Goal: Task Accomplishment & Management: Manage account settings

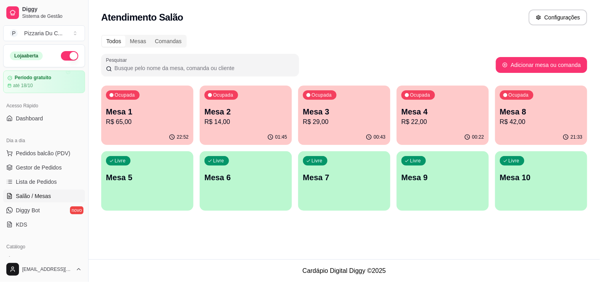
click at [423, 111] on p "Mesa 4" at bounding box center [443, 111] width 83 height 11
click at [525, 112] on p "Mesa 8" at bounding box center [541, 111] width 80 height 11
click at [139, 187] on div "Livre Mesa 5" at bounding box center [147, 176] width 92 height 50
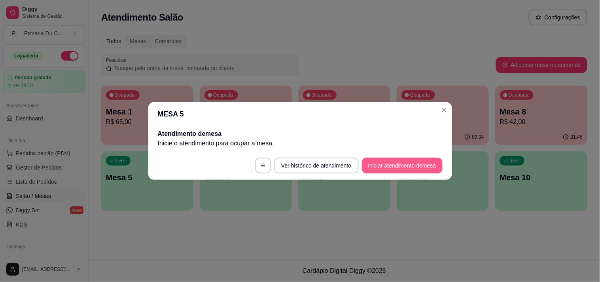
click at [382, 165] on button "Iniciar atendimento de mesa" at bounding box center [402, 165] width 81 height 16
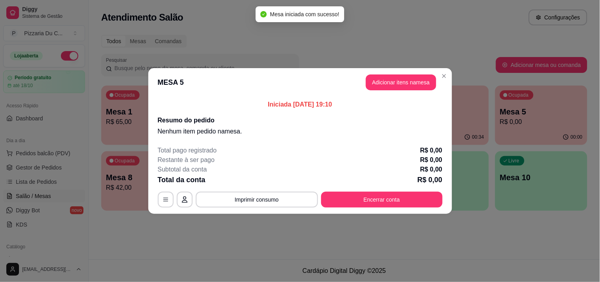
click at [419, 84] on button "Adicionar itens na mesa" at bounding box center [401, 82] width 70 height 16
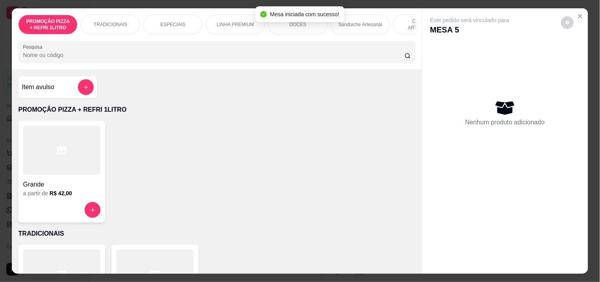
scroll to position [0, 224]
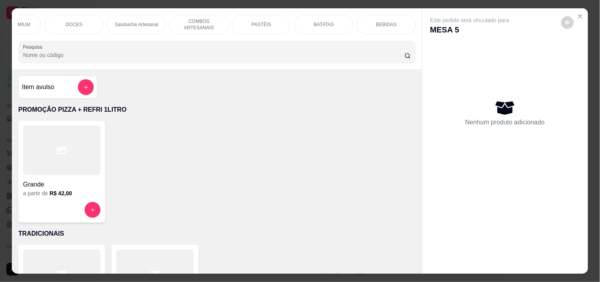
click at [337, 27] on div "BATATAS" at bounding box center [323, 25] width 59 height 20
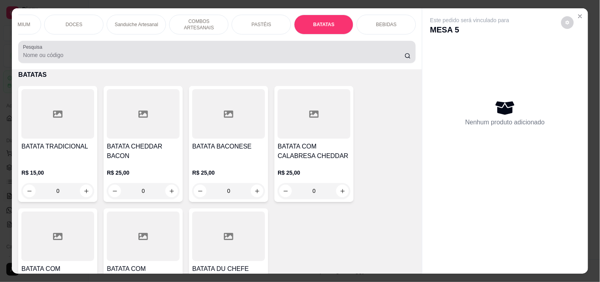
scroll to position [20, 0]
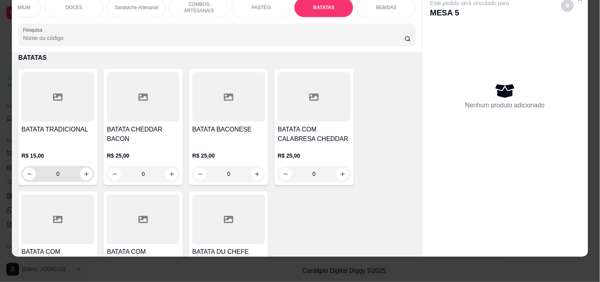
click at [85, 167] on button "increase-product-quantity" at bounding box center [86, 173] width 13 height 13
type input "1"
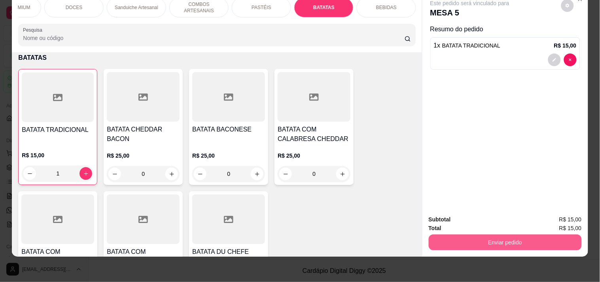
click at [472, 234] on button "Enviar pedido" at bounding box center [505, 242] width 153 height 16
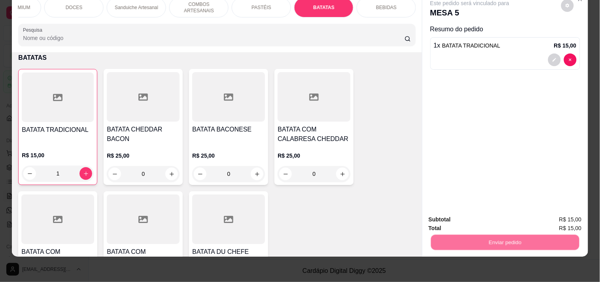
click at [488, 221] on button "Registrar cliente" at bounding box center [508, 216] width 52 height 15
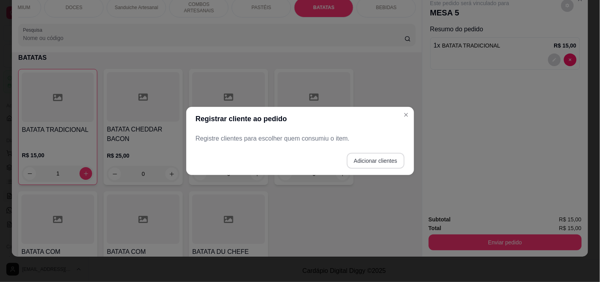
click at [390, 162] on button "Adicionar clientes" at bounding box center [376, 161] width 58 height 16
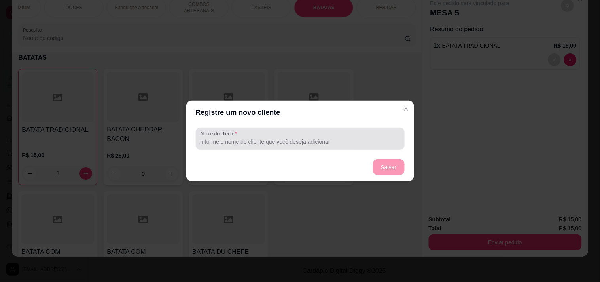
click at [307, 140] on input "Nome do cliente" at bounding box center [300, 142] width 199 height 8
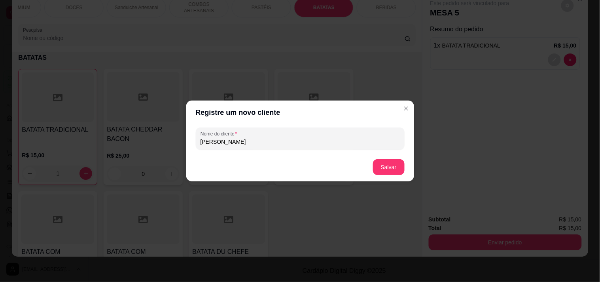
type input "[PERSON_NAME]"
click at [394, 160] on button "Salvar" at bounding box center [389, 166] width 31 height 15
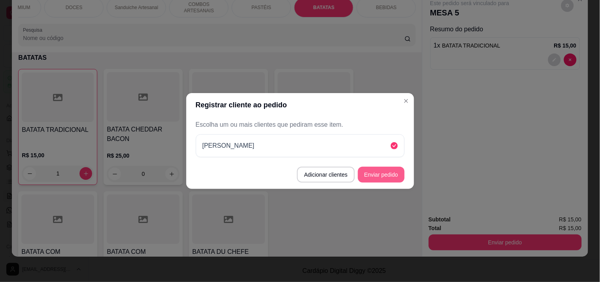
drag, startPoint x: 394, startPoint y: 160, endPoint x: 391, endPoint y: 169, distance: 9.9
click at [396, 177] on button "Enviar pedido" at bounding box center [381, 175] width 47 height 16
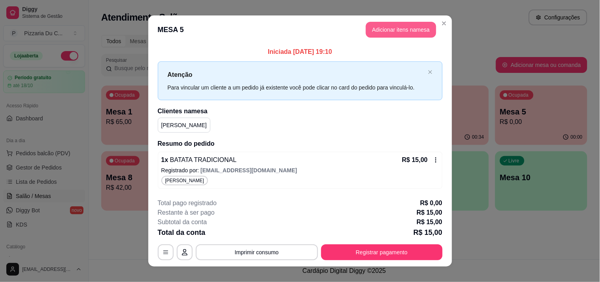
click at [383, 30] on button "Adicionar itens na mesa" at bounding box center [401, 30] width 70 height 16
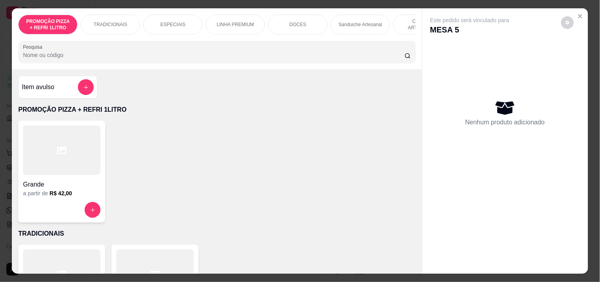
scroll to position [0, 224]
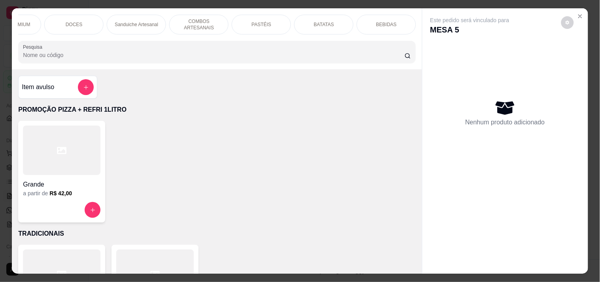
click at [141, 24] on p "Sanduiche Artesanal" at bounding box center [137, 24] width 44 height 6
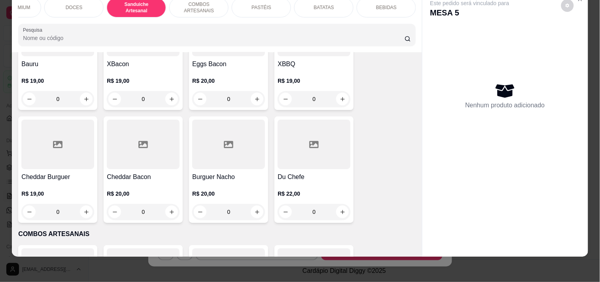
scroll to position [875, 0]
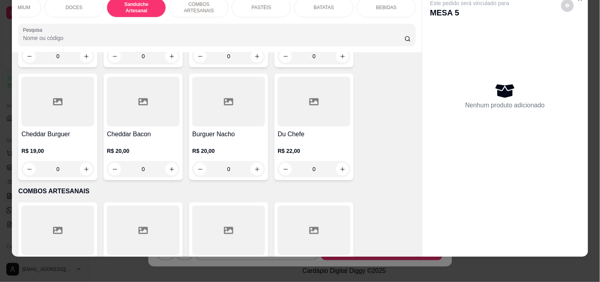
click at [167, 168] on div "0" at bounding box center [143, 169] width 73 height 16
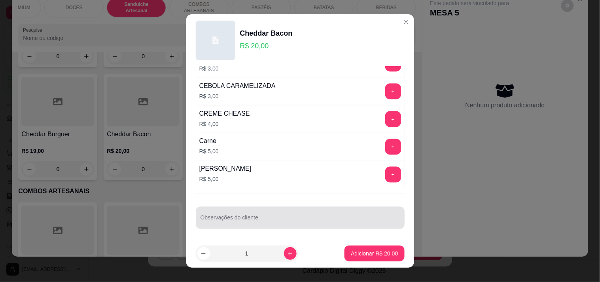
scroll to position [317, 0]
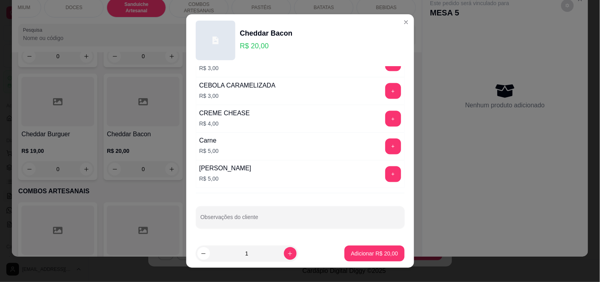
click at [382, 92] on div "+" at bounding box center [393, 91] width 22 height 16
click at [385, 93] on button "+" at bounding box center [392, 90] width 15 height 15
click at [263, 229] on div "ADICIONAIS Completo Escolha até 5 opções MILHO R$ 1,00 + AZEITONA R$ 1,00 + ERV…" at bounding box center [300, 152] width 228 height 173
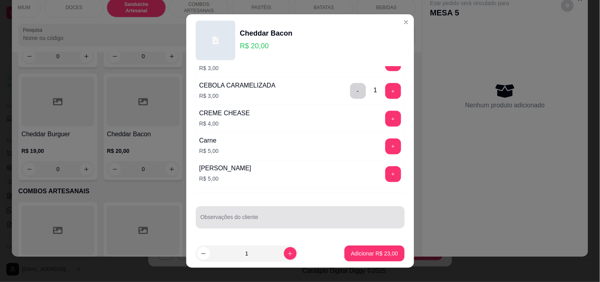
click at [263, 220] on input "Observações do cliente" at bounding box center [300, 220] width 199 height 8
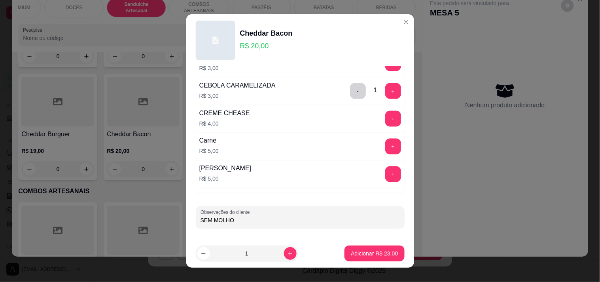
type input "SEM MOLHO"
click at [346, 260] on button "Adicionar R$ 23,00" at bounding box center [375, 253] width 58 height 15
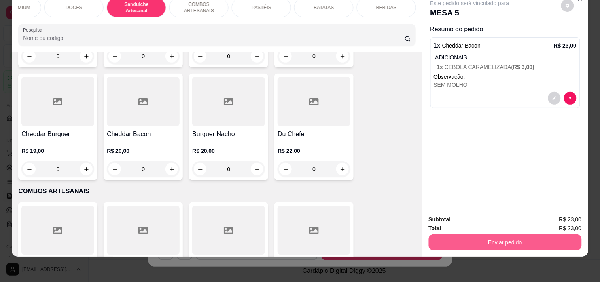
click at [498, 237] on button "Enviar pedido" at bounding box center [505, 242] width 153 height 16
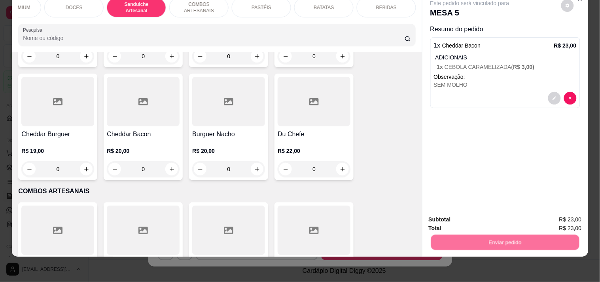
click at [499, 219] on button "Registrar cliente" at bounding box center [508, 216] width 52 height 15
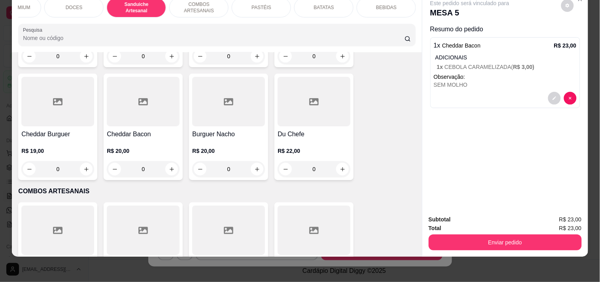
scroll to position [0, 0]
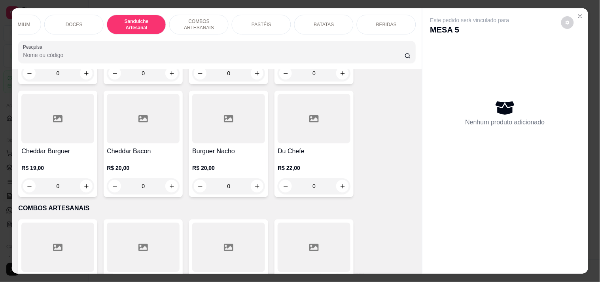
click at [267, 25] on div "PASTÉIS" at bounding box center [261, 25] width 59 height 20
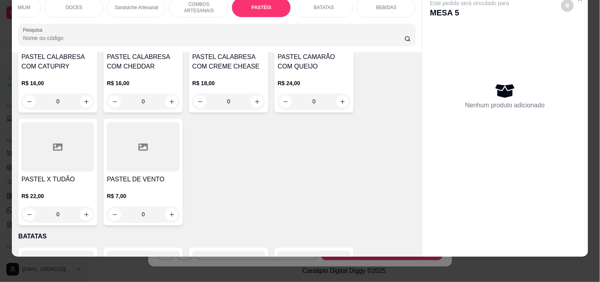
scroll to position [2110, 0]
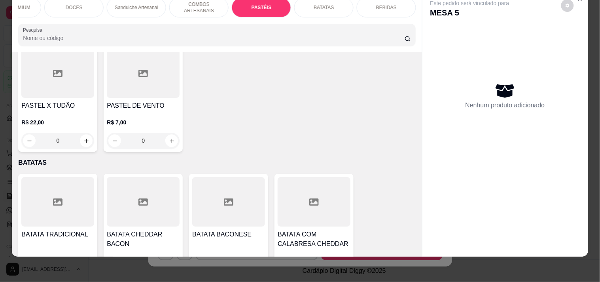
click at [81, 146] on div "0" at bounding box center [57, 141] width 73 height 16
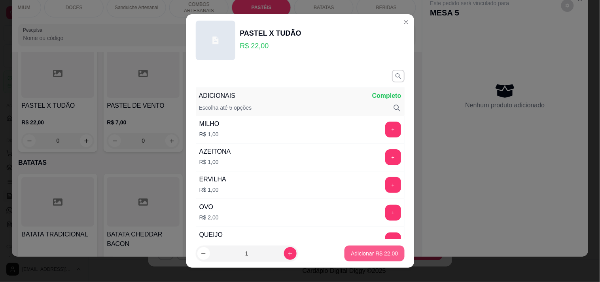
click at [376, 254] on p "Adicionar R$ 22,00" at bounding box center [374, 253] width 47 height 8
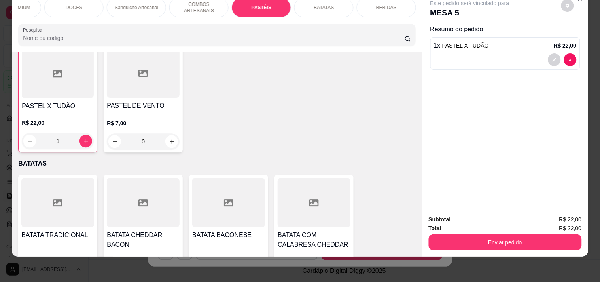
scroll to position [2110, 0]
click at [494, 234] on button "Enviar pedido" at bounding box center [505, 242] width 153 height 16
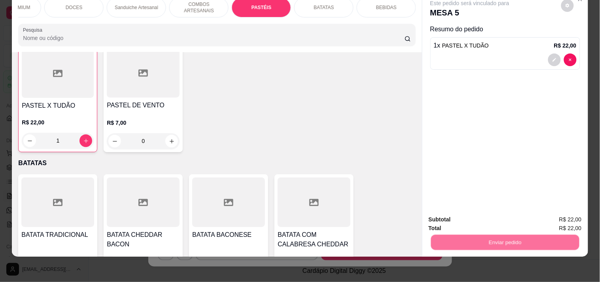
click at [510, 214] on button "Registrar cliente" at bounding box center [508, 216] width 52 height 15
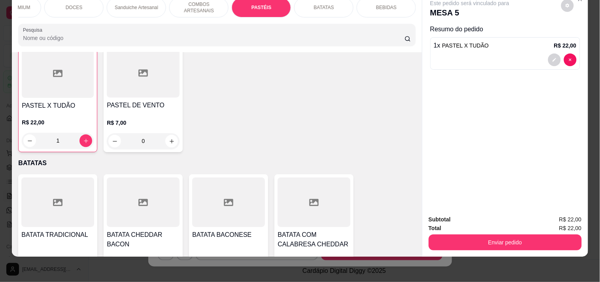
click at [562, 53] on div at bounding box center [562, 59] width 28 height 13
type input "0"
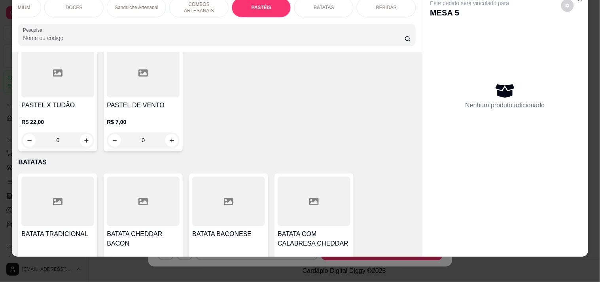
scroll to position [2110, 0]
click at [328, 4] on p "BATATAS" at bounding box center [324, 7] width 20 height 6
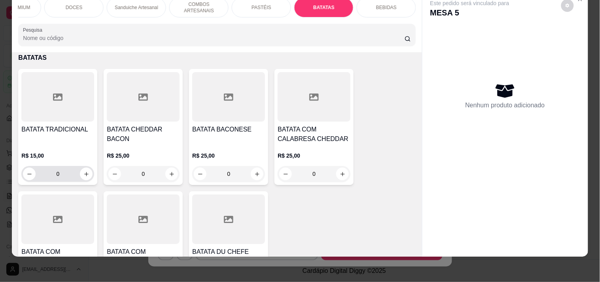
click at [85, 166] on div "0" at bounding box center [58, 174] width 70 height 16
click at [83, 176] on icon "increase-product-quantity" at bounding box center [86, 174] width 6 height 6
type input "1"
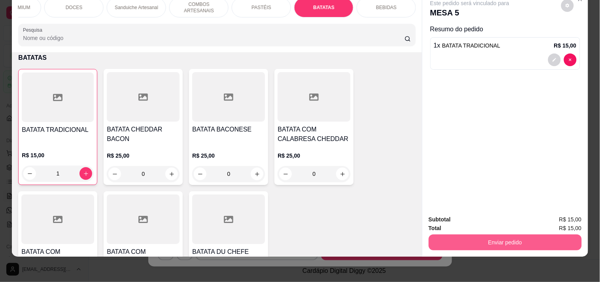
click at [455, 234] on button "Enviar pedido" at bounding box center [505, 242] width 153 height 16
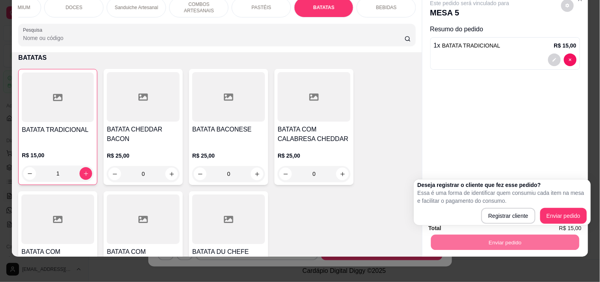
click at [559, 207] on div "Deseja registrar o cliente que fez esse pedido? Essa é uma forma de identificar…" at bounding box center [502, 202] width 169 height 43
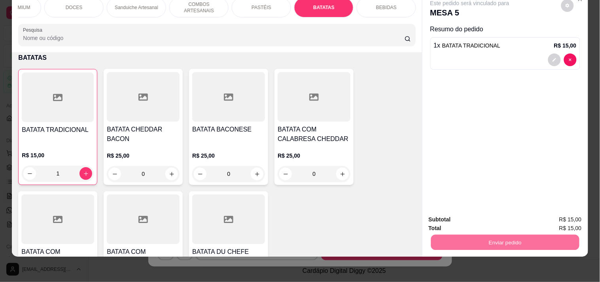
click at [569, 172] on div "Este pedido será vinculado para MESA 5 Resumo do pedido 1 x BATATA TRADICIONAL …" at bounding box center [506, 99] width 166 height 217
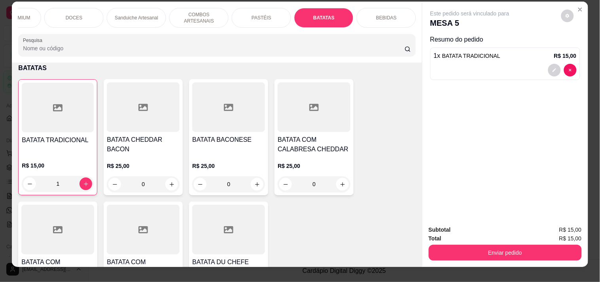
scroll to position [0, 0]
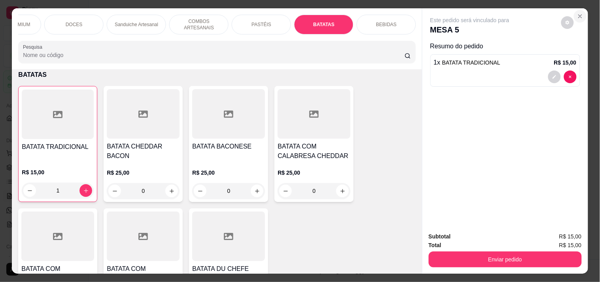
click at [578, 15] on icon "Close" at bounding box center [580, 16] width 6 height 6
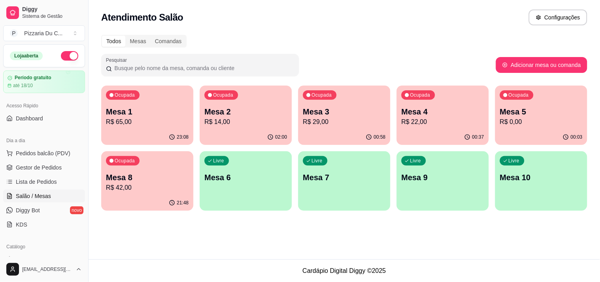
click at [226, 177] on p "Mesa 6" at bounding box center [246, 177] width 83 height 11
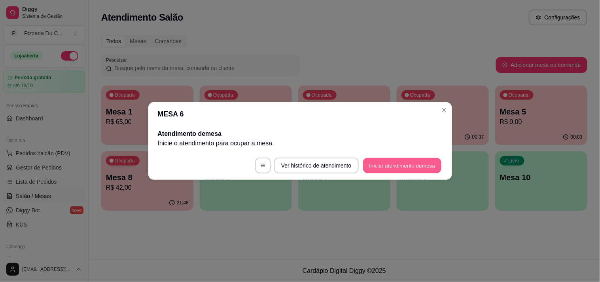
click at [397, 160] on button "Iniciar atendimento de mesa" at bounding box center [402, 165] width 78 height 15
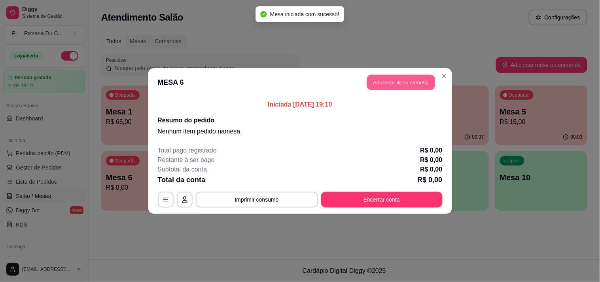
click at [390, 81] on button "Adicionar itens na mesa" at bounding box center [401, 82] width 68 height 15
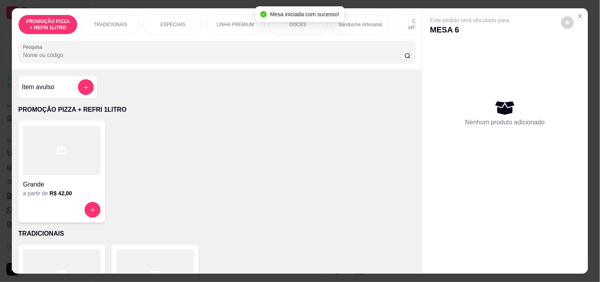
click at [301, 30] on div "DOCES" at bounding box center [297, 25] width 59 height 20
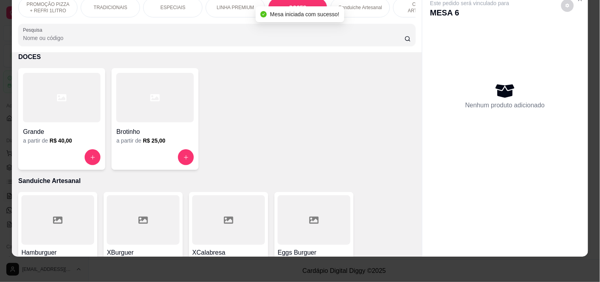
scroll to position [0, 224]
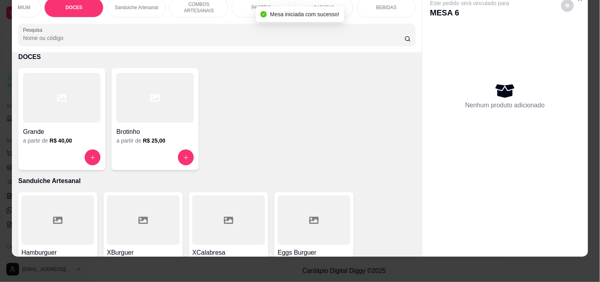
click at [256, 4] on p "PASTÉIS" at bounding box center [262, 7] width 20 height 6
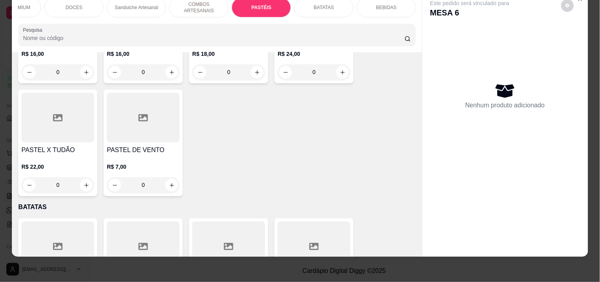
scroll to position [2066, 0]
click at [86, 187] on div "0" at bounding box center [57, 184] width 73 height 16
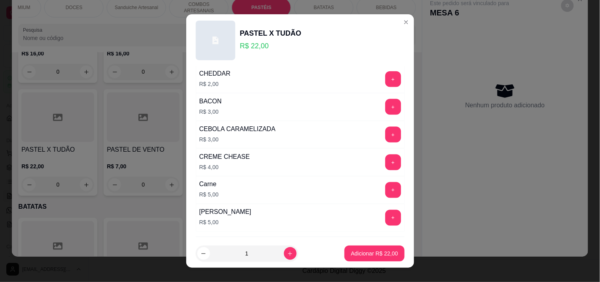
scroll to position [317, 0]
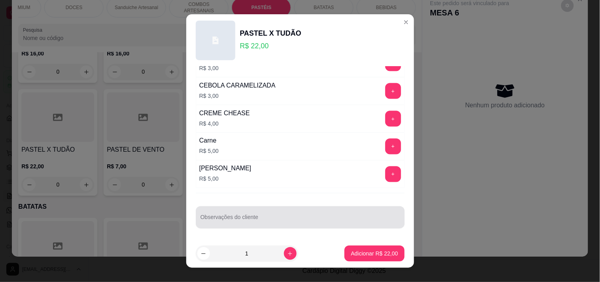
click at [258, 226] on div "Observações do cliente" at bounding box center [300, 217] width 209 height 22
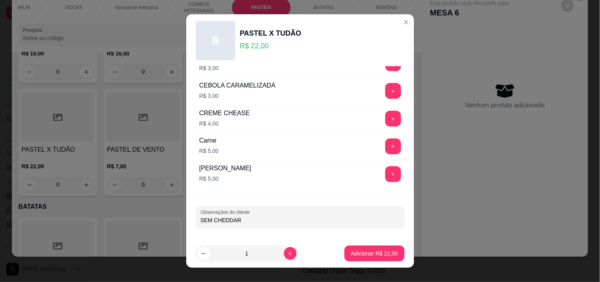
type input "SEM CHEDDAR"
click at [363, 256] on p "Adicionar R$ 22,00" at bounding box center [374, 253] width 47 height 8
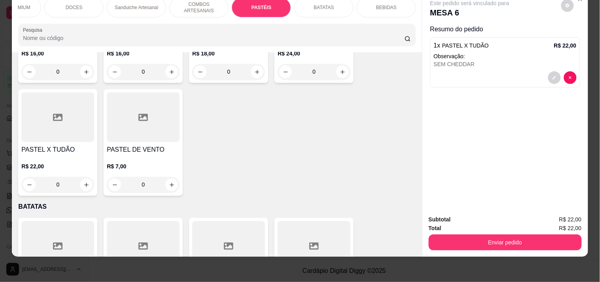
click at [474, 241] on button "Enviar pedido" at bounding box center [505, 242] width 153 height 16
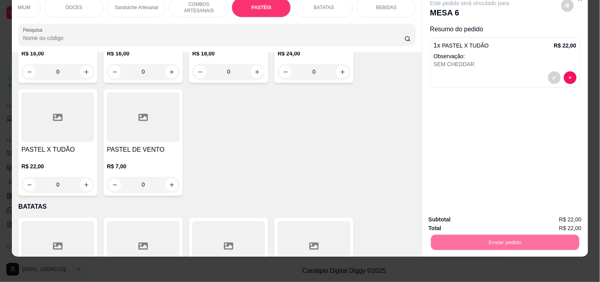
click at [497, 216] on button "Registrar cliente" at bounding box center [508, 216] width 52 height 15
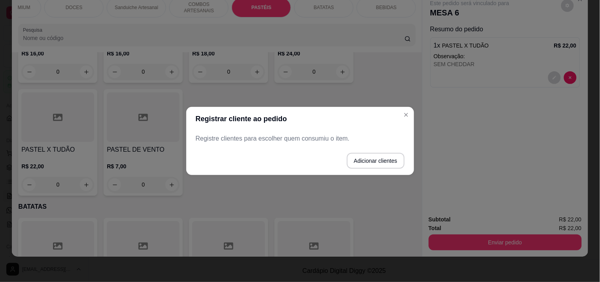
click at [349, 156] on button "Adicionar clientes" at bounding box center [376, 161] width 58 height 16
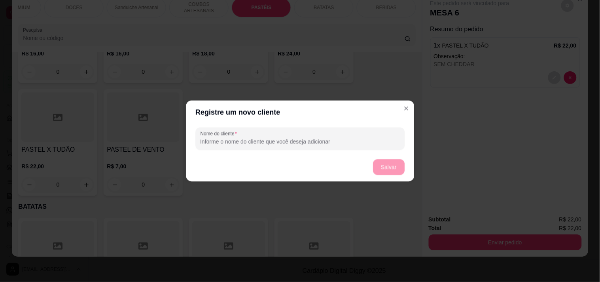
click at [357, 160] on footer "Salvar" at bounding box center [300, 167] width 228 height 28
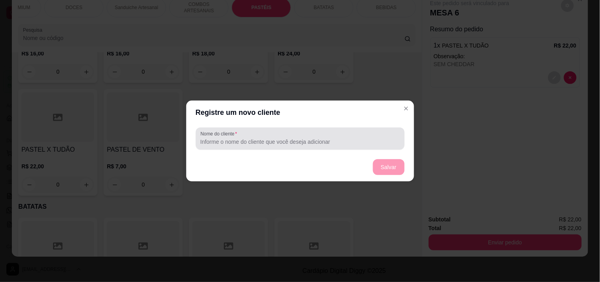
click at [349, 144] on input "Nome do cliente" at bounding box center [300, 142] width 199 height 8
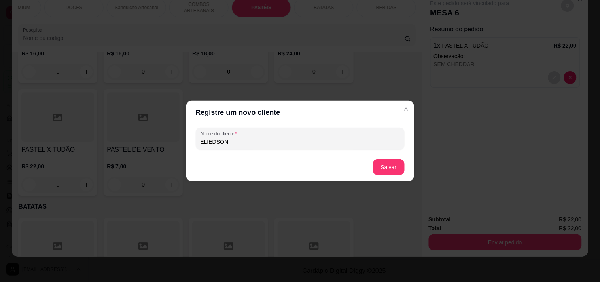
type input "ELIEDSON"
click at [394, 167] on button "Salvar" at bounding box center [389, 166] width 31 height 15
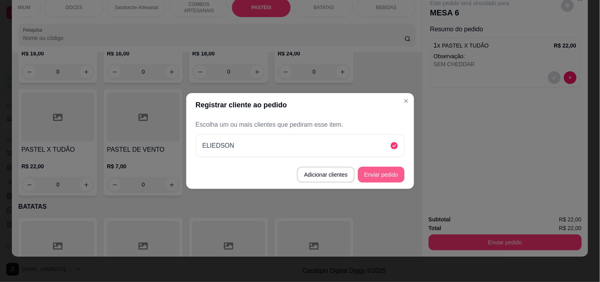
click at [368, 167] on button "Enviar pedido" at bounding box center [381, 175] width 47 height 16
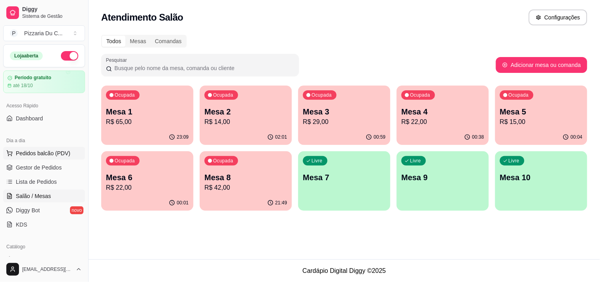
click at [46, 150] on span "Pedidos balcão (PDV)" at bounding box center [43, 153] width 55 height 8
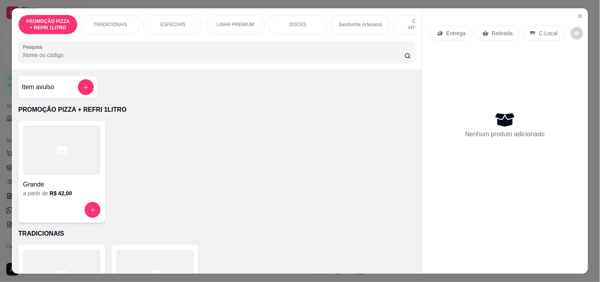
click at [455, 34] on p "Entrega" at bounding box center [456, 33] width 19 height 8
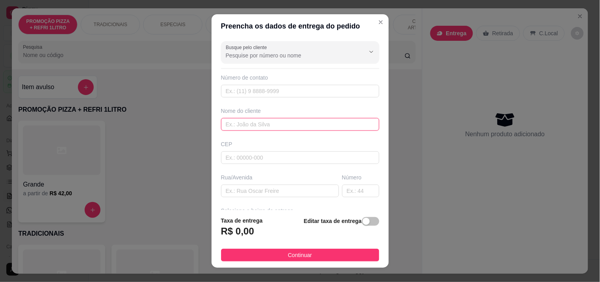
click at [269, 121] on input "text" at bounding box center [300, 124] width 158 height 13
type input "RAYSSA"
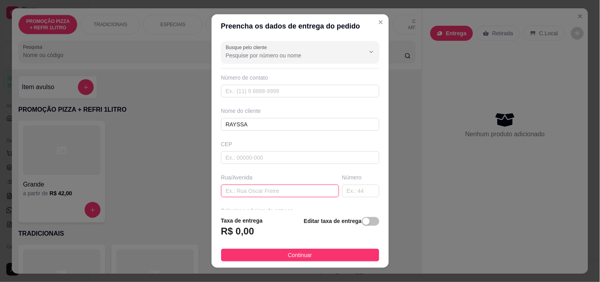
click at [271, 191] on input "text" at bounding box center [280, 190] width 118 height 13
paste input "[STREET_ADDRESS]"
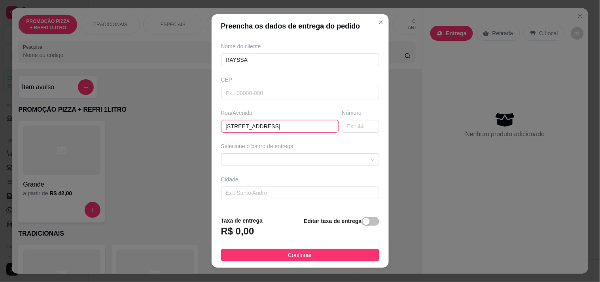
scroll to position [51, 0]
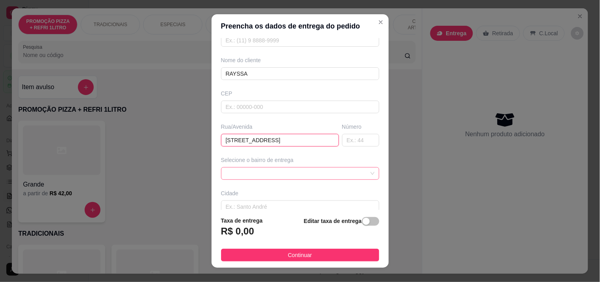
click at [273, 173] on span at bounding box center [300, 173] width 149 height 12
type input "[STREET_ADDRESS]"
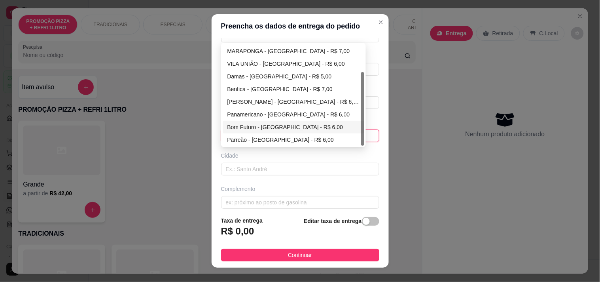
scroll to position [95, 0]
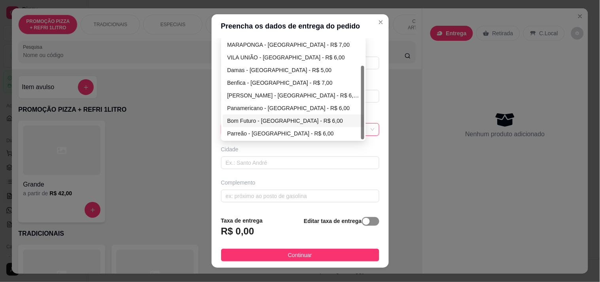
click at [365, 219] on span "button" at bounding box center [370, 221] width 17 height 9
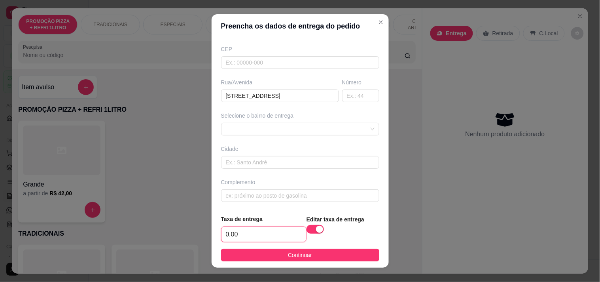
click at [228, 235] on input "0,00" at bounding box center [264, 234] width 85 height 15
type input "6,00"
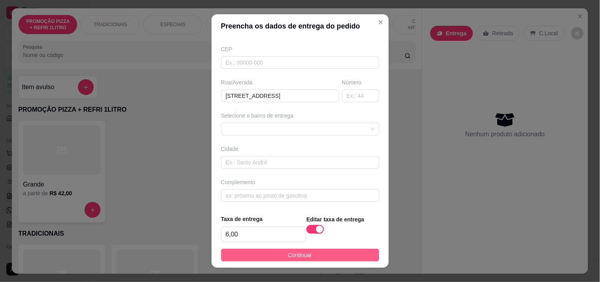
click at [255, 250] on button "Continuar" at bounding box center [300, 254] width 158 height 13
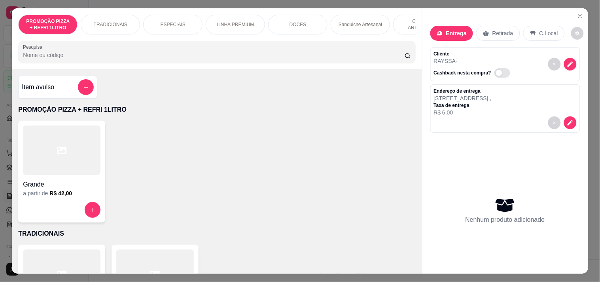
click at [332, 24] on div "Sanduiche Artesanal" at bounding box center [360, 25] width 59 height 20
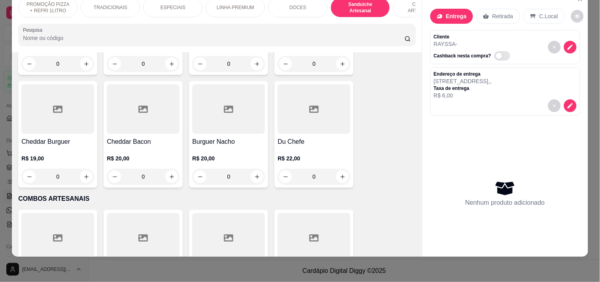
scroll to position [919, 0]
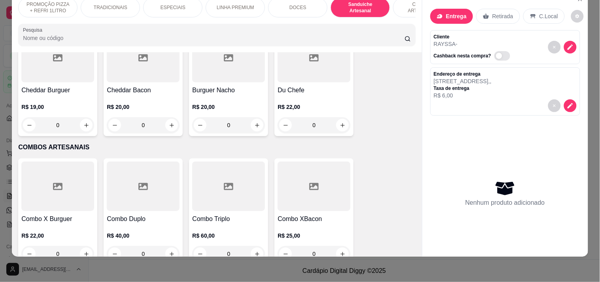
click at [171, 130] on div "0" at bounding box center [143, 125] width 73 height 16
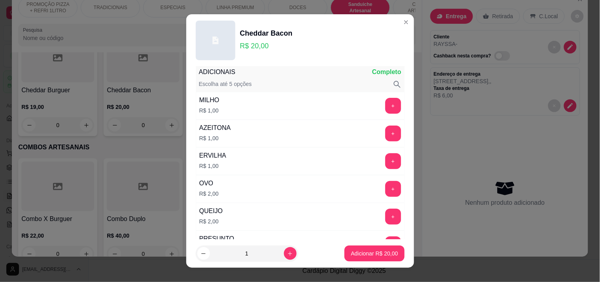
scroll to position [44, 0]
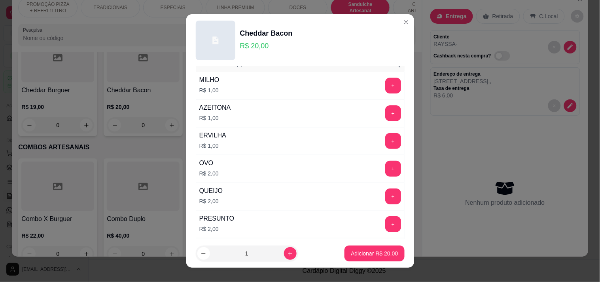
click at [359, 248] on button "Adicionar R$ 20,00" at bounding box center [375, 253] width 60 height 16
type input "1"
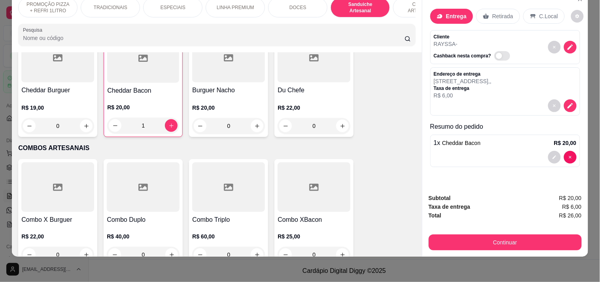
click at [163, 124] on div "1" at bounding box center [143, 126] width 72 height 16
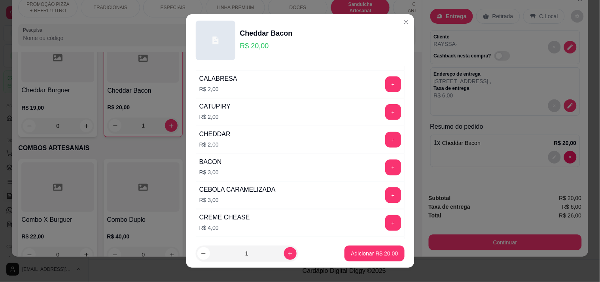
scroll to position [264, 0]
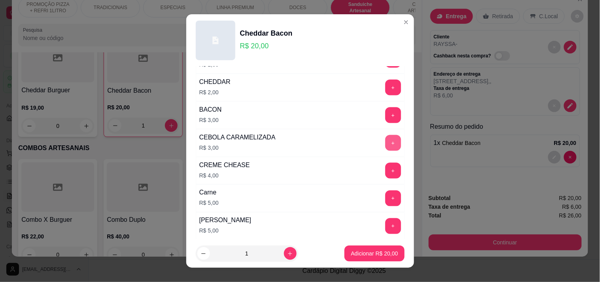
click at [385, 141] on button "+" at bounding box center [393, 143] width 16 height 16
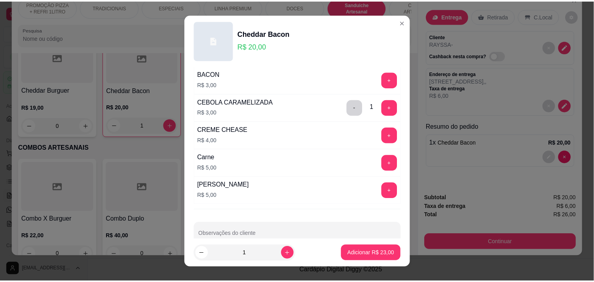
scroll to position [317, 0]
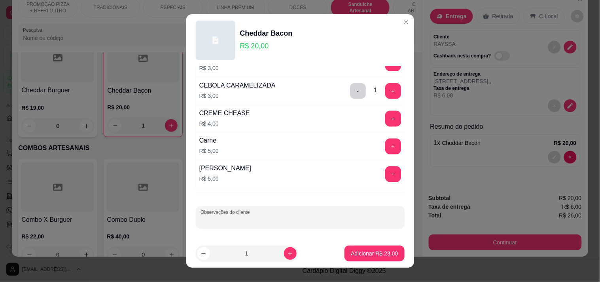
click at [275, 221] on input "Observações do cliente" at bounding box center [300, 220] width 199 height 8
type input "SEM MOLHO"
click at [359, 258] on button "Adicionar R$ 23,00" at bounding box center [375, 253] width 60 height 16
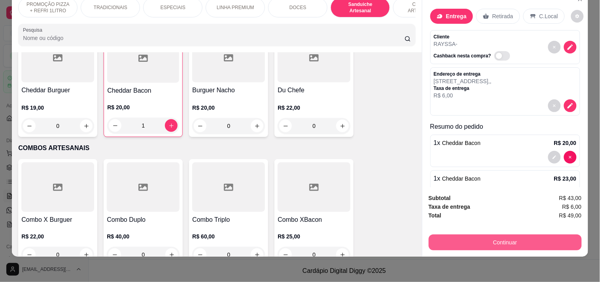
click at [470, 234] on button "Continuar" at bounding box center [505, 242] width 153 height 16
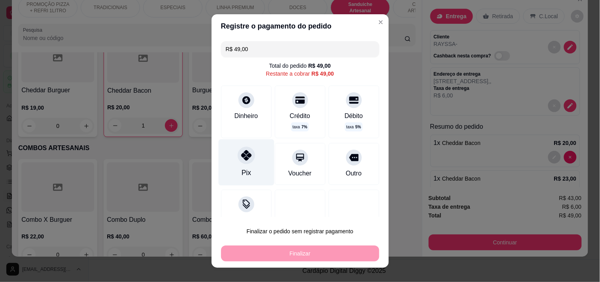
click at [246, 167] on div "Pix" at bounding box center [246, 162] width 56 height 46
type input "R$ 0,00"
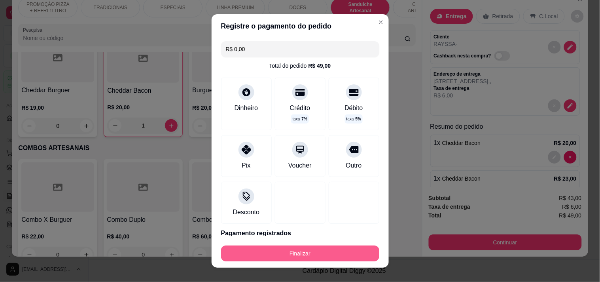
click at [301, 250] on button "Finalizar" at bounding box center [300, 253] width 158 height 16
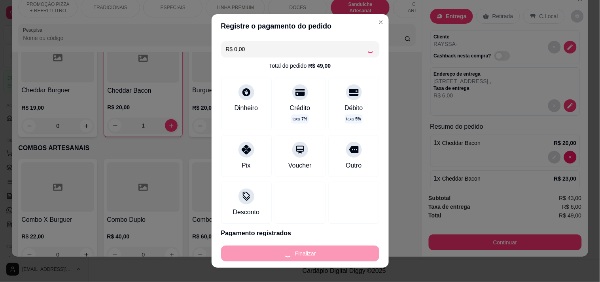
type input "0"
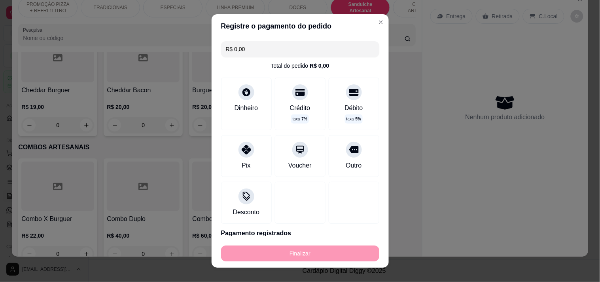
type input "-R$ 49,00"
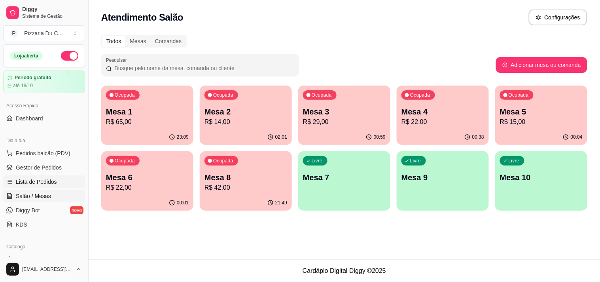
click at [54, 176] on link "Lista de Pedidos" at bounding box center [44, 181] width 82 height 13
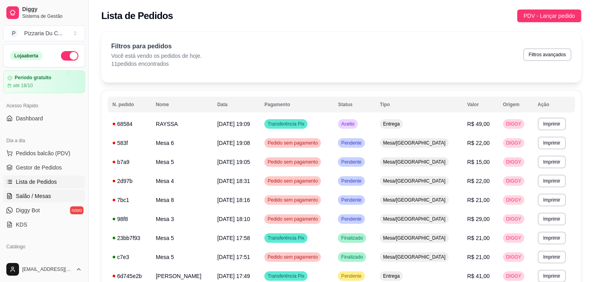
click at [49, 195] on span "Salão / Mesas" at bounding box center [33, 196] width 35 height 8
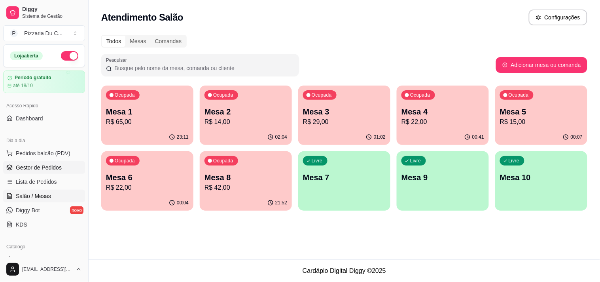
click at [49, 169] on span "Gestor de Pedidos" at bounding box center [39, 167] width 46 height 8
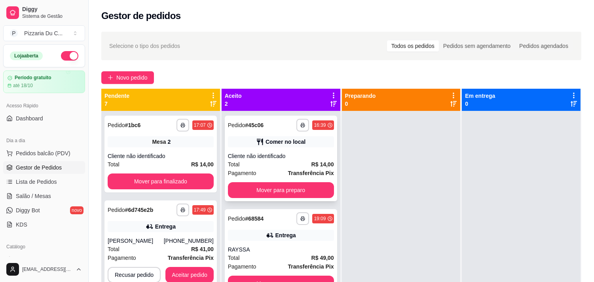
scroll to position [22, 0]
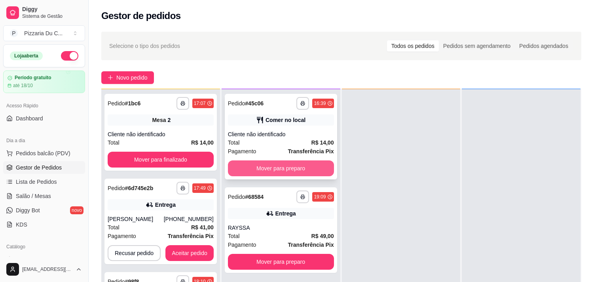
click at [267, 168] on button "Mover para preparo" at bounding box center [281, 168] width 106 height 16
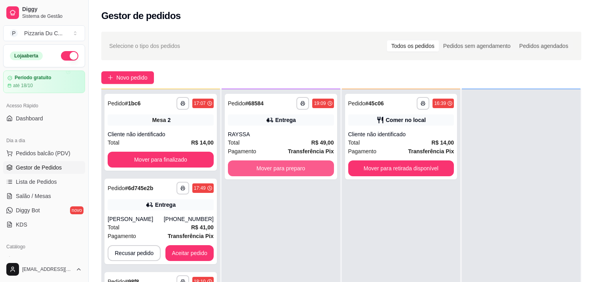
click at [276, 169] on button "Mover para preparo" at bounding box center [281, 168] width 106 height 16
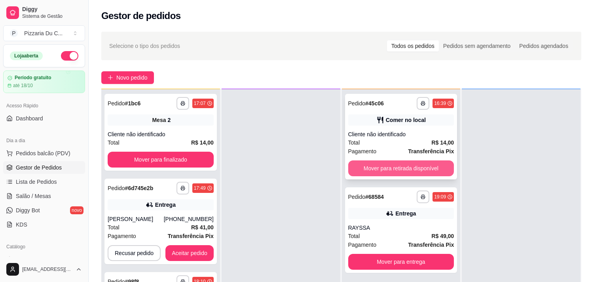
click at [370, 172] on button "Mover para retirada disponível" at bounding box center [401, 168] width 106 height 16
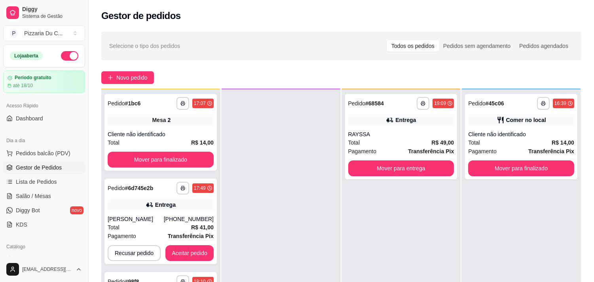
click at [384, 180] on div "**********" at bounding box center [401, 230] width 119 height 282
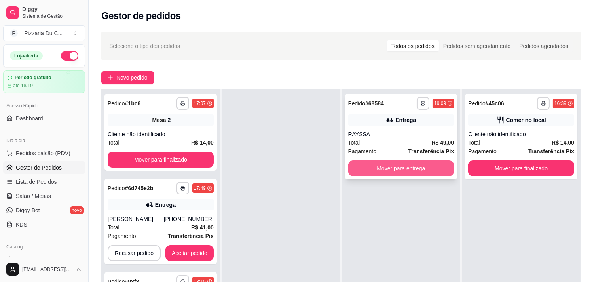
click at [387, 174] on button "Mover para entrega" at bounding box center [401, 168] width 106 height 16
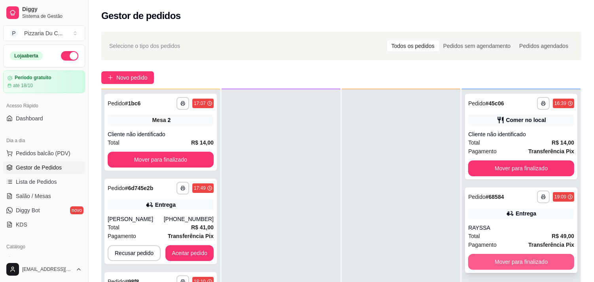
click at [518, 254] on button "Mover para finalizado" at bounding box center [521, 262] width 106 height 16
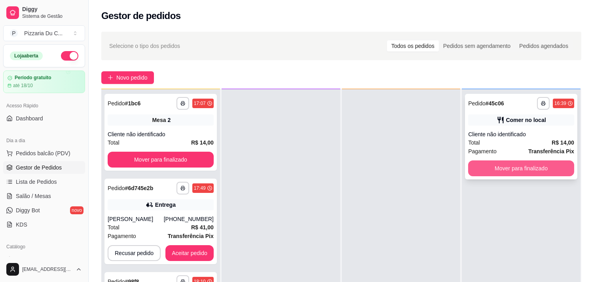
click at [498, 167] on button "Mover para finalizado" at bounding box center [521, 168] width 106 height 16
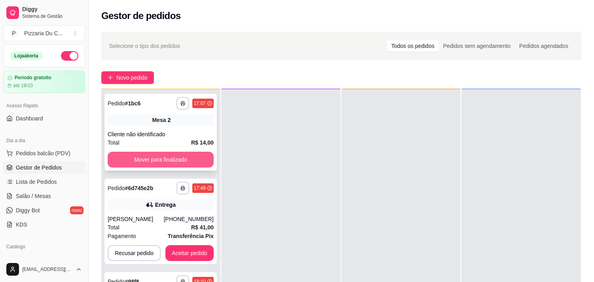
click at [163, 161] on button "Mover para finalizado" at bounding box center [161, 160] width 106 height 16
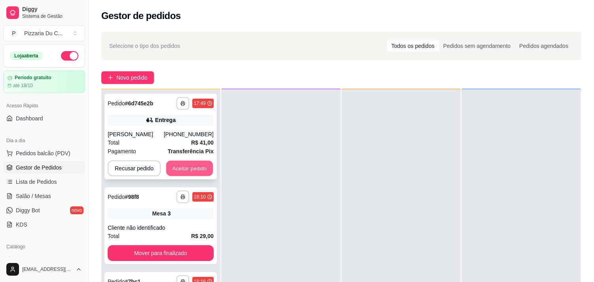
click at [166, 171] on button "Aceitar pedido" at bounding box center [189, 168] width 47 height 15
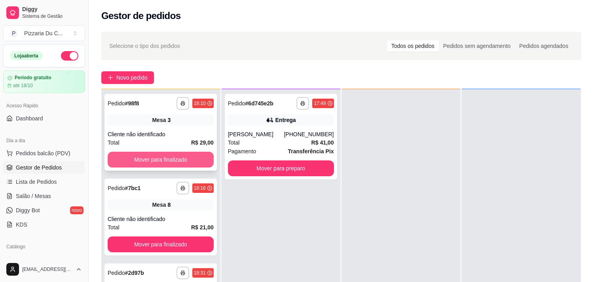
click at [162, 152] on button "Mover para finalizado" at bounding box center [161, 160] width 106 height 16
click at [194, 163] on button "Mover para finalizado" at bounding box center [161, 160] width 106 height 16
click at [194, 163] on button "Mover para finalizado" at bounding box center [160, 159] width 103 height 15
click at [194, 163] on button "Mover para finalizado" at bounding box center [161, 160] width 106 height 16
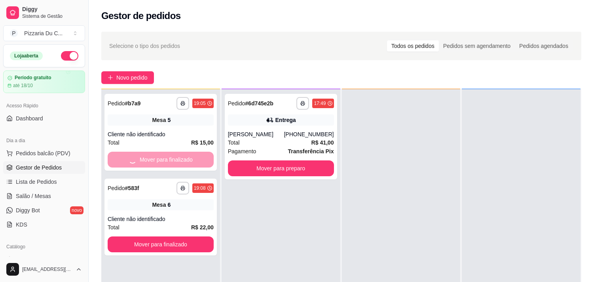
click at [194, 163] on div "Mover para finalizado" at bounding box center [161, 160] width 106 height 16
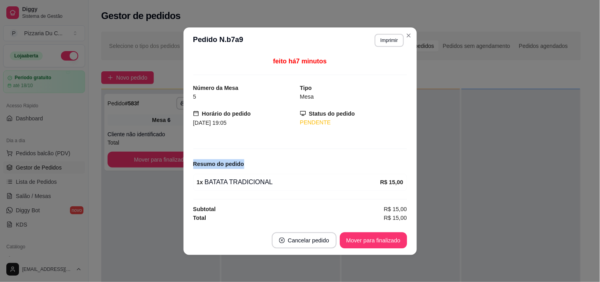
click at [194, 163] on div "feito há 7 minutos Número da Mesa 5 Tipo Mesa Horário do pedido [DATE] 19:05 St…" at bounding box center [300, 139] width 233 height 172
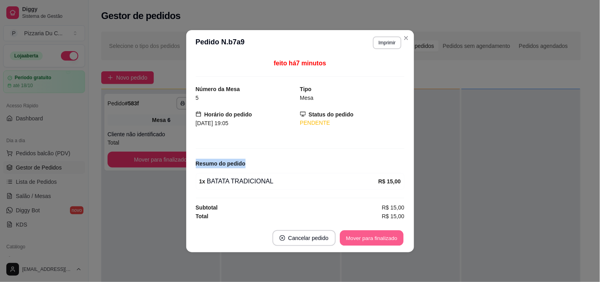
click at [351, 240] on button "Mover para finalizado" at bounding box center [372, 237] width 64 height 15
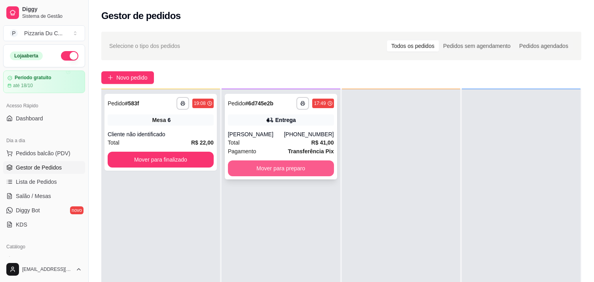
click at [269, 167] on button "Mover para preparo" at bounding box center [281, 168] width 106 height 16
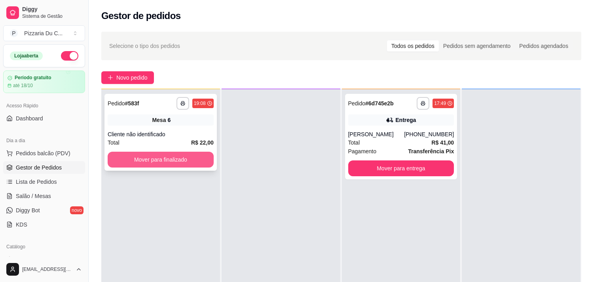
click at [193, 159] on button "Mover para finalizado" at bounding box center [161, 160] width 106 height 16
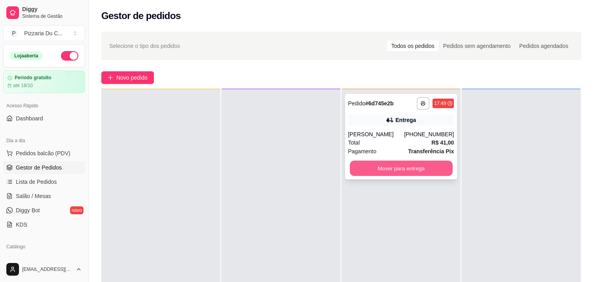
click at [386, 167] on button "Mover para entrega" at bounding box center [401, 168] width 103 height 15
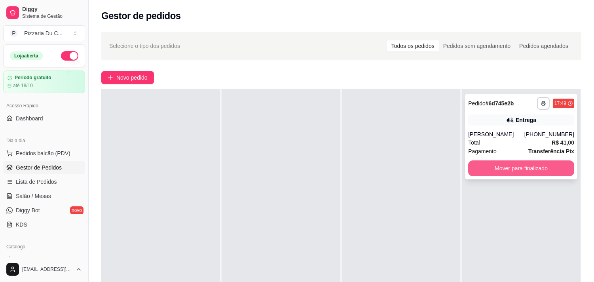
click at [558, 171] on button "Mover para finalizado" at bounding box center [521, 168] width 106 height 16
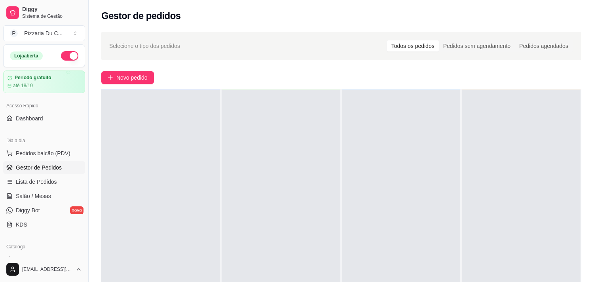
click at [43, 130] on div "Loja aberta Período gratuito até 18/10 Acesso Rápido Dashboard Dia a dia Pedido…" at bounding box center [44, 150] width 88 height 212
click at [43, 121] on link "Dashboard" at bounding box center [44, 118] width 82 height 13
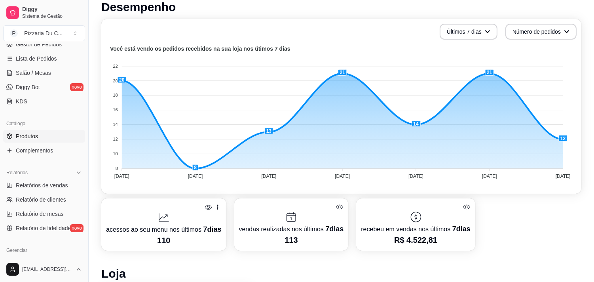
scroll to position [132, 0]
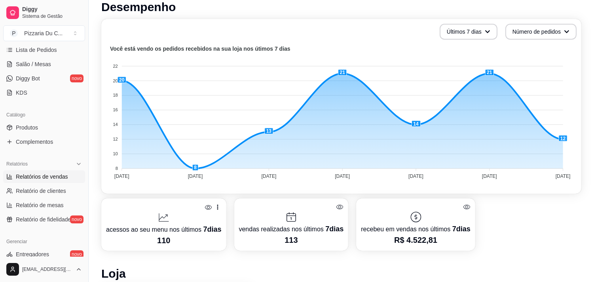
click at [42, 182] on link "Relatórios de vendas" at bounding box center [44, 176] width 82 height 13
select select "ALL"
select select "0"
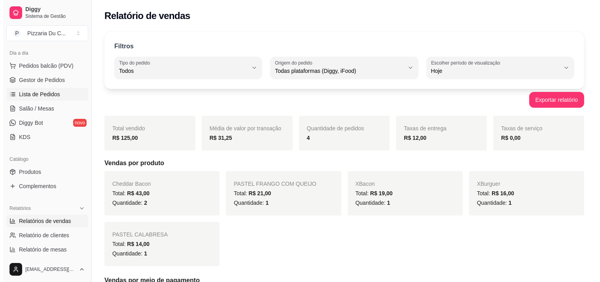
scroll to position [88, 0]
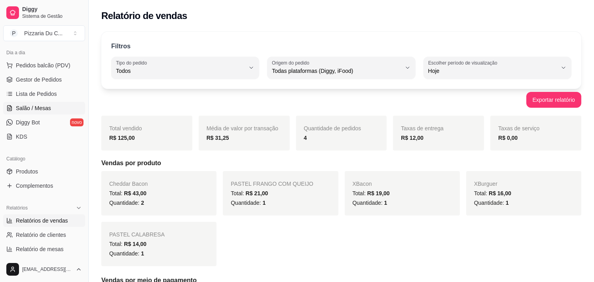
click at [50, 106] on link "Salão / Mesas" at bounding box center [44, 108] width 82 height 13
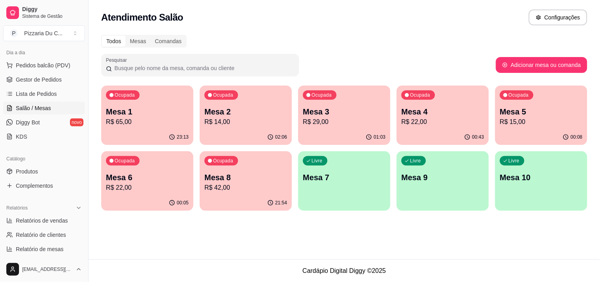
click at [247, 113] on p "Mesa 2" at bounding box center [246, 111] width 83 height 11
click at [410, 115] on p "Mesa 4" at bounding box center [443, 111] width 83 height 11
click at [529, 100] on div "Ocupada Mesa 5 R$ 15,00" at bounding box center [541, 107] width 92 height 44
click at [181, 176] on p "Mesa 6" at bounding box center [147, 177] width 83 height 11
click at [148, 107] on p "Mesa 1" at bounding box center [147, 111] width 83 height 11
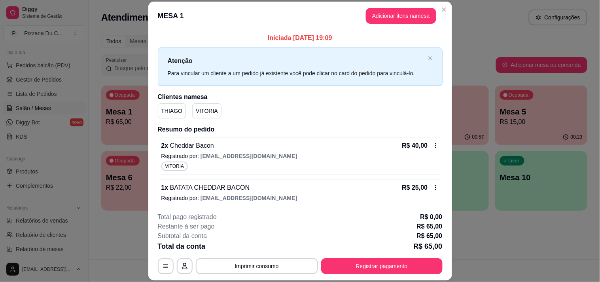
click at [400, 21] on button "Adicionar itens na mesa" at bounding box center [401, 16] width 70 height 16
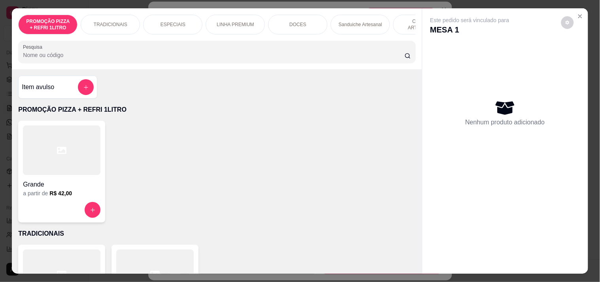
scroll to position [0, 224]
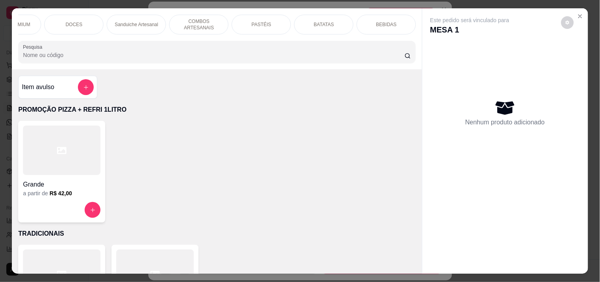
click at [255, 29] on div "PASTÉIS" at bounding box center [261, 25] width 59 height 20
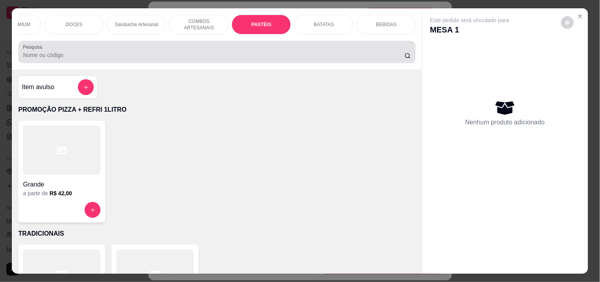
scroll to position [20, 0]
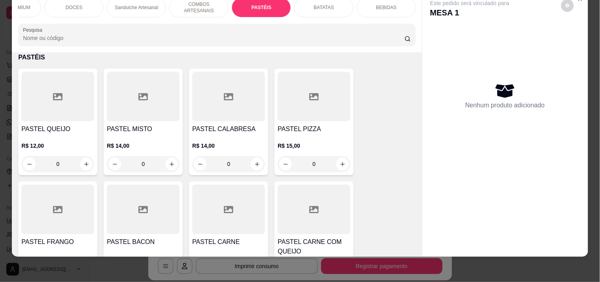
click at [163, 163] on div "0" at bounding box center [143, 164] width 73 height 16
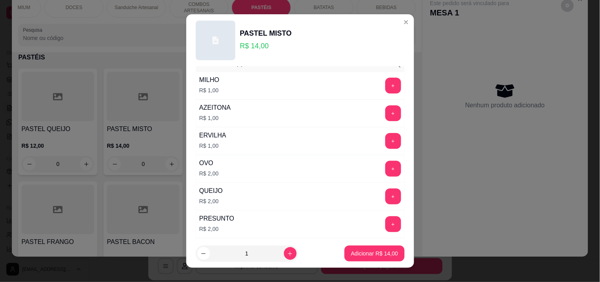
scroll to position [88, 0]
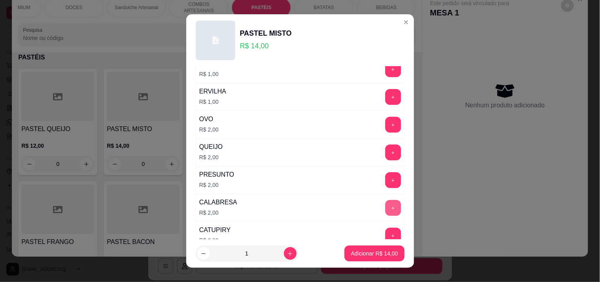
click at [385, 209] on button "+" at bounding box center [393, 208] width 16 height 16
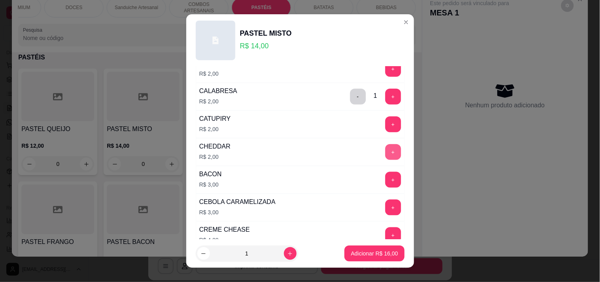
scroll to position [220, 0]
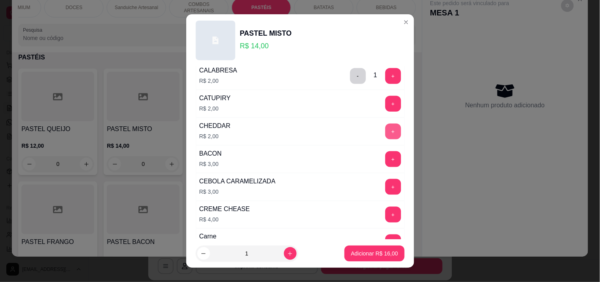
click at [385, 136] on button "+" at bounding box center [393, 131] width 16 height 16
click at [362, 253] on p "Adicionar R$ 18,00" at bounding box center [374, 253] width 47 height 8
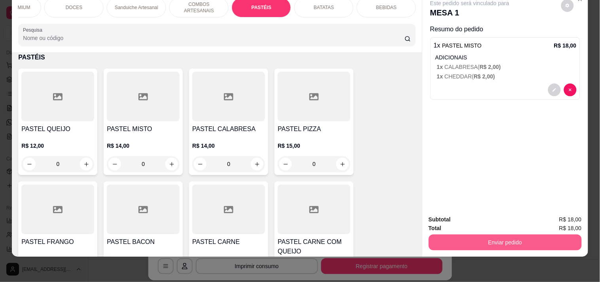
click at [465, 234] on button "Enviar pedido" at bounding box center [505, 242] width 153 height 16
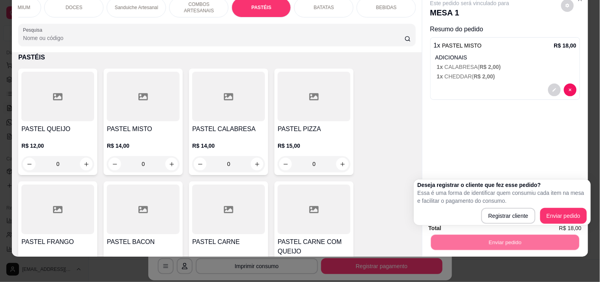
click at [537, 209] on div "Registrar cliente Enviar pedido" at bounding box center [502, 216] width 169 height 16
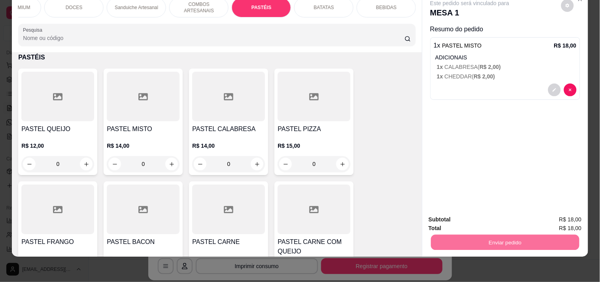
click at [547, 212] on button "Enviar pedido" at bounding box center [561, 216] width 45 height 15
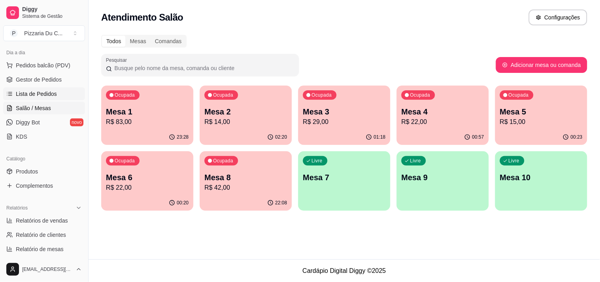
click at [49, 98] on link "Lista de Pedidos" at bounding box center [44, 93] width 82 height 13
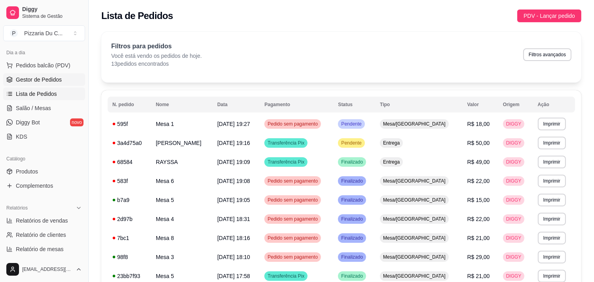
click at [51, 85] on link "Gestor de Pedidos" at bounding box center [44, 79] width 82 height 13
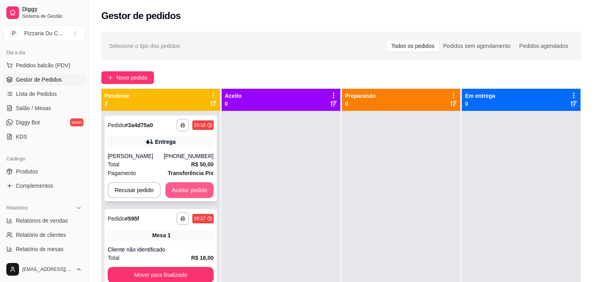
click at [199, 188] on button "Aceitar pedido" at bounding box center [189, 190] width 48 height 16
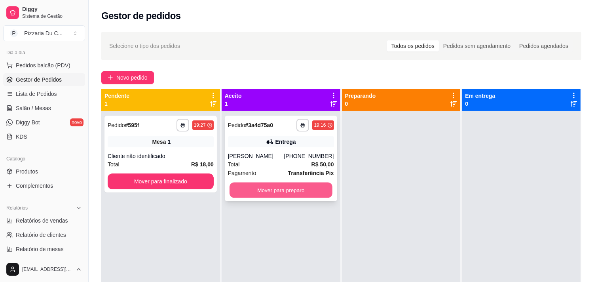
click at [240, 184] on button "Mover para preparo" at bounding box center [280, 189] width 103 height 15
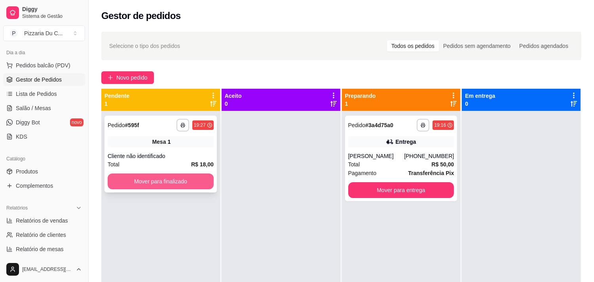
click at [196, 180] on button "Mover para finalizado" at bounding box center [161, 181] width 106 height 16
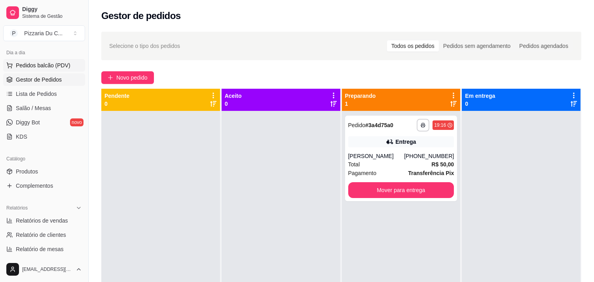
click at [57, 61] on button "Pedidos balcão (PDV)" at bounding box center [44, 65] width 82 height 13
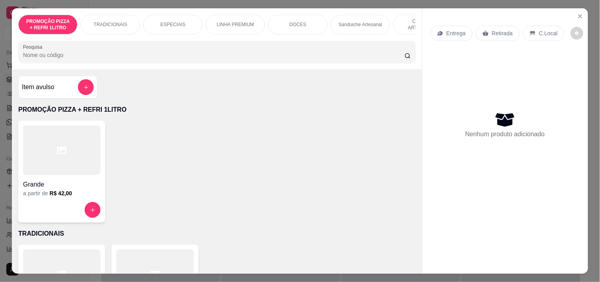
click at [313, 28] on div "DOCES" at bounding box center [297, 25] width 59 height 20
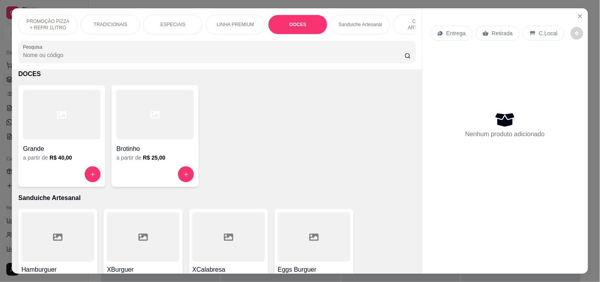
drag, startPoint x: 258, startPoint y: 38, endPoint x: 272, endPoint y: 38, distance: 14.6
click at [272, 38] on div "PROMOÇÃO PIZZA + REFRI 1LITRO TRADICIONAIS ESPECIAIS LINHA PREMIUM DOCES Sandui…" at bounding box center [217, 38] width 410 height 61
click at [165, 26] on div "ESPECIAIS" at bounding box center [172, 25] width 59 height 20
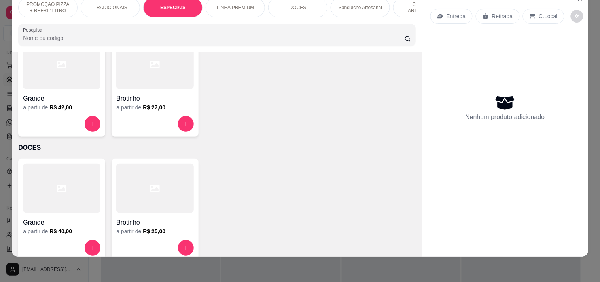
scroll to position [459, 0]
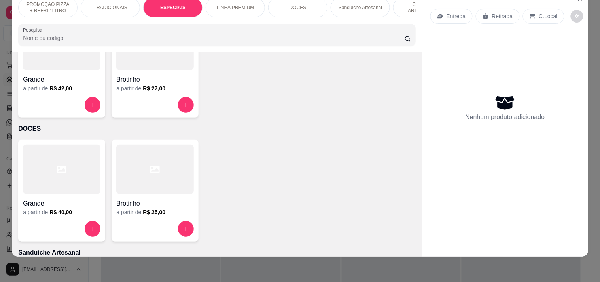
click at [85, 108] on button "increase-product-quantity" at bounding box center [93, 105] width 16 height 16
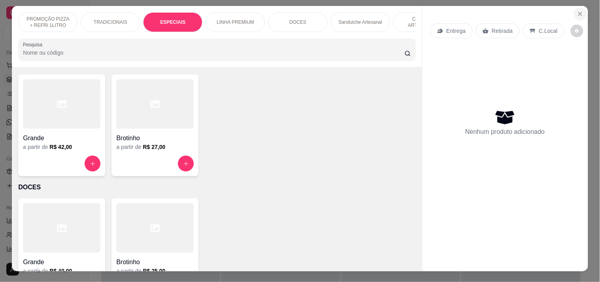
scroll to position [0, 0]
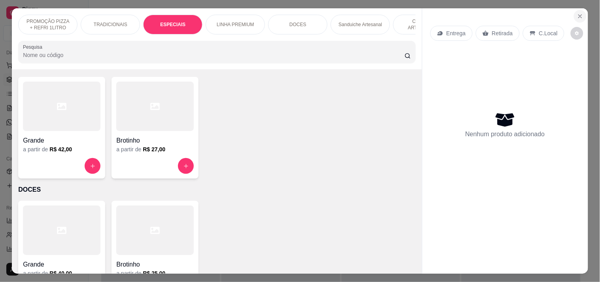
click at [579, 15] on icon "Close" at bounding box center [580, 16] width 3 height 3
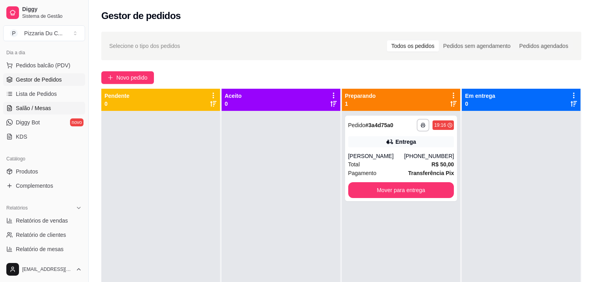
click at [42, 109] on span "Salão / Mesas" at bounding box center [33, 108] width 35 height 8
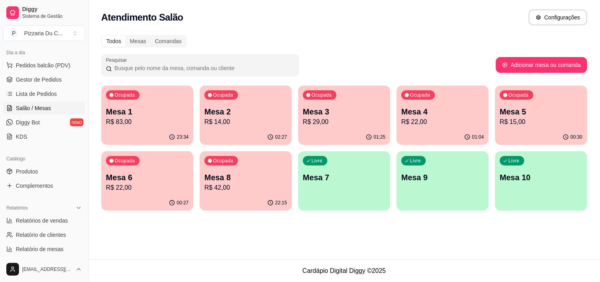
click at [163, 183] on p "R$ 22,00" at bounding box center [147, 187] width 83 height 9
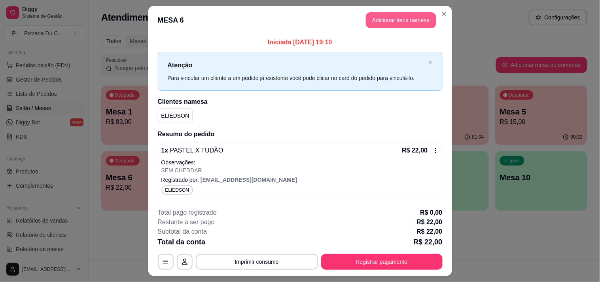
click at [380, 13] on button "Adicionar itens na mesa" at bounding box center [401, 20] width 70 height 16
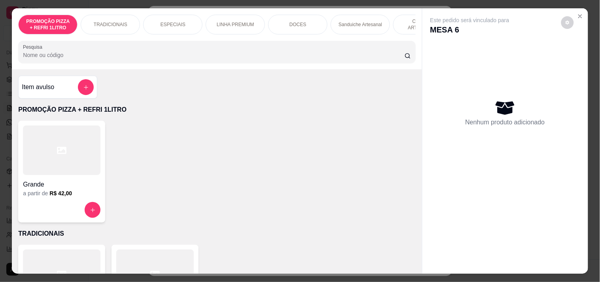
scroll to position [0, 224]
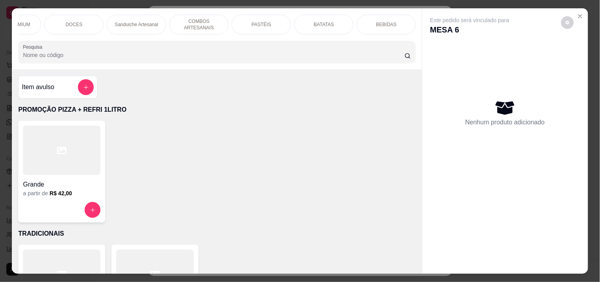
click at [381, 23] on p "BEBIDAS" at bounding box center [386, 24] width 21 height 6
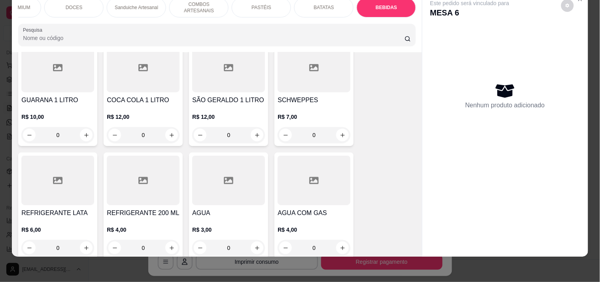
scroll to position [2520, 0]
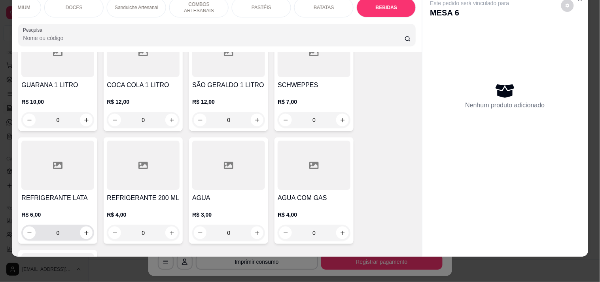
click at [87, 227] on div "0" at bounding box center [58, 233] width 70 height 16
click at [83, 230] on icon "increase-product-quantity" at bounding box center [86, 233] width 6 height 6
type input "1"
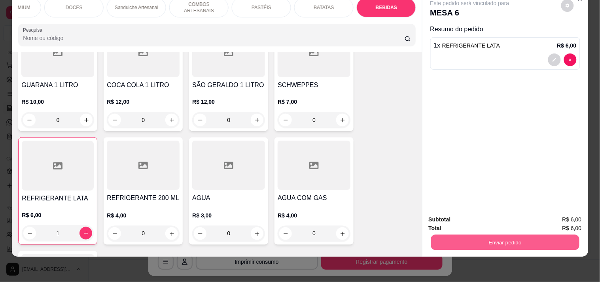
click at [497, 235] on button "Enviar pedido" at bounding box center [505, 241] width 148 height 15
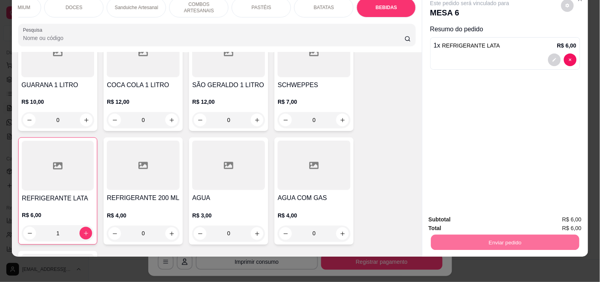
click at [569, 211] on button "Enviar pedido" at bounding box center [561, 216] width 45 height 15
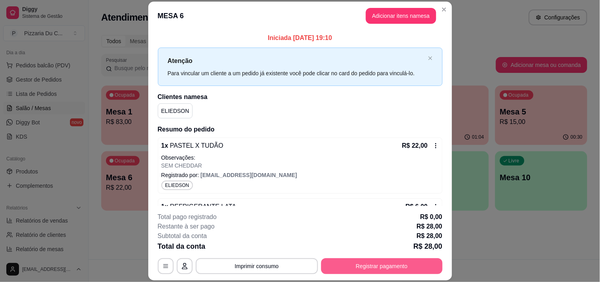
click at [353, 271] on button "Registrar pagamento" at bounding box center [381, 266] width 121 height 16
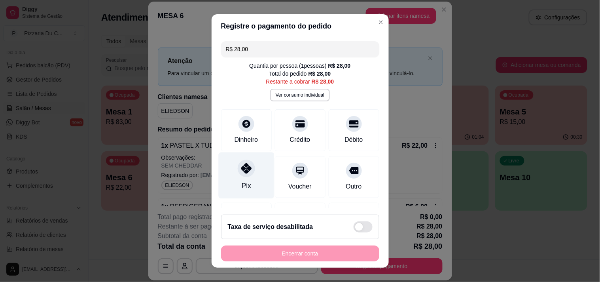
click at [241, 185] on div "Pix" at bounding box center [245, 185] width 9 height 10
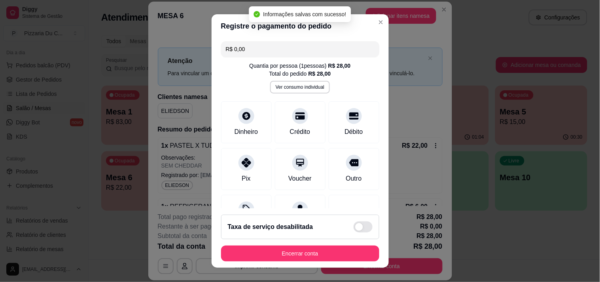
type input "R$ 0,00"
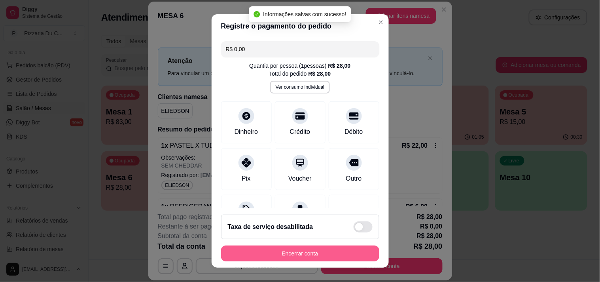
click at [309, 250] on button "Encerrar conta" at bounding box center [300, 253] width 158 height 16
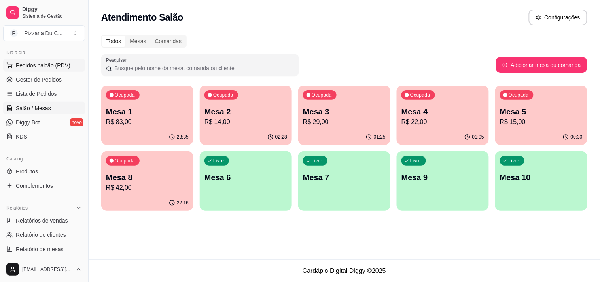
click at [45, 67] on span "Pedidos balcão (PDV)" at bounding box center [43, 65] width 55 height 8
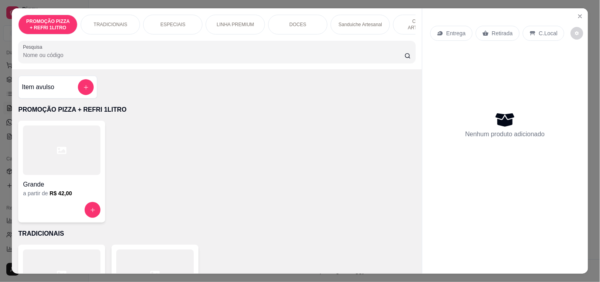
click at [254, 21] on div "LINHA PREMIUM" at bounding box center [235, 25] width 59 height 20
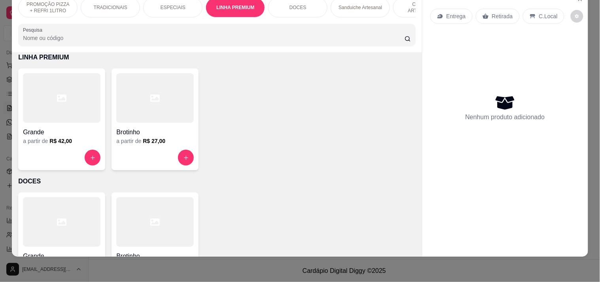
scroll to position [451, 0]
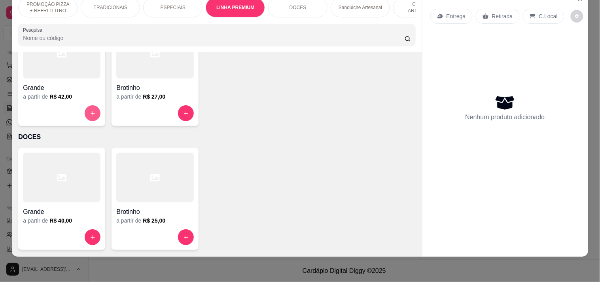
click at [85, 112] on button "increase-product-quantity" at bounding box center [93, 113] width 16 height 16
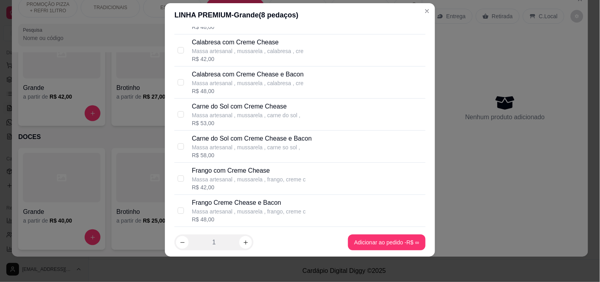
scroll to position [88, 0]
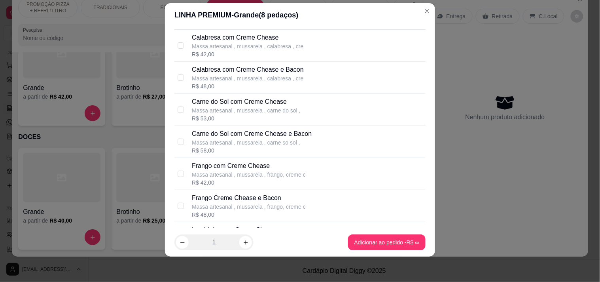
click at [235, 108] on p "Massa artesanal , mussarela , carne do sol ," at bounding box center [246, 110] width 109 height 8
checkbox input "true"
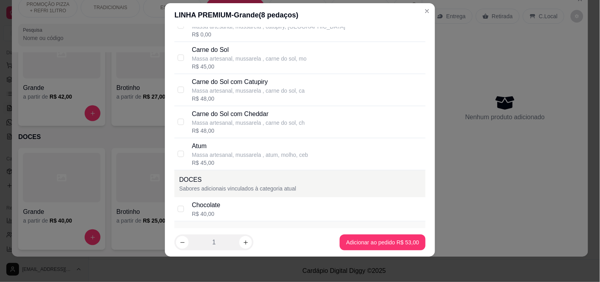
scroll to position [1277, 0]
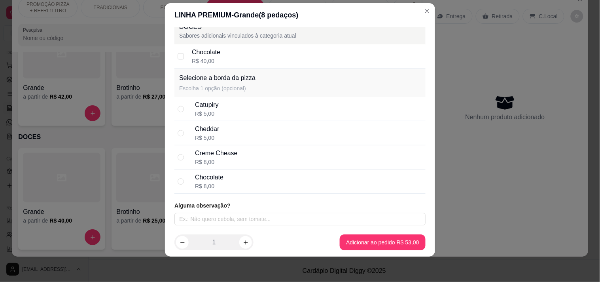
click at [235, 183] on div "Chocolate R$ 8,00" at bounding box center [309, 181] width 228 height 17
radio input "true"
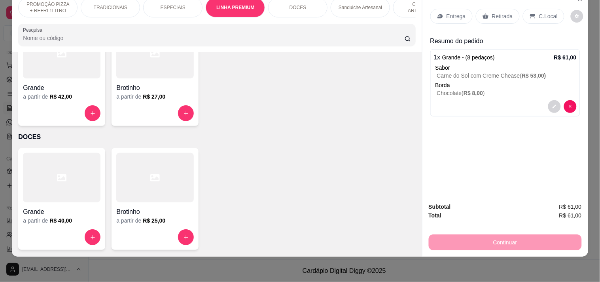
click at [443, 11] on div "Entrega" at bounding box center [451, 16] width 42 height 15
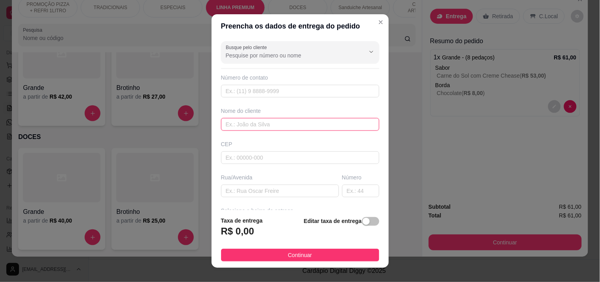
click at [251, 123] on input "text" at bounding box center [300, 124] width 158 height 13
type input "[PERSON_NAME]"
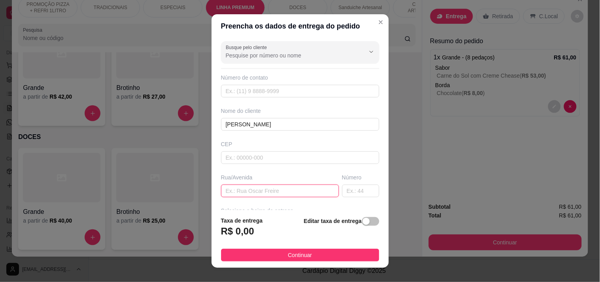
click at [254, 192] on input "text" at bounding box center [280, 190] width 118 height 13
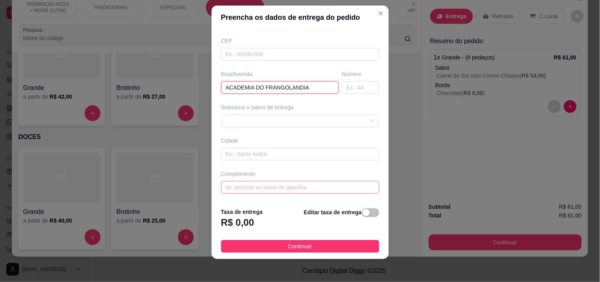
scroll to position [11, 0]
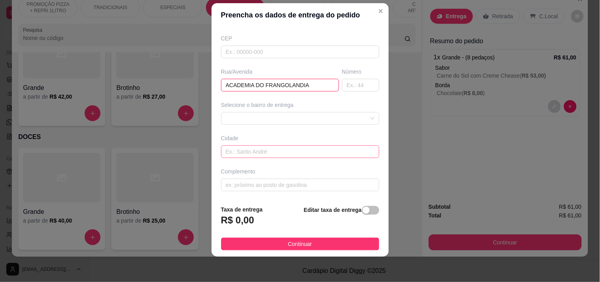
type input "ACADEMIA DO FRANGOLANDIA"
click at [275, 153] on input "text" at bounding box center [300, 151] width 158 height 13
click at [275, 116] on span at bounding box center [300, 118] width 149 height 12
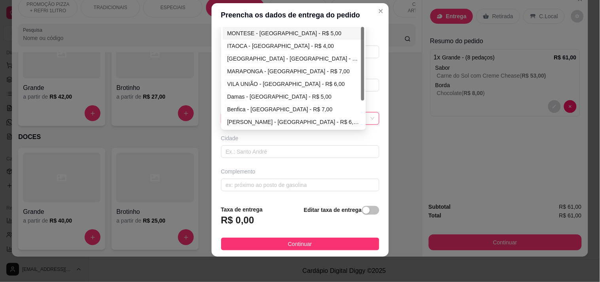
click at [274, 27] on div "MONTESE - [GEOGRAPHIC_DATA] - R$ 5,00" at bounding box center [294, 33] width 142 height 13
type input "[GEOGRAPHIC_DATA]"
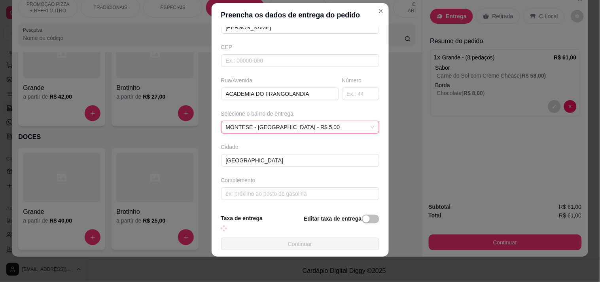
scroll to position [86, 0]
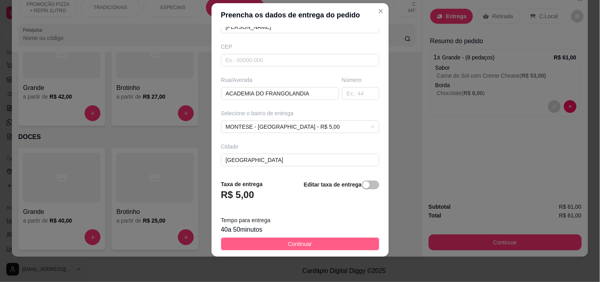
click at [278, 240] on button "Continuar" at bounding box center [300, 243] width 158 height 13
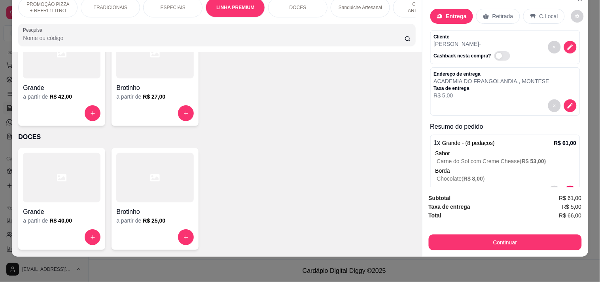
click at [352, 18] on div "PROMOÇÃO PIZZA + REFRI 1LITRO TRADICIONAIS ESPECIAIS LINHA PREMIUM DOCES Sandui…" at bounding box center [217, 21] width 410 height 61
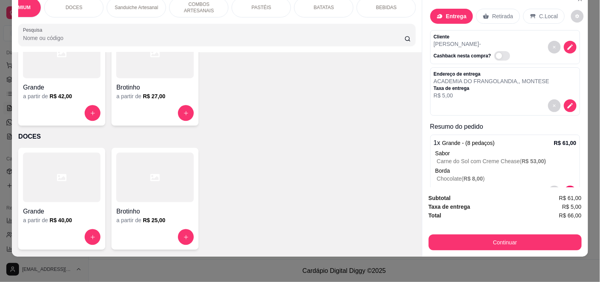
click at [263, 7] on div "PASTÉIS" at bounding box center [261, 8] width 59 height 20
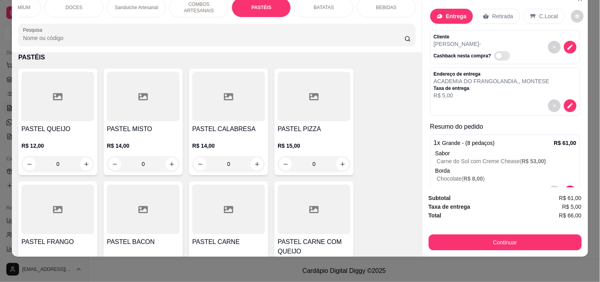
click at [87, 160] on div "0" at bounding box center [57, 164] width 73 height 16
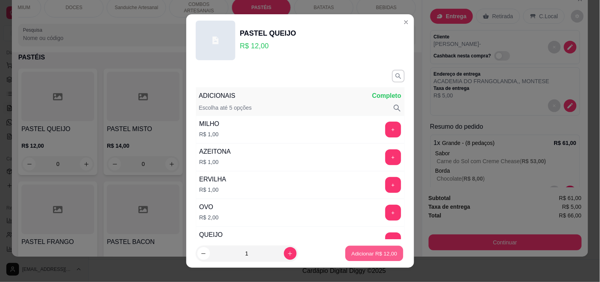
click at [382, 251] on p "Adicionar R$ 12,00" at bounding box center [375, 254] width 46 height 8
type input "1"
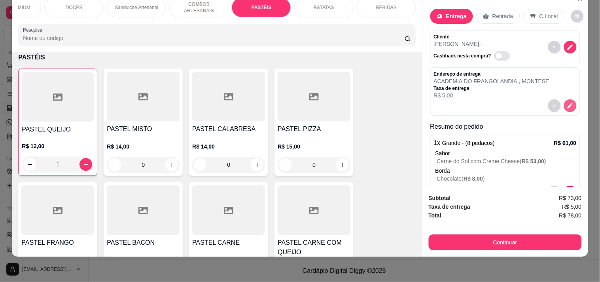
click at [568, 103] on icon "decrease-product-quantity" at bounding box center [571, 106] width 6 height 6
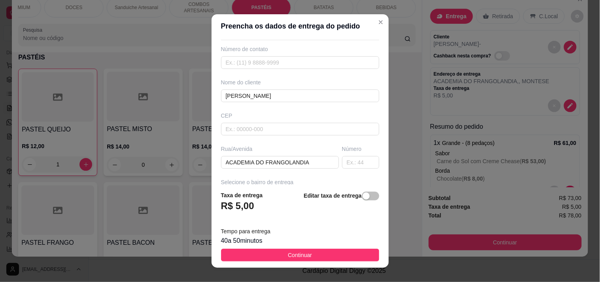
scroll to position [44, 0]
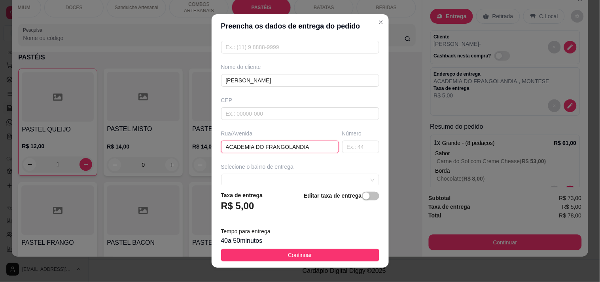
click at [221, 145] on input "ACADEMIA DO FRANGOLANDIA" at bounding box center [280, 146] width 118 height 13
paste input "[DATE]"
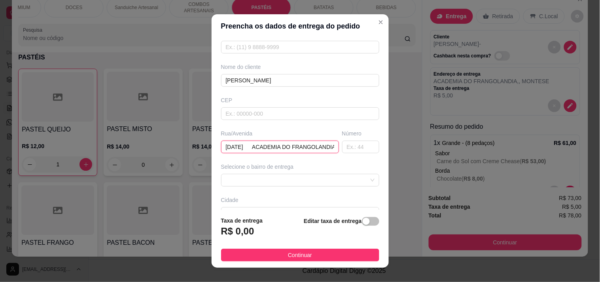
type input "[DATE] ACADEMIA DO FRANGOLANDIA"
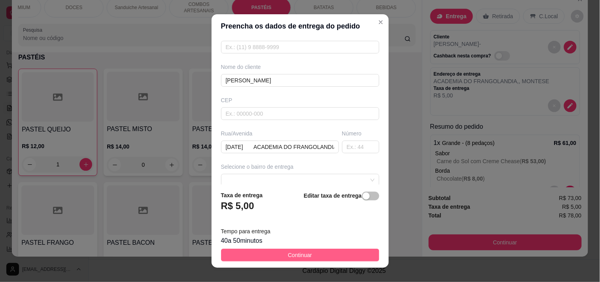
click at [303, 255] on span "Continuar" at bounding box center [300, 254] width 24 height 9
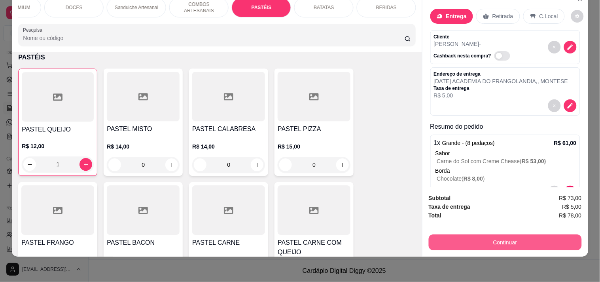
click at [493, 235] on button "Continuar" at bounding box center [505, 242] width 153 height 16
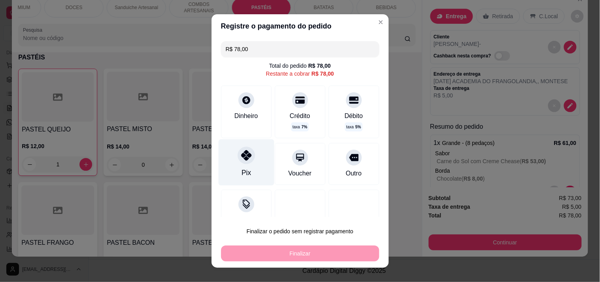
click at [256, 160] on div "Pix" at bounding box center [246, 162] width 56 height 46
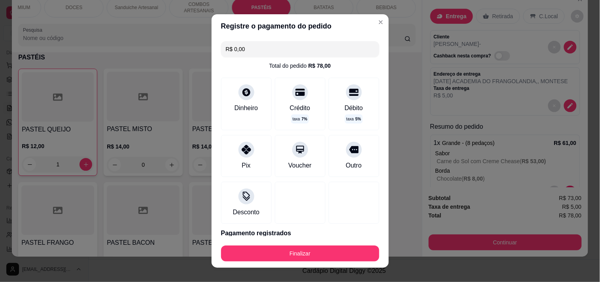
click at [325, 56] on input "R$ 0,00" at bounding box center [300, 49] width 149 height 16
click at [242, 152] on icon at bounding box center [246, 147] width 10 height 10
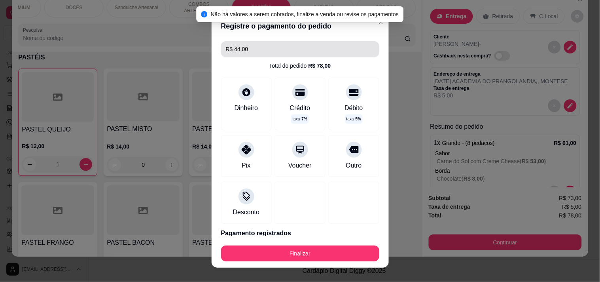
click at [359, 55] on div "R$ 44,00" at bounding box center [300, 49] width 158 height 16
drag, startPoint x: 343, startPoint y: 53, endPoint x: 215, endPoint y: 47, distance: 128.3
click at [215, 47] on div "R$ 44,00 Total do pedido R$ 78,00 Dinheiro Crédito taxa 7 % Débito taxa 5 % Pix…" at bounding box center [300, 137] width 177 height 198
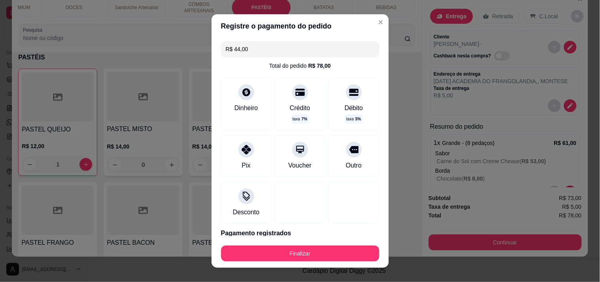
scroll to position [32, 0]
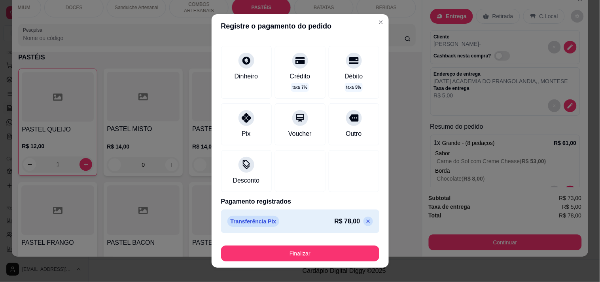
click at [365, 222] on icon at bounding box center [368, 221] width 6 height 6
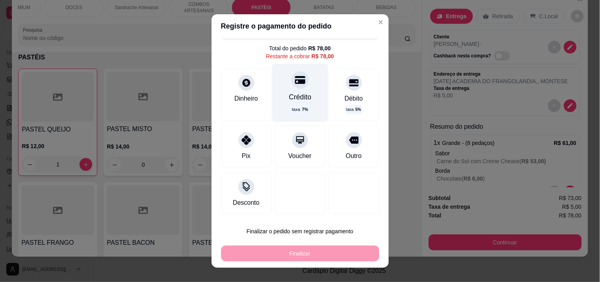
scroll to position [0, 0]
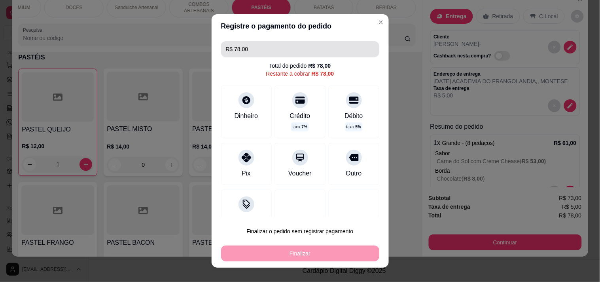
click at [264, 53] on input "R$ 78,00" at bounding box center [300, 49] width 149 height 16
drag, startPoint x: 262, startPoint y: 53, endPoint x: 175, endPoint y: 46, distance: 87.3
click at [175, 46] on div "Registre o pagamento do pedido R$ 78,00 Total do pedido R$ 78,00 Restante a cob…" at bounding box center [300, 141] width 600 height 282
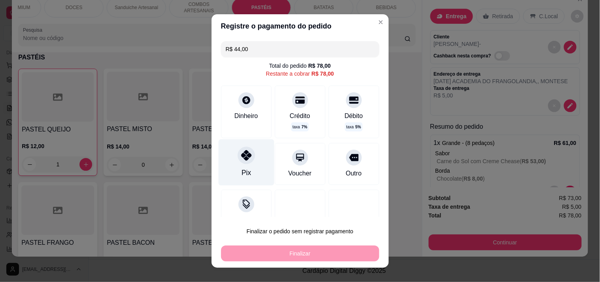
click at [251, 163] on div "Pix" at bounding box center [246, 162] width 56 height 46
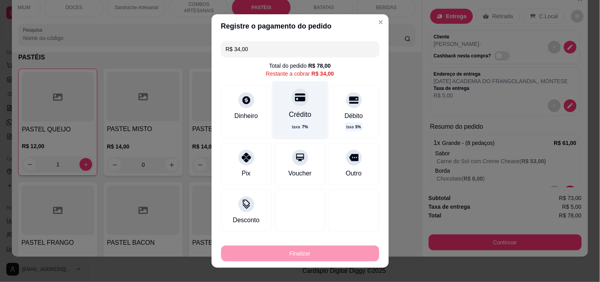
click at [292, 104] on div at bounding box center [300, 97] width 17 height 17
type input "R$ 0,00"
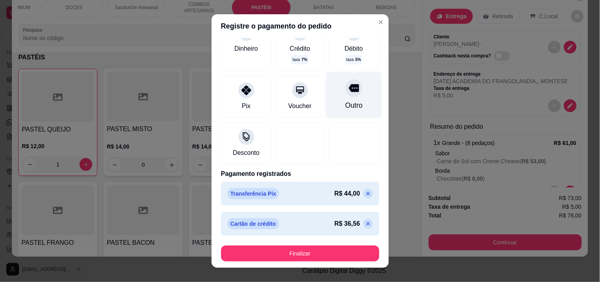
scroll to position [62, 0]
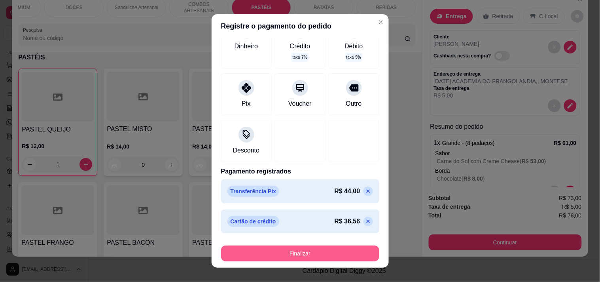
click at [327, 255] on button "Finalizar" at bounding box center [300, 253] width 158 height 16
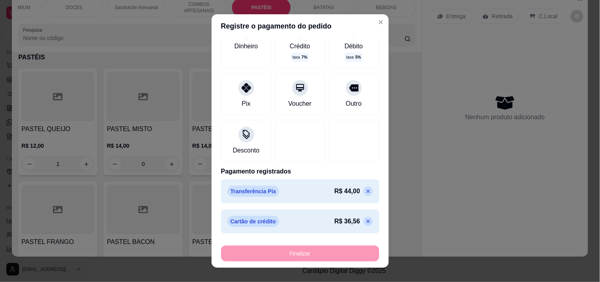
type input "0"
type input "-R$ 78,00"
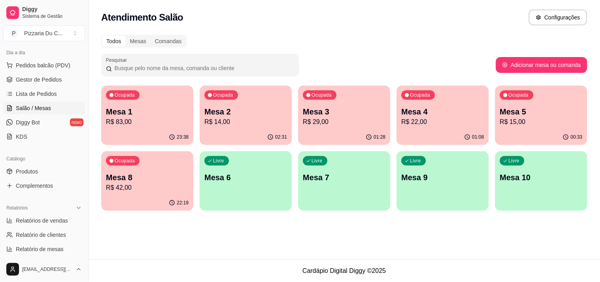
click at [325, 129] on div "01:28" at bounding box center [344, 136] width 92 height 15
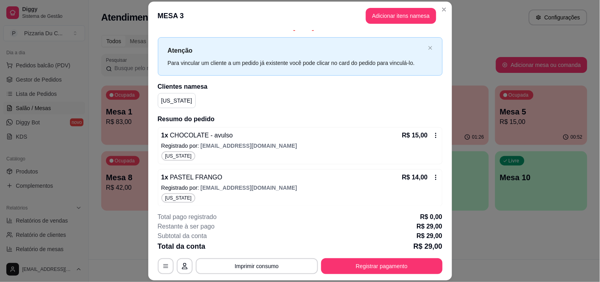
scroll to position [13, 0]
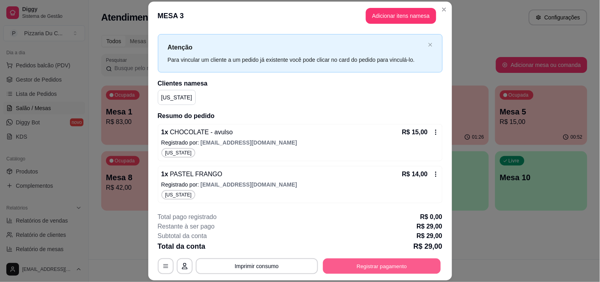
click at [403, 268] on button "Registrar pagamento" at bounding box center [382, 265] width 118 height 15
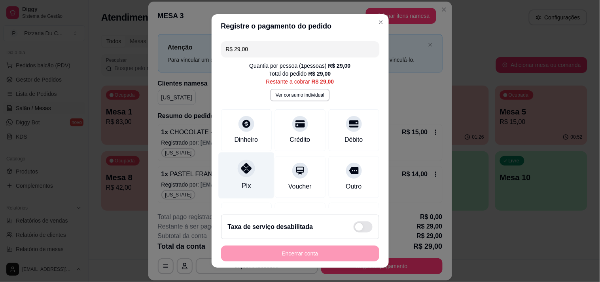
click at [253, 172] on div "Pix" at bounding box center [246, 175] width 56 height 46
type input "R$ 0,00"
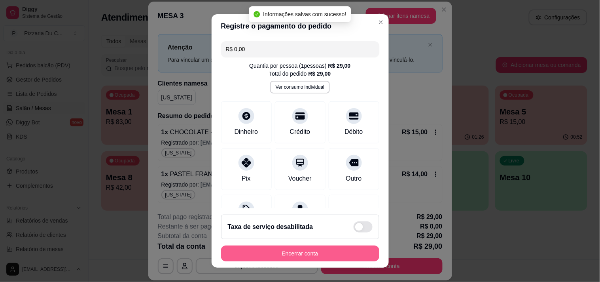
click at [306, 256] on button "Encerrar conta" at bounding box center [300, 253] width 158 height 16
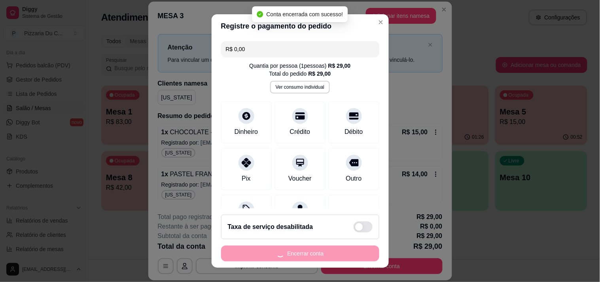
scroll to position [0, 0]
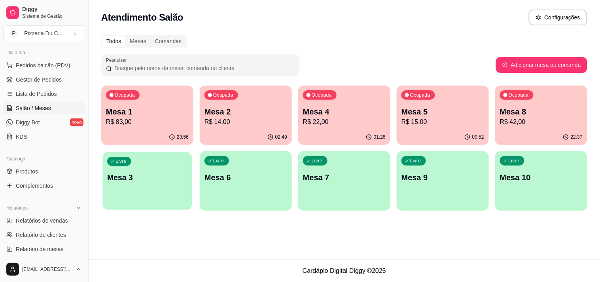
click at [169, 183] on div "Livre Mesa 3" at bounding box center [146, 176] width 89 height 48
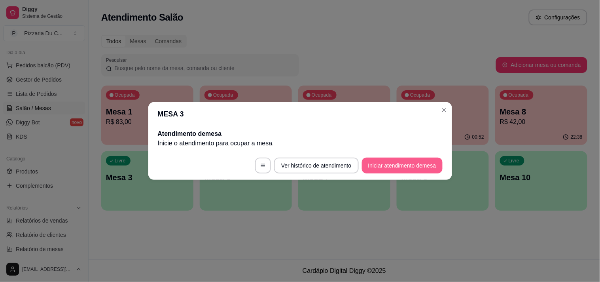
click at [395, 166] on button "Iniciar atendimento de mesa" at bounding box center [402, 165] width 81 height 16
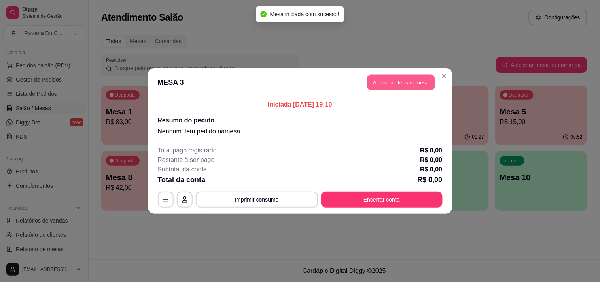
click at [395, 81] on button "Adicionar itens na mesa" at bounding box center [401, 82] width 68 height 15
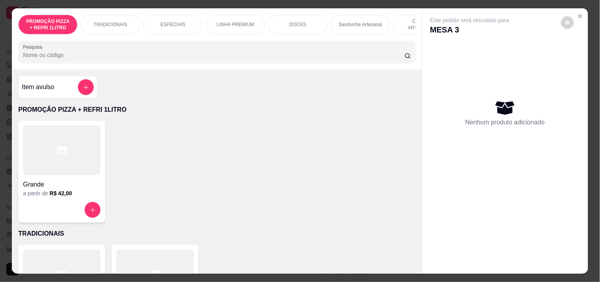
scroll to position [0, 224]
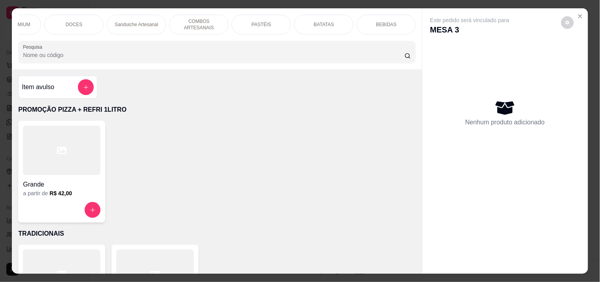
click at [249, 24] on div "PASTÉIS" at bounding box center [261, 25] width 59 height 20
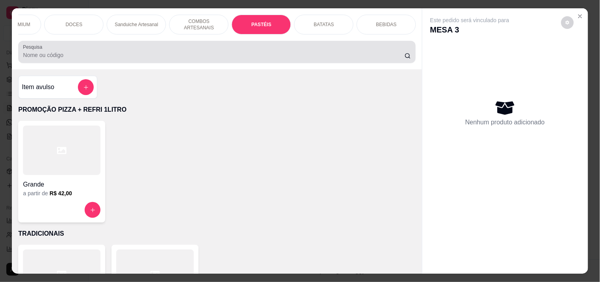
scroll to position [20, 0]
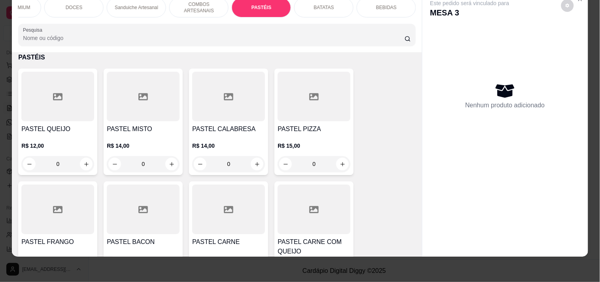
click at [83, 156] on div "0" at bounding box center [57, 164] width 73 height 16
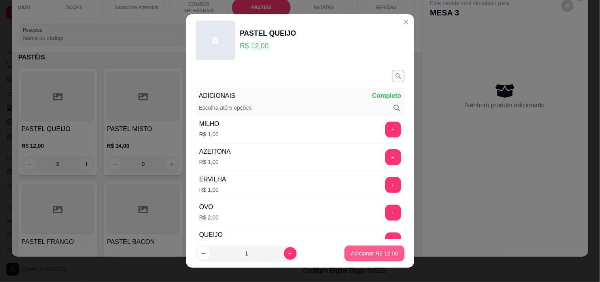
click at [347, 247] on button "Adicionar R$ 12,00" at bounding box center [375, 253] width 60 height 16
type input "1"
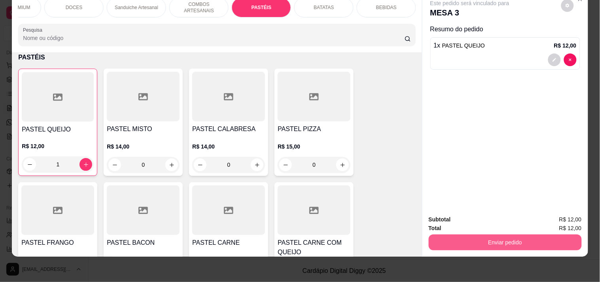
click at [524, 234] on button "Enviar pedido" at bounding box center [505, 242] width 153 height 16
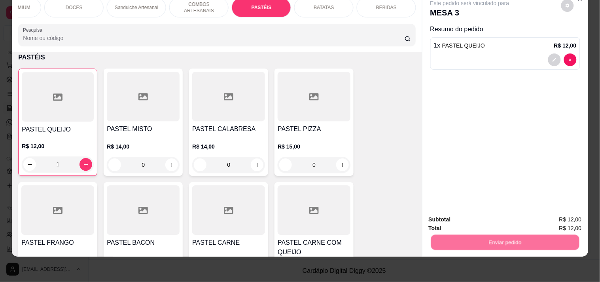
click at [506, 218] on button "Registrar cliente" at bounding box center [508, 216] width 52 height 15
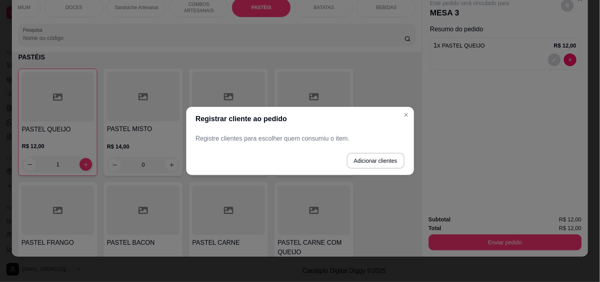
click at [369, 161] on button "Adicionar clientes" at bounding box center [376, 161] width 58 height 16
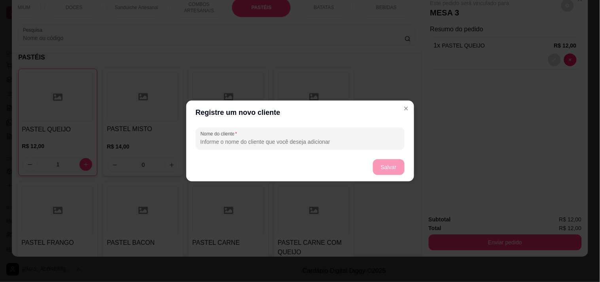
drag, startPoint x: 341, startPoint y: 137, endPoint x: 336, endPoint y: 136, distance: 5.3
click at [339, 136] on div at bounding box center [300, 139] width 199 height 16
type input "[PERSON_NAME]"
drag, startPoint x: 411, startPoint y: 172, endPoint x: 405, endPoint y: 169, distance: 7.1
click at [410, 172] on footer "Salvar" at bounding box center [300, 167] width 228 height 28
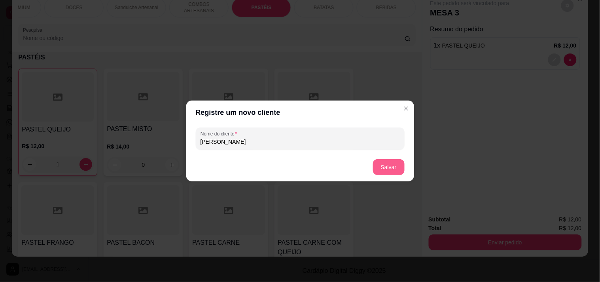
click at [402, 169] on button "Salvar" at bounding box center [389, 167] width 32 height 16
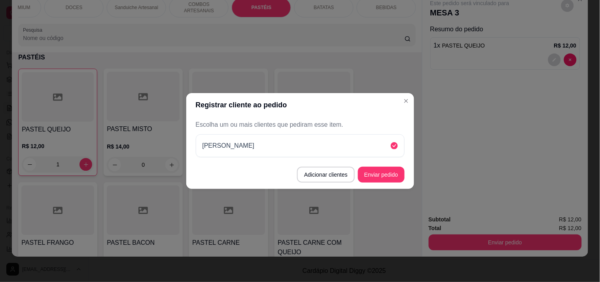
click at [391, 176] on button "Enviar pedido" at bounding box center [381, 175] width 47 height 16
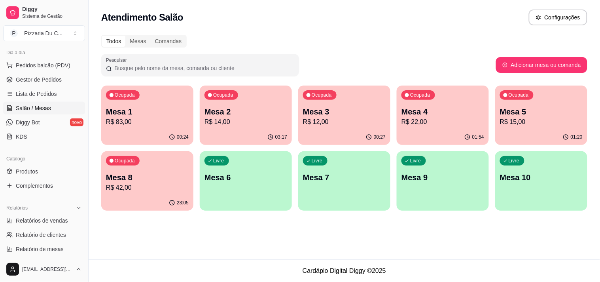
click at [164, 165] on div "Ocupada Mesa 8 R$ 42,00" at bounding box center [147, 173] width 92 height 44
click at [271, 171] on div "Livre Mesa 6" at bounding box center [245, 176] width 89 height 48
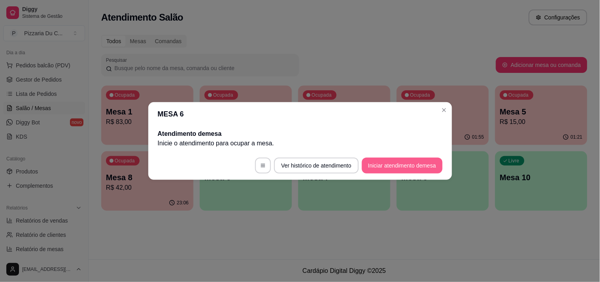
click at [368, 161] on button "Iniciar atendimento de mesa" at bounding box center [402, 165] width 81 height 16
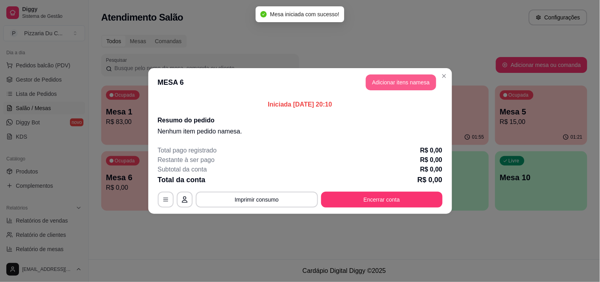
click at [397, 86] on button "Adicionar itens na mesa" at bounding box center [401, 82] width 70 height 16
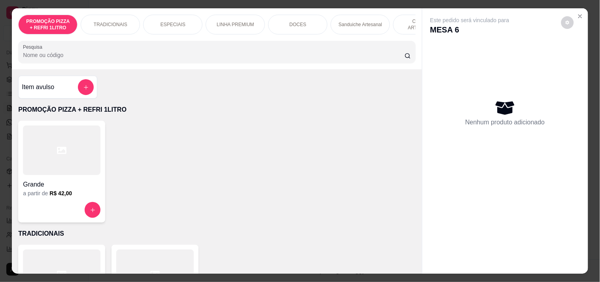
scroll to position [0, 224]
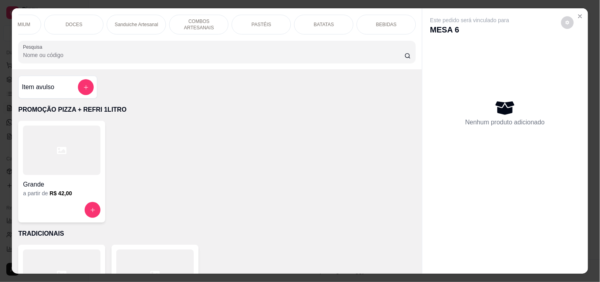
click at [264, 26] on div "PASTÉIS" at bounding box center [261, 25] width 59 height 20
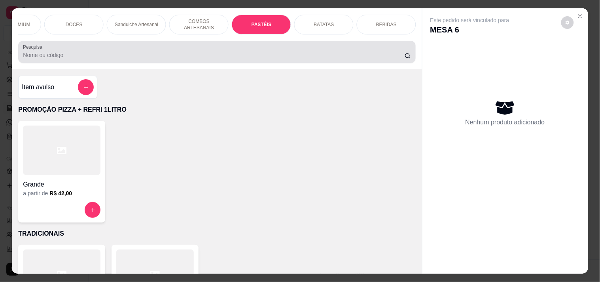
scroll to position [20, 0]
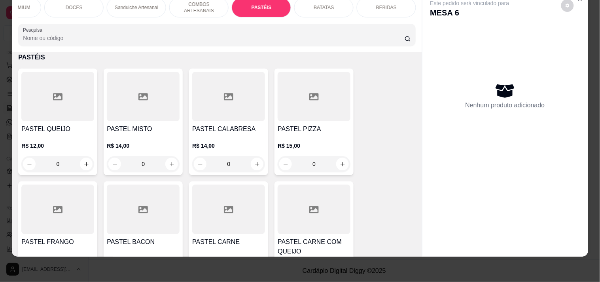
click at [73, 155] on div "R$ 12,00 0" at bounding box center [57, 157] width 73 height 30
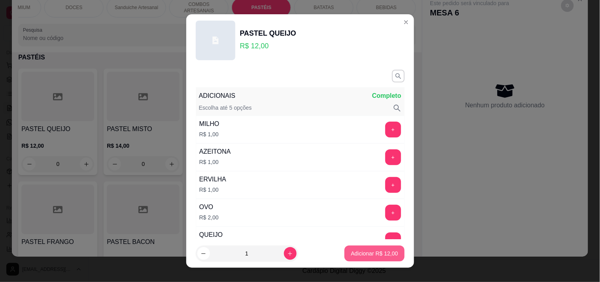
click at [363, 254] on p "Adicionar R$ 12,00" at bounding box center [374, 253] width 47 height 8
type input "1"
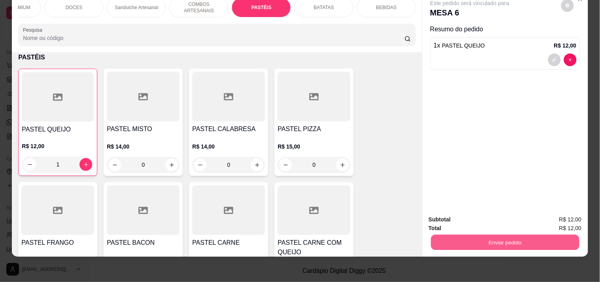
click at [500, 241] on button "Enviar pedido" at bounding box center [505, 241] width 148 height 15
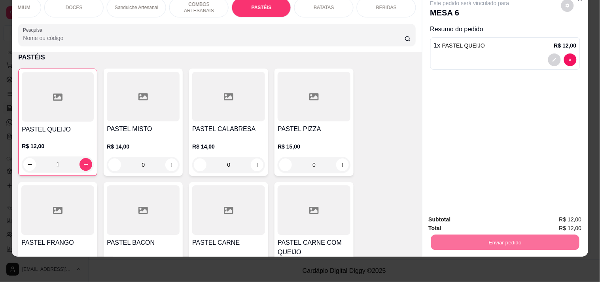
click at [510, 215] on button "Registrar cliente" at bounding box center [508, 216] width 51 height 15
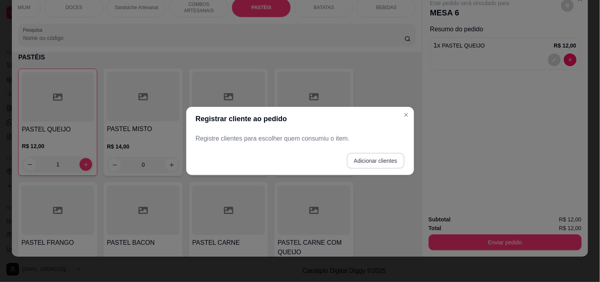
click at [359, 159] on button "Adicionar clientes" at bounding box center [376, 161] width 58 height 16
click at [325, 143] on input "Nome do cliente" at bounding box center [300, 142] width 199 height 8
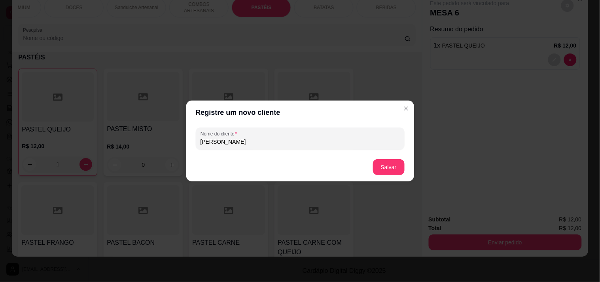
type input "[PERSON_NAME]"
click at [379, 160] on button "Salvar" at bounding box center [389, 167] width 32 height 16
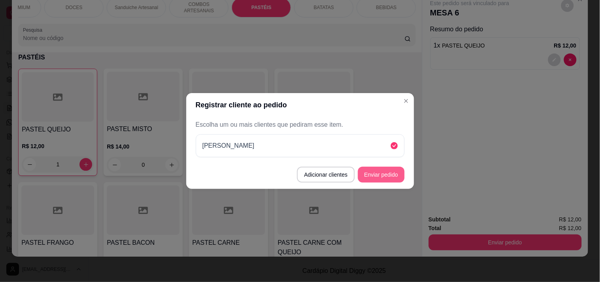
click at [400, 174] on button "Enviar pedido" at bounding box center [381, 175] width 47 height 16
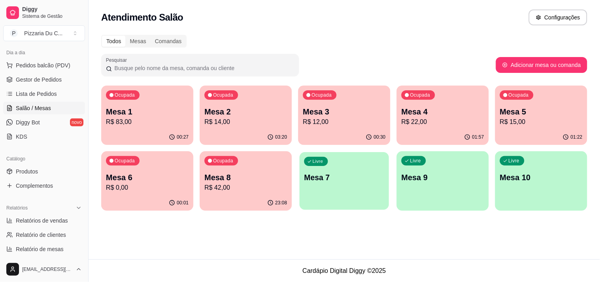
click at [350, 191] on div "Livre Mesa 7" at bounding box center [344, 176] width 89 height 48
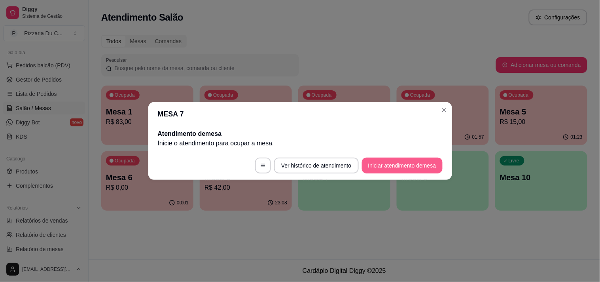
click at [418, 161] on button "Iniciar atendimento de mesa" at bounding box center [402, 165] width 81 height 16
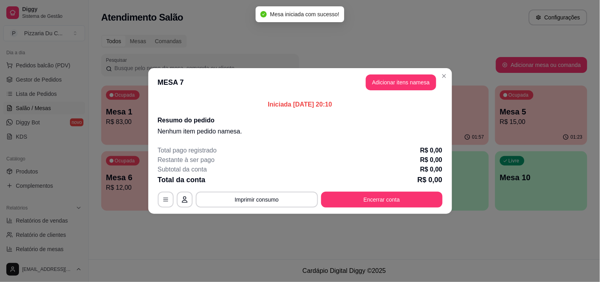
click at [381, 92] on header "MESA 7 Adicionar itens na mesa" at bounding box center [300, 82] width 304 height 28
click at [393, 77] on button "Adicionar itens na mesa" at bounding box center [401, 82] width 70 height 16
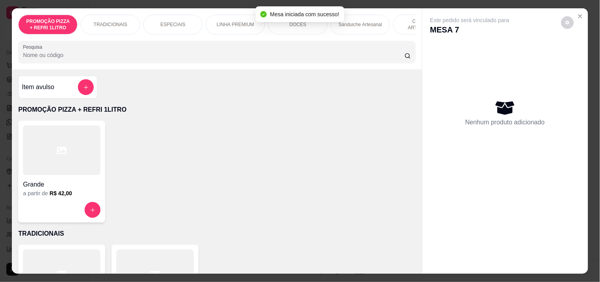
scroll to position [0, 224]
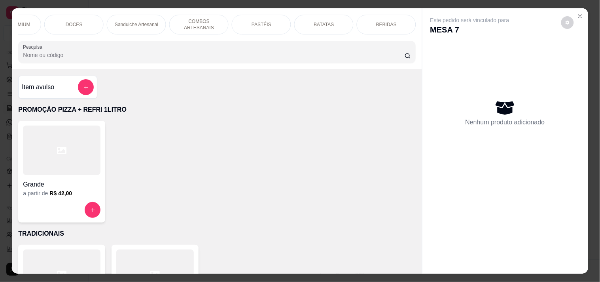
click at [264, 21] on p "PASTÉIS" at bounding box center [262, 24] width 20 height 6
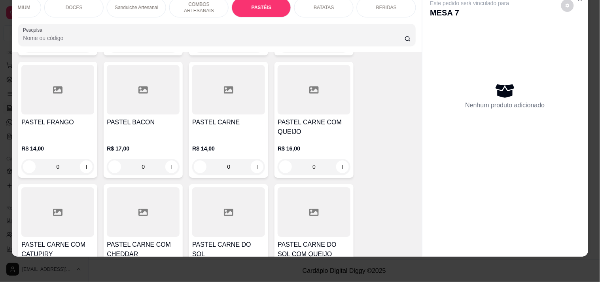
scroll to position [1494, 0]
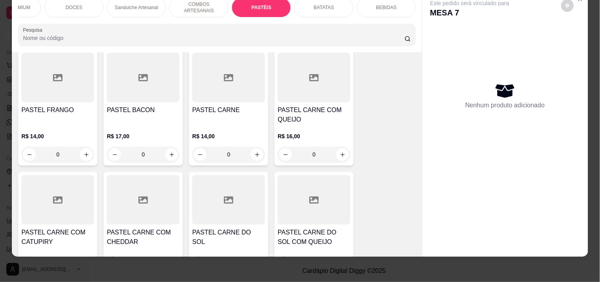
click at [83, 148] on div "0" at bounding box center [57, 154] width 73 height 16
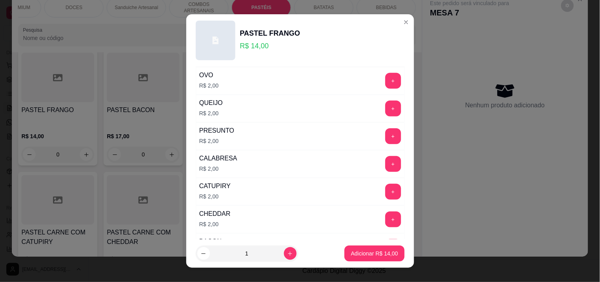
scroll to position [220, 0]
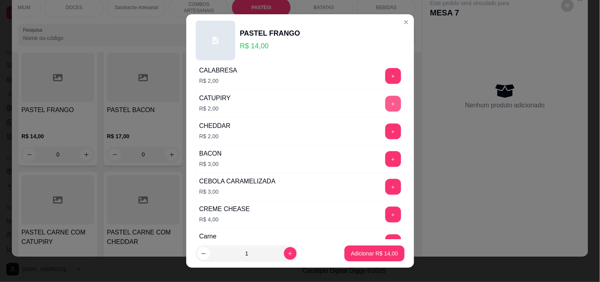
click at [385, 100] on button "+" at bounding box center [393, 104] width 16 height 16
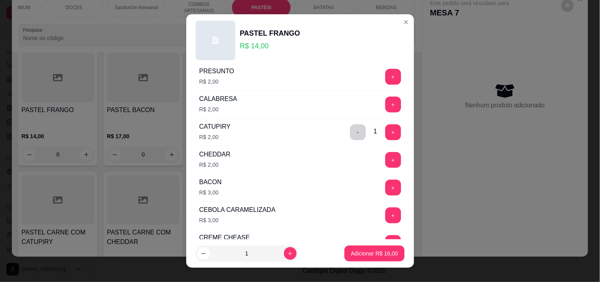
scroll to position [176, 0]
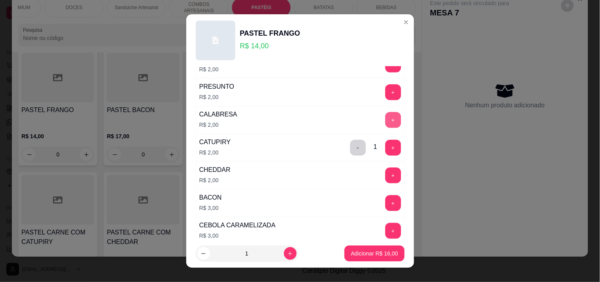
click at [385, 120] on button "+" at bounding box center [393, 120] width 16 height 16
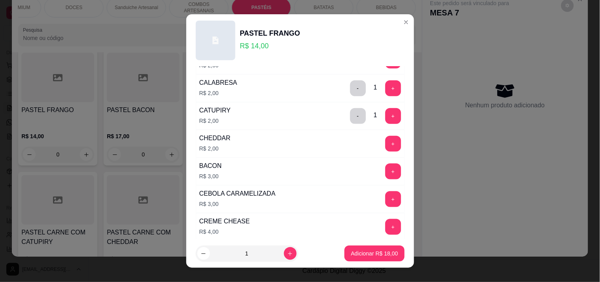
scroll to position [220, 0]
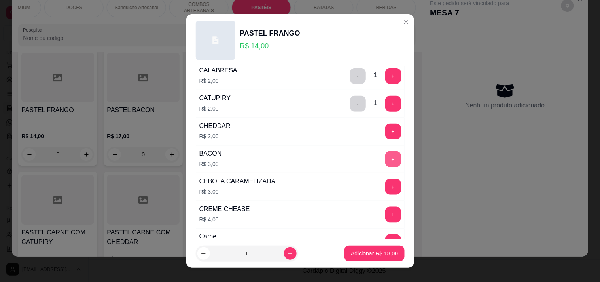
click at [385, 161] on button "+" at bounding box center [393, 159] width 16 height 16
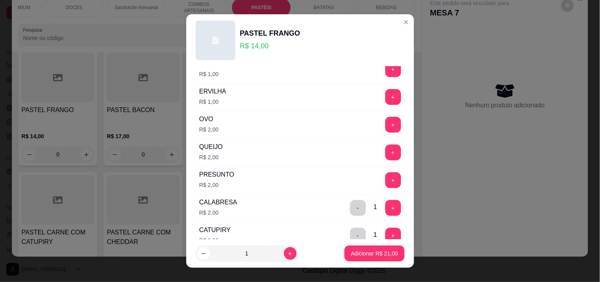
scroll to position [44, 0]
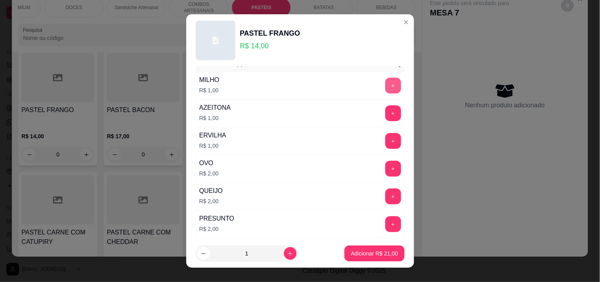
click at [385, 87] on button "+" at bounding box center [393, 86] width 16 height 16
click at [346, 246] on button "Adicionar R$ 22,00" at bounding box center [375, 253] width 58 height 15
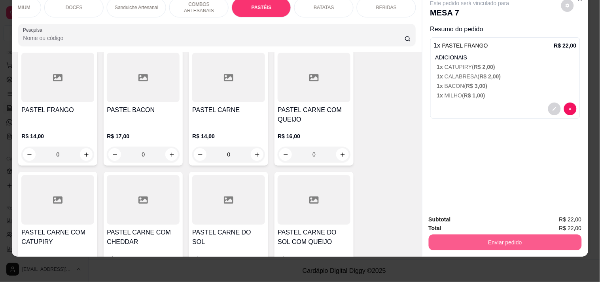
click at [466, 234] on button "Enviar pedido" at bounding box center [505, 242] width 153 height 16
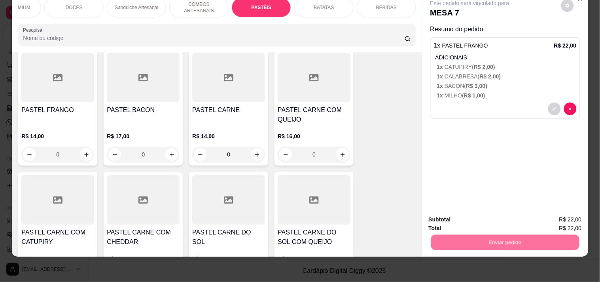
click at [498, 214] on button "Registrar cliente" at bounding box center [508, 216] width 51 height 15
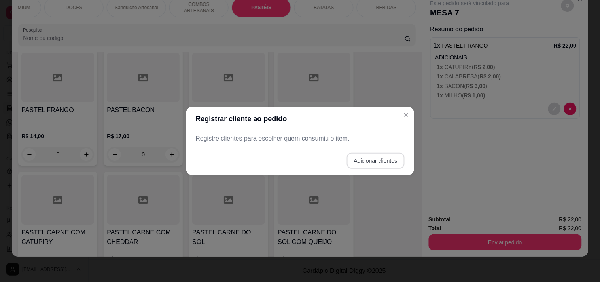
click at [375, 166] on button "Adicionar clientes" at bounding box center [376, 161] width 58 height 16
click at [306, 139] on input "Nome do cliente" at bounding box center [299, 142] width 199 height 8
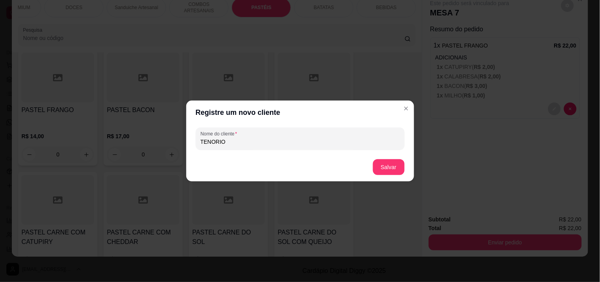
type input "TENORIO"
click at [405, 161] on footer "Salvar" at bounding box center [300, 167] width 228 height 28
click at [396, 171] on button "Salvar" at bounding box center [389, 167] width 32 height 16
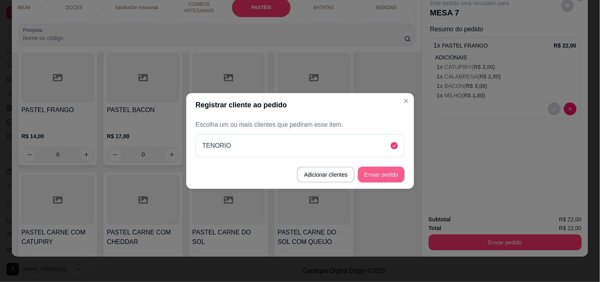
click at [391, 180] on button "Enviar pedido" at bounding box center [381, 175] width 47 height 16
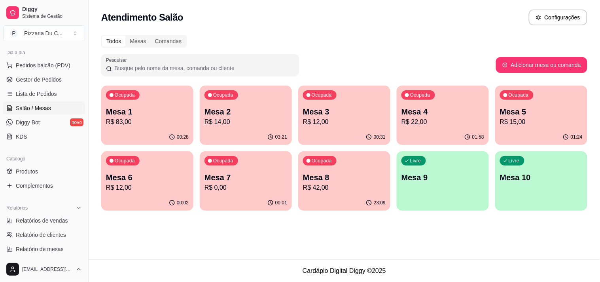
click at [259, 160] on div "Ocupada Mesa 7 R$ 0,00" at bounding box center [246, 173] width 92 height 44
click at [161, 109] on p "Mesa 1" at bounding box center [147, 111] width 83 height 11
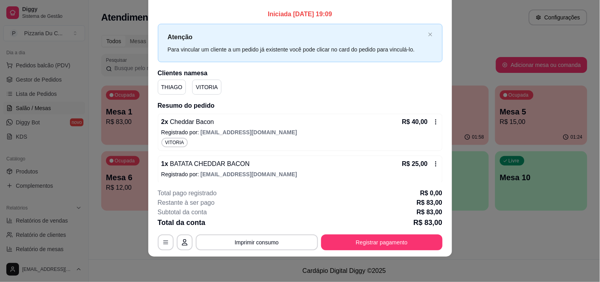
scroll to position [0, 0]
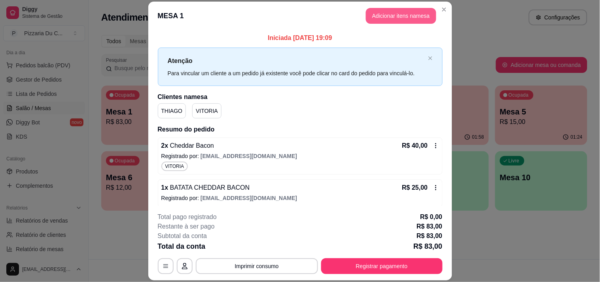
click at [404, 21] on button "Adicionar itens na mesa" at bounding box center [401, 16] width 70 height 16
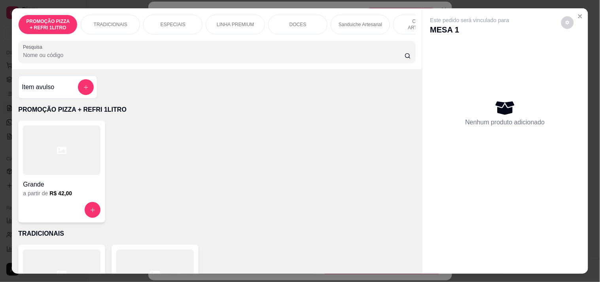
scroll to position [0, 224]
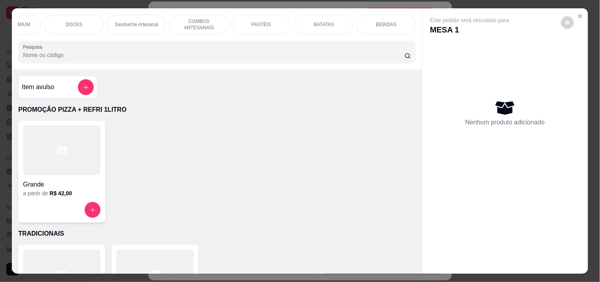
click at [400, 24] on div "BEBIDAS" at bounding box center [386, 25] width 59 height 20
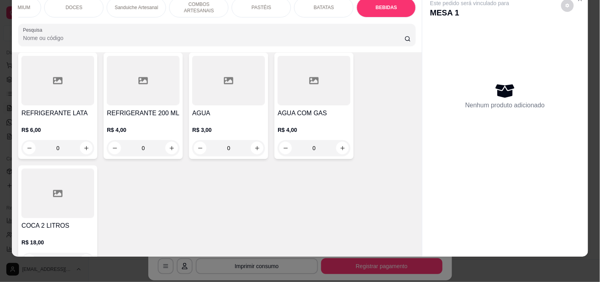
scroll to position [2608, 0]
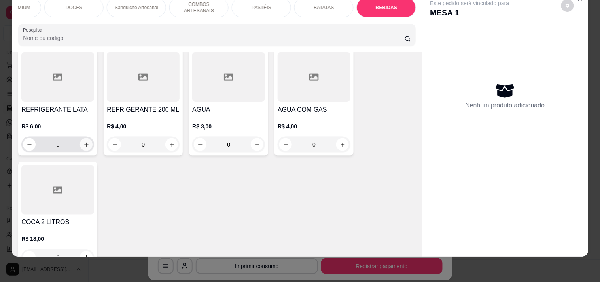
click at [83, 144] on icon "increase-product-quantity" at bounding box center [86, 145] width 6 height 6
type input "1"
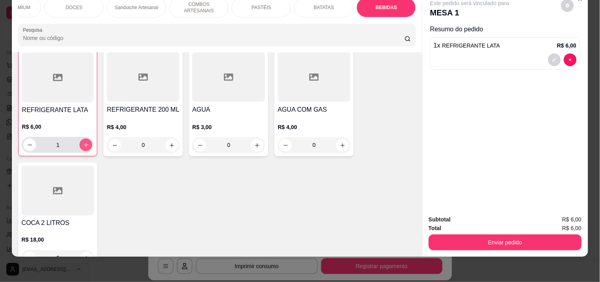
scroll to position [2608, 0]
click at [462, 234] on button "Enviar pedido" at bounding box center [505, 242] width 153 height 16
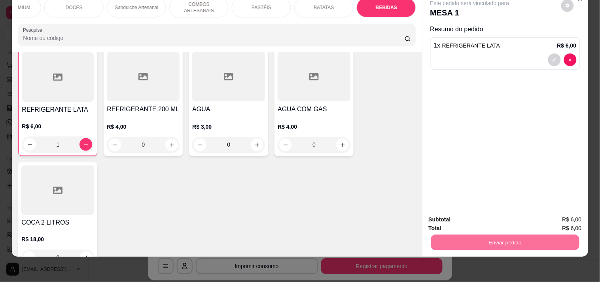
click at [553, 216] on button "Enviar pedido" at bounding box center [561, 216] width 45 height 15
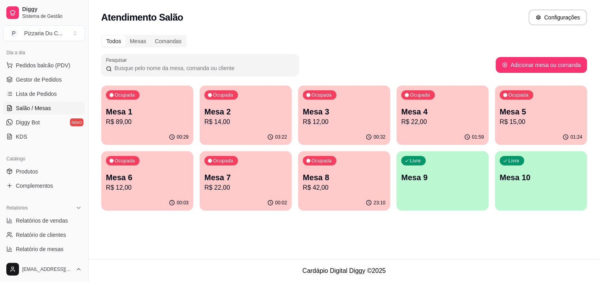
click at [320, 125] on p "R$ 12,00" at bounding box center [344, 121] width 83 height 9
click at [497, 124] on div "Ocupada Mesa 5 R$ 15,00" at bounding box center [541, 107] width 92 height 44
click at [460, 98] on div "Ocupada Mesa 4 R$ 22,00" at bounding box center [443, 107] width 92 height 44
click at [41, 64] on span "Pedidos balcão (PDV)" at bounding box center [43, 65] width 55 height 8
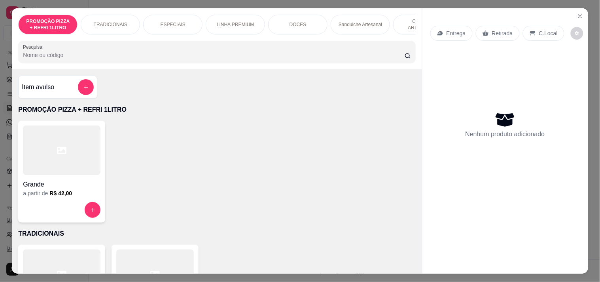
click at [450, 29] on p "Entrega" at bounding box center [456, 33] width 19 height 8
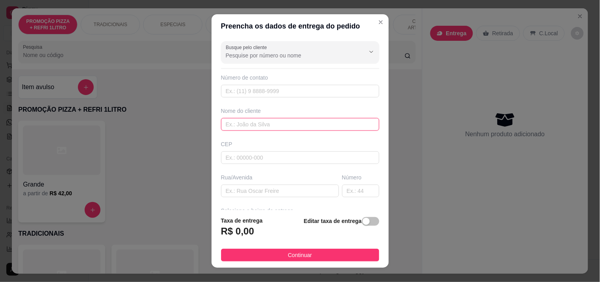
click at [262, 127] on input "text" at bounding box center [300, 124] width 158 height 13
type input "SOCORRO"
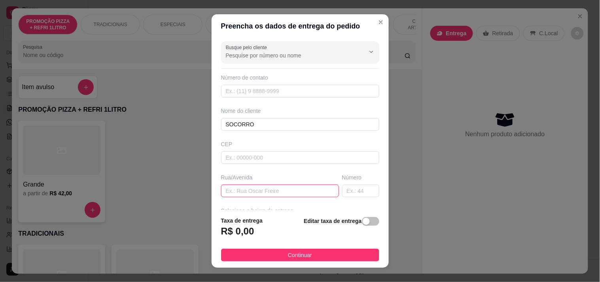
click at [275, 196] on input "text" at bounding box center [280, 190] width 118 height 13
paste input "[PERSON_NAME] 17"
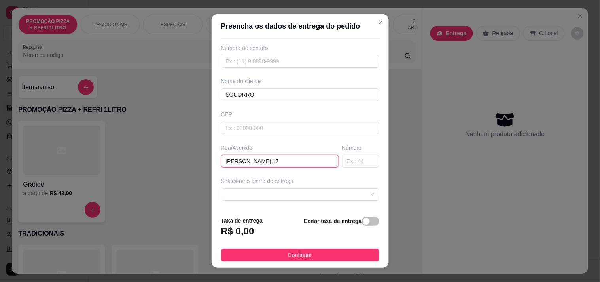
scroll to position [44, 0]
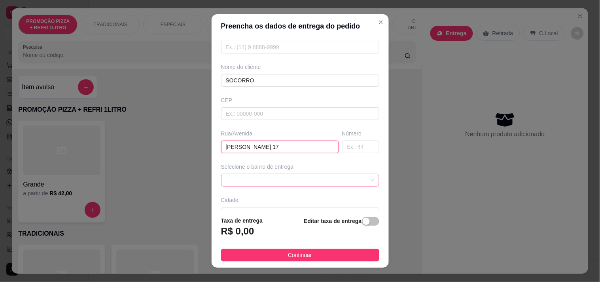
click at [286, 175] on span at bounding box center [300, 180] width 149 height 12
type input "[PERSON_NAME] 17"
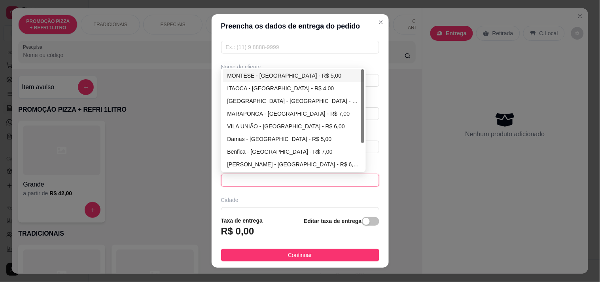
click at [276, 80] on div "MONTESE - [GEOGRAPHIC_DATA] - R$ 5,00" at bounding box center [294, 75] width 133 height 9
type input "[GEOGRAPHIC_DATA]"
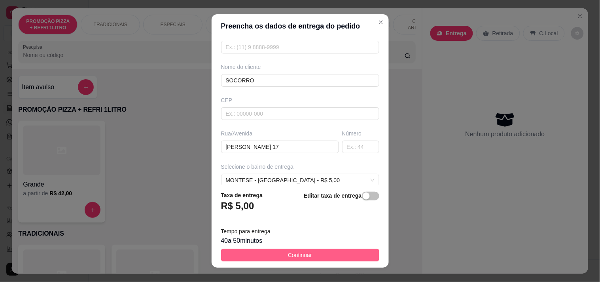
click at [315, 260] on button "Continuar" at bounding box center [300, 254] width 158 height 13
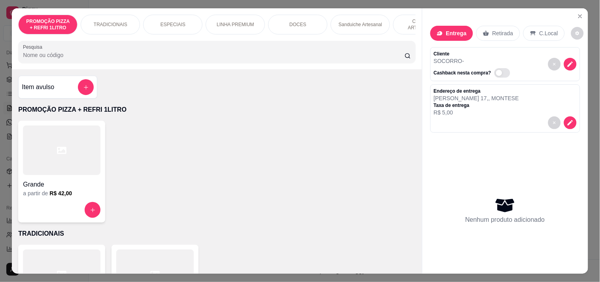
click at [86, 187] on h4 "Grande" at bounding box center [62, 184] width 78 height 9
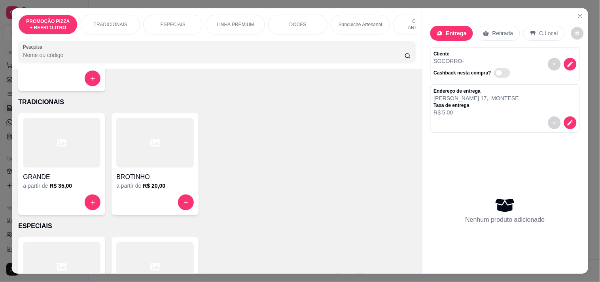
scroll to position [132, 0]
click at [71, 204] on div at bounding box center [62, 202] width 78 height 16
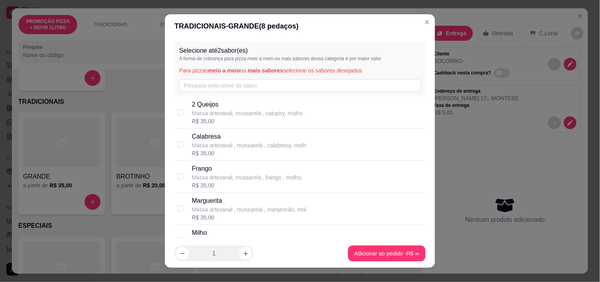
click at [202, 137] on p "Calabresa" at bounding box center [249, 136] width 114 height 9
checkbox input "true"
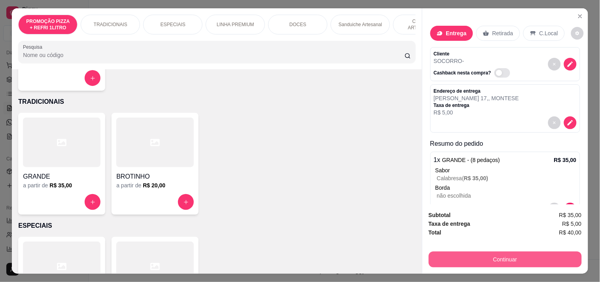
click at [484, 254] on button "Continuar" at bounding box center [505, 259] width 153 height 16
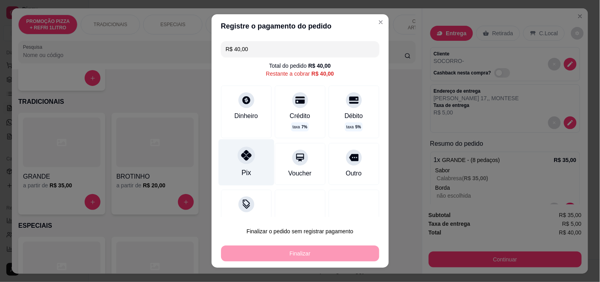
click at [230, 156] on div "Pix" at bounding box center [246, 162] width 56 height 46
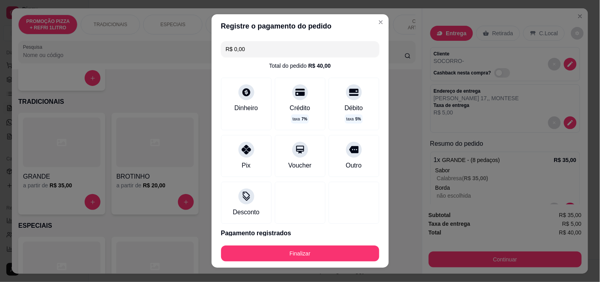
click at [285, 250] on button "Finalizar" at bounding box center [300, 253] width 158 height 16
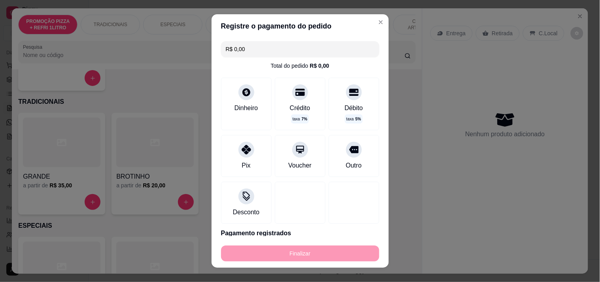
type input "-R$ 40,00"
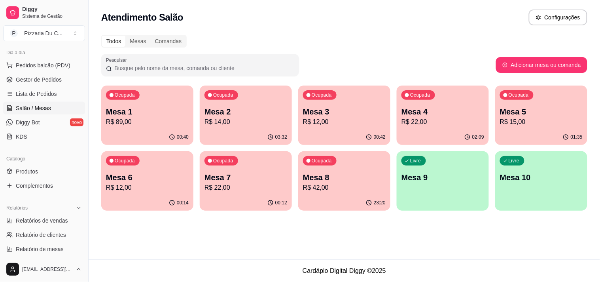
click at [235, 108] on p "Mesa 2" at bounding box center [246, 111] width 83 height 11
click at [351, 119] on p "R$ 12,00" at bounding box center [344, 121] width 80 height 9
click at [50, 225] on link "Relatórios de vendas" at bounding box center [44, 220] width 82 height 13
select select "ALL"
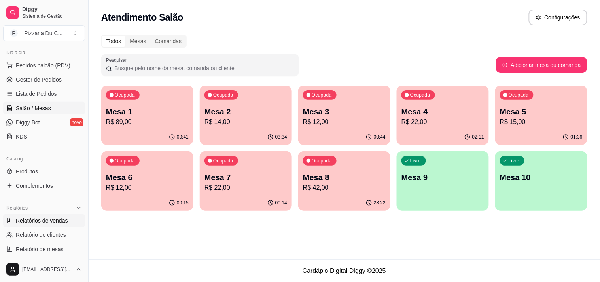
select select "0"
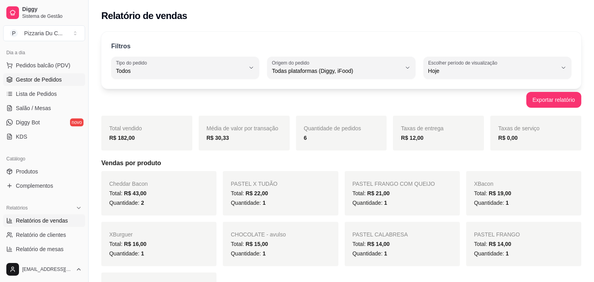
click at [45, 84] on link "Gestor de Pedidos" at bounding box center [44, 79] width 82 height 13
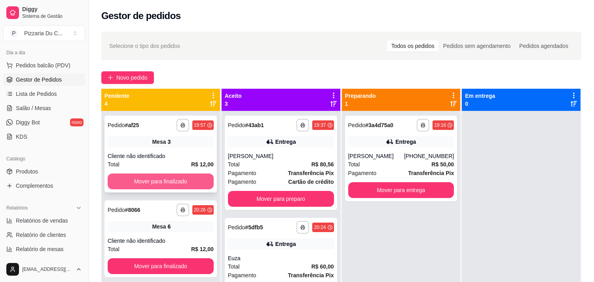
click at [145, 180] on button "Mover para finalizado" at bounding box center [161, 181] width 106 height 16
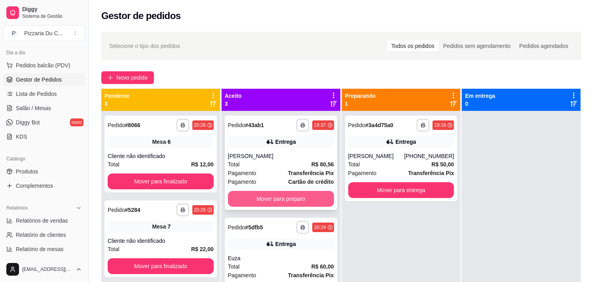
click at [256, 197] on button "Mover para preparo" at bounding box center [281, 199] width 106 height 16
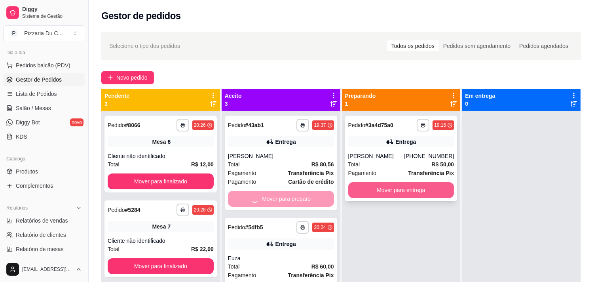
click at [404, 192] on button "Mover para entrega" at bounding box center [401, 190] width 106 height 16
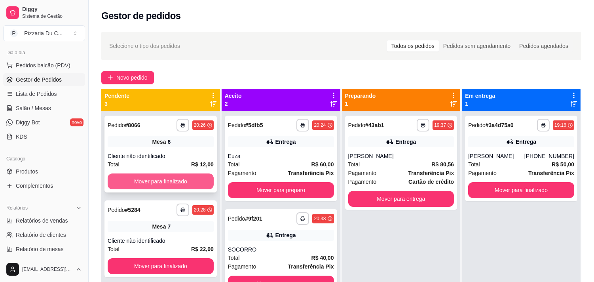
click at [177, 176] on button "Mover para finalizado" at bounding box center [161, 181] width 106 height 16
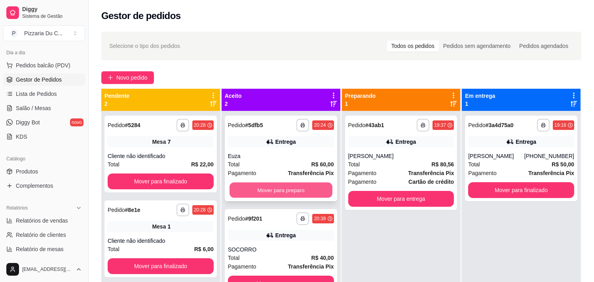
click at [260, 188] on button "Mover para preparo" at bounding box center [280, 189] width 103 height 15
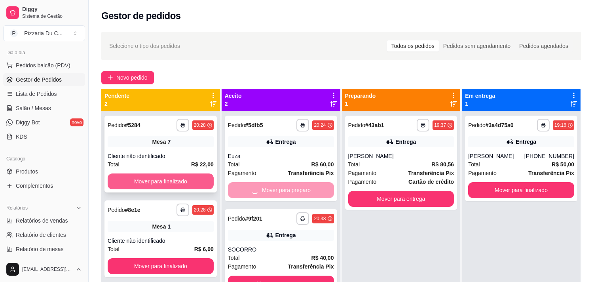
click at [198, 182] on button "Mover para finalizado" at bounding box center [161, 181] width 106 height 16
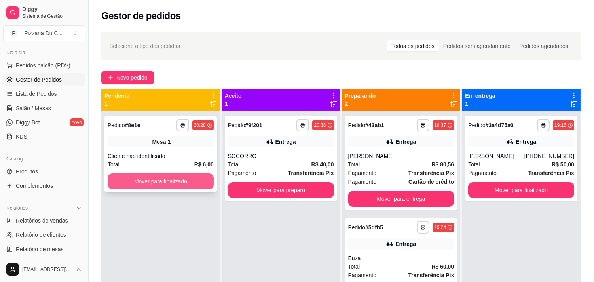
click at [180, 175] on button "Mover para finalizado" at bounding box center [161, 181] width 106 height 16
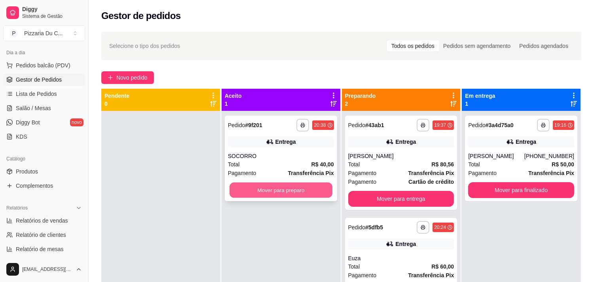
click at [311, 186] on button "Mover para preparo" at bounding box center [280, 189] width 103 height 15
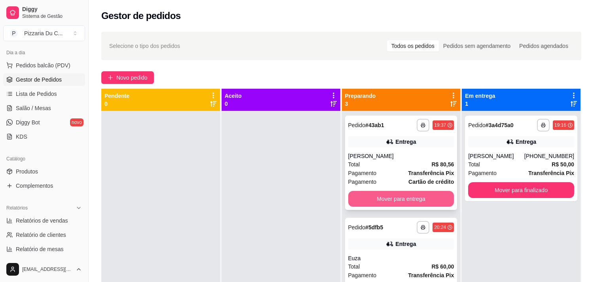
click at [389, 196] on button "Mover para entrega" at bounding box center [401, 199] width 106 height 16
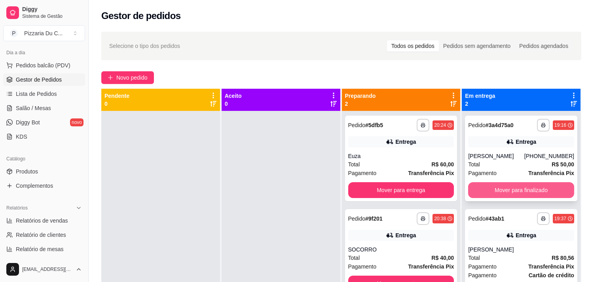
click at [478, 193] on button "Mover para finalizado" at bounding box center [521, 190] width 106 height 16
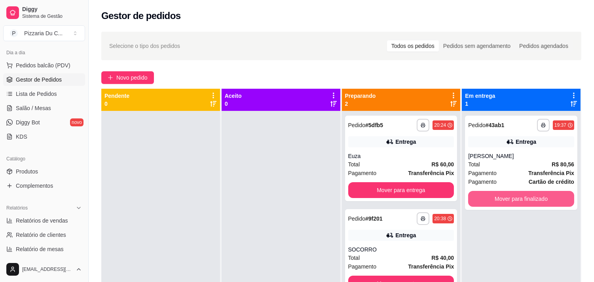
click at [479, 193] on button "Mover para finalizado" at bounding box center [521, 199] width 106 height 16
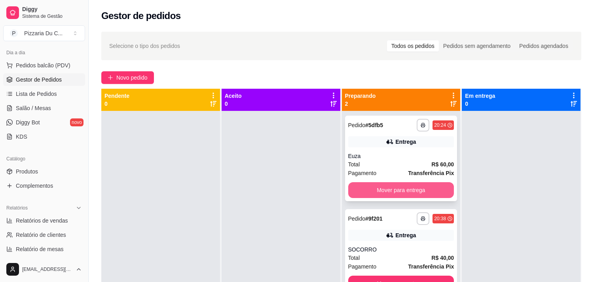
click at [434, 184] on button "Mover para entrega" at bounding box center [401, 190] width 106 height 16
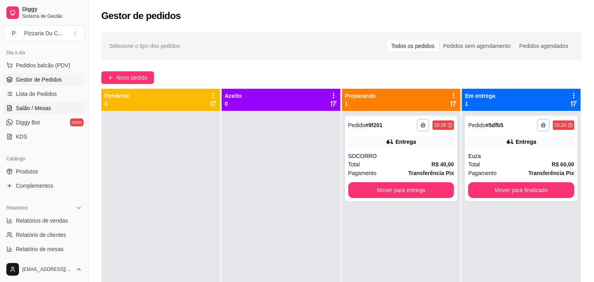
click at [37, 111] on span "Salão / Mesas" at bounding box center [33, 108] width 35 height 8
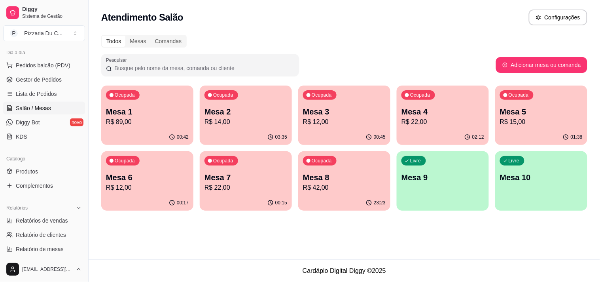
click at [458, 200] on div "Livre Mesa 9" at bounding box center [443, 176] width 92 height 50
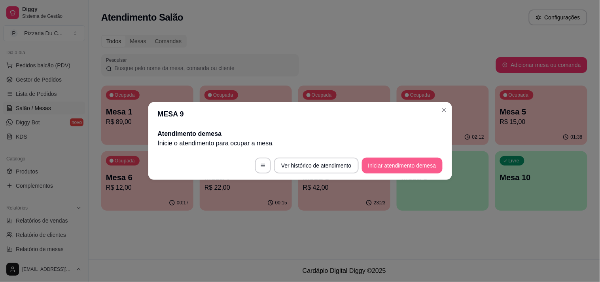
click at [376, 163] on button "Iniciar atendimento de mesa" at bounding box center [402, 165] width 81 height 16
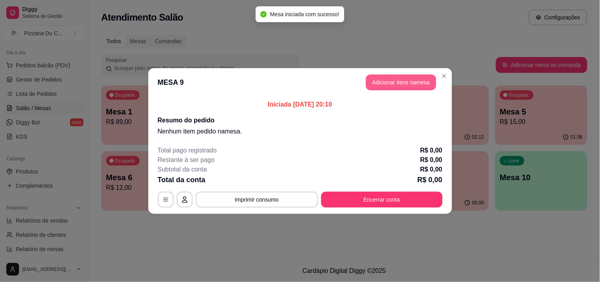
click at [394, 78] on button "Adicionar itens na mesa" at bounding box center [401, 82] width 70 height 16
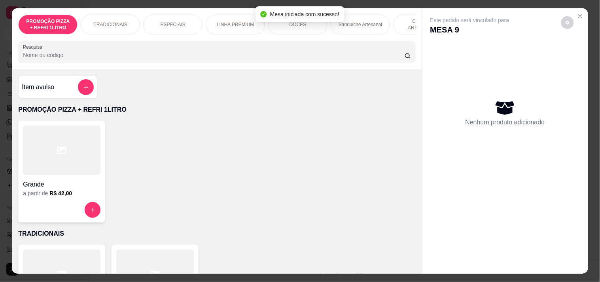
scroll to position [0, 224]
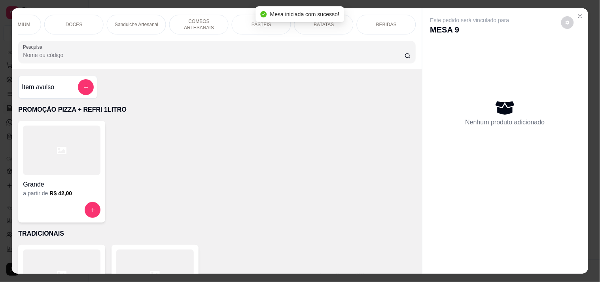
click at [246, 27] on div "PASTÉIS" at bounding box center [261, 25] width 59 height 20
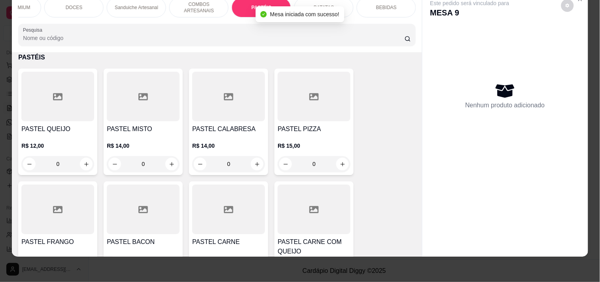
click at [327, 6] on div "BATATAS" at bounding box center [323, 8] width 59 height 20
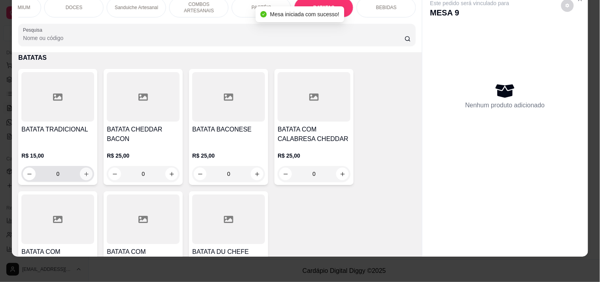
click at [87, 171] on button "increase-product-quantity" at bounding box center [86, 173] width 13 height 13
type input "1"
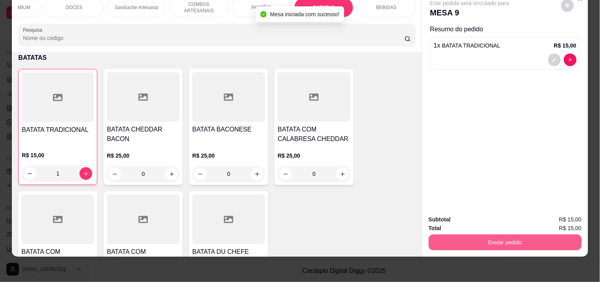
click at [469, 236] on button "Enviar pedido" at bounding box center [505, 242] width 153 height 16
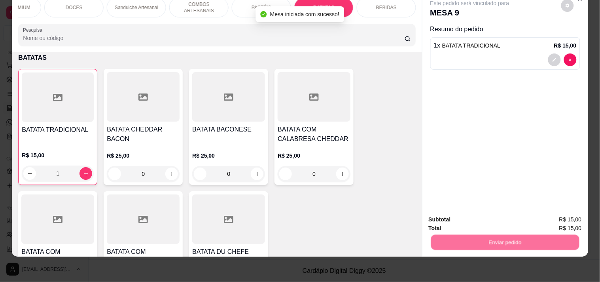
click at [506, 215] on button "Registrar cliente" at bounding box center [508, 216] width 52 height 15
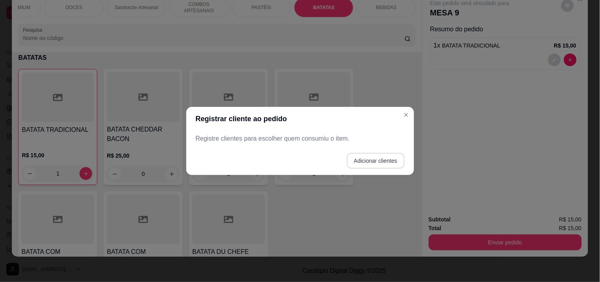
click at [351, 159] on button "Adicionar clientes" at bounding box center [376, 161] width 58 height 16
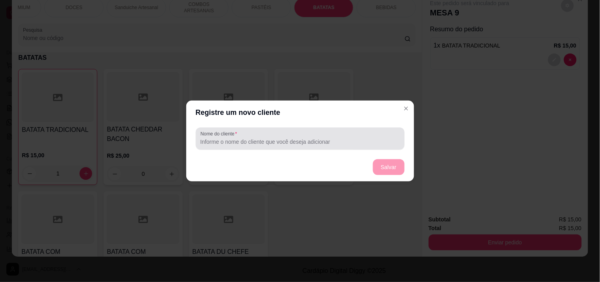
click at [253, 133] on div at bounding box center [300, 139] width 199 height 16
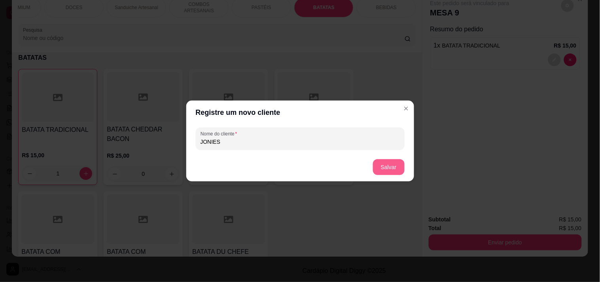
type input "JONIES"
click at [385, 168] on button "Salvar" at bounding box center [389, 167] width 32 height 16
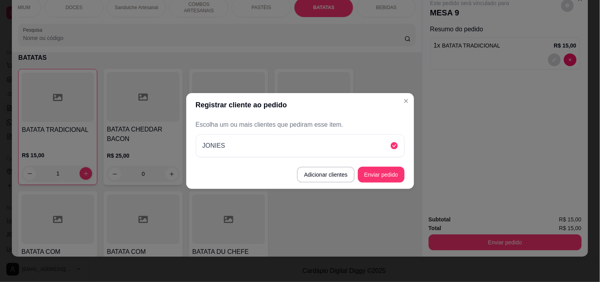
click at [398, 180] on button "Enviar pedido" at bounding box center [381, 175] width 47 height 16
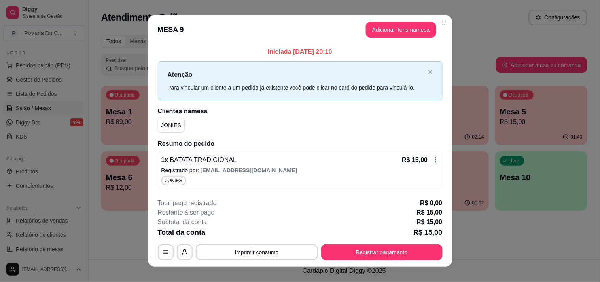
click at [442, 30] on header "MESA 9 Adicionar itens na mesa" at bounding box center [300, 29] width 304 height 28
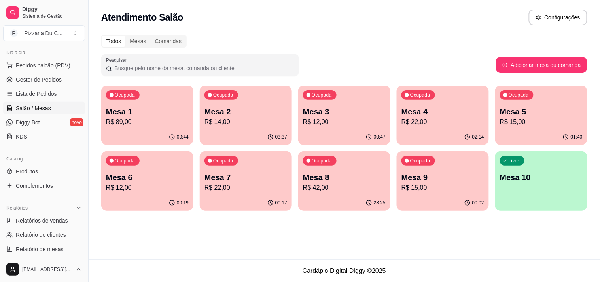
click at [298, 193] on div "Ocupada Mesa 8 R$ 42,00" at bounding box center [344, 173] width 92 height 44
click at [270, 184] on p "R$ 22,00" at bounding box center [246, 187] width 83 height 9
click at [442, 177] on p "Mesa 9" at bounding box center [443, 177] width 83 height 11
click at [506, 98] on div "Ocupada" at bounding box center [517, 94] width 34 height 9
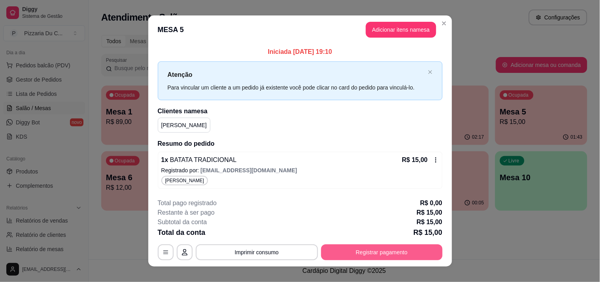
click at [383, 251] on button "Registrar pagamento" at bounding box center [381, 252] width 121 height 16
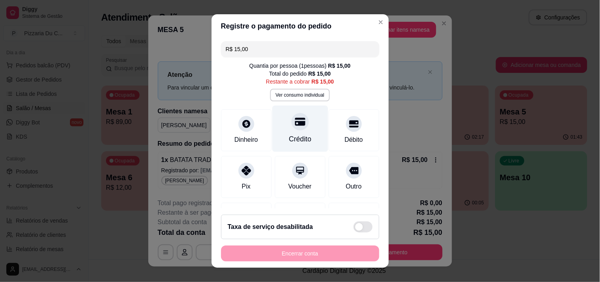
click at [303, 136] on div "Crédito" at bounding box center [300, 128] width 56 height 46
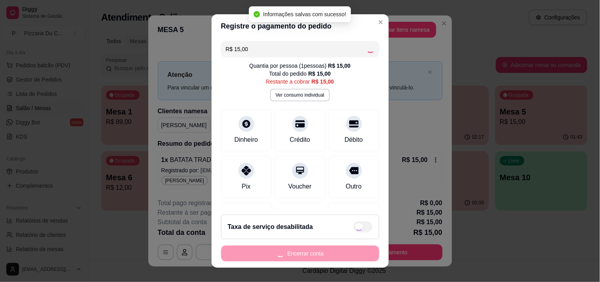
type input "R$ 0,00"
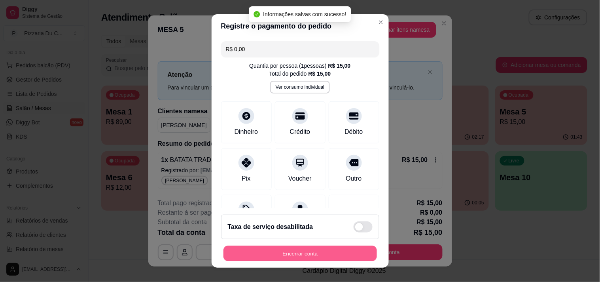
click at [312, 258] on button "Encerrar conta" at bounding box center [301, 253] width 154 height 15
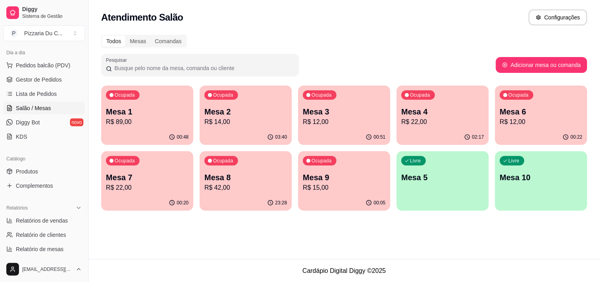
click at [429, 169] on div "Livre Mesa 5" at bounding box center [443, 176] width 92 height 50
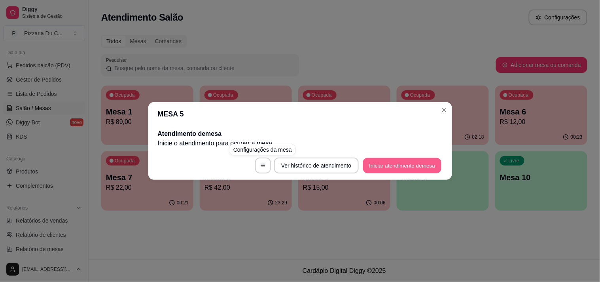
click at [367, 167] on button "Iniciar atendimento de mesa" at bounding box center [402, 165] width 78 height 15
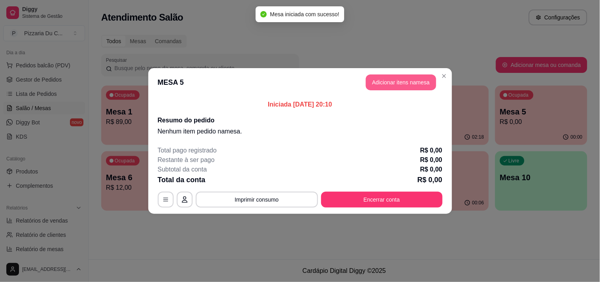
click at [383, 85] on button "Adicionar itens na mesa" at bounding box center [401, 82] width 70 height 16
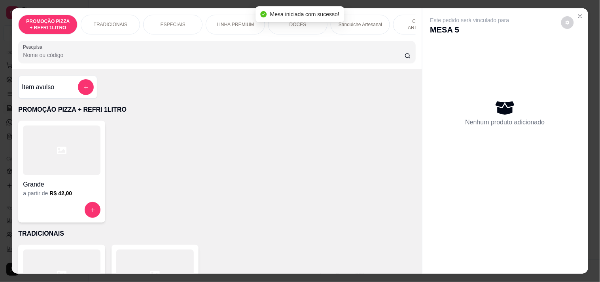
scroll to position [0, 224]
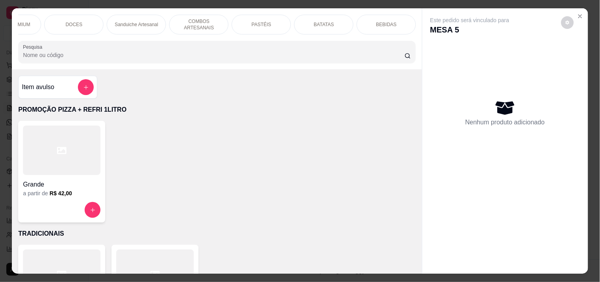
click at [259, 22] on p "PASTÉIS" at bounding box center [262, 24] width 20 height 6
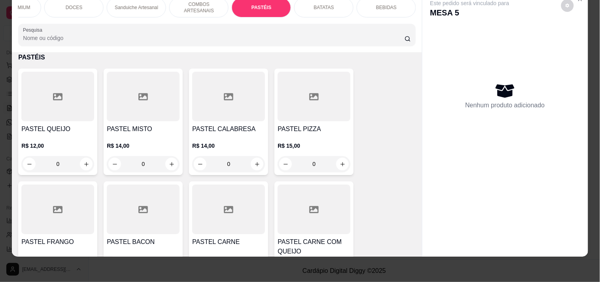
click at [255, 165] on div "0" at bounding box center [228, 164] width 73 height 16
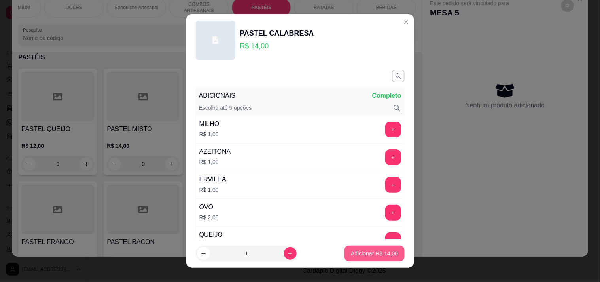
click at [355, 252] on p "Adicionar R$ 14,00" at bounding box center [374, 253] width 47 height 8
type input "1"
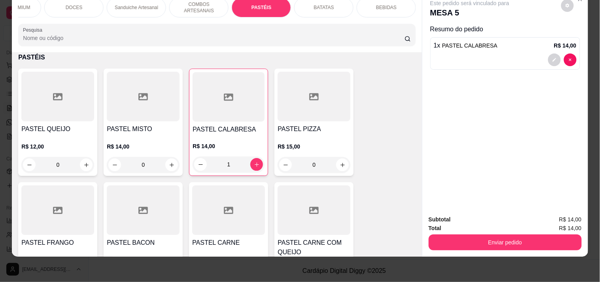
scroll to position [1407, 0]
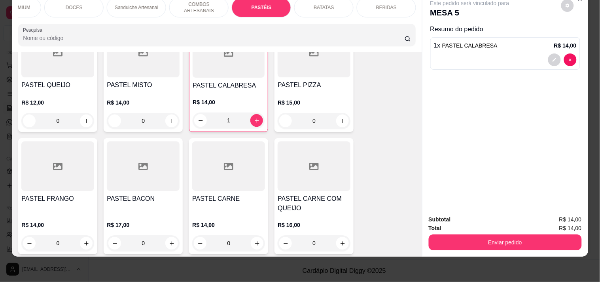
click at [81, 241] on div "0" at bounding box center [57, 243] width 73 height 16
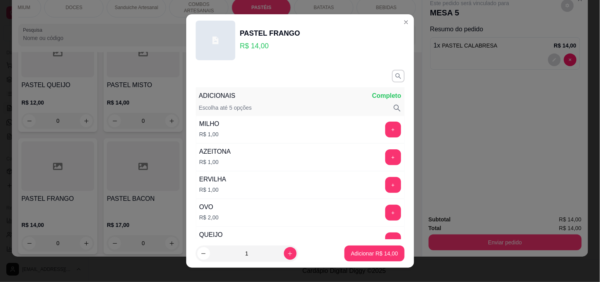
click at [286, 253] on button "increase-product-quantity" at bounding box center [290, 253] width 13 height 13
type input "2"
click at [346, 252] on button "Adicionar R$ 28,00" at bounding box center [375, 253] width 58 height 15
type input "2"
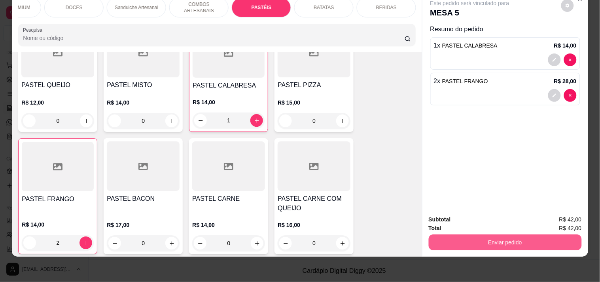
click at [506, 239] on button "Enviar pedido" at bounding box center [505, 242] width 153 height 16
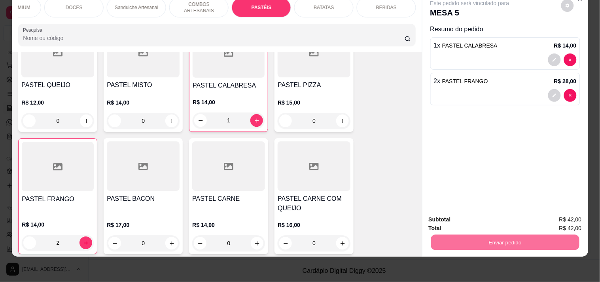
click at [584, 210] on button "Enviar pedido" at bounding box center [561, 216] width 45 height 15
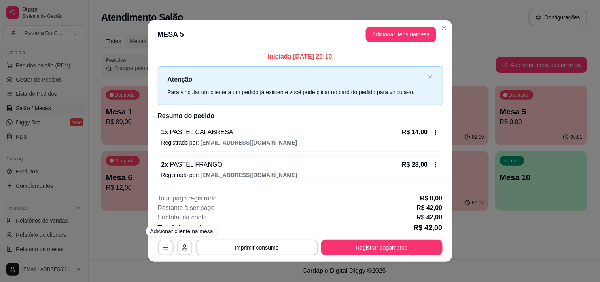
click at [182, 248] on icon "button" at bounding box center [185, 247] width 6 height 6
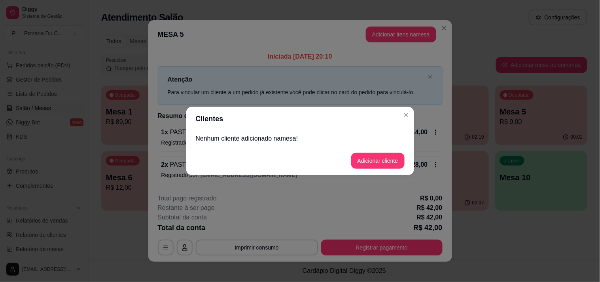
click at [365, 168] on button "Adicionar cliente" at bounding box center [377, 161] width 53 height 16
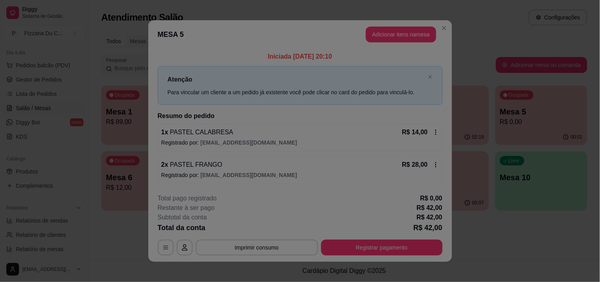
click at [324, 138] on input "Nome do cliente" at bounding box center [300, 142] width 200 height 8
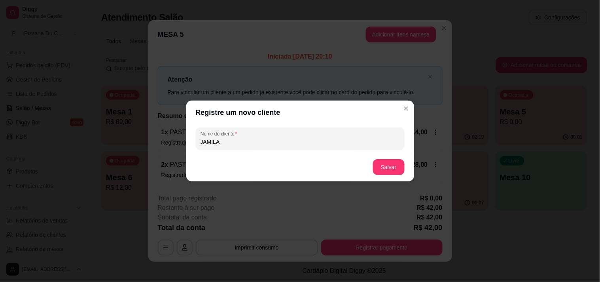
type input "JAMILA"
click at [388, 165] on button "Salvar" at bounding box center [389, 166] width 31 height 15
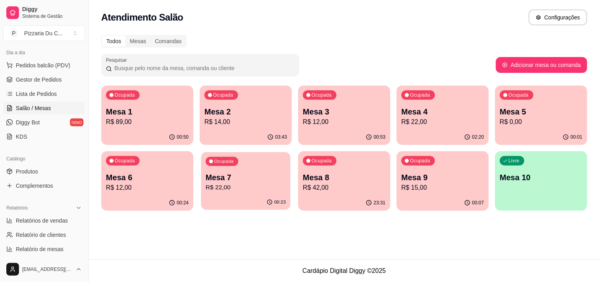
click at [245, 197] on div "00:23" at bounding box center [245, 202] width 89 height 15
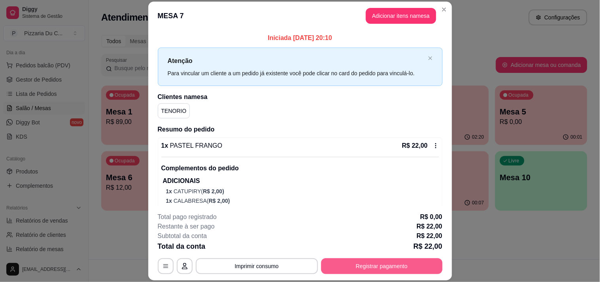
click at [336, 264] on button "Registrar pagamento" at bounding box center [381, 266] width 121 height 16
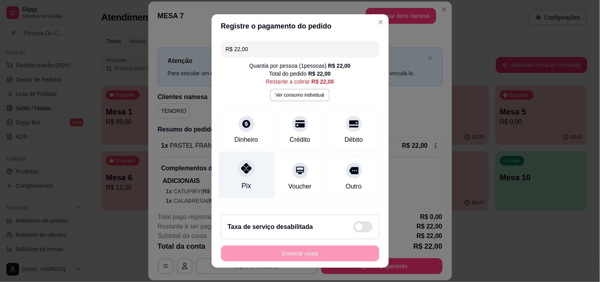
click at [241, 172] on icon at bounding box center [246, 168] width 10 height 10
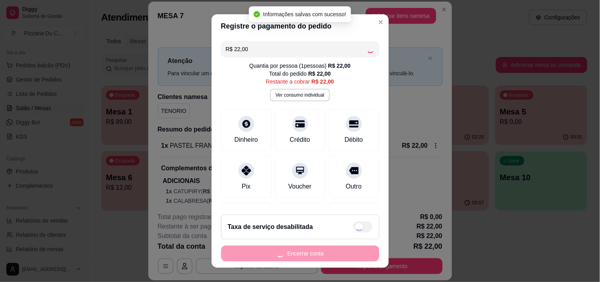
type input "R$ 0,00"
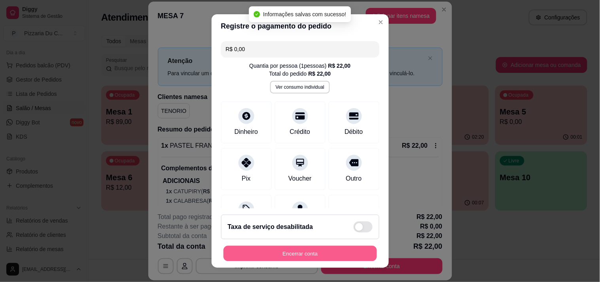
click at [256, 255] on button "Encerrar conta" at bounding box center [301, 253] width 154 height 15
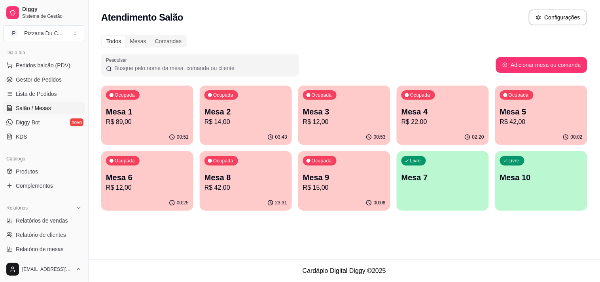
click at [501, 112] on p "Mesa 5" at bounding box center [541, 111] width 83 height 11
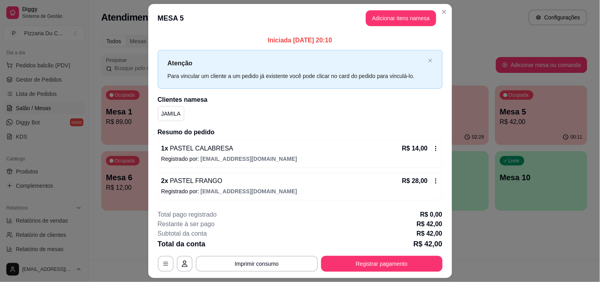
click at [425, 4] on header "MESA 5 Adicionar itens na mesa" at bounding box center [300, 18] width 304 height 28
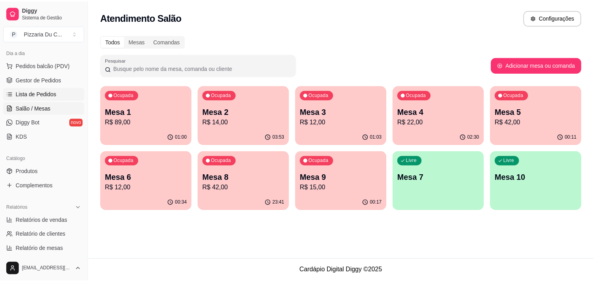
scroll to position [44, 0]
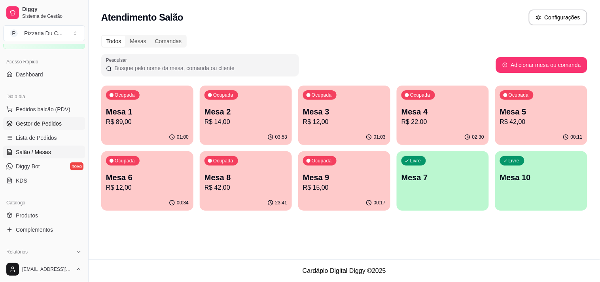
click at [50, 121] on span "Gestor de Pedidos" at bounding box center [39, 123] width 46 height 8
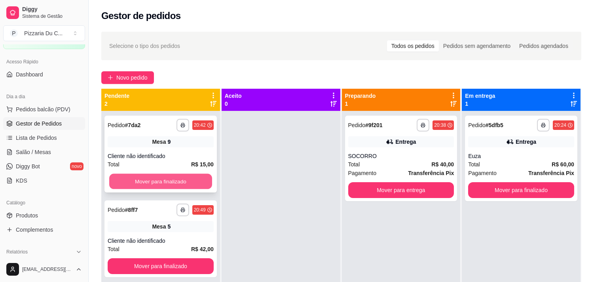
click at [200, 183] on button "Mover para finalizado" at bounding box center [160, 181] width 103 height 15
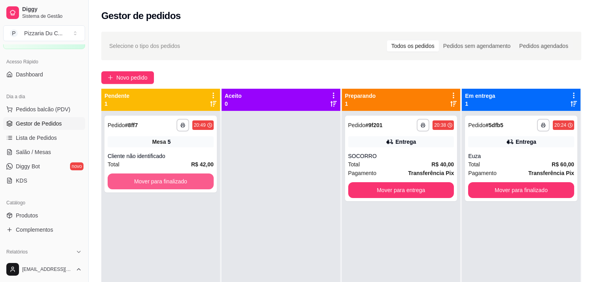
click at [200, 183] on button "Mover para finalizado" at bounding box center [161, 181] width 106 height 16
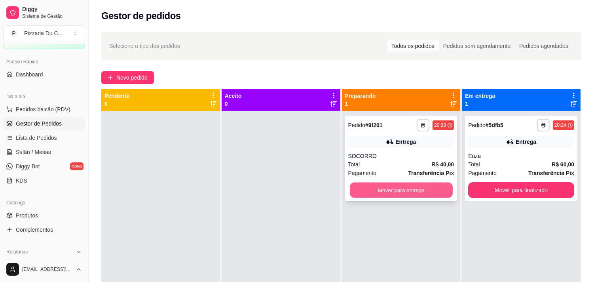
click at [440, 191] on button "Mover para entrega" at bounding box center [401, 189] width 103 height 15
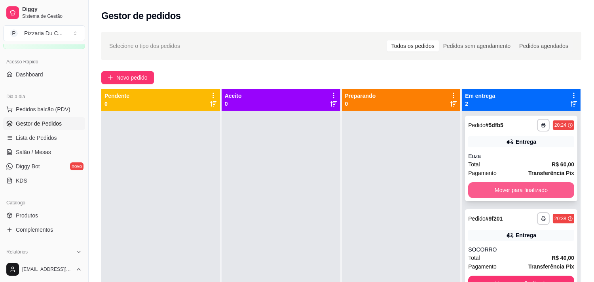
click at [488, 189] on button "Mover para finalizado" at bounding box center [521, 190] width 106 height 16
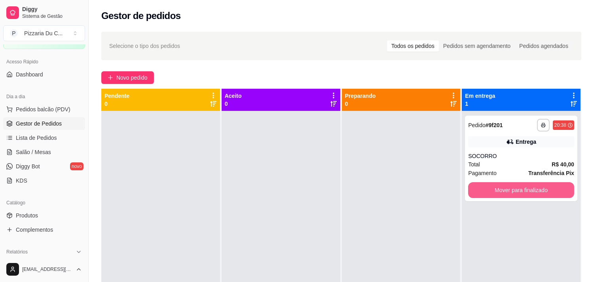
click at [489, 189] on button "Mover para finalizado" at bounding box center [521, 190] width 106 height 16
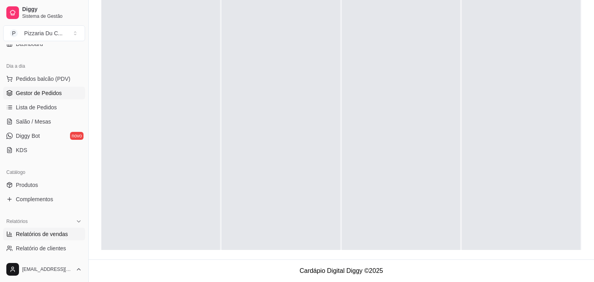
scroll to position [88, 0]
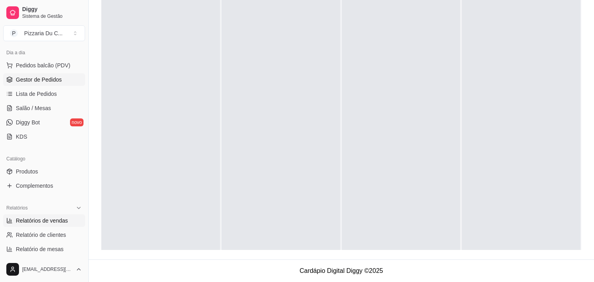
click at [52, 222] on span "Relatórios de vendas" at bounding box center [42, 220] width 52 height 8
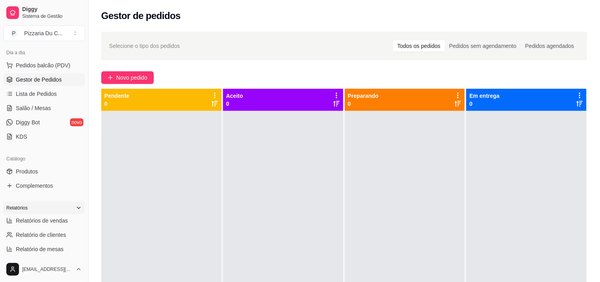
select select "ALL"
select select "0"
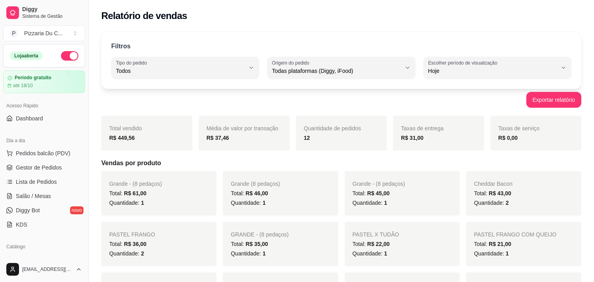
drag, startPoint x: 49, startPoint y: 122, endPoint x: 77, endPoint y: 60, distance: 67.8
click at [49, 121] on link "Dashboard" at bounding box center [44, 118] width 82 height 13
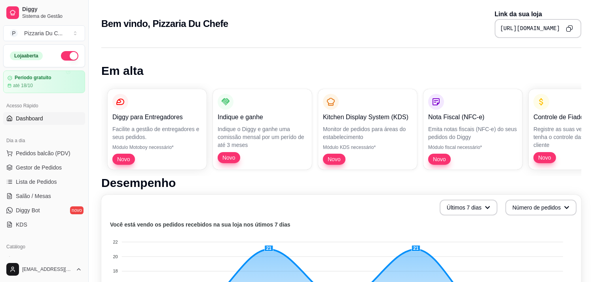
scroll to position [88, 0]
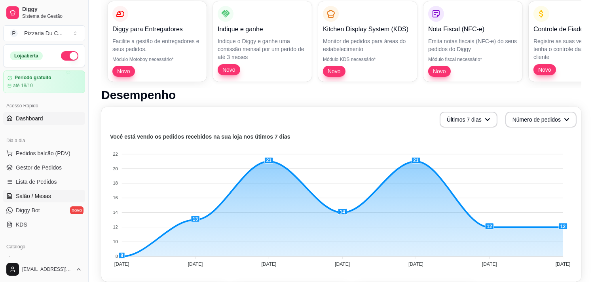
click at [36, 195] on span "Salão / Mesas" at bounding box center [33, 196] width 35 height 8
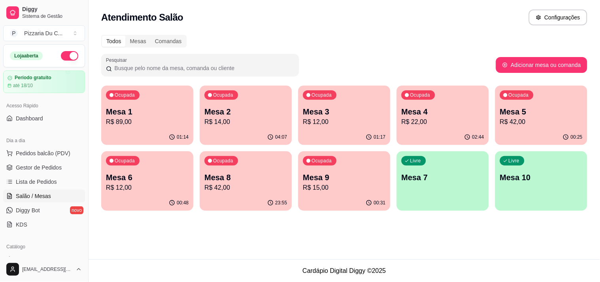
click at [514, 125] on p "R$ 42,00" at bounding box center [541, 121] width 83 height 9
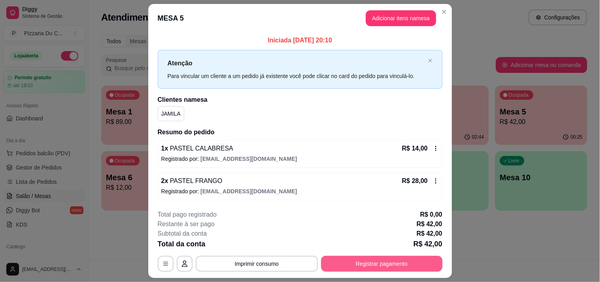
click at [359, 263] on button "Registrar pagamento" at bounding box center [381, 264] width 121 height 16
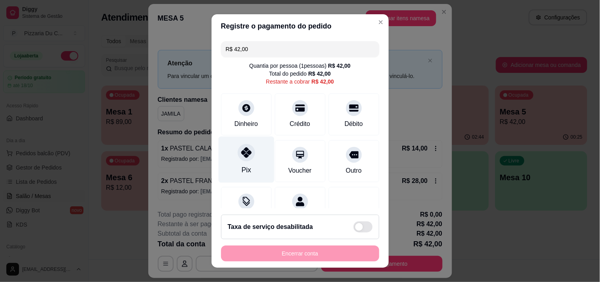
click at [242, 163] on div "Pix" at bounding box center [246, 159] width 56 height 46
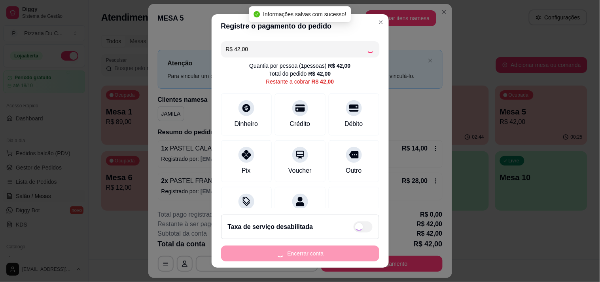
type input "R$ 0,00"
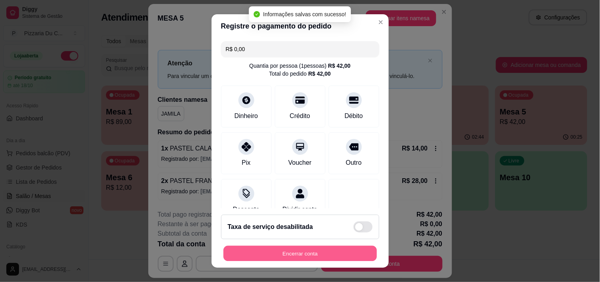
click at [257, 254] on button "Encerrar conta" at bounding box center [301, 253] width 154 height 15
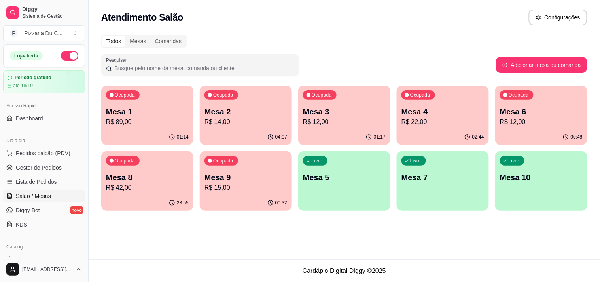
click at [252, 188] on p "R$ 15,00" at bounding box center [246, 187] width 83 height 9
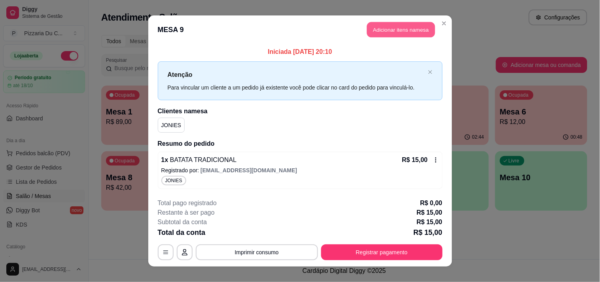
click at [406, 34] on button "Adicionar itens na mesa" at bounding box center [401, 29] width 68 height 15
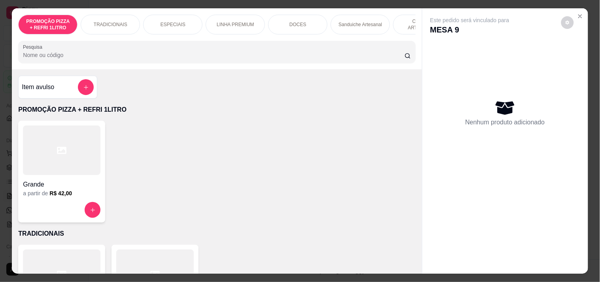
scroll to position [0, 224]
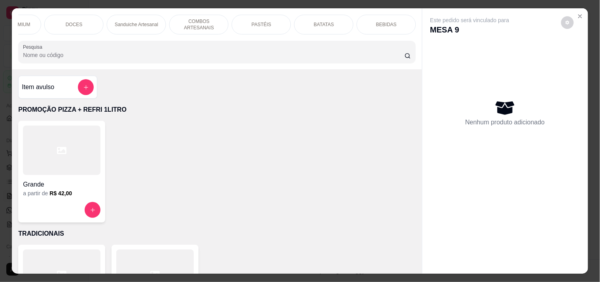
click at [252, 21] on p "PASTÉIS" at bounding box center [262, 24] width 20 height 6
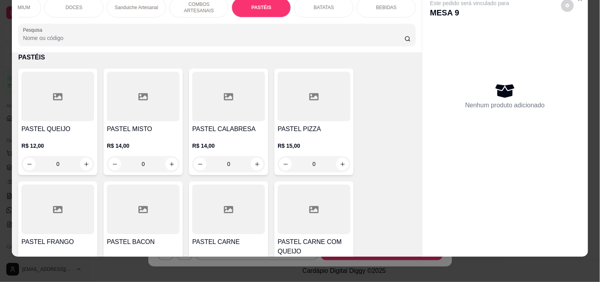
click at [88, 165] on div "0" at bounding box center [57, 164] width 73 height 16
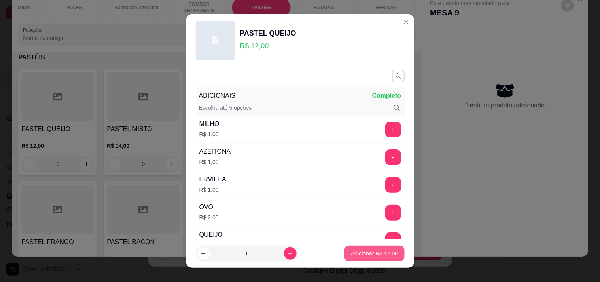
click at [370, 255] on p "Adicionar R$ 12,00" at bounding box center [374, 253] width 47 height 8
type input "1"
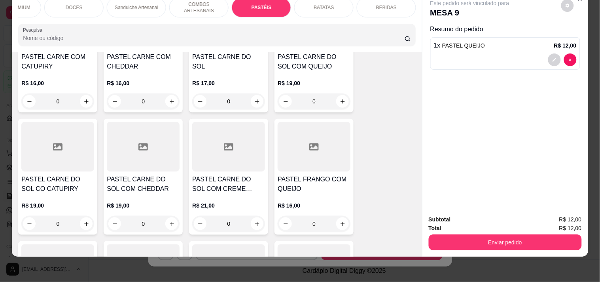
scroll to position [1802, 0]
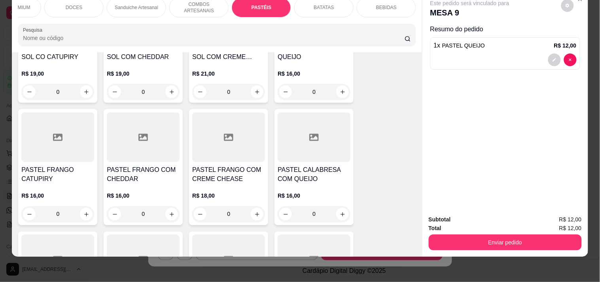
click at [167, 218] on div "0" at bounding box center [143, 214] width 73 height 16
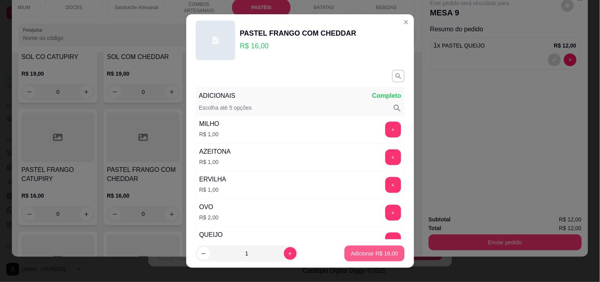
click at [374, 256] on p "Adicionar R$ 16,00" at bounding box center [374, 253] width 47 height 8
type input "1"
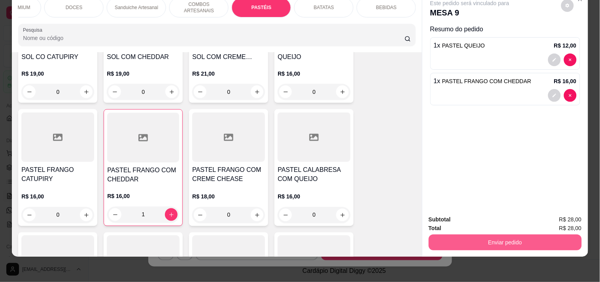
click at [484, 239] on button "Enviar pedido" at bounding box center [505, 242] width 153 height 16
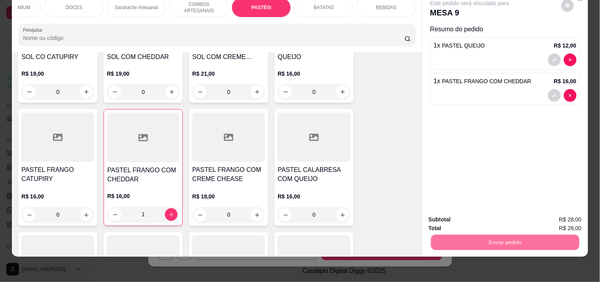
click at [560, 214] on button "Enviar pedido" at bounding box center [561, 216] width 45 height 15
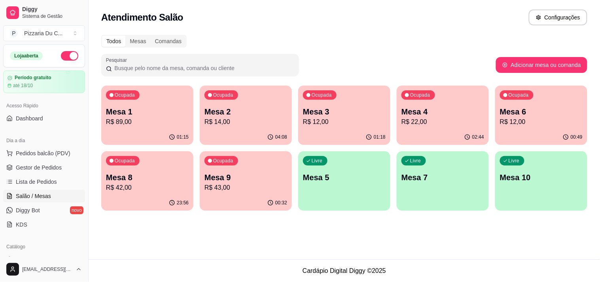
click at [281, 169] on div "Ocupada Mesa 9 R$ 43,00" at bounding box center [246, 173] width 92 height 44
click at [139, 196] on div "23:56" at bounding box center [147, 202] width 92 height 15
click at [363, 131] on div "01:18" at bounding box center [344, 136] width 92 height 15
click at [417, 121] on p "R$ 22,00" at bounding box center [443, 121] width 83 height 9
click at [269, 104] on div "Ocupada Mesa 2 R$ 14,00" at bounding box center [245, 107] width 89 height 43
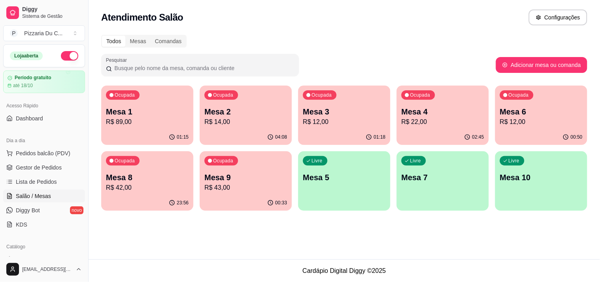
click at [163, 108] on p "Mesa 1" at bounding box center [147, 111] width 83 height 11
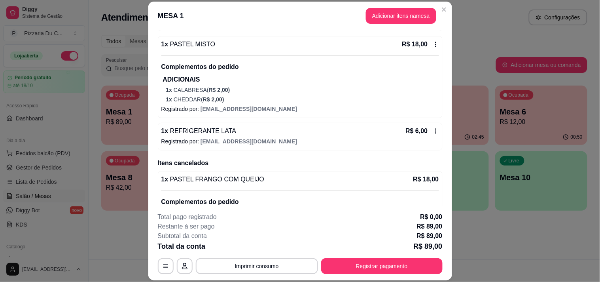
scroll to position [213, 0]
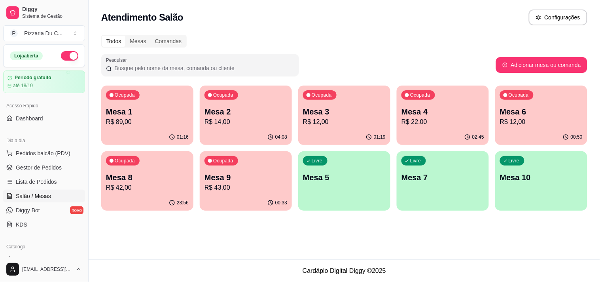
click at [361, 111] on p "Mesa 3" at bounding box center [344, 111] width 83 height 11
click at [436, 100] on div "Ocupada Mesa 4 R$ 22,00" at bounding box center [442, 107] width 89 height 43
click at [509, 92] on p "Ocupada" at bounding box center [519, 95] width 20 height 6
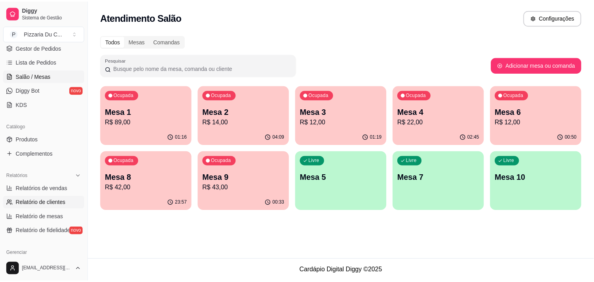
scroll to position [132, 0]
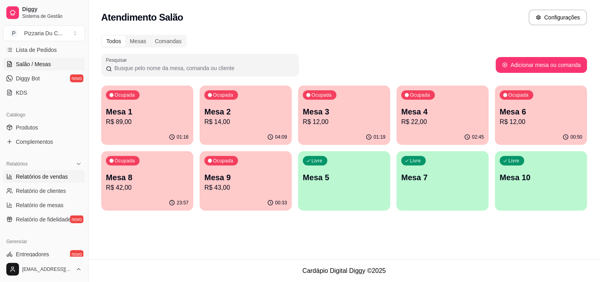
click at [43, 173] on span "Relatórios de vendas" at bounding box center [42, 177] width 52 height 8
select select "ALL"
select select "0"
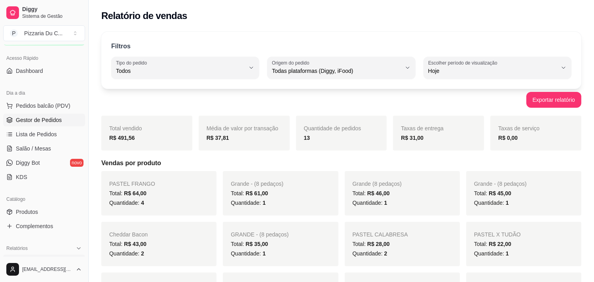
scroll to position [44, 0]
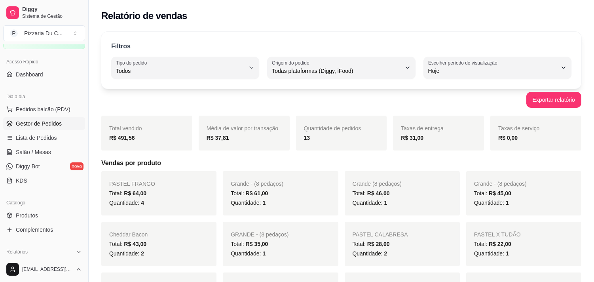
click at [49, 122] on span "Gestor de Pedidos" at bounding box center [39, 123] width 46 height 8
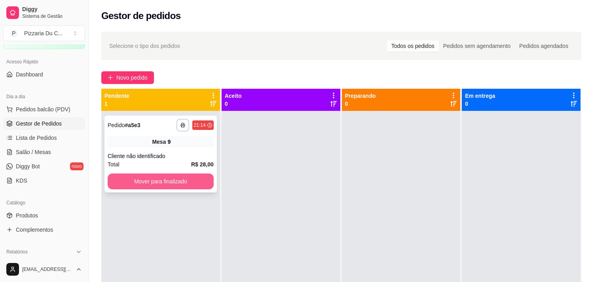
click at [192, 180] on button "Mover para finalizado" at bounding box center [161, 181] width 106 height 16
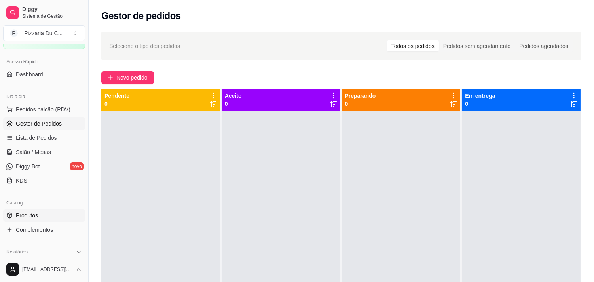
scroll to position [132, 0]
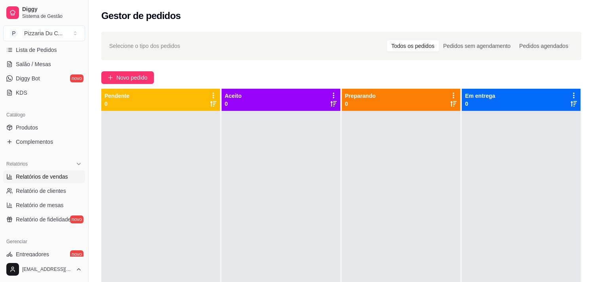
click at [55, 174] on span "Relatórios de vendas" at bounding box center [42, 177] width 52 height 8
select select "ALL"
select select "0"
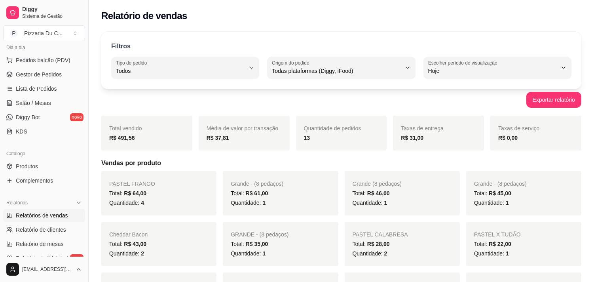
scroll to position [44, 0]
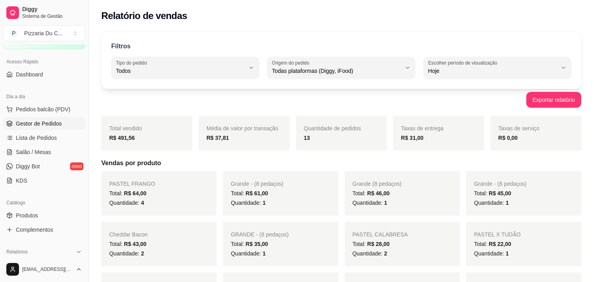
click at [54, 120] on span "Gestor de Pedidos" at bounding box center [39, 123] width 46 height 8
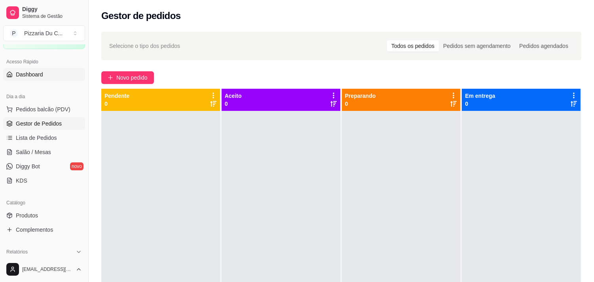
click at [53, 78] on link "Dashboard" at bounding box center [44, 74] width 82 height 13
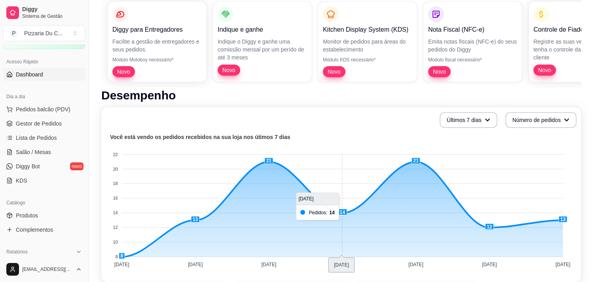
scroll to position [88, 0]
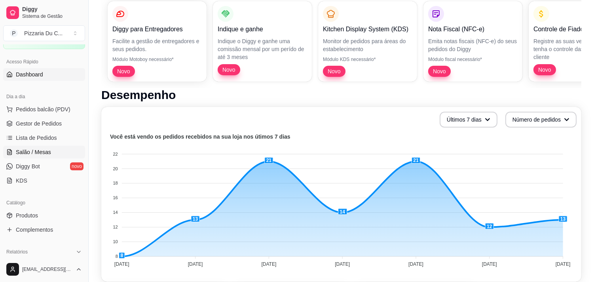
click at [64, 155] on link "Salão / Mesas" at bounding box center [44, 152] width 82 height 13
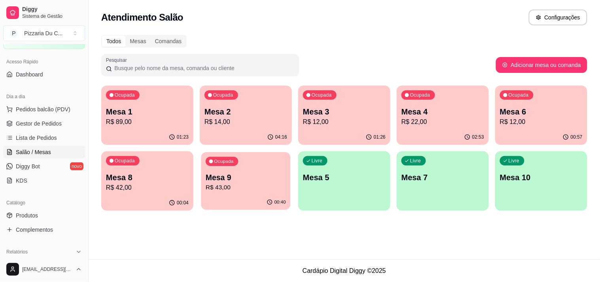
click at [258, 184] on p "R$ 43,00" at bounding box center [246, 187] width 80 height 9
click at [46, 76] on link "Dashboard" at bounding box center [44, 74] width 82 height 13
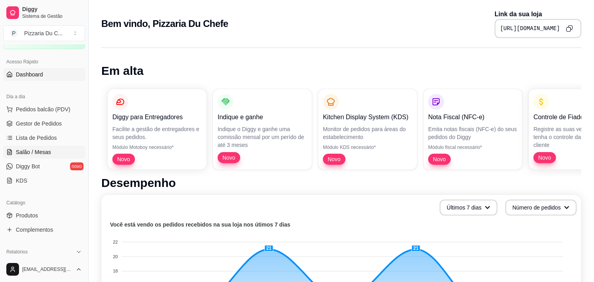
click at [48, 151] on span "Salão / Mesas" at bounding box center [33, 152] width 35 height 8
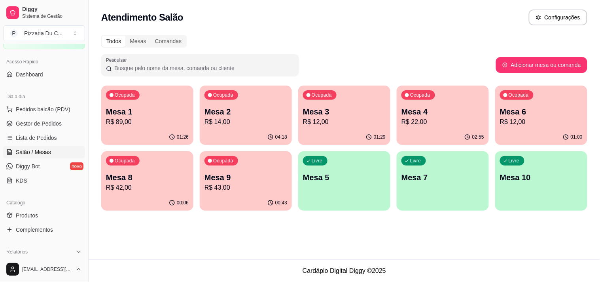
click at [247, 195] on div "00:43" at bounding box center [246, 202] width 92 height 15
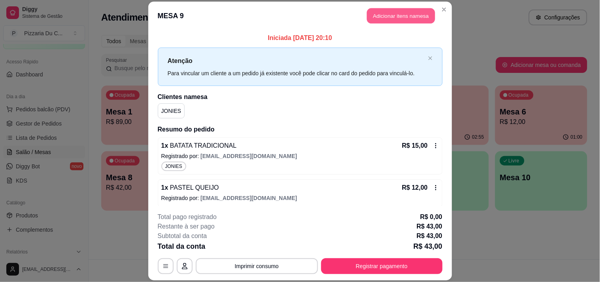
click at [402, 17] on button "Adicionar itens na mesa" at bounding box center [401, 15] width 68 height 15
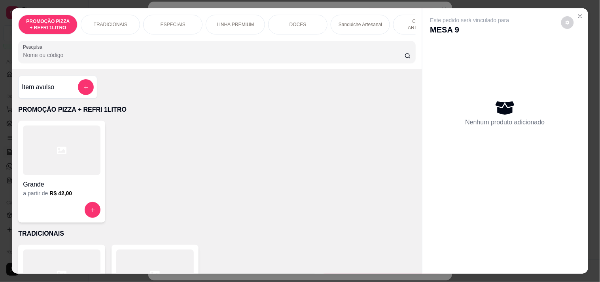
click at [385, 34] on div "PROMOÇÃO PIZZA + REFRI 1LITRO TRADICIONAIS ESPECIAIS LINHA PREMIUM DOCES Sandui…" at bounding box center [216, 25] width 397 height 20
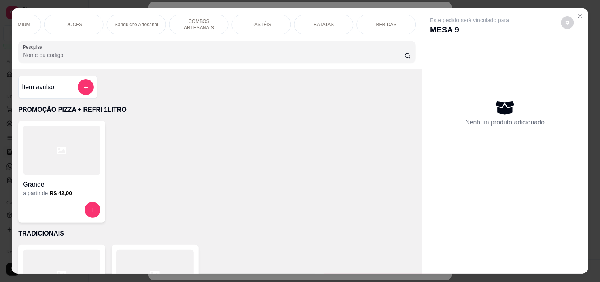
click at [376, 15] on div "BEBIDAS" at bounding box center [386, 25] width 59 height 20
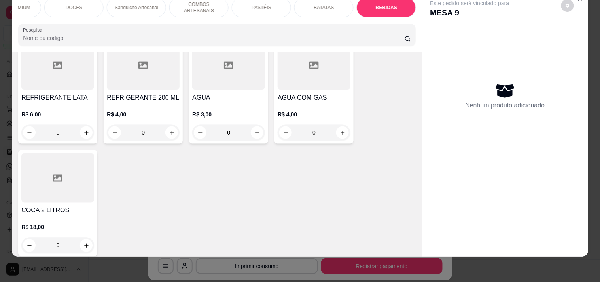
scroll to position [2632, 0]
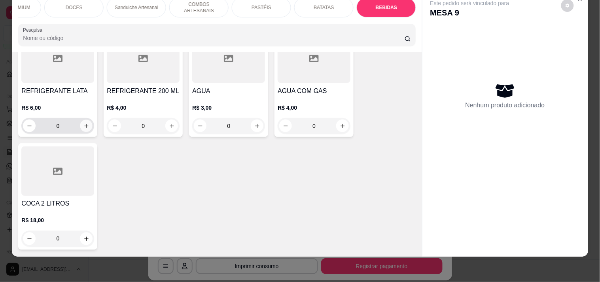
click at [85, 123] on button "increase-product-quantity" at bounding box center [86, 126] width 12 height 12
type input "1"
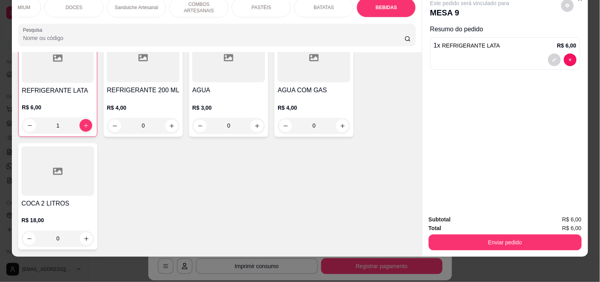
scroll to position [2633, 0]
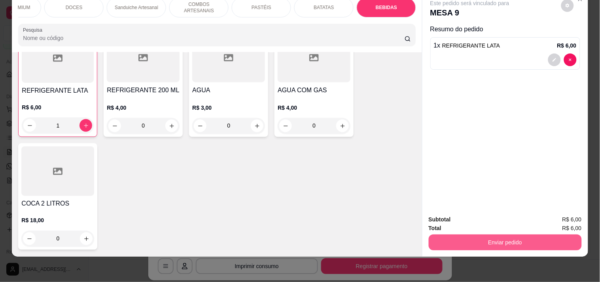
click at [459, 239] on button "Enviar pedido" at bounding box center [505, 242] width 153 height 16
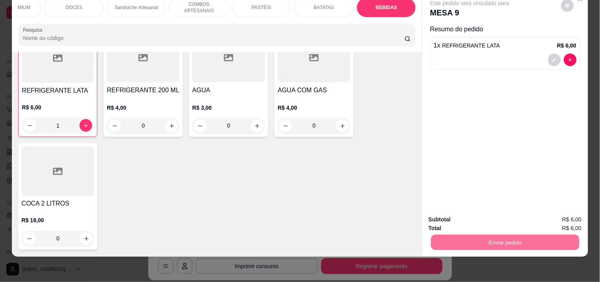
click at [544, 218] on button "Enviar pedido" at bounding box center [561, 216] width 45 height 15
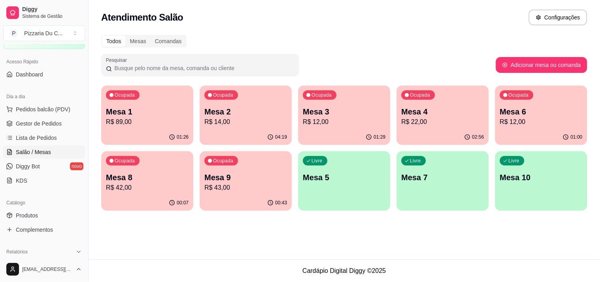
click at [169, 184] on p "R$ 42,00" at bounding box center [147, 187] width 83 height 9
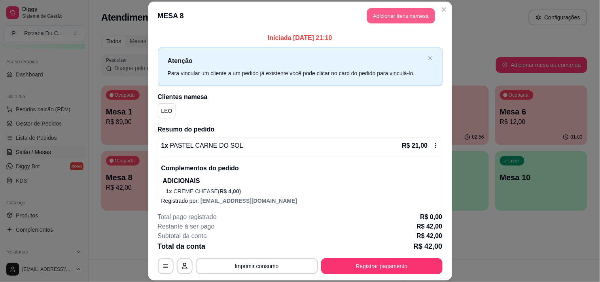
click at [385, 13] on button "Adicionar itens na mesa" at bounding box center [401, 15] width 68 height 15
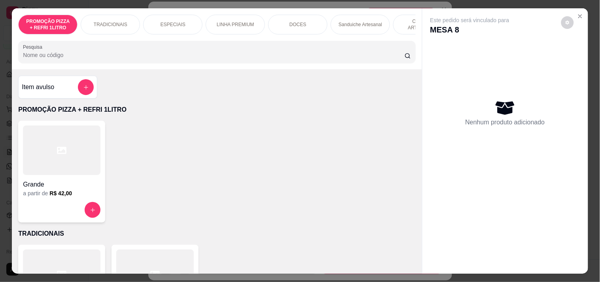
scroll to position [0, 224]
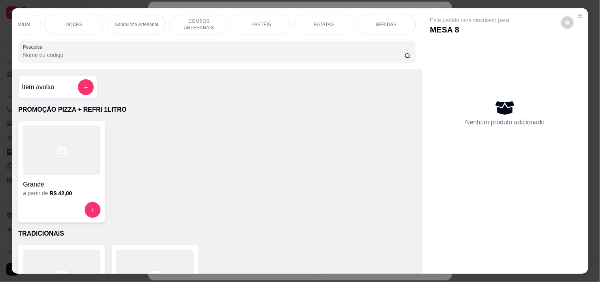
click at [258, 25] on div "PASTÉIS" at bounding box center [261, 25] width 59 height 20
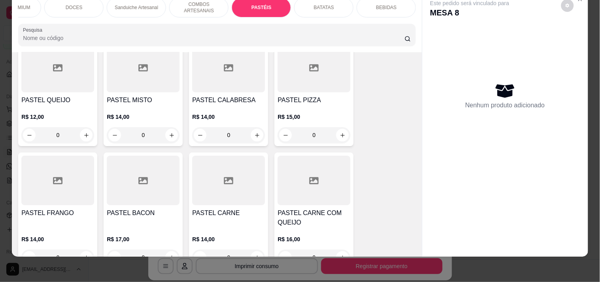
scroll to position [1407, 0]
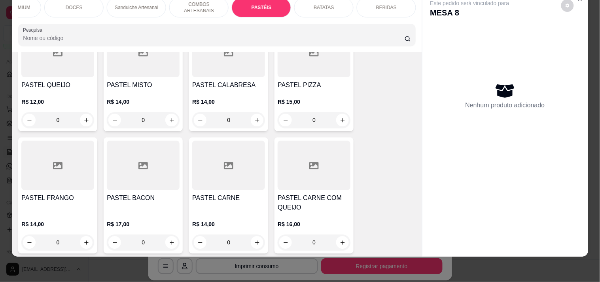
click at [66, 198] on h4 "PASTEL FRANGO" at bounding box center [57, 197] width 73 height 9
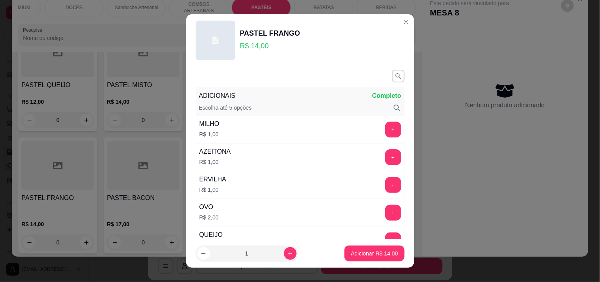
click at [385, 131] on button "+" at bounding box center [393, 129] width 16 height 16
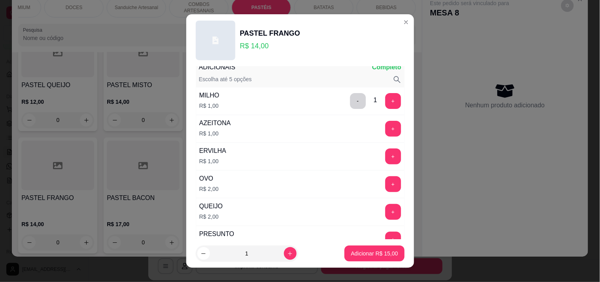
scroll to position [44, 0]
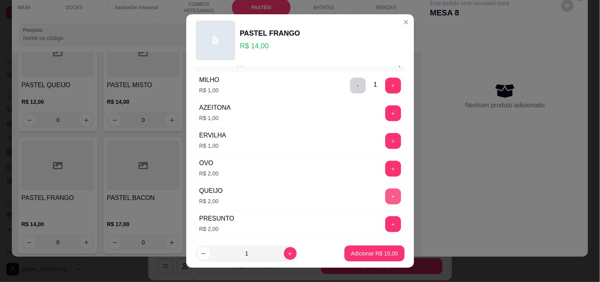
click at [385, 198] on button "+" at bounding box center [393, 196] width 16 height 16
click at [362, 249] on button "Adicionar R$ 17,00" at bounding box center [375, 253] width 60 height 16
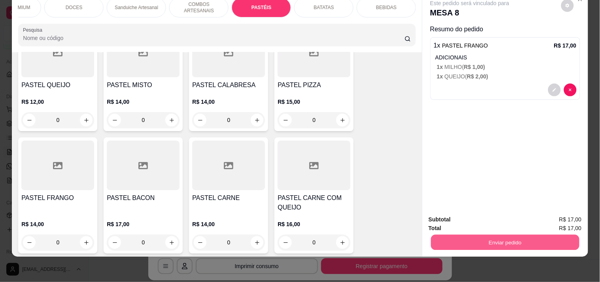
click at [469, 232] on div "Enviar pedido" at bounding box center [505, 241] width 153 height 18
click at [535, 238] on button "Enviar pedido" at bounding box center [505, 242] width 153 height 16
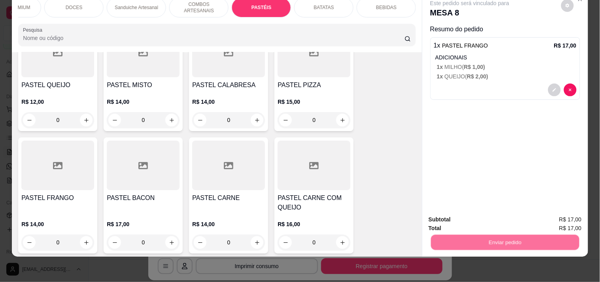
click at [569, 210] on button "Enviar pedido" at bounding box center [561, 216] width 45 height 15
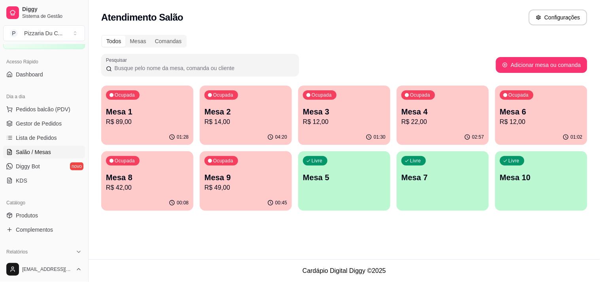
click at [262, 167] on div "Ocupada Mesa 9 R$ 49,00" at bounding box center [246, 173] width 92 height 44
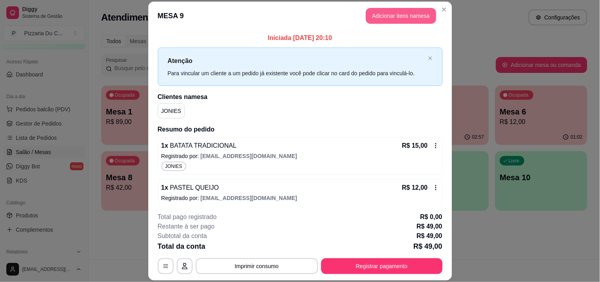
click at [413, 21] on button "Adicionar itens na mesa" at bounding box center [401, 16] width 70 height 16
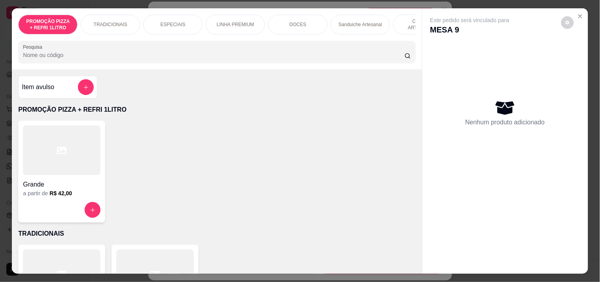
scroll to position [0, 224]
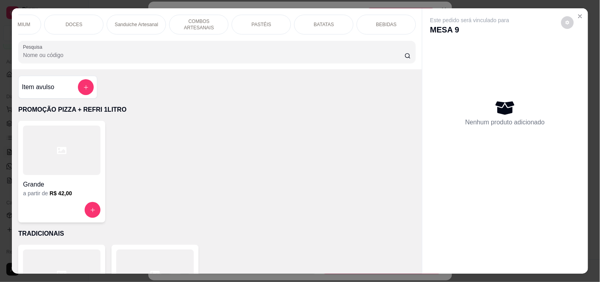
click at [263, 22] on p "PASTÉIS" at bounding box center [262, 24] width 20 height 6
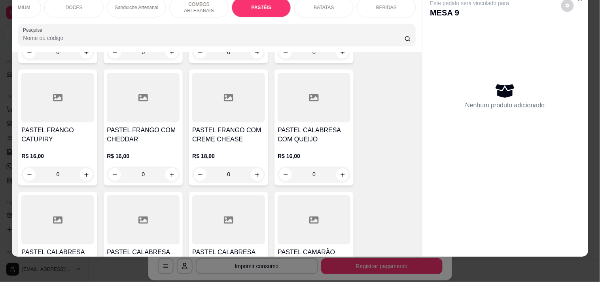
scroll to position [1846, 0]
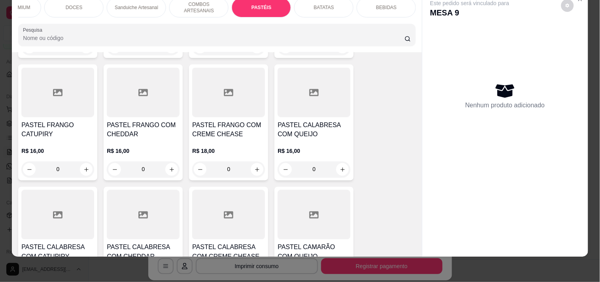
click at [165, 169] on div "0" at bounding box center [143, 169] width 73 height 16
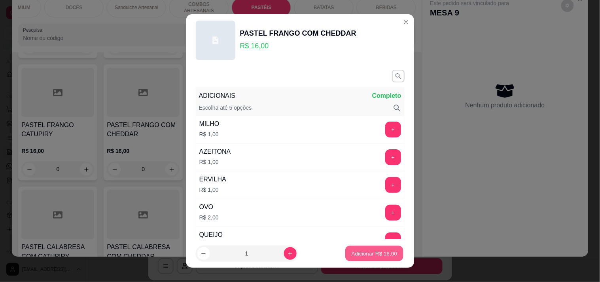
click at [370, 252] on p "Adicionar R$ 16,00" at bounding box center [375, 254] width 46 height 8
type input "1"
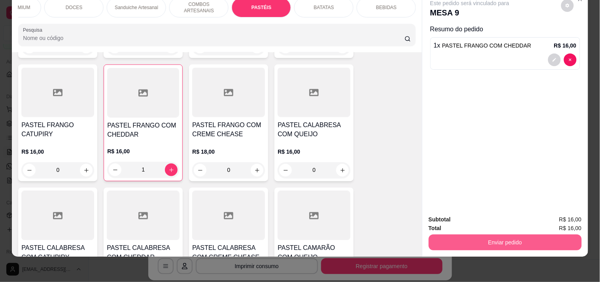
click at [489, 236] on button "Enviar pedido" at bounding box center [505, 242] width 153 height 16
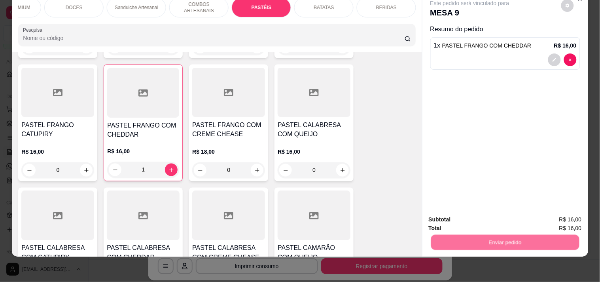
click at [568, 209] on button "Enviar pedido" at bounding box center [561, 216] width 45 height 15
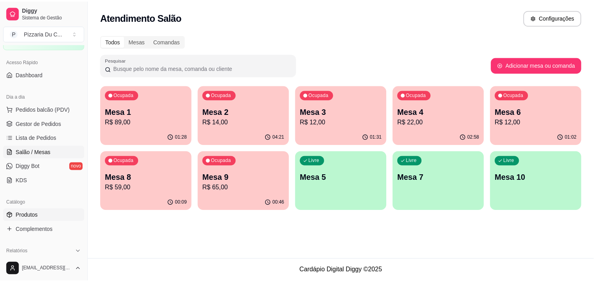
scroll to position [88, 0]
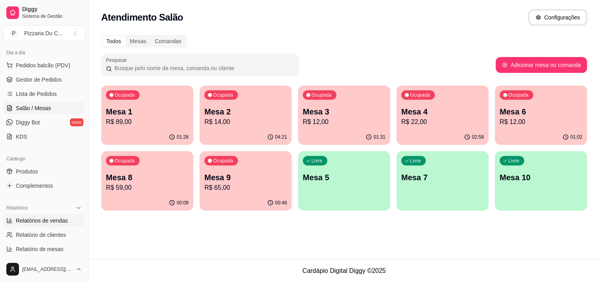
click at [48, 215] on link "Relatórios de vendas" at bounding box center [44, 220] width 82 height 13
select select "ALL"
select select "0"
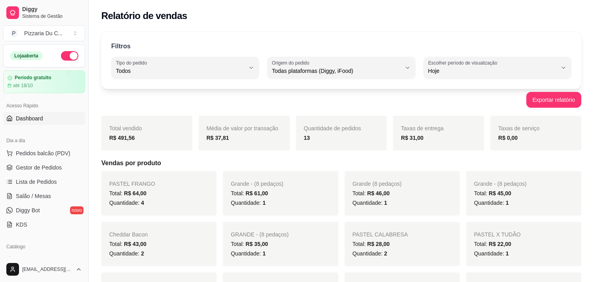
click at [42, 115] on span "Dashboard" at bounding box center [29, 118] width 27 height 8
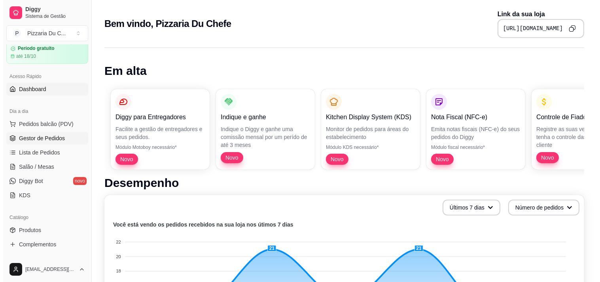
scroll to position [44, 0]
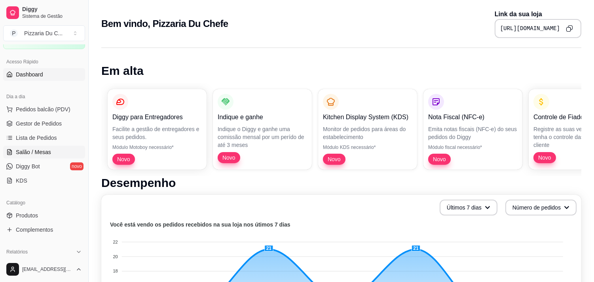
click at [29, 146] on link "Salão / Mesas" at bounding box center [44, 152] width 82 height 13
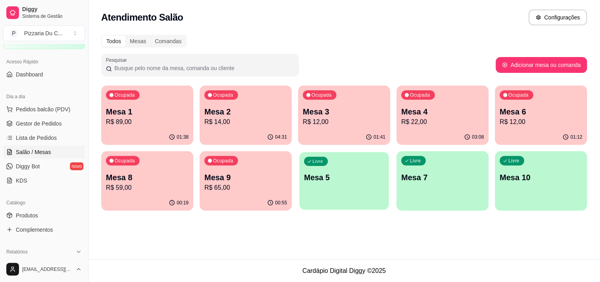
click at [334, 173] on p "Mesa 5" at bounding box center [344, 177] width 80 height 11
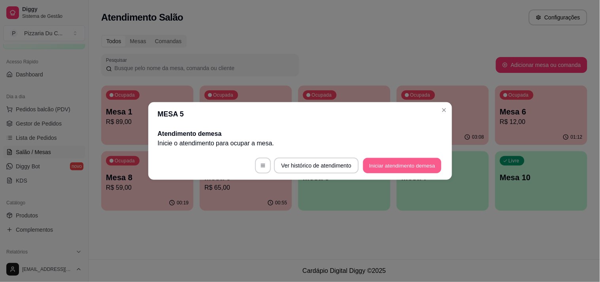
click at [365, 162] on button "Iniciar atendimento de mesa" at bounding box center [402, 165] width 78 height 15
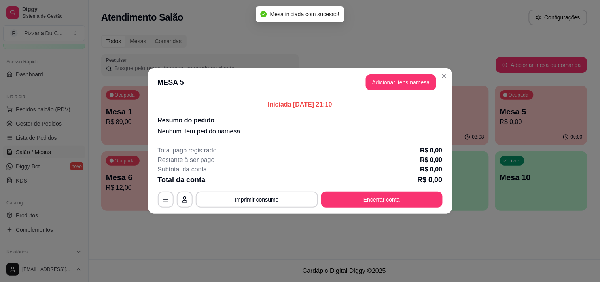
click at [417, 85] on button "Adicionar itens na mesa" at bounding box center [401, 82] width 70 height 16
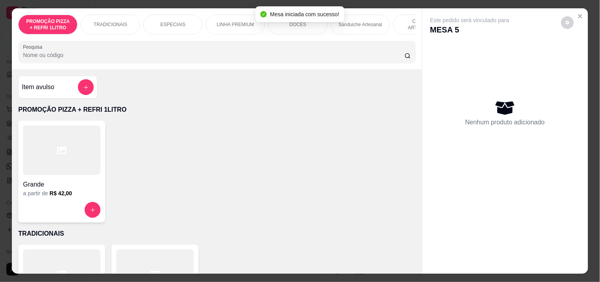
click at [303, 28] on div "DOCES" at bounding box center [297, 25] width 59 height 20
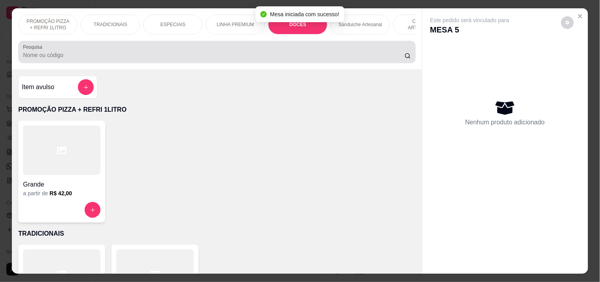
scroll to position [531, 0]
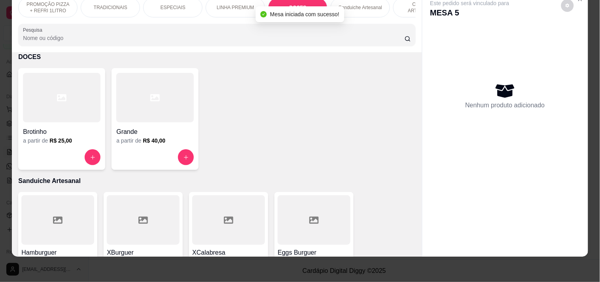
click at [340, 6] on div "Mesa iniciada com sucesso!" at bounding box center [300, 14] width 88 height 16
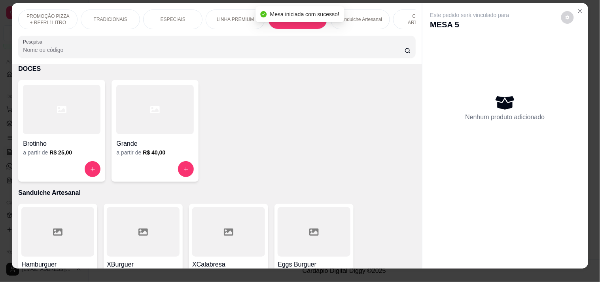
click at [351, 17] on p "Sanduiche Artesanal" at bounding box center [361, 19] width 44 height 6
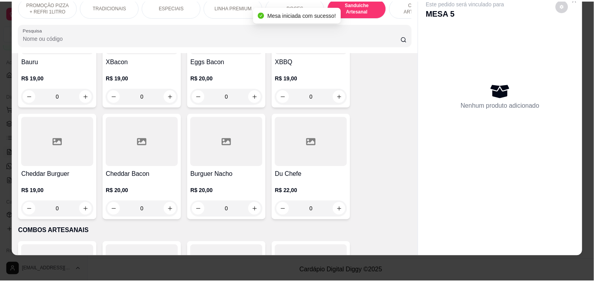
scroll to position [831, 0]
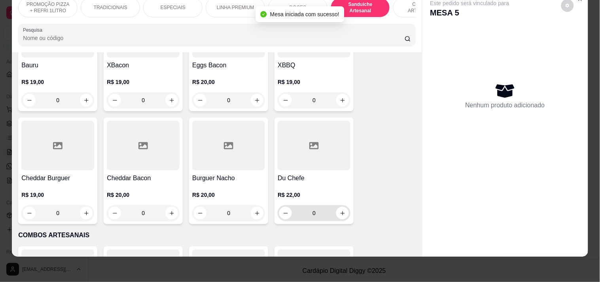
click at [349, 216] on div "Du Chefe R$ 22,00 0" at bounding box center [314, 171] width 79 height 106
click at [369, 192] on div "Hamburguer R$ 14,00 0 XBurguer R$ 16,00 0 XCalabresa R$ 17,00 0 Eggs Burguer R$…" at bounding box center [216, 58] width 397 height 332
click at [341, 217] on button "increase-product-quantity" at bounding box center [342, 213] width 13 height 13
type input "1"
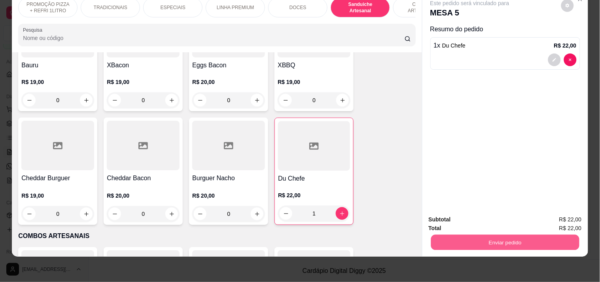
click at [481, 236] on button "Enviar pedido" at bounding box center [505, 241] width 148 height 15
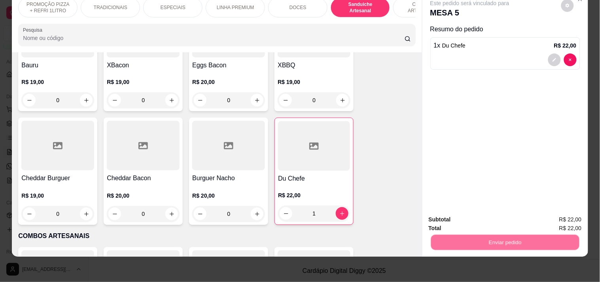
click at [503, 217] on button "Registrar cliente" at bounding box center [508, 216] width 52 height 15
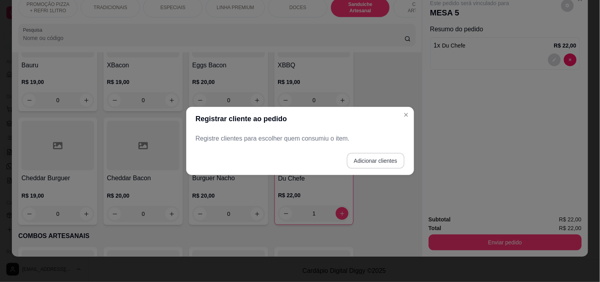
click at [377, 168] on button "Adicionar clientes" at bounding box center [376, 161] width 58 height 16
click at [310, 144] on input "Nome do cliente" at bounding box center [300, 142] width 199 height 8
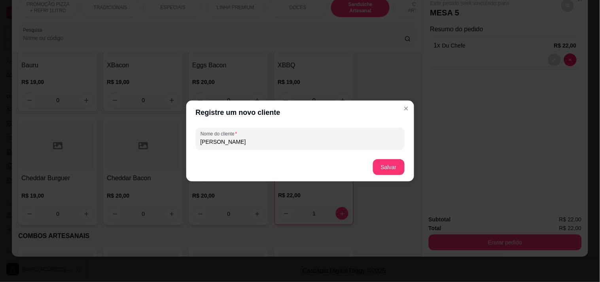
type input "[PERSON_NAME]"
click at [366, 156] on footer "Salvar" at bounding box center [300, 167] width 228 height 28
click at [374, 160] on footer "Salvar" at bounding box center [300, 167] width 228 height 28
click at [392, 166] on button "Salvar" at bounding box center [389, 167] width 32 height 16
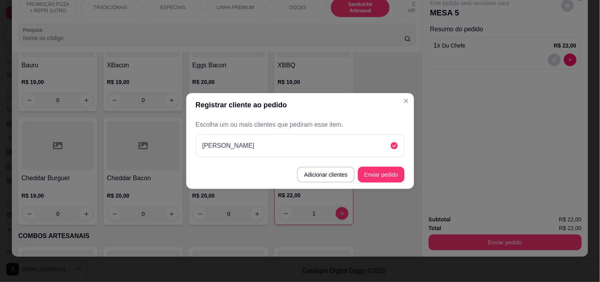
click at [389, 180] on button "Enviar pedido" at bounding box center [381, 175] width 47 height 16
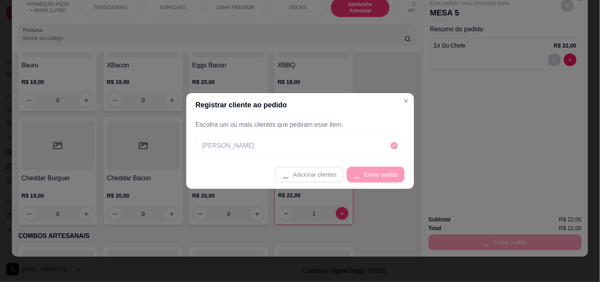
click at [389, 180] on footer "Adicionar clientes Enviar pedido" at bounding box center [300, 174] width 228 height 28
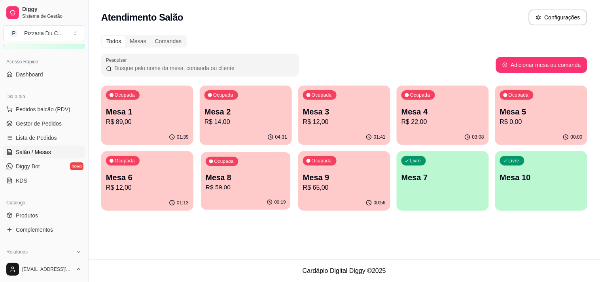
click at [265, 170] on div "Ocupada Mesa 8 R$ 59,00" at bounding box center [245, 173] width 89 height 43
click at [446, 101] on div "Ocupada Mesa 4 R$ 22,00" at bounding box center [443, 107] width 92 height 44
click at [332, 112] on p "Mesa 3" at bounding box center [344, 111] width 83 height 11
click at [47, 209] on link "Produtos" at bounding box center [44, 215] width 82 height 13
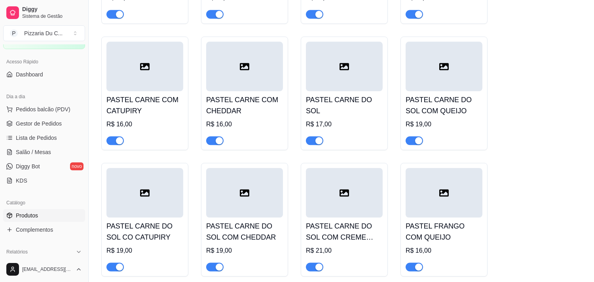
scroll to position [3824, 0]
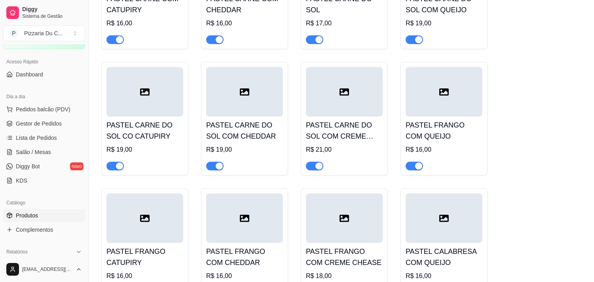
click at [313, 35] on span "button" at bounding box center [314, 39] width 17 height 9
click at [411, 35] on span "button" at bounding box center [414, 39] width 17 height 9
click at [121, 162] on div "button" at bounding box center [119, 165] width 7 height 7
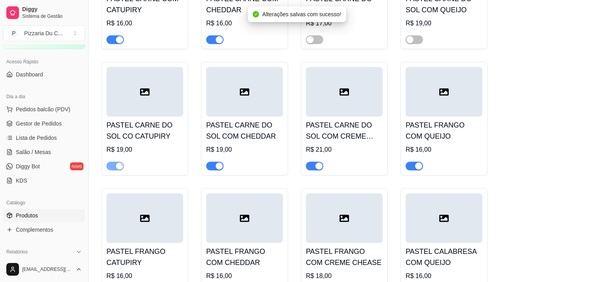
click at [225, 154] on div at bounding box center [244, 162] width 77 height 16
click at [318, 162] on div "button" at bounding box center [318, 165] width 7 height 7
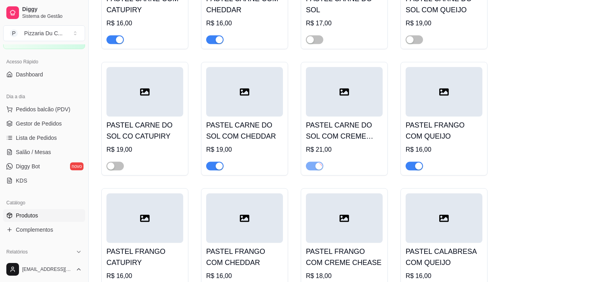
click at [217, 162] on div "button" at bounding box center [219, 165] width 7 height 7
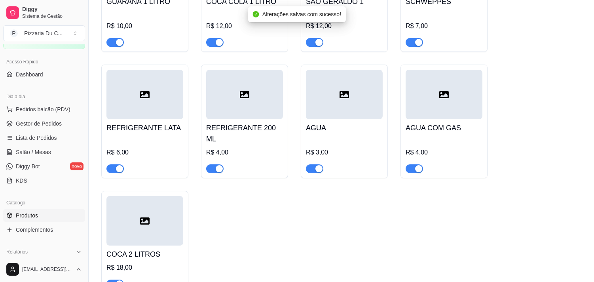
scroll to position [4779, 0]
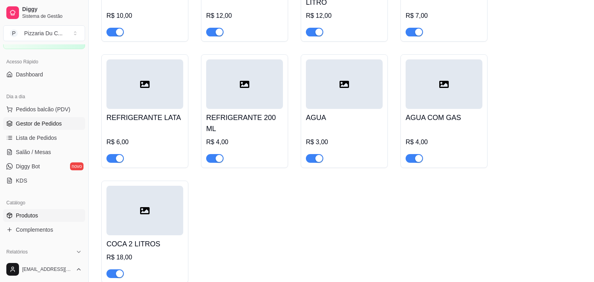
click at [55, 123] on span "Gestor de Pedidos" at bounding box center [39, 123] width 46 height 8
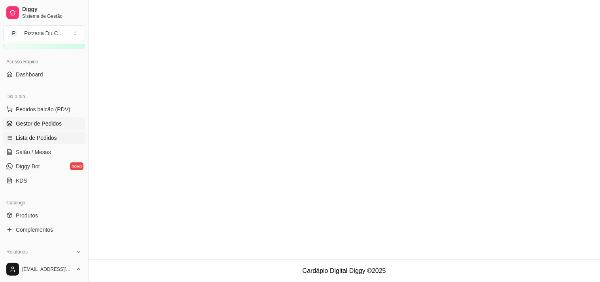
click at [55, 136] on span "Lista de Pedidos" at bounding box center [36, 138] width 41 height 8
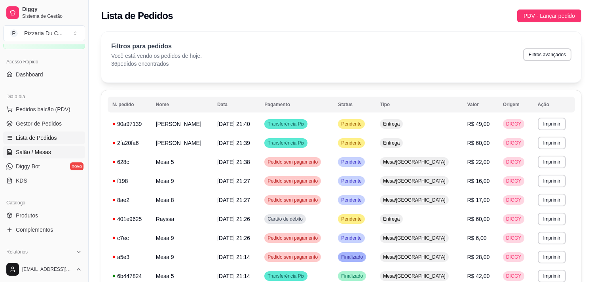
click at [40, 154] on span "Salão / Mesas" at bounding box center [33, 152] width 35 height 8
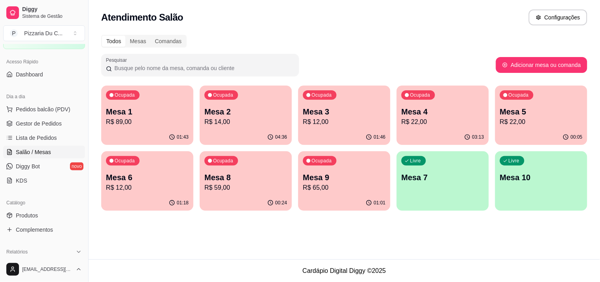
click at [254, 122] on p "R$ 14,00" at bounding box center [246, 121] width 83 height 9
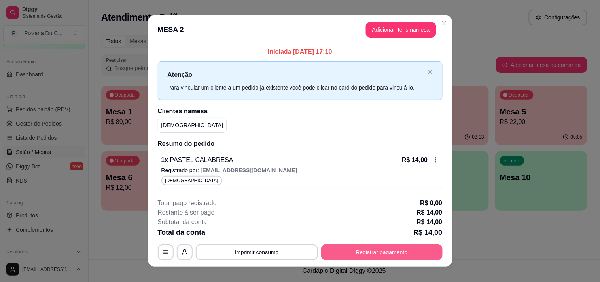
click at [410, 255] on button "Registrar pagamento" at bounding box center [381, 252] width 121 height 16
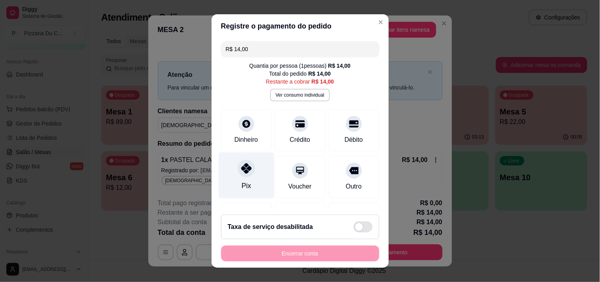
click at [243, 171] on icon at bounding box center [246, 168] width 10 height 10
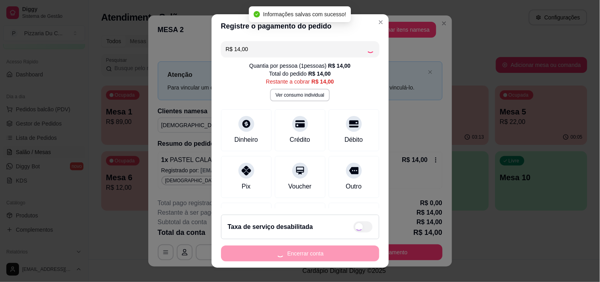
type input "R$ 0,00"
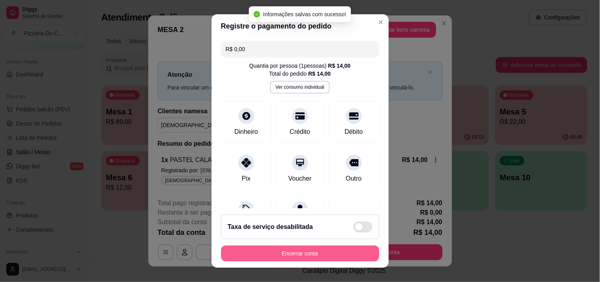
click at [274, 251] on button "Encerrar conta" at bounding box center [300, 253] width 158 height 16
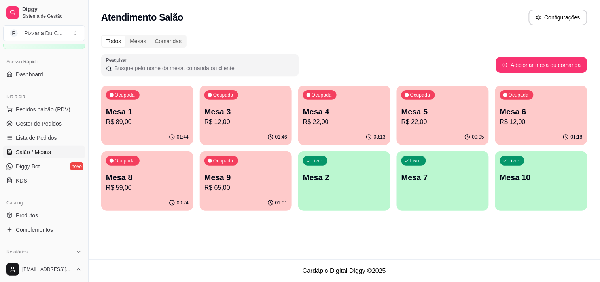
click at [264, 188] on p "R$ 65,00" at bounding box center [246, 187] width 83 height 9
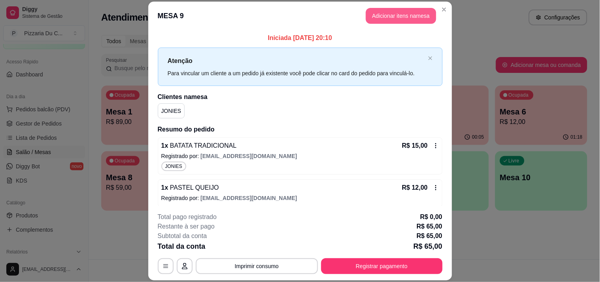
click at [381, 23] on button "Adicionar itens na mesa" at bounding box center [401, 16] width 70 height 16
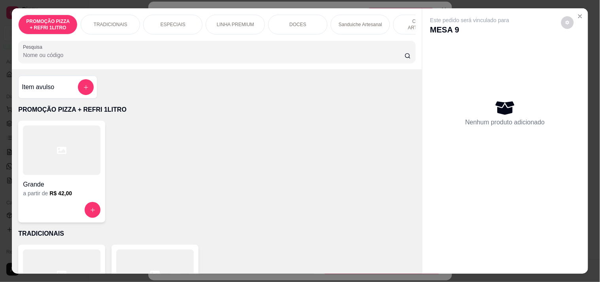
scroll to position [0, 224]
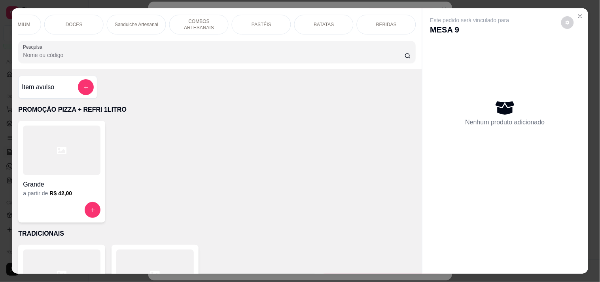
click at [152, 15] on div "Sanduiche Artesanal" at bounding box center [136, 25] width 59 height 20
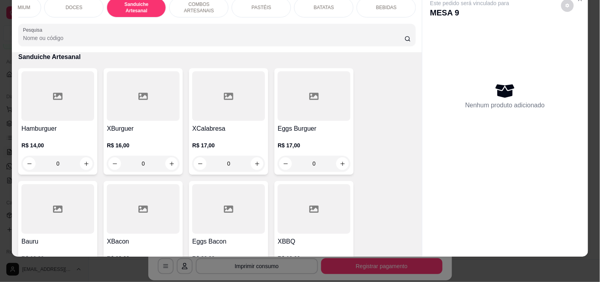
click at [343, 163] on div "0" at bounding box center [314, 163] width 73 height 16
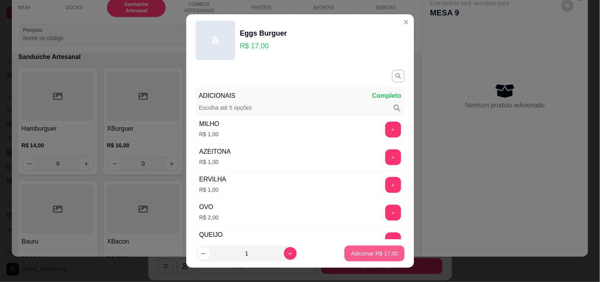
click at [356, 257] on p "Adicionar R$ 17,00" at bounding box center [374, 253] width 47 height 8
type input "1"
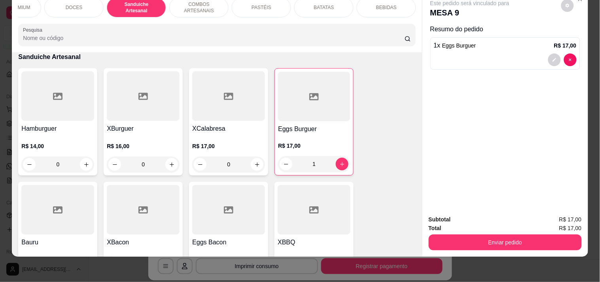
click at [241, 0] on div "PASTÉIS" at bounding box center [261, 8] width 59 height 20
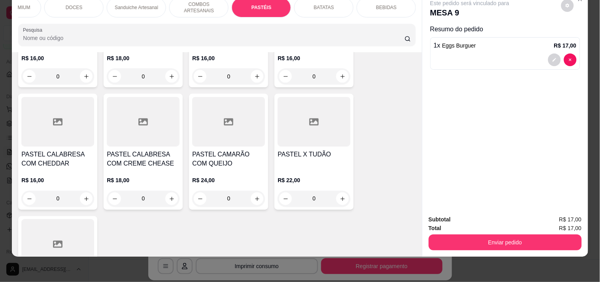
scroll to position [1803, 0]
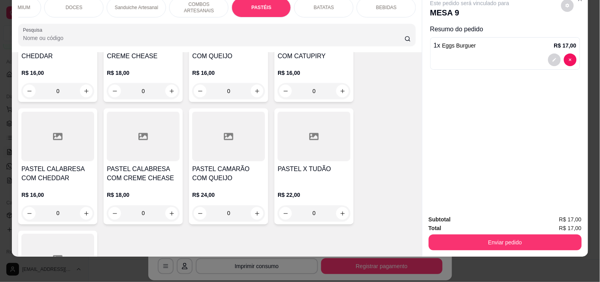
click at [338, 90] on div "0" at bounding box center [314, 91] width 73 height 16
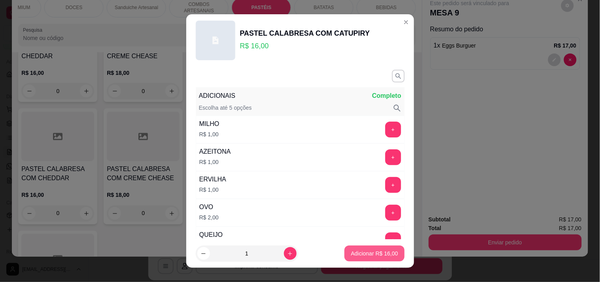
click at [371, 250] on p "Adicionar R$ 16,00" at bounding box center [374, 253] width 47 height 8
type input "1"
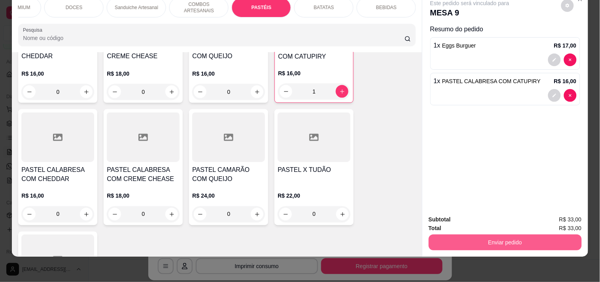
click at [475, 234] on button "Enviar pedido" at bounding box center [505, 242] width 153 height 16
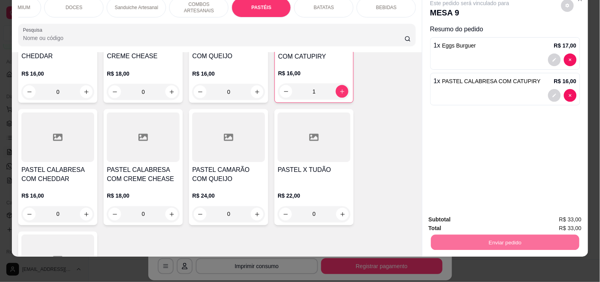
click at [563, 220] on button "Enviar pedido" at bounding box center [562, 216] width 44 height 15
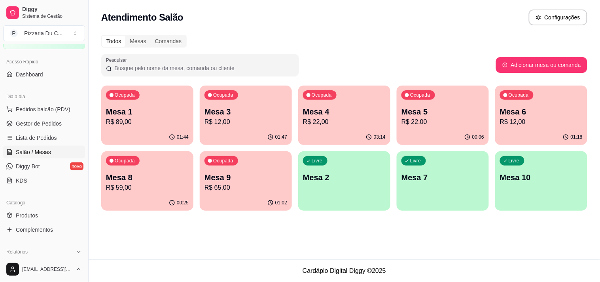
click at [246, 168] on div "Ocupada Mesa 9 R$ 65,00" at bounding box center [246, 173] width 92 height 44
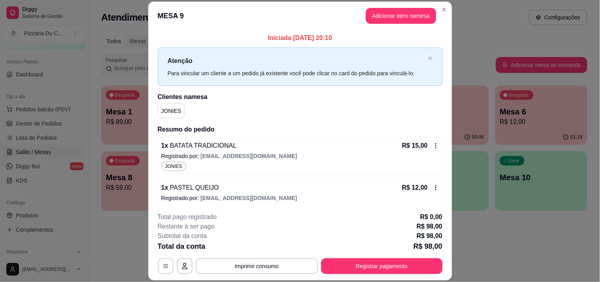
click at [367, 15] on button "Adicionar itens na mesa" at bounding box center [401, 16] width 70 height 16
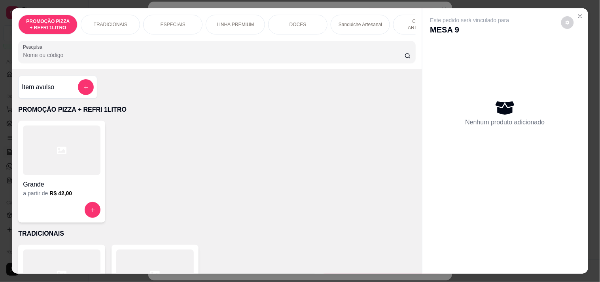
scroll to position [0, 224]
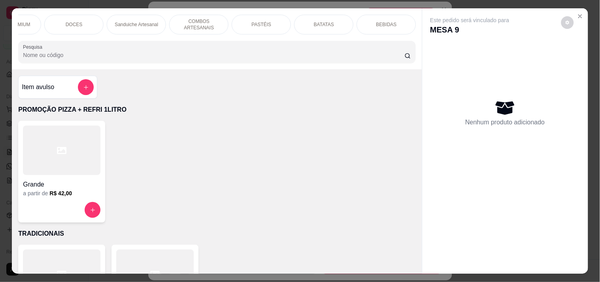
click at [407, 22] on div "BEBIDAS" at bounding box center [386, 25] width 59 height 20
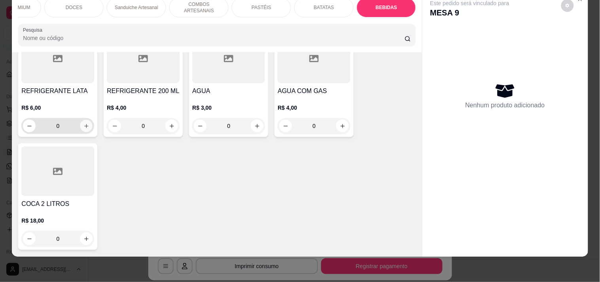
click at [87, 120] on button "increase-product-quantity" at bounding box center [86, 126] width 12 height 12
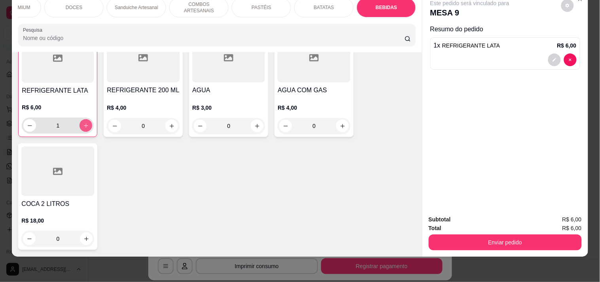
scroll to position [2510, 0]
click at [87, 119] on button "increase-product-quantity" at bounding box center [86, 125] width 13 height 13
type input "2"
click at [473, 235] on button "Enviar pedido" at bounding box center [505, 242] width 153 height 16
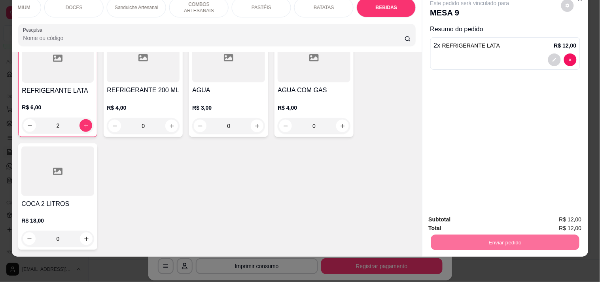
click at [558, 214] on button "Enviar pedido" at bounding box center [562, 216] width 44 height 15
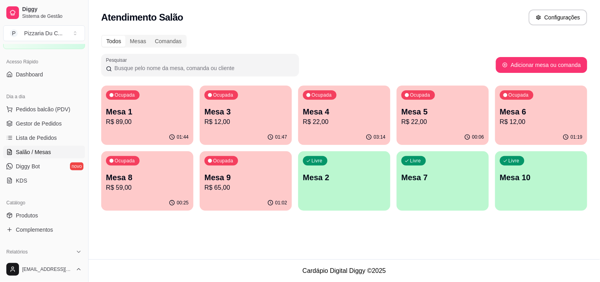
click at [362, 173] on p "Mesa 2" at bounding box center [344, 177] width 83 height 11
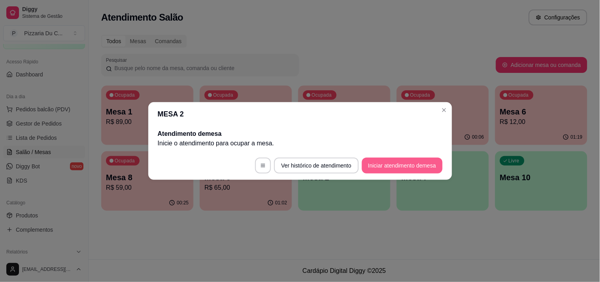
click at [391, 162] on button "Iniciar atendimento de mesa" at bounding box center [402, 165] width 81 height 16
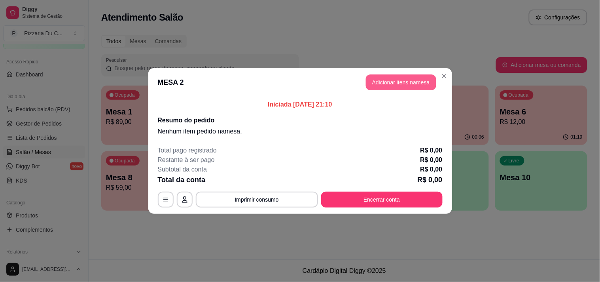
click at [368, 78] on button "Adicionar itens na mesa" at bounding box center [401, 82] width 70 height 16
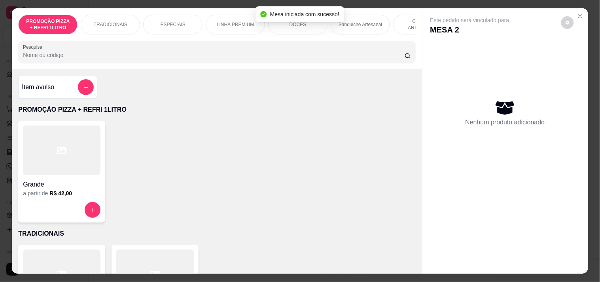
scroll to position [0, 224]
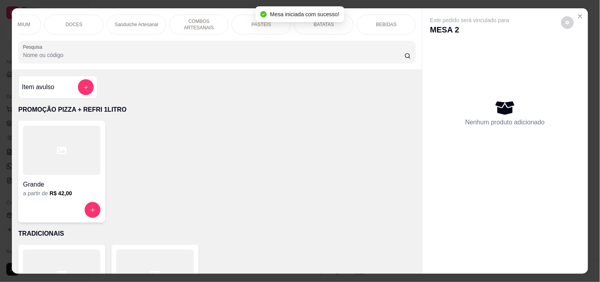
click at [141, 25] on div "Sanduiche Artesanal" at bounding box center [136, 25] width 59 height 20
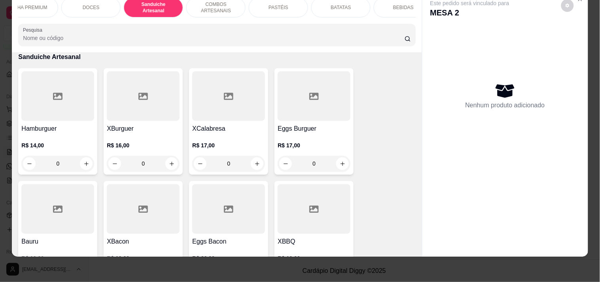
scroll to position [0, 0]
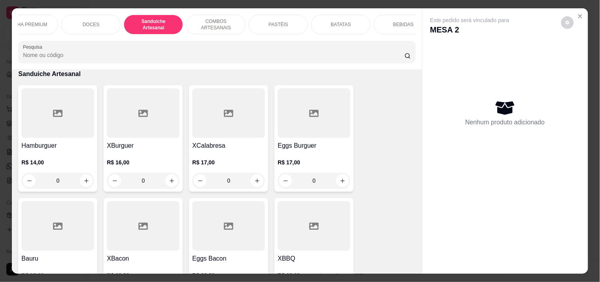
click at [224, 21] on p "COMBOS ARTESANAIS" at bounding box center [216, 24] width 46 height 13
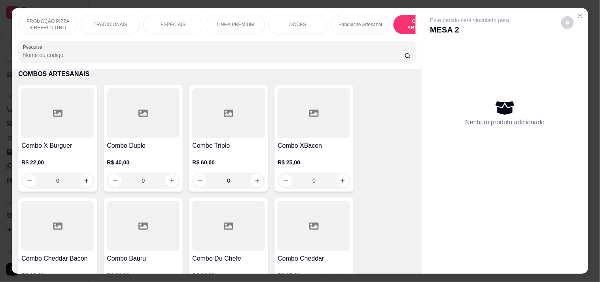
click at [107, 21] on p "TRADICIONAIS" at bounding box center [111, 24] width 34 height 6
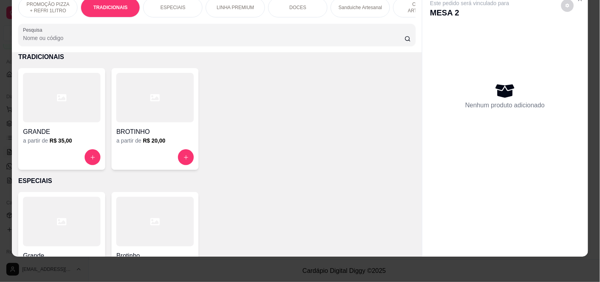
click at [82, 135] on h4 "GRANDE" at bounding box center [62, 131] width 78 height 9
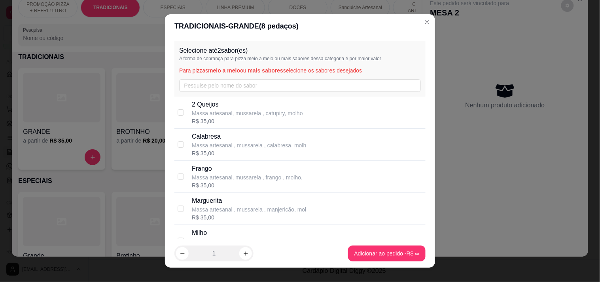
click at [232, 150] on div "R$ 35,00" at bounding box center [249, 153] width 114 height 8
checkbox input "true"
click at [226, 161] on div "[PERSON_NAME] artesanal, [PERSON_NAME] , frango , molho, R$ 35,00" at bounding box center [299, 177] width 251 height 32
checkbox input "true"
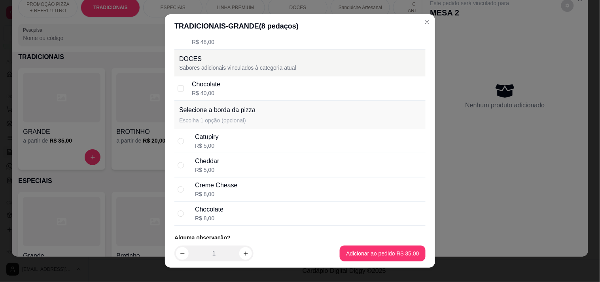
scroll to position [1277, 0]
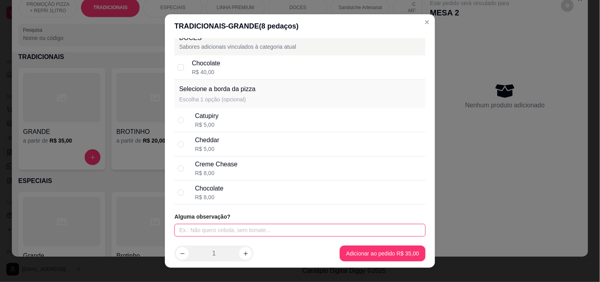
click at [223, 224] on input "text" at bounding box center [299, 230] width 251 height 13
type input "SEM MILHO E SEM CEBOLA"
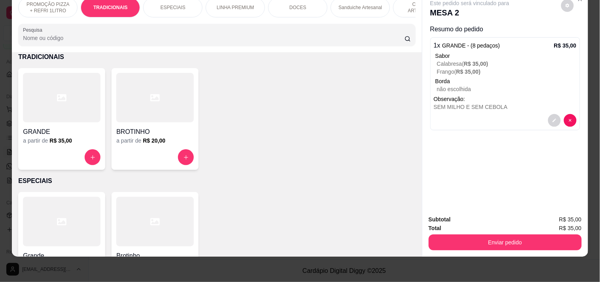
scroll to position [0, 224]
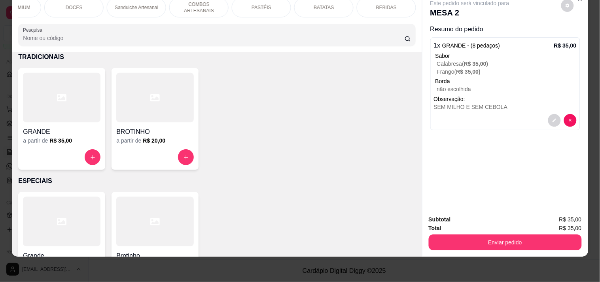
click at [374, 5] on div "BEBIDAS" at bounding box center [386, 8] width 59 height 20
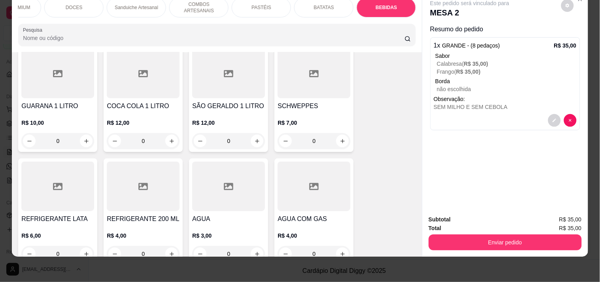
scroll to position [2397, 0]
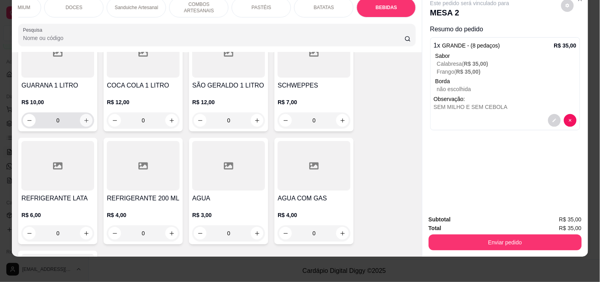
click at [83, 119] on icon "increase-product-quantity" at bounding box center [86, 121] width 6 height 6
click at [26, 126] on div "1" at bounding box center [57, 120] width 69 height 16
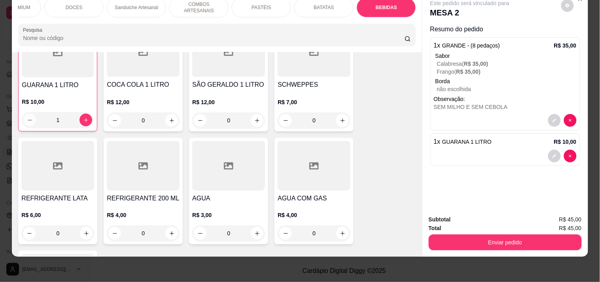
click at [23, 116] on button "decrease-product-quantity" at bounding box center [29, 120] width 13 height 13
type input "0"
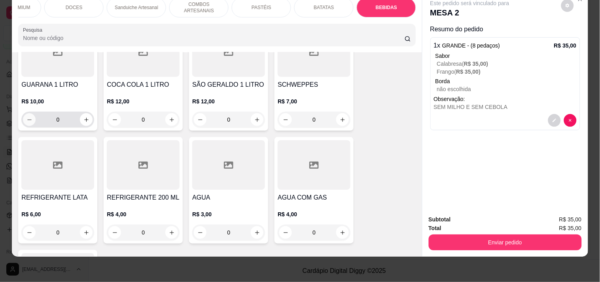
scroll to position [2397, 0]
click at [83, 232] on icon "increase-product-quantity" at bounding box center [86, 233] width 6 height 6
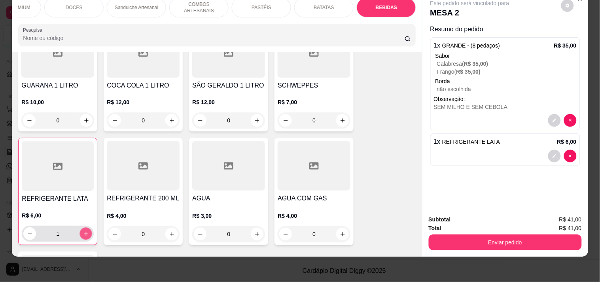
click at [83, 231] on icon "increase-product-quantity" at bounding box center [86, 234] width 6 height 6
type input "2"
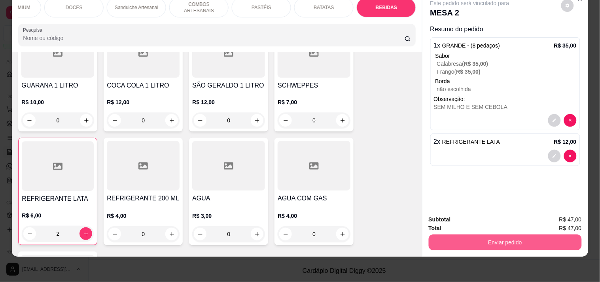
click at [467, 243] on button "Enviar pedido" at bounding box center [505, 242] width 153 height 16
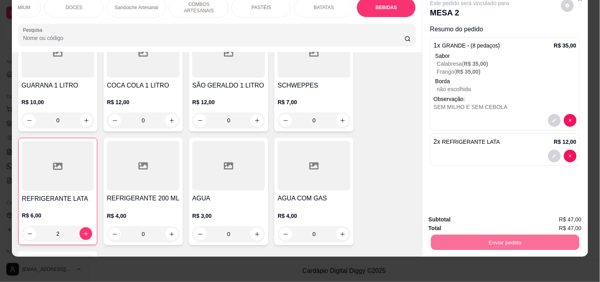
click at [531, 220] on button "Registrar cliente" at bounding box center [508, 216] width 52 height 15
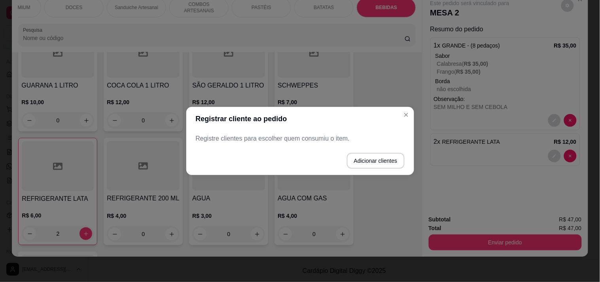
click at [388, 164] on button "Adicionar clientes" at bounding box center [376, 161] width 58 height 16
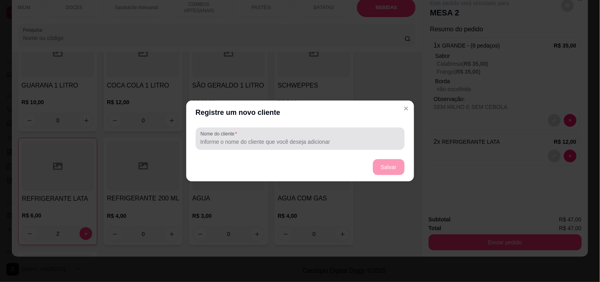
click at [287, 142] on input "Nome do cliente" at bounding box center [300, 142] width 199 height 8
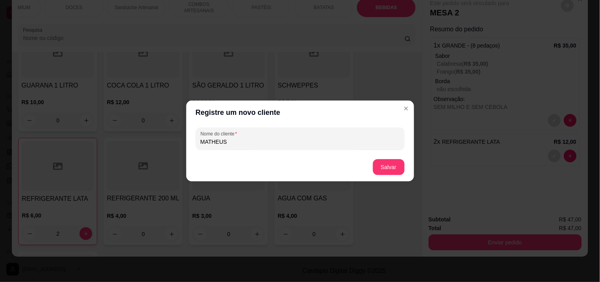
type input "MATHEUS"
click at [382, 171] on button "Salvar" at bounding box center [389, 166] width 31 height 15
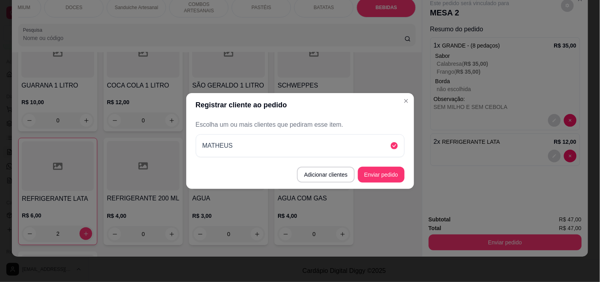
click at [408, 173] on footer "Adicionar clientes Enviar pedido" at bounding box center [300, 174] width 228 height 28
click at [390, 173] on button "Enviar pedido" at bounding box center [381, 175] width 47 height 16
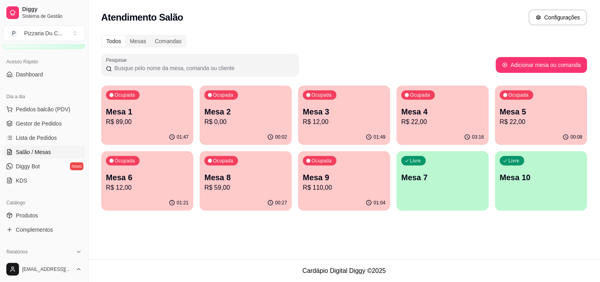
click at [339, 184] on p "R$ 110,00" at bounding box center [344, 187] width 83 height 9
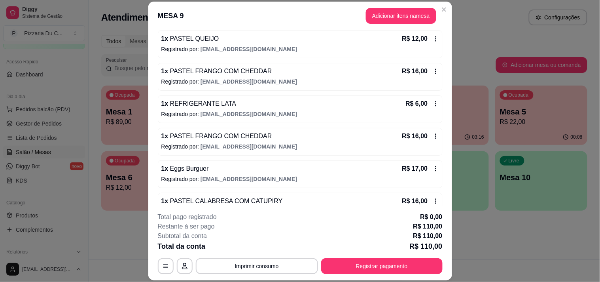
scroll to position [199, 0]
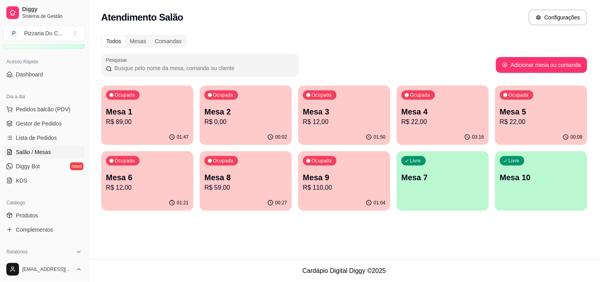
click at [262, 177] on p "Mesa 8" at bounding box center [246, 177] width 83 height 11
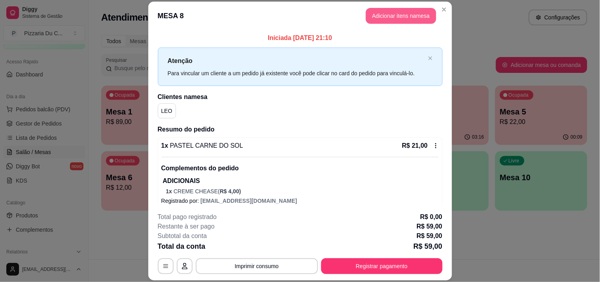
click at [434, 12] on header "MESA 8 Adicionar itens na mesa" at bounding box center [300, 16] width 304 height 28
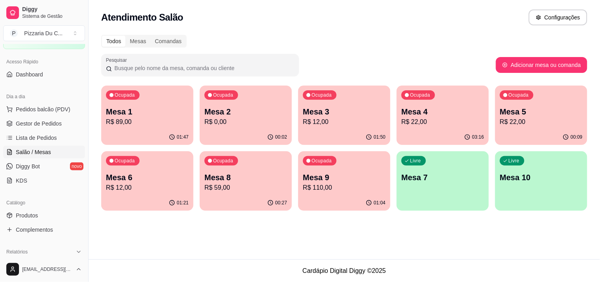
click at [262, 176] on p "Mesa 8" at bounding box center [246, 177] width 83 height 11
click at [366, 176] on p "Mesa 9" at bounding box center [344, 177] width 80 height 11
click at [49, 161] on link "Diggy Bot novo" at bounding box center [44, 166] width 82 height 13
click at [49, 136] on span "Lista de Pedidos" at bounding box center [36, 138] width 41 height 8
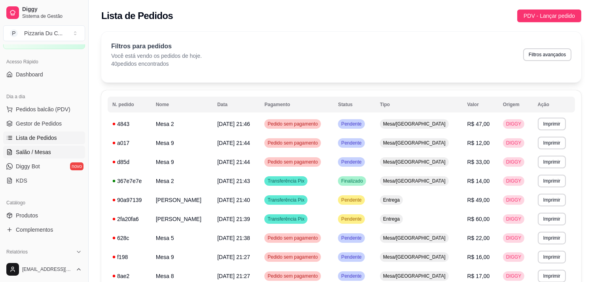
click at [32, 147] on link "Salão / Mesas" at bounding box center [44, 152] width 82 height 13
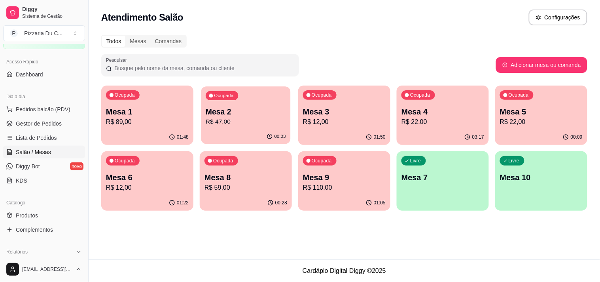
click at [246, 116] on p "Mesa 2" at bounding box center [246, 111] width 80 height 11
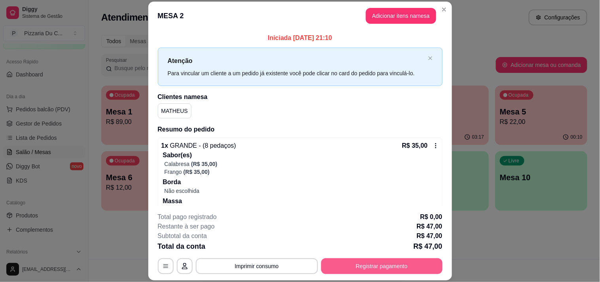
click at [374, 267] on button "Registrar pagamento" at bounding box center [381, 266] width 121 height 16
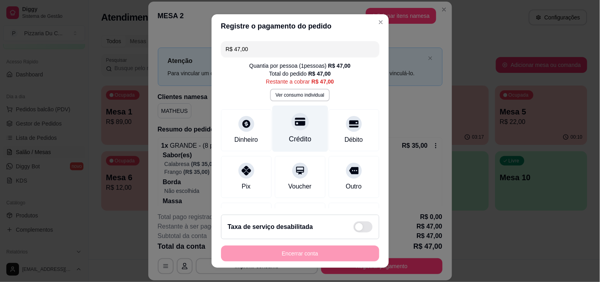
click at [289, 139] on div "Crédito" at bounding box center [300, 139] width 23 height 10
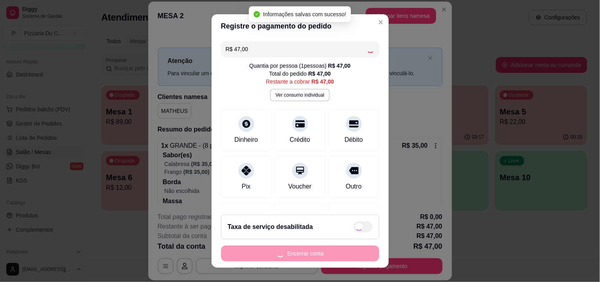
type input "R$ 0,00"
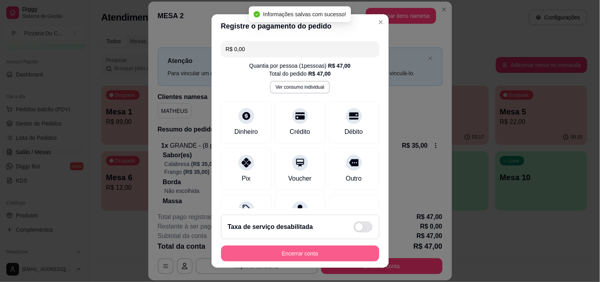
click at [307, 254] on button "Encerrar conta" at bounding box center [300, 253] width 158 height 16
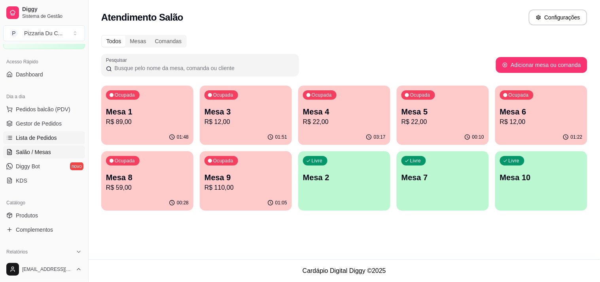
click at [42, 138] on span "Lista de Pedidos" at bounding box center [36, 138] width 41 height 8
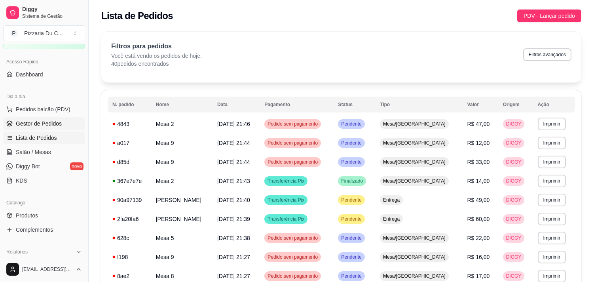
click at [48, 124] on span "Gestor de Pedidos" at bounding box center [39, 123] width 46 height 8
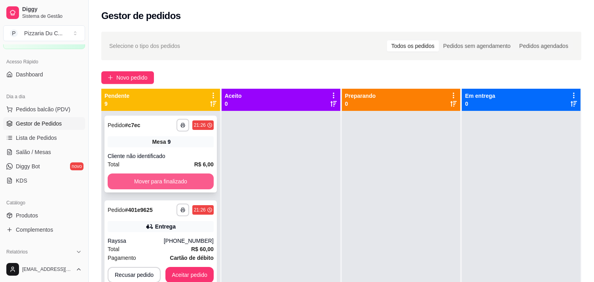
click at [190, 180] on button "Mover para finalizado" at bounding box center [161, 181] width 106 height 16
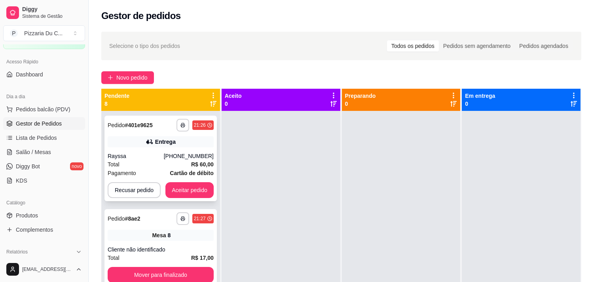
click at [190, 180] on div "**********" at bounding box center [160, 158] width 112 height 85
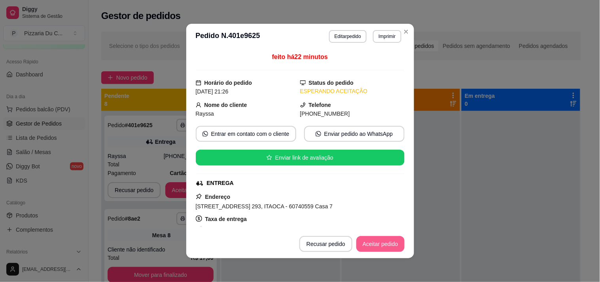
click at [369, 239] on button "Aceitar pedido" at bounding box center [380, 244] width 48 height 16
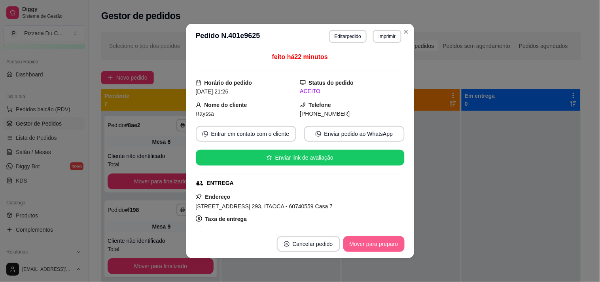
click at [372, 241] on button "Mover para preparo" at bounding box center [373, 244] width 61 height 16
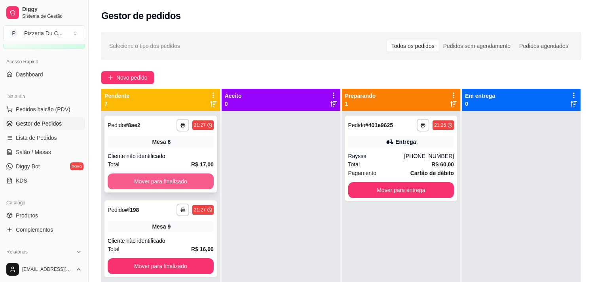
click at [191, 180] on button "Mover para finalizado" at bounding box center [161, 181] width 106 height 16
click at [186, 180] on button "Mover para finalizado" at bounding box center [161, 181] width 106 height 16
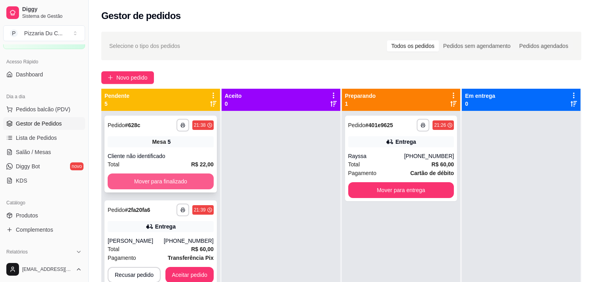
click at [180, 185] on button "Mover para finalizado" at bounding box center [161, 181] width 106 height 16
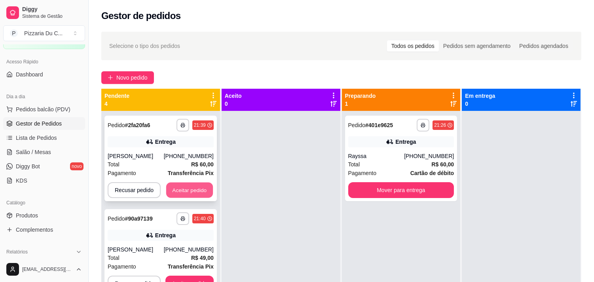
click at [201, 188] on button "Aceitar pedido" at bounding box center [189, 189] width 47 height 15
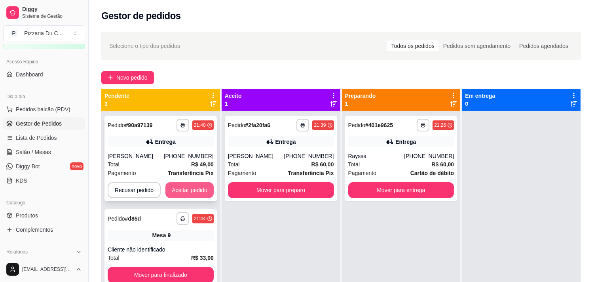
click at [198, 192] on button "Aceitar pedido" at bounding box center [189, 190] width 48 height 16
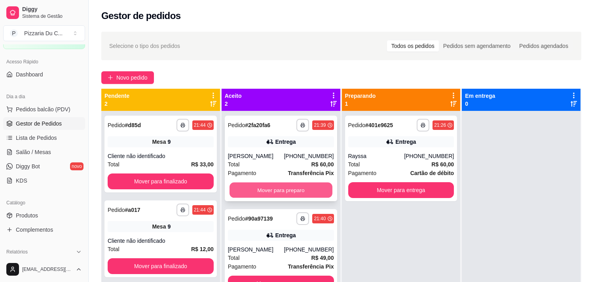
click at [266, 193] on button "Mover para preparo" at bounding box center [280, 189] width 103 height 15
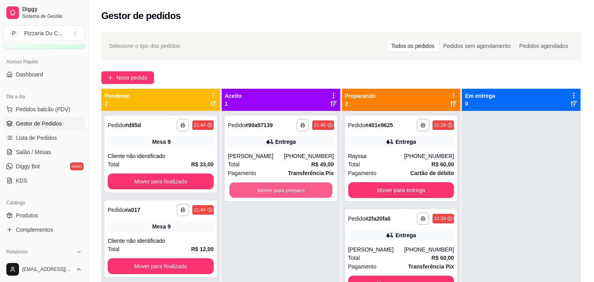
click at [266, 193] on button "Mover para preparo" at bounding box center [280, 189] width 103 height 15
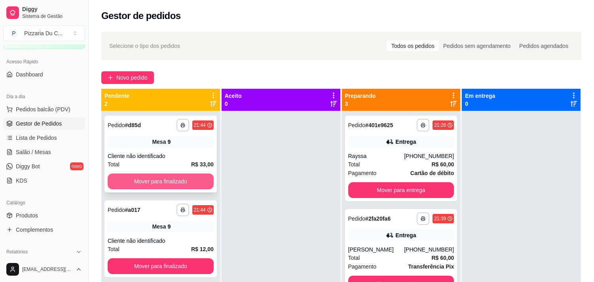
click at [199, 183] on button "Mover para finalizado" at bounding box center [161, 181] width 106 height 16
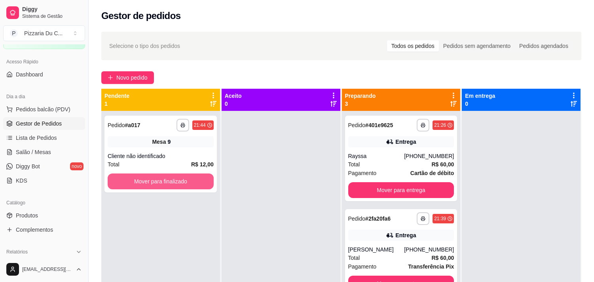
click at [199, 183] on button "Mover para finalizado" at bounding box center [161, 181] width 106 height 16
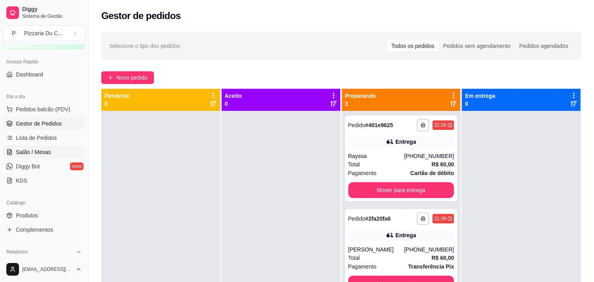
click at [45, 153] on span "Salão / Mesas" at bounding box center [33, 152] width 35 height 8
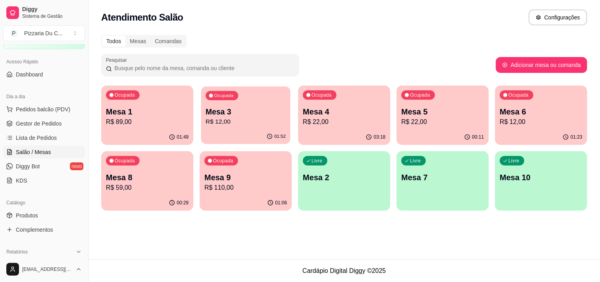
click at [261, 113] on p "Mesa 3" at bounding box center [246, 111] width 80 height 11
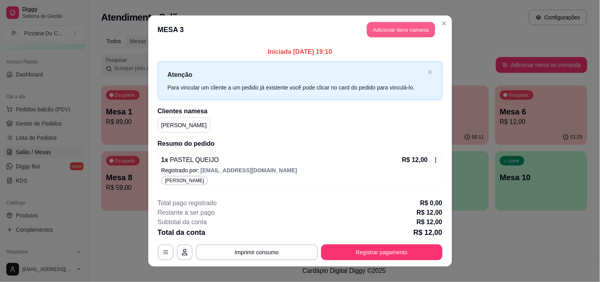
click at [372, 34] on button "Adicionar itens na mesa" at bounding box center [401, 29] width 68 height 15
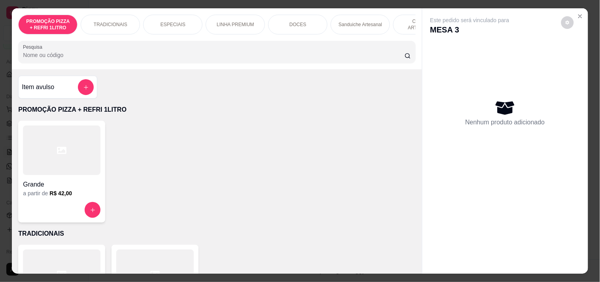
scroll to position [0, 224]
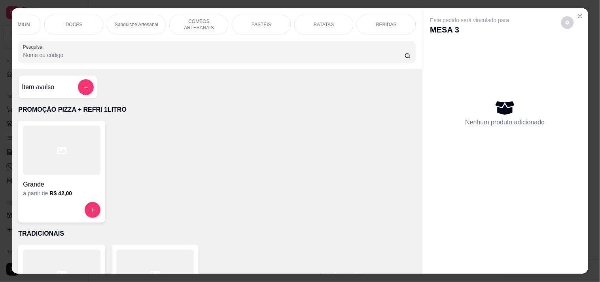
click at [248, 23] on div "PASTÉIS" at bounding box center [261, 25] width 59 height 20
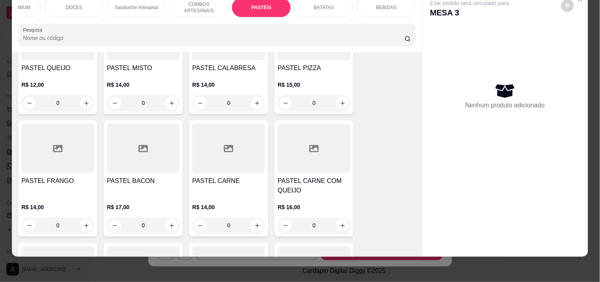
scroll to position [1451, 0]
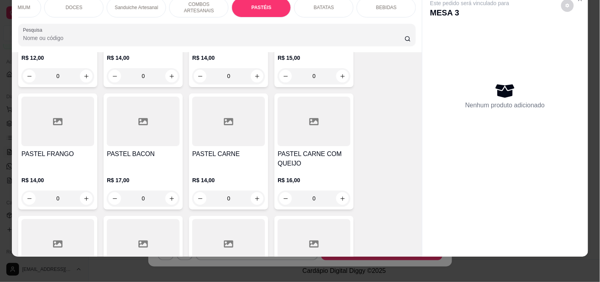
click at [84, 196] on div "0" at bounding box center [57, 198] width 73 height 16
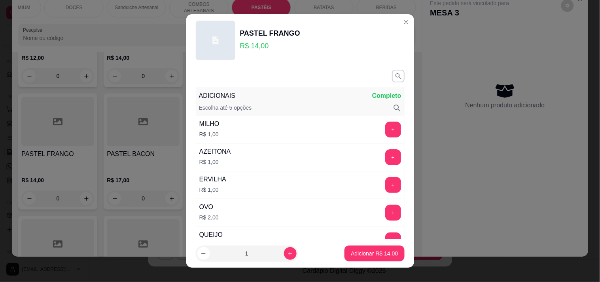
click at [382, 125] on div "+" at bounding box center [393, 129] width 22 height 16
click at [385, 135] on button "+" at bounding box center [393, 129] width 16 height 16
click at [351, 256] on p "Adicionar R$ 15,00" at bounding box center [374, 253] width 47 height 8
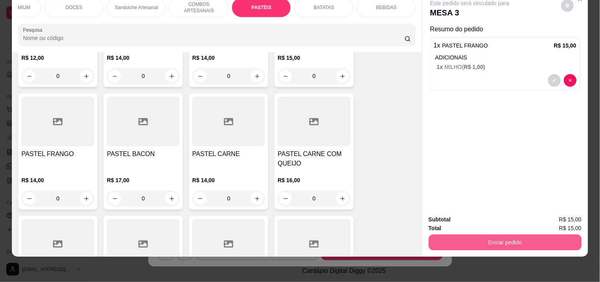
click at [480, 242] on button "Enviar pedido" at bounding box center [505, 242] width 153 height 16
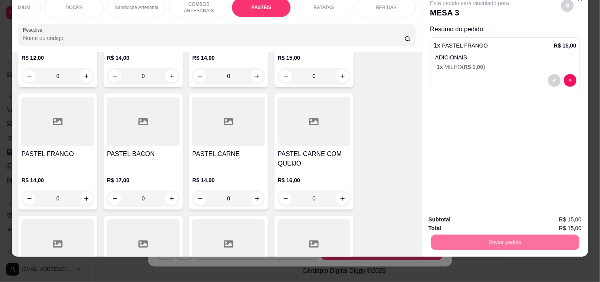
click at [576, 216] on button "Enviar pedido" at bounding box center [561, 216] width 45 height 15
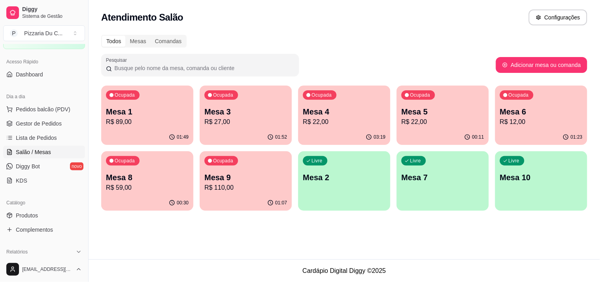
click at [174, 171] on div "Ocupada Mesa 8 R$ 59,00" at bounding box center [147, 173] width 92 height 44
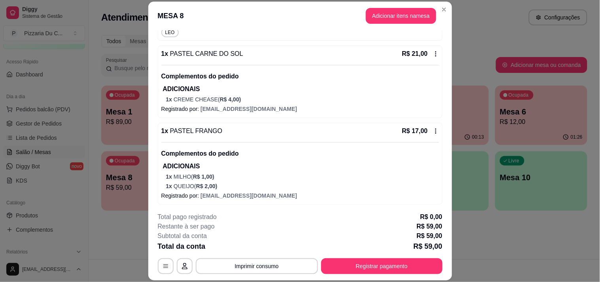
scroll to position [180, 0]
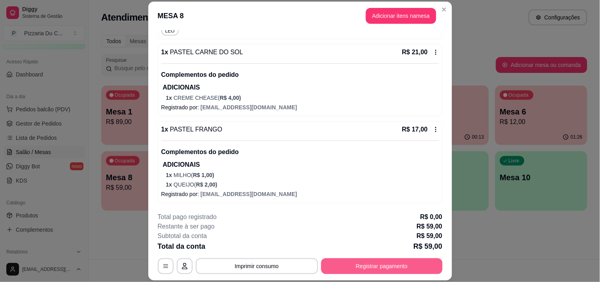
click at [378, 263] on button "Registrar pagamento" at bounding box center [381, 266] width 121 height 16
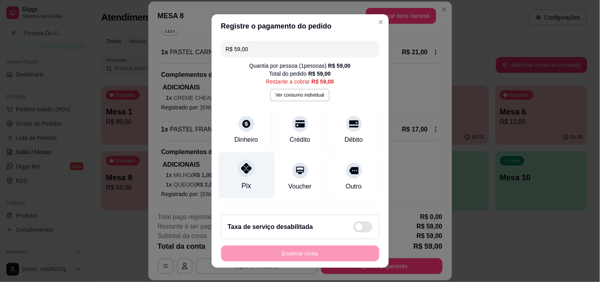
click at [229, 181] on div "Pix" at bounding box center [246, 175] width 56 height 46
type input "R$ 0,00"
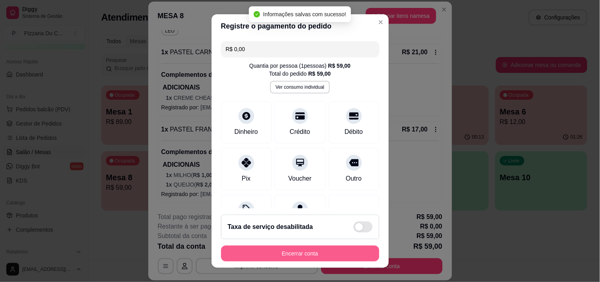
click at [265, 252] on button "Encerrar conta" at bounding box center [300, 253] width 158 height 16
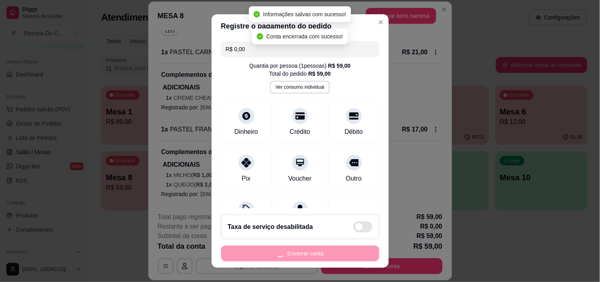
scroll to position [0, 0]
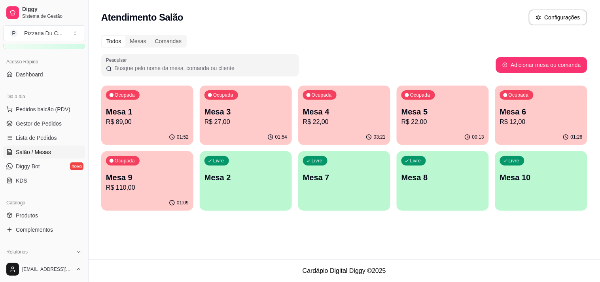
click at [311, 115] on p "Mesa 4" at bounding box center [344, 111] width 83 height 11
click at [454, 125] on p "R$ 22,00" at bounding box center [443, 121] width 83 height 9
click at [250, 128] on div "Ocupada Mesa 3 R$ 27,00" at bounding box center [246, 107] width 92 height 44
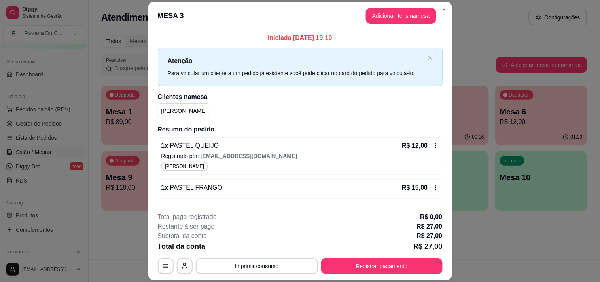
click at [433, 188] on icon at bounding box center [436, 187] width 6 height 6
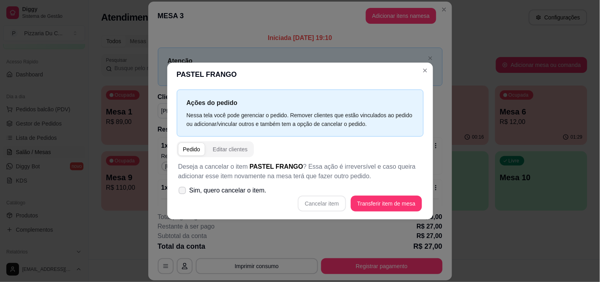
click at [239, 194] on span "Sim, quero cancelar o item." at bounding box center [228, 190] width 77 height 9
click at [183, 194] on input "Sim, quero cancelar o item." at bounding box center [180, 194] width 5 height 5
checkbox input "true"
click at [323, 203] on button "Cancelar item" at bounding box center [322, 203] width 48 height 16
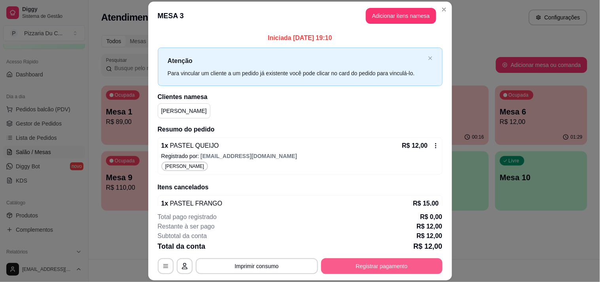
click at [390, 271] on button "Registrar pagamento" at bounding box center [381, 266] width 121 height 16
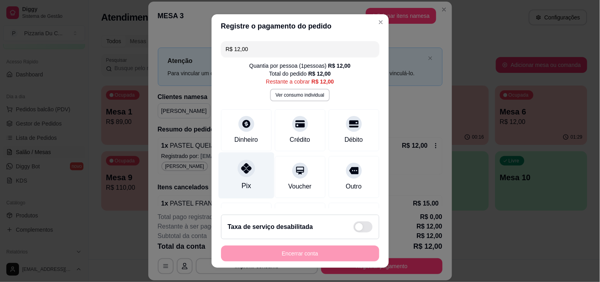
click at [245, 179] on div "Pix" at bounding box center [246, 175] width 56 height 46
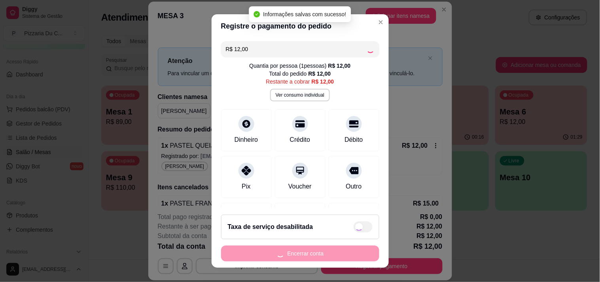
type input "R$ 0,00"
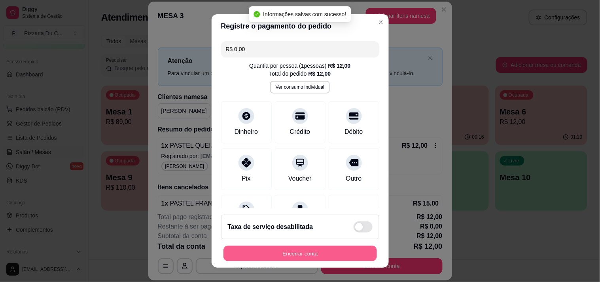
click at [287, 250] on button "Encerrar conta" at bounding box center [301, 253] width 154 height 15
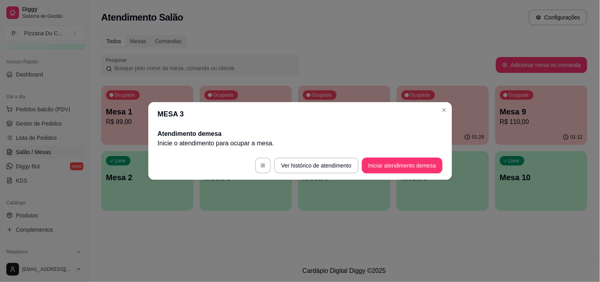
click at [436, 107] on header "MESA 3" at bounding box center [300, 114] width 304 height 24
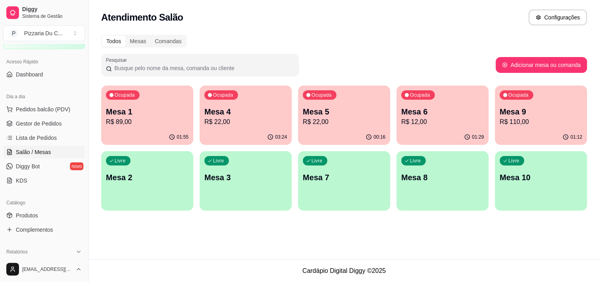
click at [440, 100] on div "Ocupada Mesa 6 R$ 12,00" at bounding box center [443, 107] width 92 height 44
click at [517, 90] on div "Ocupada" at bounding box center [517, 94] width 34 height 9
click at [457, 103] on div "Ocupada Mesa 6 R$ 12,00" at bounding box center [443, 107] width 92 height 44
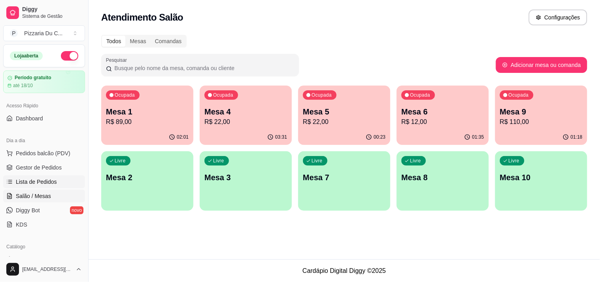
click at [51, 179] on span "Lista de Pedidos" at bounding box center [36, 182] width 41 height 8
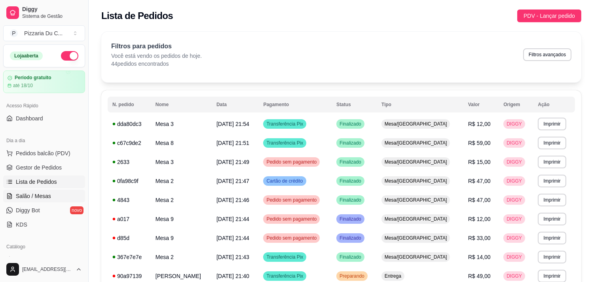
click at [44, 192] on span "Salão / Mesas" at bounding box center [33, 196] width 35 height 8
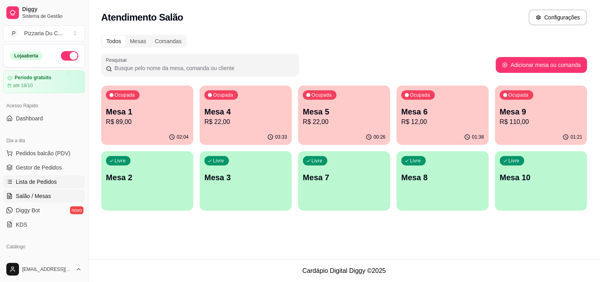
click at [46, 181] on span "Lista de Pedidos" at bounding box center [36, 182] width 41 height 8
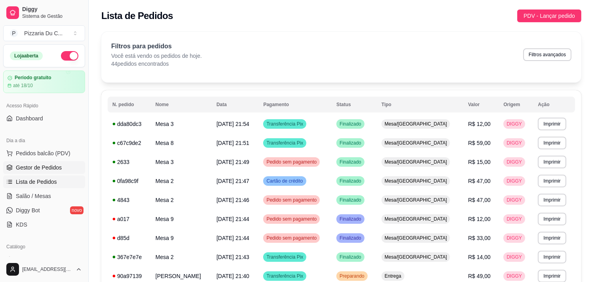
click at [55, 171] on span "Gestor de Pedidos" at bounding box center [39, 167] width 46 height 8
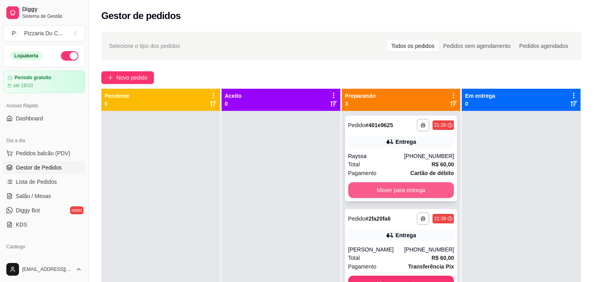
scroll to position [6, 0]
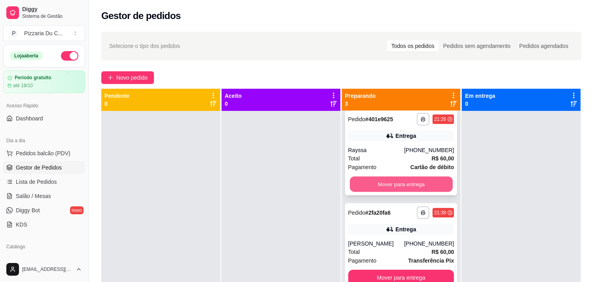
click at [400, 183] on button "Mover para entrega" at bounding box center [401, 183] width 103 height 15
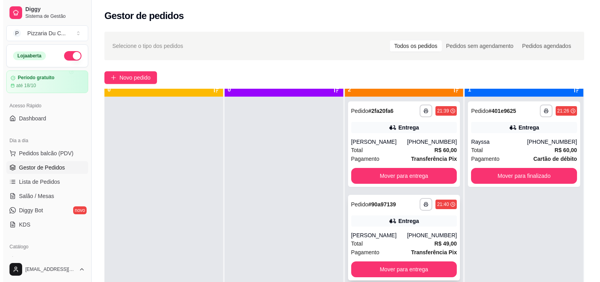
scroll to position [22, 0]
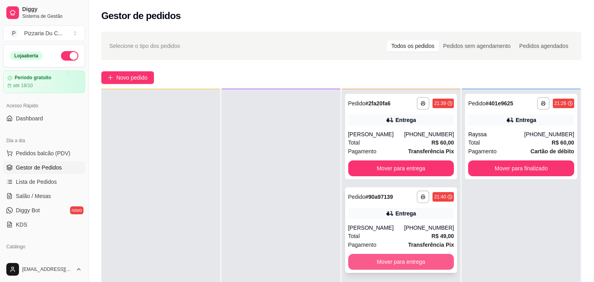
click at [410, 261] on button "Mover para entrega" at bounding box center [401, 262] width 106 height 16
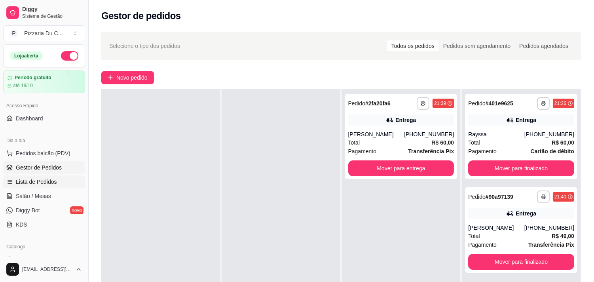
click at [43, 187] on link "Lista de Pedidos" at bounding box center [44, 181] width 82 height 13
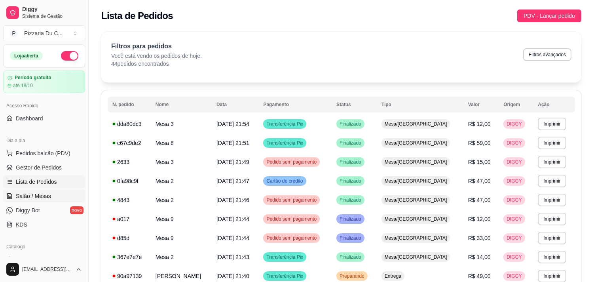
click at [43, 192] on span "Salão / Mesas" at bounding box center [33, 196] width 35 height 8
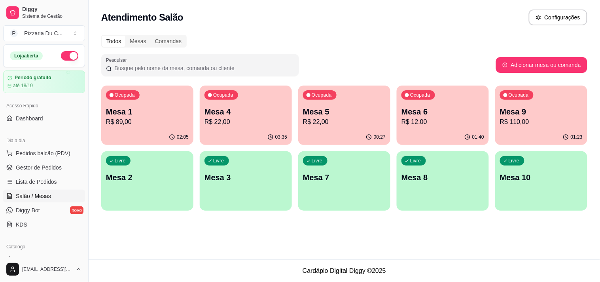
click at [165, 173] on p "Mesa 2" at bounding box center [147, 177] width 83 height 11
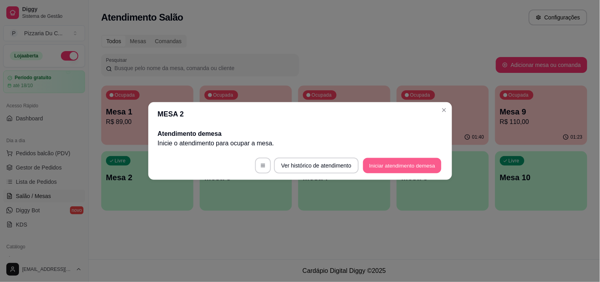
click at [377, 163] on button "Iniciar atendimento de mesa" at bounding box center [402, 165] width 78 height 15
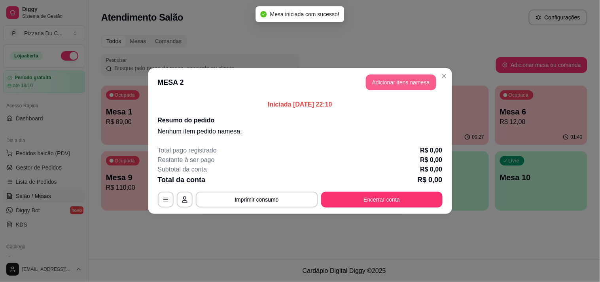
click at [394, 76] on button "Adicionar itens na mesa" at bounding box center [401, 82] width 70 height 16
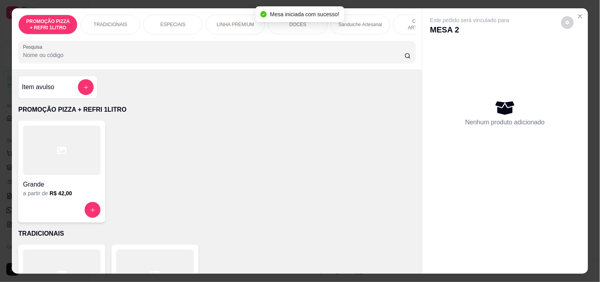
click at [124, 22] on div "TRADICIONAIS" at bounding box center [110, 25] width 59 height 20
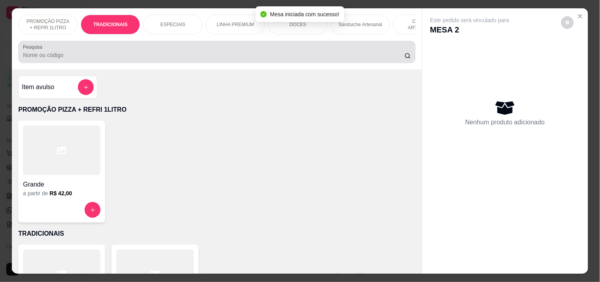
scroll to position [20, 0]
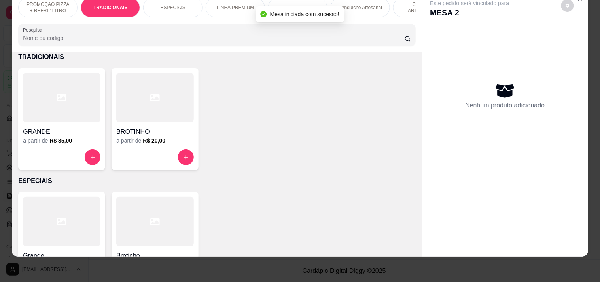
click at [76, 152] on div at bounding box center [62, 157] width 78 height 16
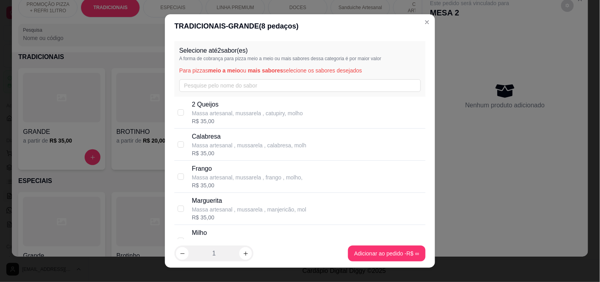
click at [211, 139] on p "Calabresa" at bounding box center [249, 136] width 114 height 9
checkbox input "true"
click at [211, 171] on p "Frango" at bounding box center [247, 168] width 111 height 9
checkbox input "true"
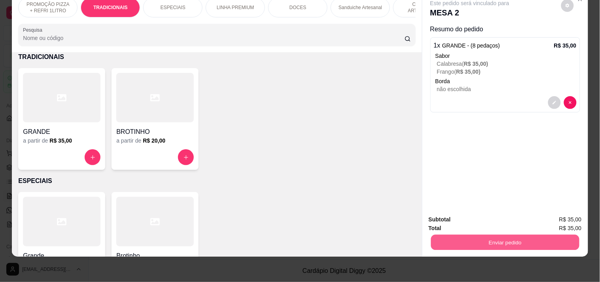
click at [469, 240] on button "Enviar pedido" at bounding box center [505, 241] width 148 height 15
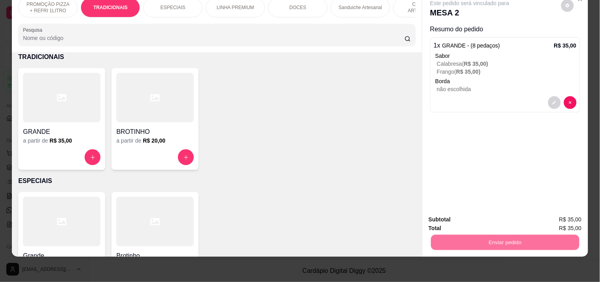
click at [488, 221] on button "Registrar cliente" at bounding box center [508, 216] width 52 height 15
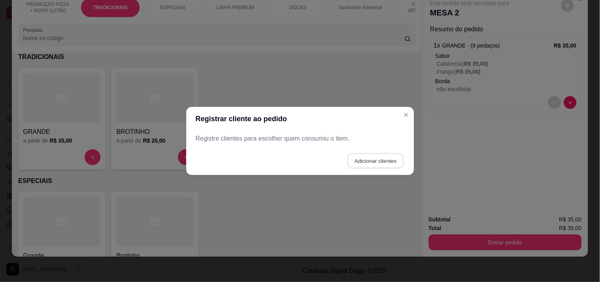
click at [382, 161] on button "Adicionar clientes" at bounding box center [376, 160] width 56 height 15
click at [273, 138] on input "Nome do cliente" at bounding box center [300, 142] width 200 height 8
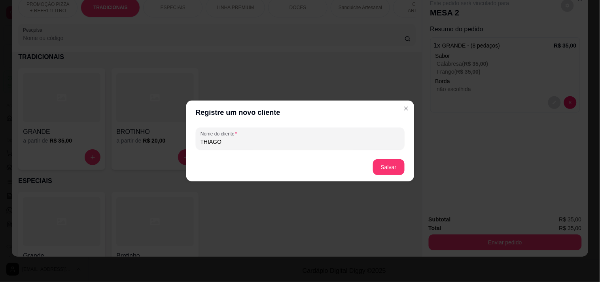
type input "THIAGO"
click at [385, 164] on button "Salvar" at bounding box center [389, 166] width 31 height 15
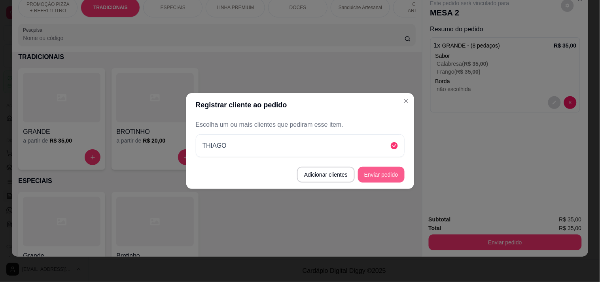
click at [391, 173] on button "Enviar pedido" at bounding box center [381, 175] width 47 height 16
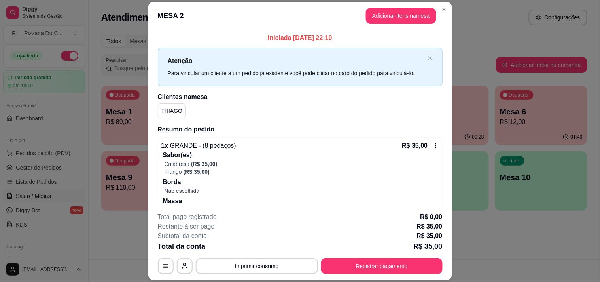
scroll to position [34, 0]
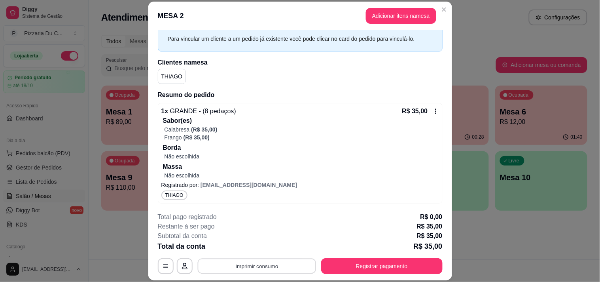
click at [265, 263] on button "Imprimir consumo" at bounding box center [256, 265] width 119 height 15
click at [258, 246] on button "IMPRESSORA" at bounding box center [256, 247] width 57 height 13
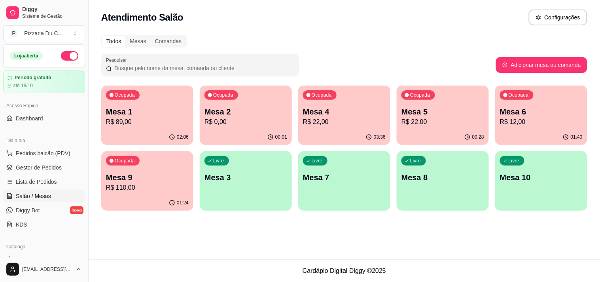
click at [271, 120] on p "R$ 0,00" at bounding box center [246, 121] width 83 height 9
click at [355, 121] on p "R$ 22,00" at bounding box center [344, 121] width 80 height 9
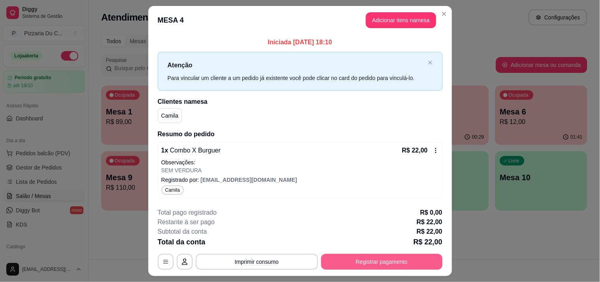
click at [359, 266] on button "Registrar pagamento" at bounding box center [381, 262] width 121 height 16
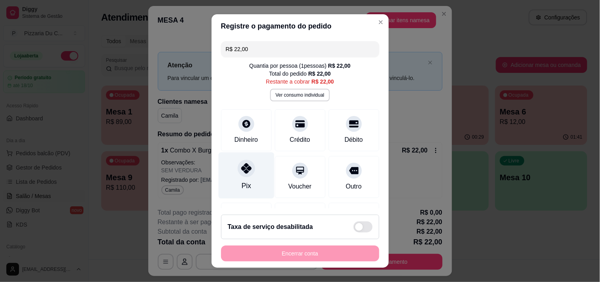
click at [247, 185] on div "Pix" at bounding box center [246, 175] width 56 height 46
type input "R$ 0,00"
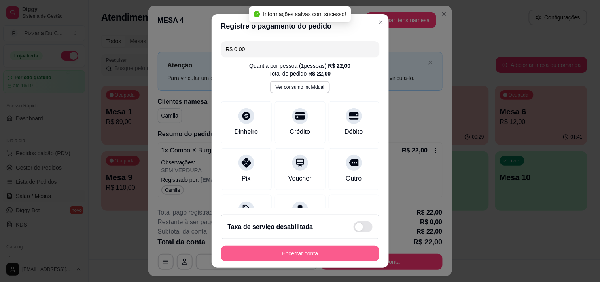
click at [265, 249] on button "Encerrar conta" at bounding box center [300, 253] width 158 height 16
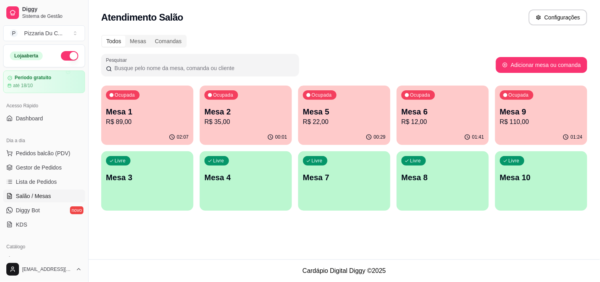
click at [416, 119] on p "R$ 12,00" at bounding box center [443, 121] width 83 height 9
click at [364, 121] on p "R$ 22,00" at bounding box center [344, 121] width 83 height 9
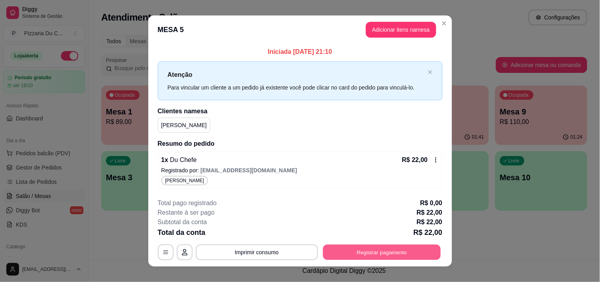
click at [359, 255] on button "Registrar pagamento" at bounding box center [382, 251] width 118 height 15
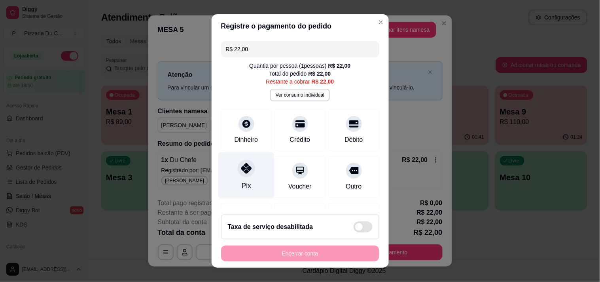
click at [248, 177] on div "Pix" at bounding box center [246, 175] width 56 height 46
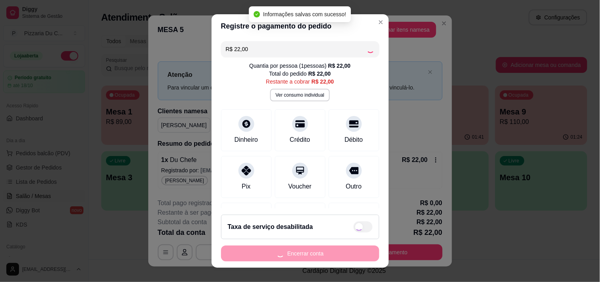
type input "R$ 0,00"
click at [260, 250] on button "Encerrar conta" at bounding box center [300, 253] width 158 height 16
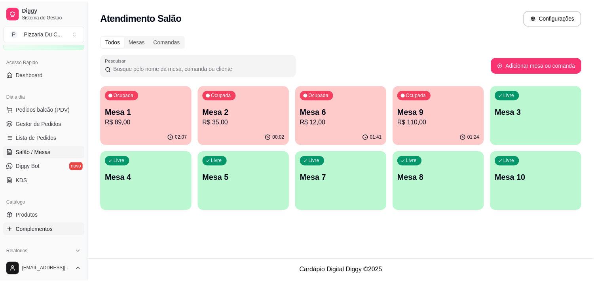
scroll to position [132, 0]
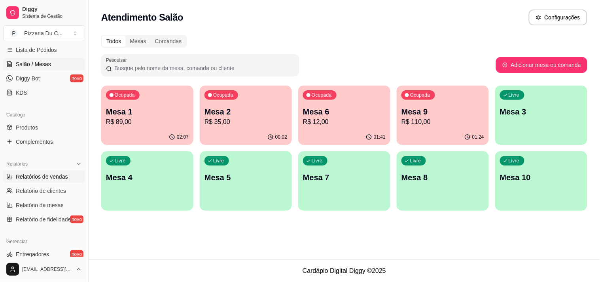
click at [46, 178] on span "Relatórios de vendas" at bounding box center [42, 177] width 52 height 8
select select "ALL"
select select "0"
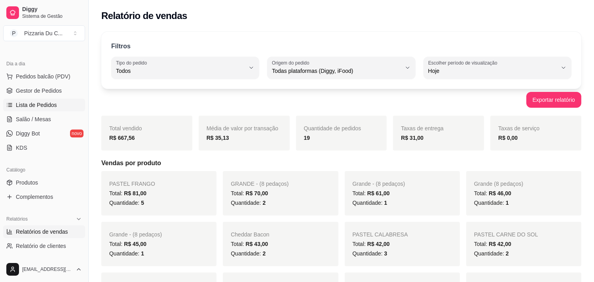
scroll to position [44, 0]
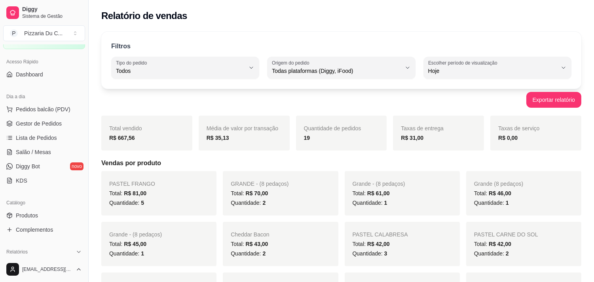
click at [49, 82] on div "Acesso Rápido Dashboard" at bounding box center [44, 68] width 88 height 32
click at [48, 81] on div "Acesso Rápido Dashboard" at bounding box center [44, 68] width 88 height 32
click at [43, 76] on link "Dashboard" at bounding box center [44, 74] width 82 height 13
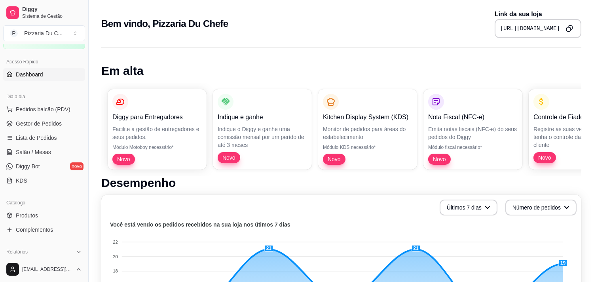
click at [49, 77] on link "Dashboard" at bounding box center [44, 74] width 82 height 13
click at [49, 148] on span "Salão / Mesas" at bounding box center [33, 152] width 35 height 8
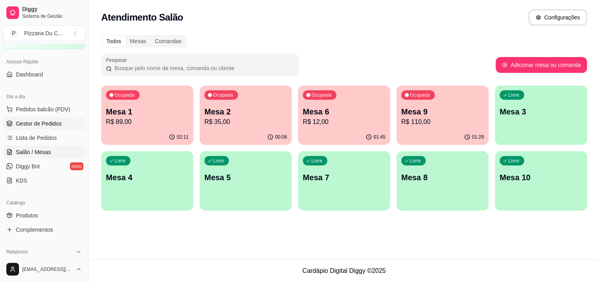
click at [33, 128] on link "Gestor de Pedidos" at bounding box center [44, 123] width 82 height 13
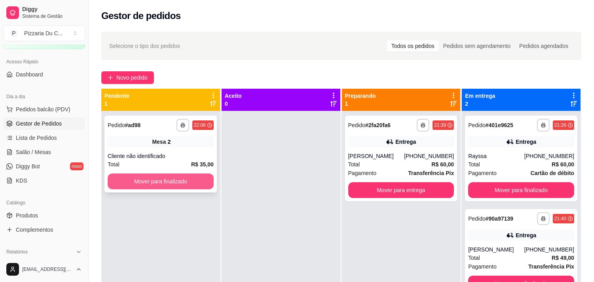
click at [198, 176] on button "Mover para finalizado" at bounding box center [161, 181] width 106 height 16
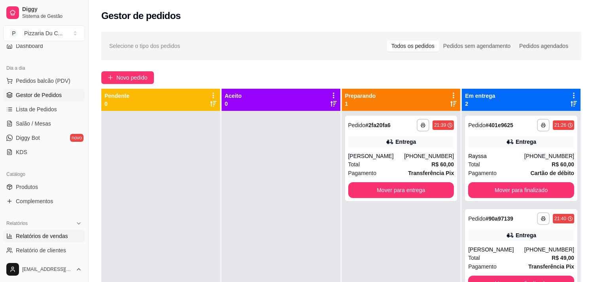
scroll to position [88, 0]
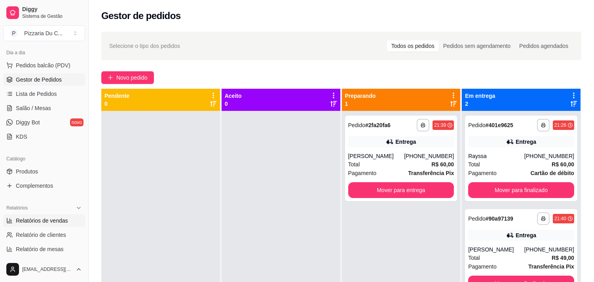
click at [52, 222] on span "Relatórios de vendas" at bounding box center [42, 220] width 52 height 8
select select "ALL"
select select "0"
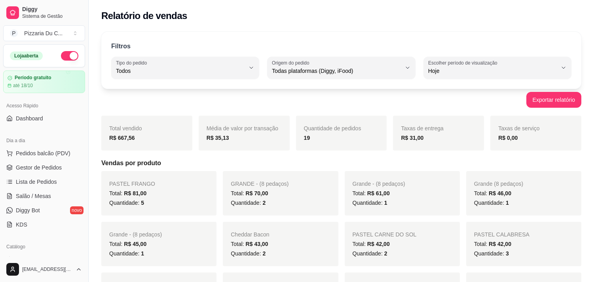
select select "ALL"
select select "0"
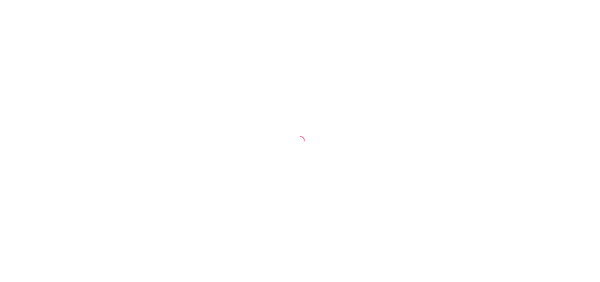
select select "ALL"
select select "0"
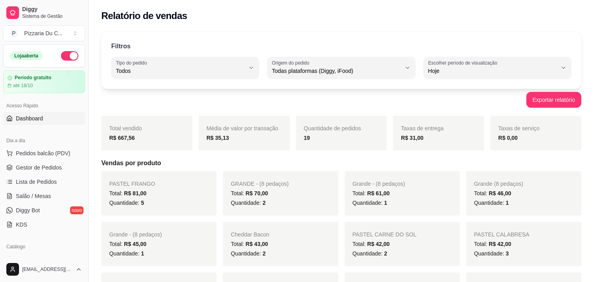
click at [40, 119] on span "Dashboard" at bounding box center [29, 118] width 27 height 8
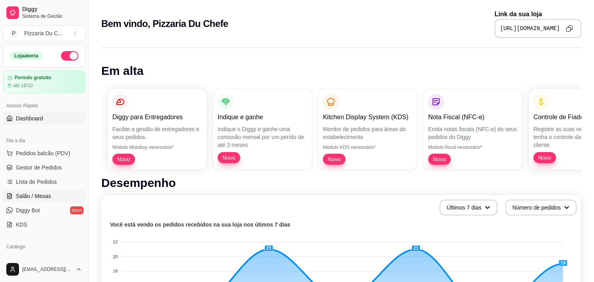
click at [57, 201] on link "Salão / Mesas" at bounding box center [44, 196] width 82 height 13
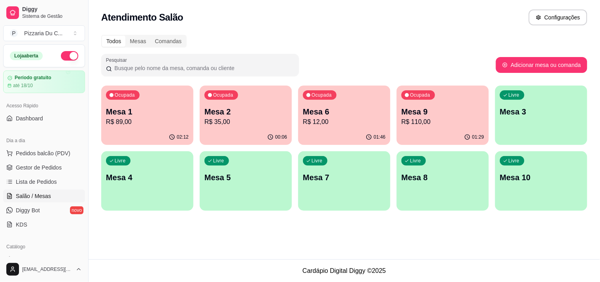
click at [123, 190] on div "Livre Mesa 4" at bounding box center [147, 176] width 92 height 50
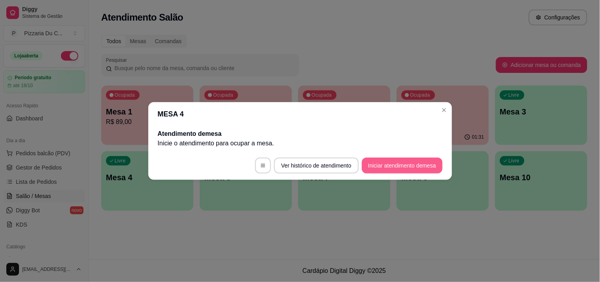
click at [389, 170] on button "Iniciar atendimento de mesa" at bounding box center [402, 165] width 81 height 16
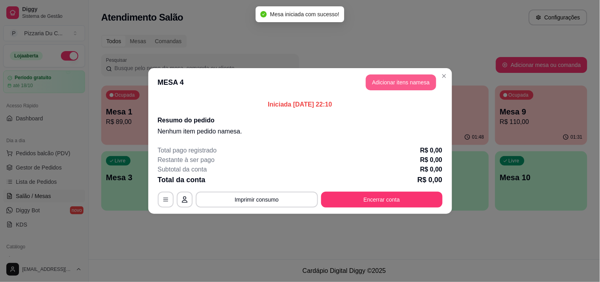
click at [405, 80] on button "Adicionar itens na mesa" at bounding box center [401, 82] width 70 height 16
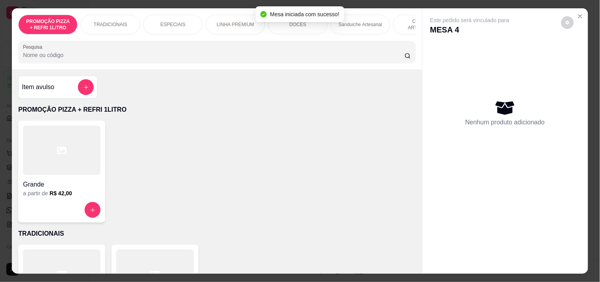
click at [94, 21] on p "TRADICIONAIS" at bounding box center [111, 24] width 34 height 6
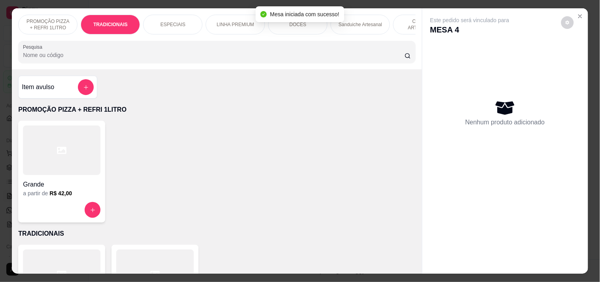
scroll to position [20, 0]
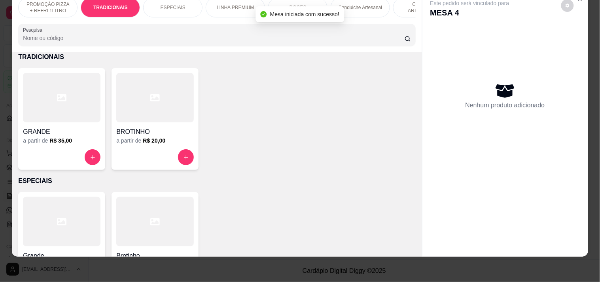
click at [78, 151] on div at bounding box center [62, 157] width 78 height 16
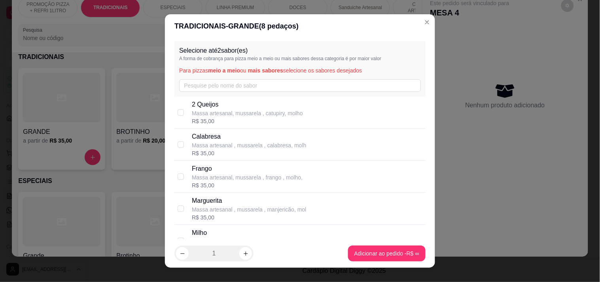
click at [256, 145] on p "Massa artesanal , mussarela , calabresa, molh" at bounding box center [249, 145] width 114 height 8
checkbox input "true"
click at [250, 169] on p "Frango" at bounding box center [247, 168] width 111 height 9
checkbox input "true"
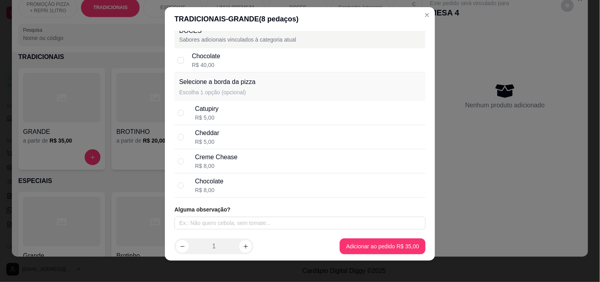
scroll to position [11, 0]
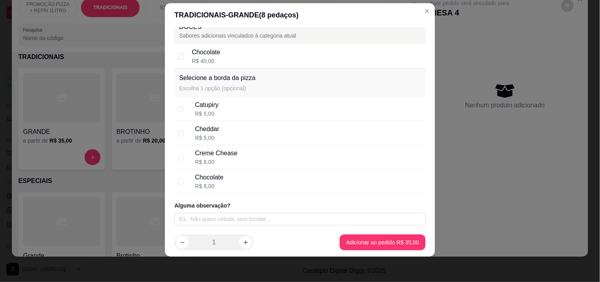
click at [241, 181] on div "Chocolate R$ 8,00" at bounding box center [309, 181] width 228 height 17
radio input "true"
click at [234, 219] on input "text" at bounding box center [299, 218] width 251 height 13
type input "SEM CEBOLA"
drag, startPoint x: 334, startPoint y: 233, endPoint x: 339, endPoint y: 237, distance: 6.7
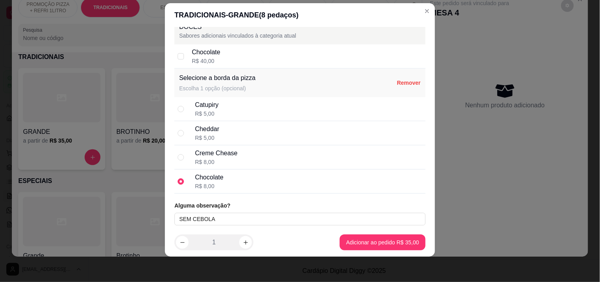
click at [334, 233] on footer "1 Adicionar ao pedido R$ 35,00" at bounding box center [300, 242] width 270 height 28
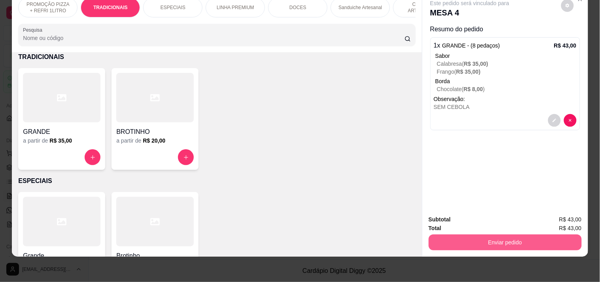
click at [510, 237] on button "Enviar pedido" at bounding box center [505, 242] width 153 height 16
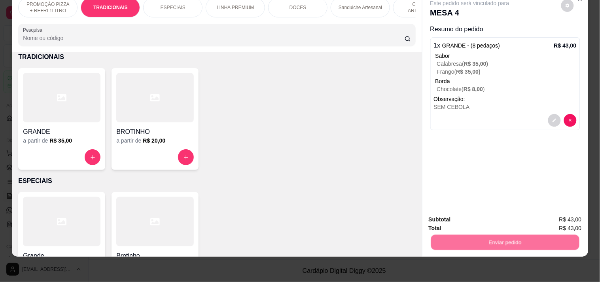
click at [521, 215] on button "Registrar cliente" at bounding box center [508, 216] width 52 height 15
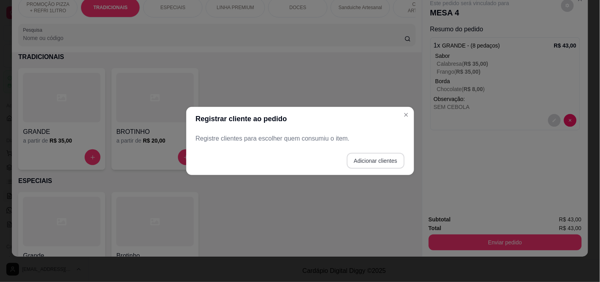
click at [406, 159] on footer "Adicionar clientes" at bounding box center [300, 160] width 228 height 28
click at [391, 160] on button "Adicionar clientes" at bounding box center [376, 160] width 56 height 15
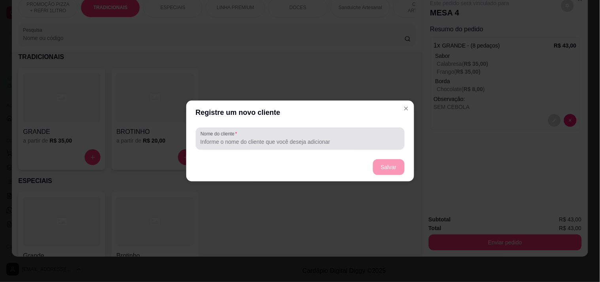
click at [271, 131] on div at bounding box center [300, 139] width 199 height 16
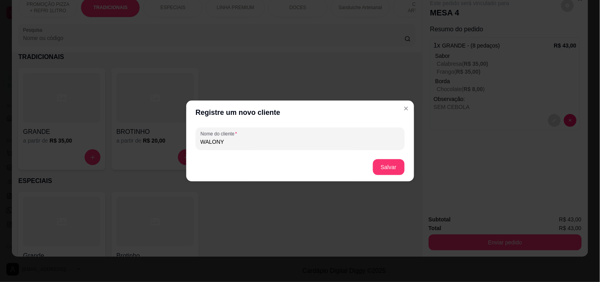
type input "WALONY"
click at [377, 174] on button "Salvar" at bounding box center [389, 167] width 32 height 16
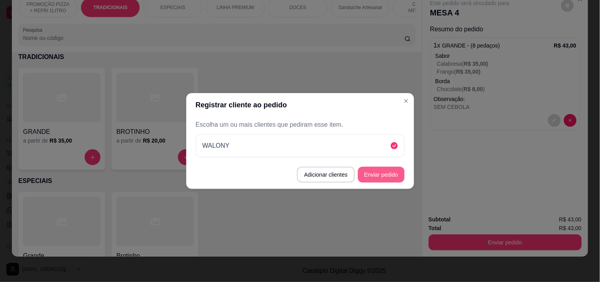
click at [396, 172] on button "Enviar pedido" at bounding box center [381, 175] width 47 height 16
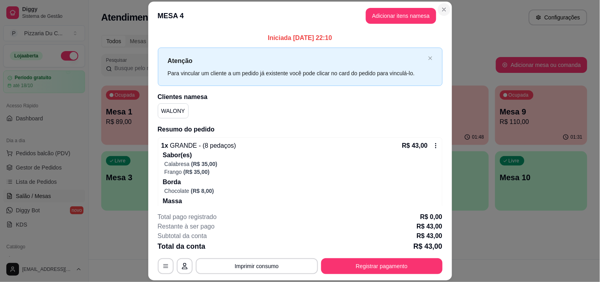
click at [438, 9] on button "Close" at bounding box center [444, 9] width 13 height 13
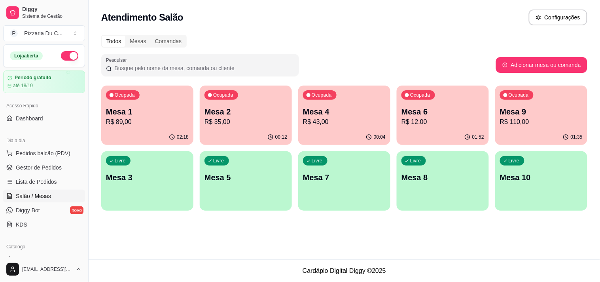
click at [547, 101] on div "Ocupada Mesa 9 R$ 110,00" at bounding box center [541, 107] width 92 height 44
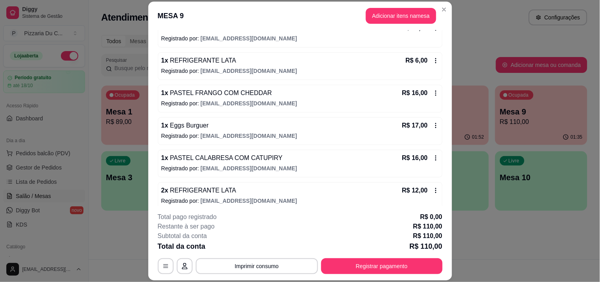
scroll to position [199, 0]
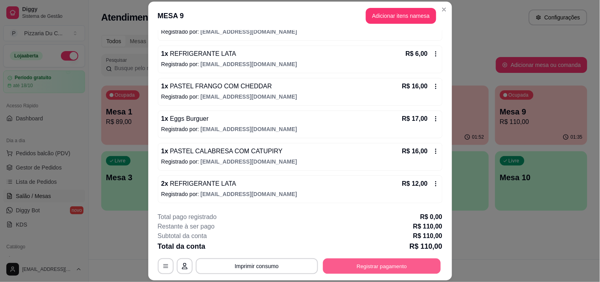
click at [375, 272] on button "Registrar pagamento" at bounding box center [382, 265] width 118 height 15
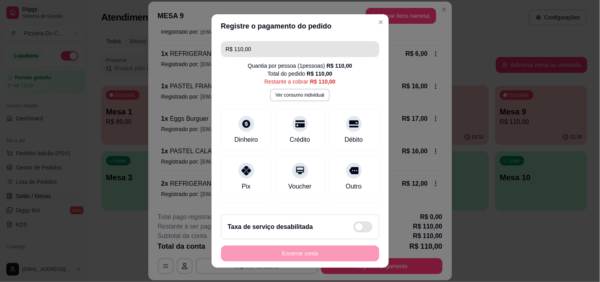
click at [275, 50] on input "R$ 110,00" at bounding box center [300, 49] width 149 height 16
drag, startPoint x: 263, startPoint y: 50, endPoint x: 258, endPoint y: 50, distance: 4.4
click at [258, 50] on input "R$ 110,00" at bounding box center [300, 49] width 149 height 16
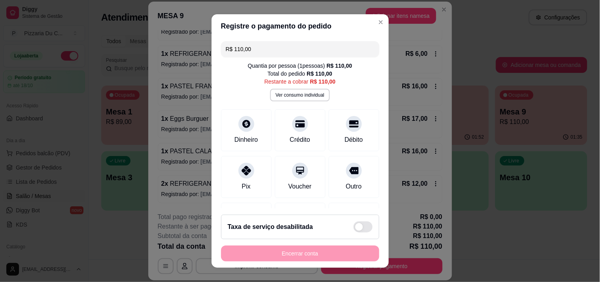
drag, startPoint x: 258, startPoint y: 50, endPoint x: 235, endPoint y: 54, distance: 22.8
click at [235, 54] on input "R$ 110,00" at bounding box center [300, 49] width 149 height 16
click at [278, 51] on input "R$ 110,00" at bounding box center [300, 49] width 149 height 16
click at [277, 51] on input "R$ 110,00" at bounding box center [300, 49] width 149 height 16
click at [250, 164] on div "Pix" at bounding box center [246, 175] width 56 height 46
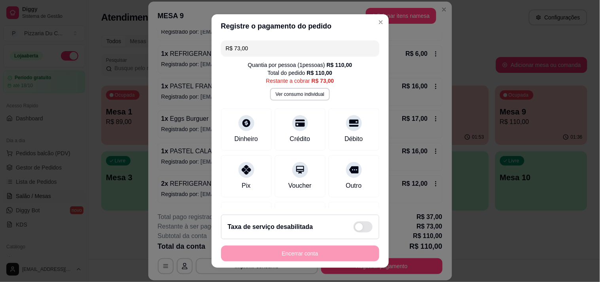
scroll to position [0, 0]
click at [271, 47] on input "R$ 73,00" at bounding box center [300, 49] width 149 height 16
drag, startPoint x: 271, startPoint y: 47, endPoint x: 228, endPoint y: 50, distance: 42.5
click at [228, 50] on input "R$ 73,00" at bounding box center [300, 49] width 149 height 16
click at [266, 54] on input "R$ 0,00" at bounding box center [300, 49] width 149 height 16
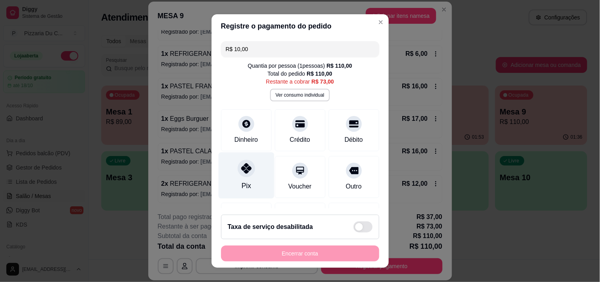
click at [237, 163] on div "Pix" at bounding box center [246, 175] width 56 height 46
click at [251, 52] on input "R$ 63,00" at bounding box center [300, 49] width 149 height 16
click at [244, 171] on icon at bounding box center [246, 170] width 9 height 9
type input "R$ 41,00"
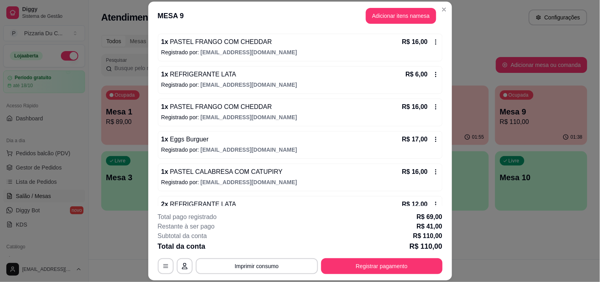
scroll to position [199, 0]
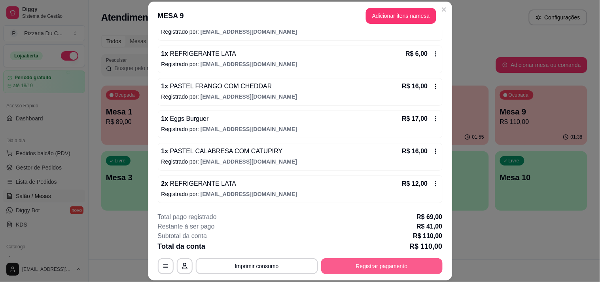
click at [406, 265] on button "Registrar pagamento" at bounding box center [381, 266] width 121 height 16
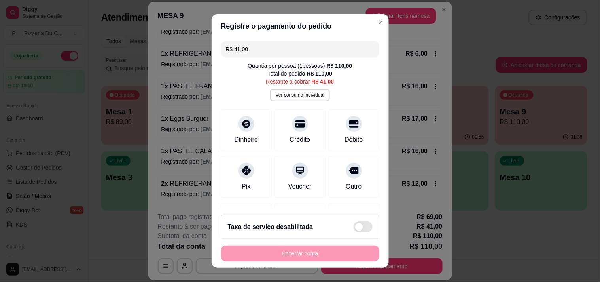
click at [273, 55] on input "R$ 41,00" at bounding box center [300, 49] width 149 height 16
drag, startPoint x: 250, startPoint y: 50, endPoint x: 228, endPoint y: 55, distance: 23.0
click at [228, 54] on input "R$ 41,00" at bounding box center [300, 49] width 149 height 16
click at [237, 179] on div "Pix" at bounding box center [246, 175] width 56 height 46
type input "R$ 39,00"
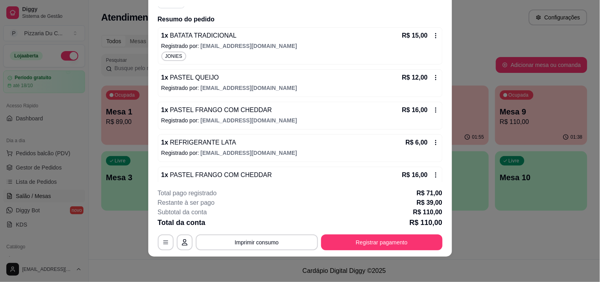
scroll to position [67, 0]
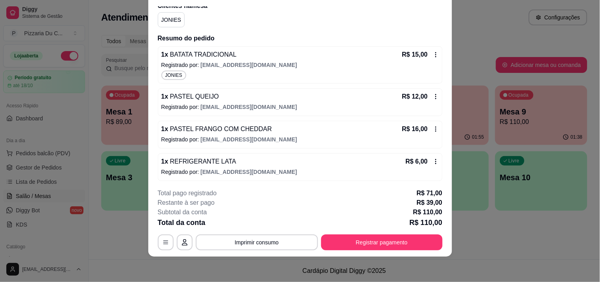
click at [421, 132] on div "R$ 16,00" at bounding box center [420, 128] width 37 height 9
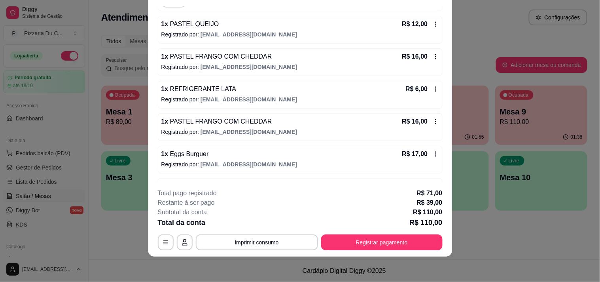
scroll to position [199, 0]
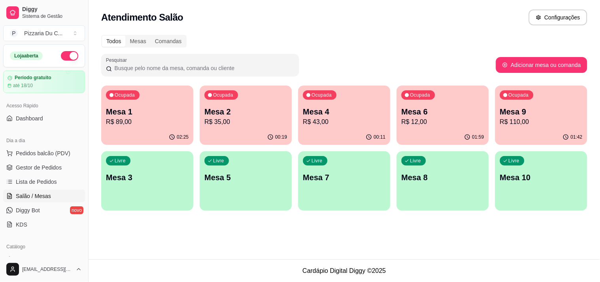
click at [56, 193] on link "Salão / Mesas" at bounding box center [44, 196] width 82 height 13
click at [41, 187] on link "Lista de Pedidos" at bounding box center [44, 181] width 82 height 13
click at [68, 167] on link "Gestor de Pedidos" at bounding box center [44, 167] width 82 height 13
click at [45, 167] on span "Gestor de Pedidos" at bounding box center [39, 167] width 46 height 8
click at [50, 193] on span "Salão / Mesas" at bounding box center [33, 196] width 35 height 8
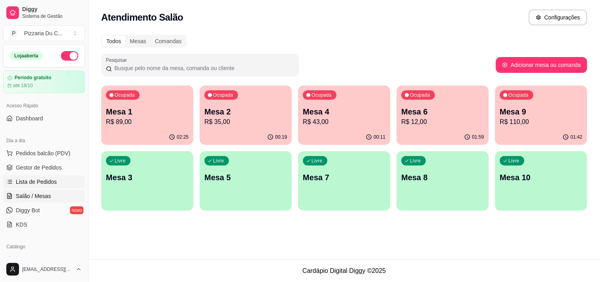
click at [47, 182] on span "Lista de Pedidos" at bounding box center [36, 182] width 41 height 8
click at [47, 173] on link "Gestor de Pedidos" at bounding box center [44, 167] width 82 height 13
click at [248, 119] on p "R$ 35,00" at bounding box center [246, 121] width 83 height 9
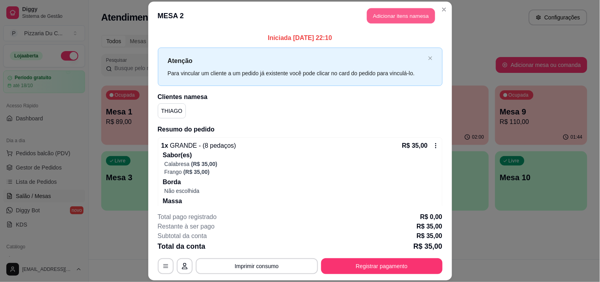
click at [416, 18] on button "Adicionar itens na mesa" at bounding box center [401, 15] width 68 height 15
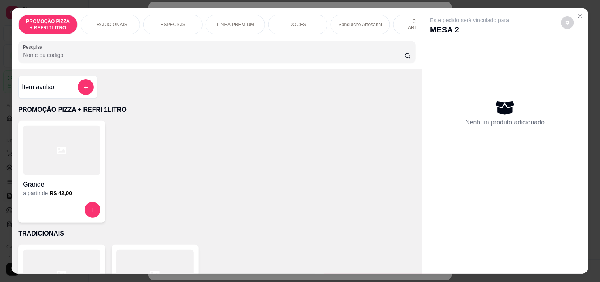
scroll to position [0, 224]
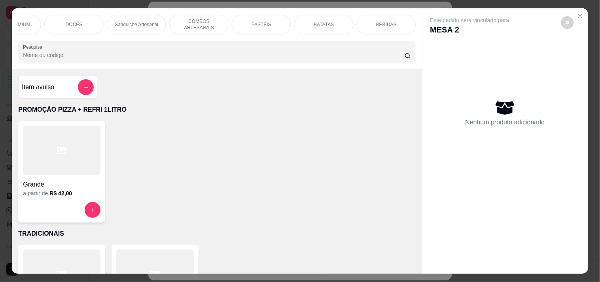
click at [376, 15] on div "BEBIDAS" at bounding box center [386, 25] width 59 height 20
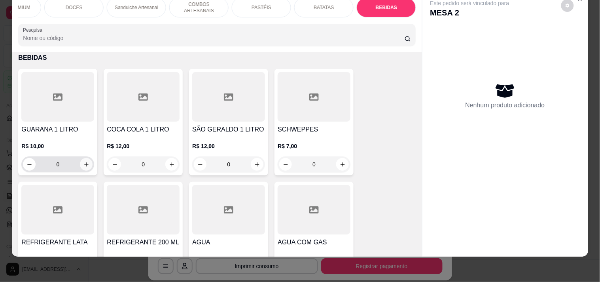
click at [80, 165] on button "increase-product-quantity" at bounding box center [86, 164] width 13 height 13
type input "1"
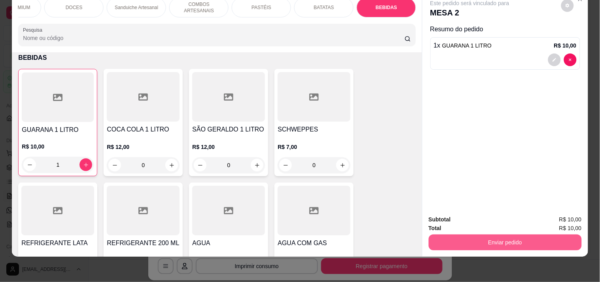
click at [466, 234] on button "Enviar pedido" at bounding box center [505, 242] width 153 height 16
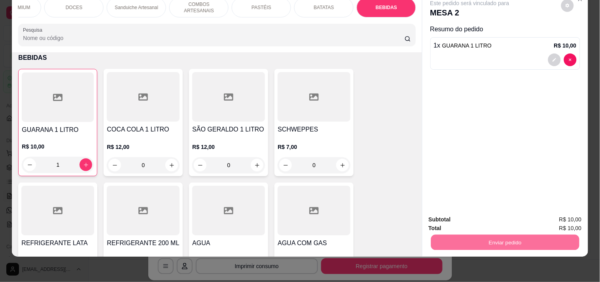
click at [558, 210] on button "Enviar pedido" at bounding box center [561, 216] width 45 height 15
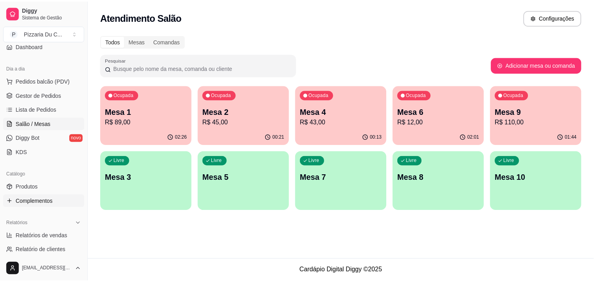
scroll to position [88, 0]
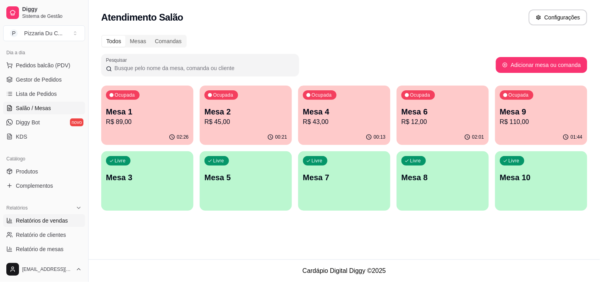
click at [56, 221] on span "Relatórios de vendas" at bounding box center [42, 220] width 52 height 8
select select "ALL"
select select "0"
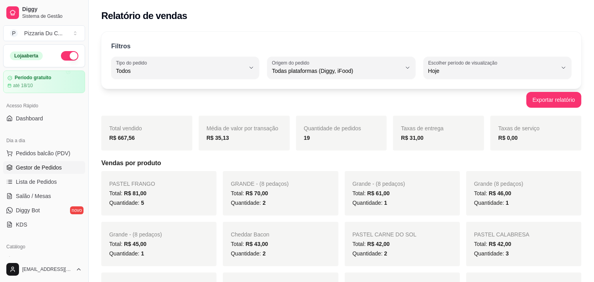
click at [54, 166] on span "Gestor de Pedidos" at bounding box center [39, 167] width 46 height 8
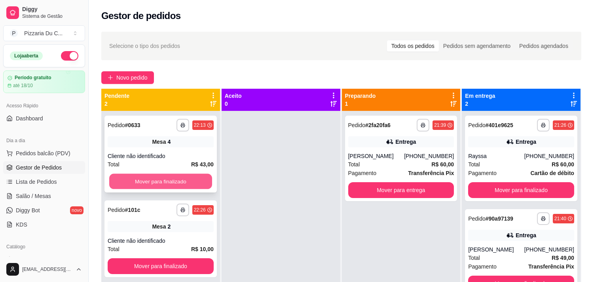
click at [159, 178] on button "Mover para finalizado" at bounding box center [160, 181] width 103 height 15
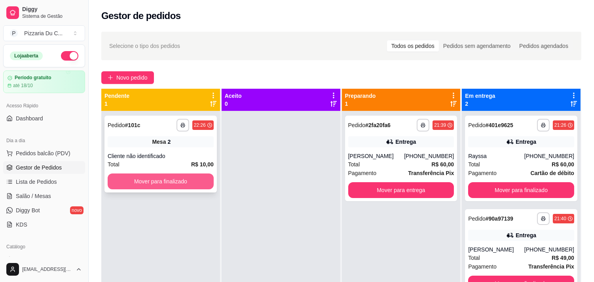
click at [179, 175] on button "Mover para finalizado" at bounding box center [161, 181] width 106 height 16
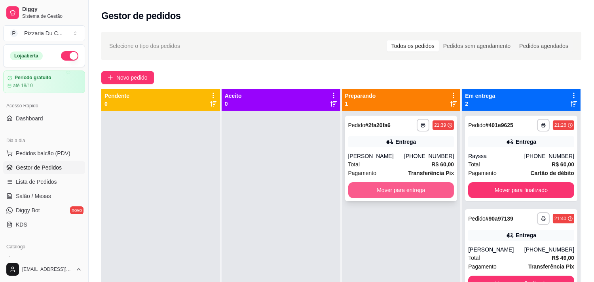
click at [400, 187] on button "Mover para entrega" at bounding box center [401, 190] width 106 height 16
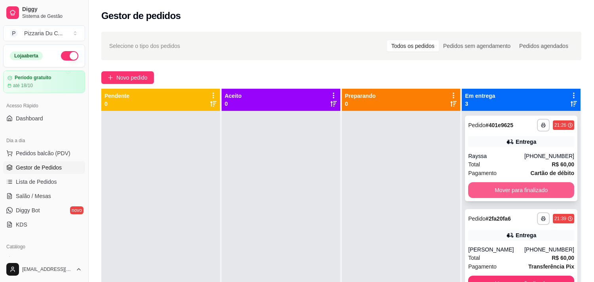
click at [470, 183] on button "Mover para finalizado" at bounding box center [521, 190] width 106 height 16
click at [479, 183] on button "Mover para finalizado" at bounding box center [521, 190] width 106 height 16
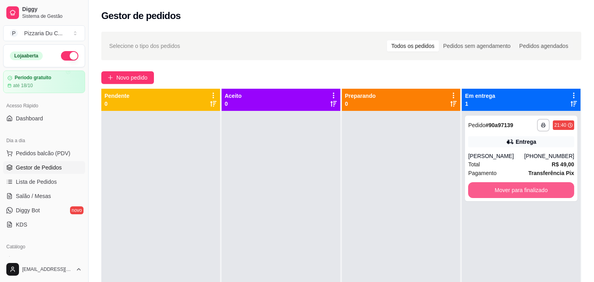
click at [479, 183] on button "Mover para finalizado" at bounding box center [521, 190] width 106 height 16
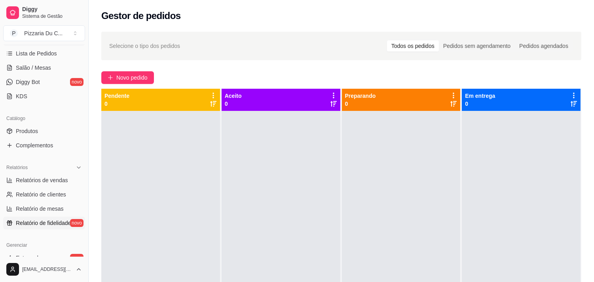
scroll to position [132, 0]
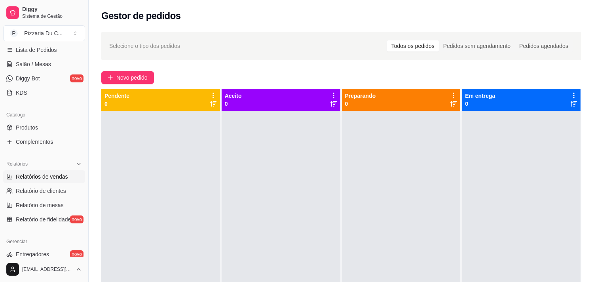
click at [59, 176] on span "Relatórios de vendas" at bounding box center [42, 177] width 52 height 8
select select "ALL"
select select "0"
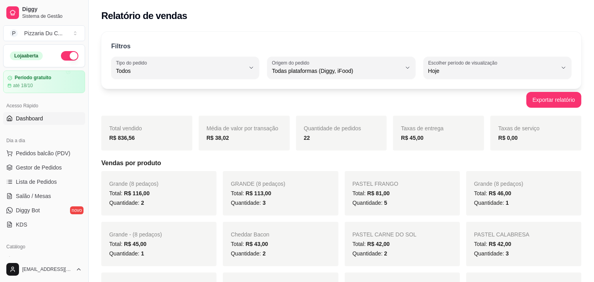
click at [51, 112] on link "Dashboard" at bounding box center [44, 118] width 82 height 13
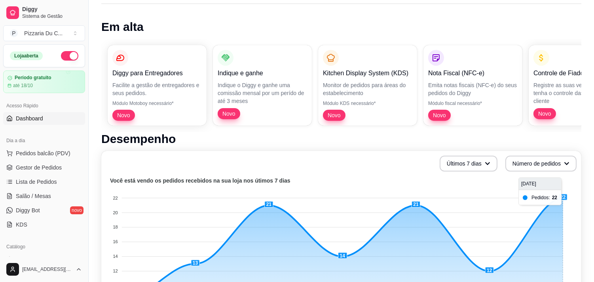
scroll to position [88, 0]
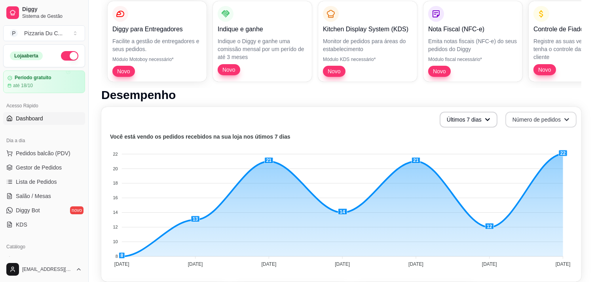
click at [501, 116] on div "Últimos 7 dias Número de pedidos" at bounding box center [341, 120] width 470 height 16
click at [496, 118] on button "Últimos 7 dias" at bounding box center [469, 120] width 58 height 16
click at [485, 145] on li "Últimos 15 dias" at bounding box center [469, 151] width 73 height 13
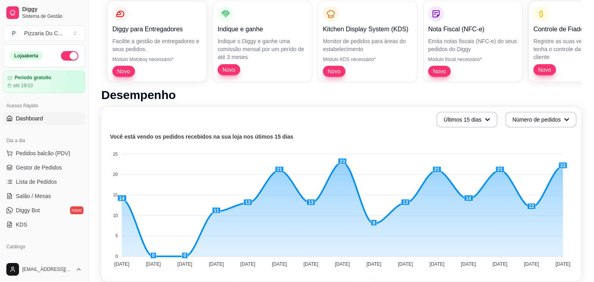
click at [38, 120] on span "Dashboard" at bounding box center [29, 118] width 27 height 8
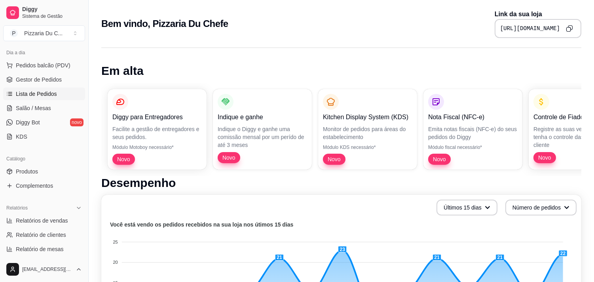
click at [53, 87] on link "Lista de Pedidos" at bounding box center [44, 93] width 82 height 13
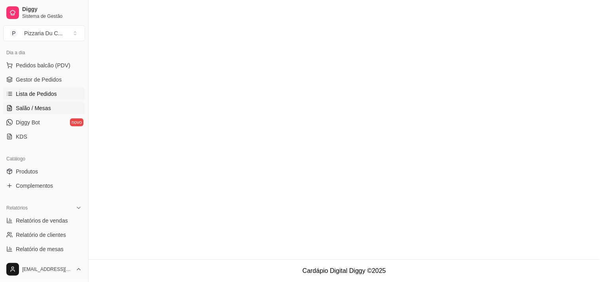
click at [54, 107] on link "Salão / Mesas" at bounding box center [44, 108] width 82 height 13
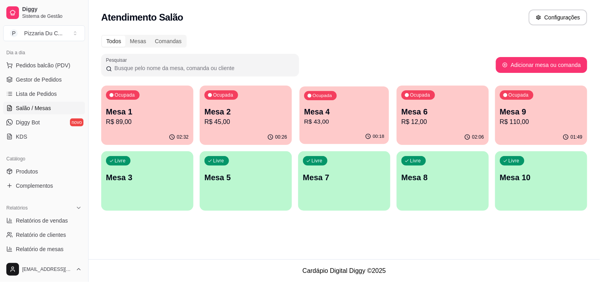
click at [386, 123] on div "Ocupada Mesa 4 R$ 43,00" at bounding box center [344, 107] width 89 height 43
click at [434, 95] on div "Ocupada" at bounding box center [419, 95] width 32 height 9
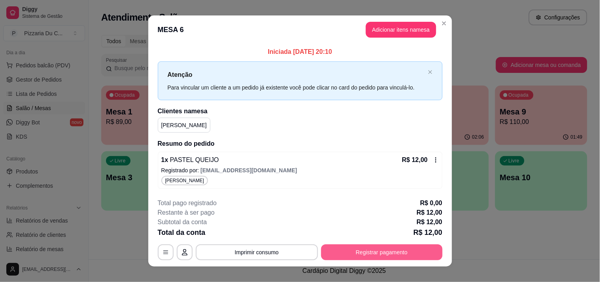
click at [377, 250] on button "Registrar pagamento" at bounding box center [381, 252] width 121 height 16
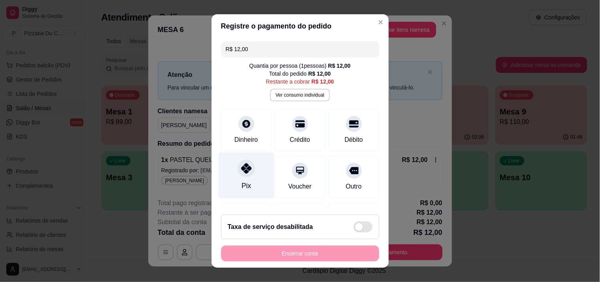
click at [251, 172] on div "Pix" at bounding box center [246, 175] width 56 height 46
type input "R$ 0,00"
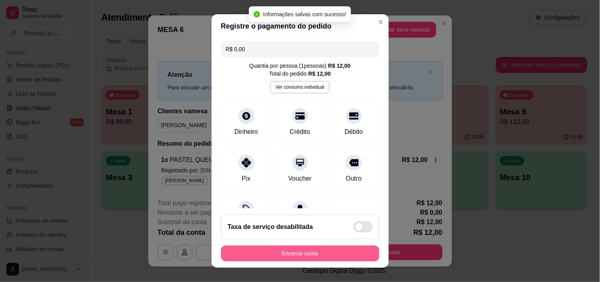
click at [262, 251] on button "Encerrar conta" at bounding box center [300, 253] width 158 height 16
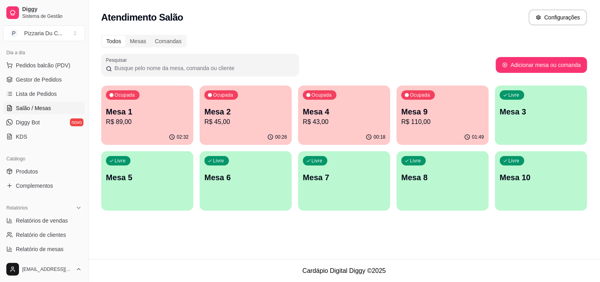
click at [441, 116] on p "Mesa 9" at bounding box center [443, 111] width 83 height 11
click at [53, 222] on span "Relatórios de vendas" at bounding box center [42, 220] width 52 height 8
select select "ALL"
select select "0"
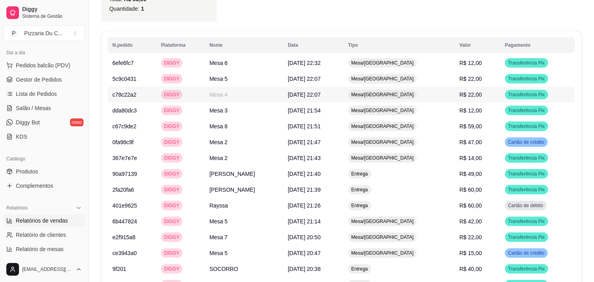
scroll to position [615, 0]
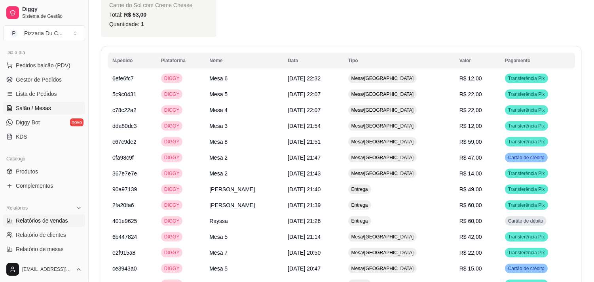
click at [36, 107] on span "Salão / Mesas" at bounding box center [33, 108] width 35 height 8
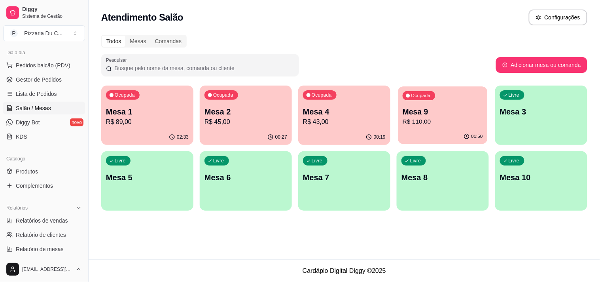
click at [468, 125] on p "R$ 110,00" at bounding box center [443, 121] width 80 height 9
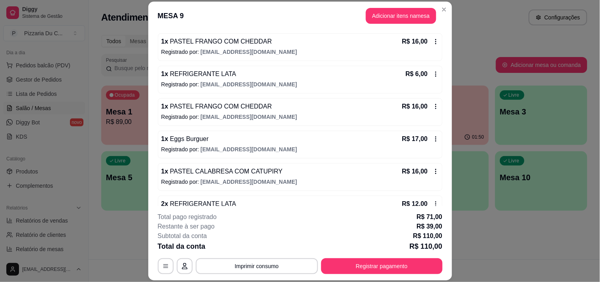
scroll to position [199, 0]
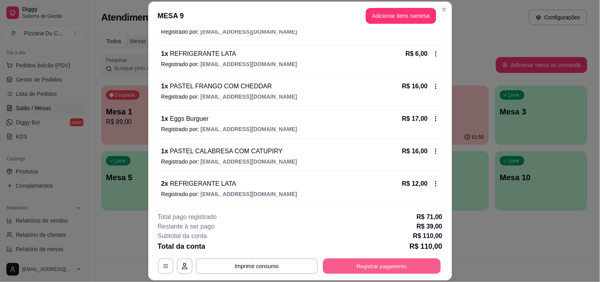
click at [394, 264] on button "Registrar pagamento" at bounding box center [382, 265] width 118 height 15
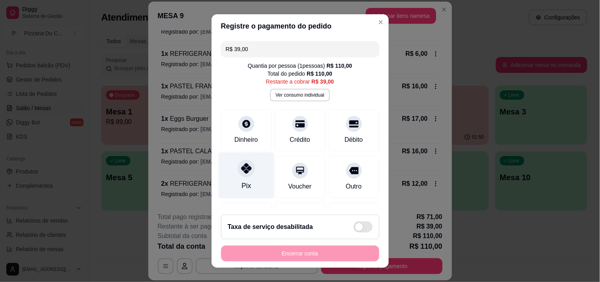
click at [254, 169] on div "Pix" at bounding box center [246, 175] width 56 height 46
type input "R$ 0,00"
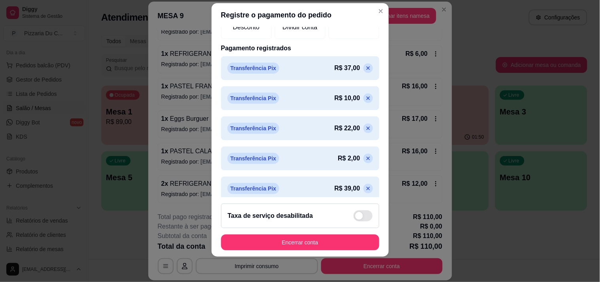
scroll to position [202, 0]
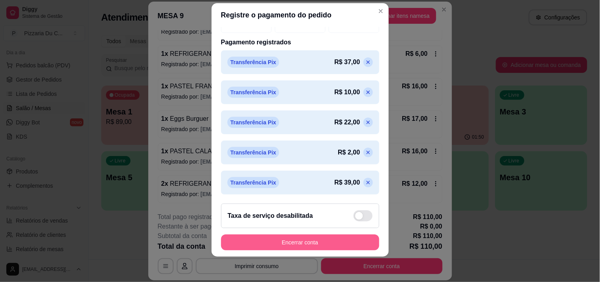
click at [309, 241] on button "Encerrar conta" at bounding box center [300, 242] width 158 height 16
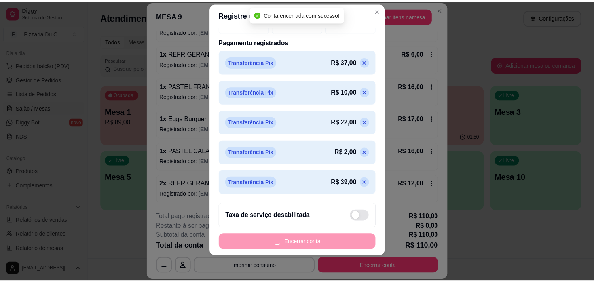
scroll to position [0, 0]
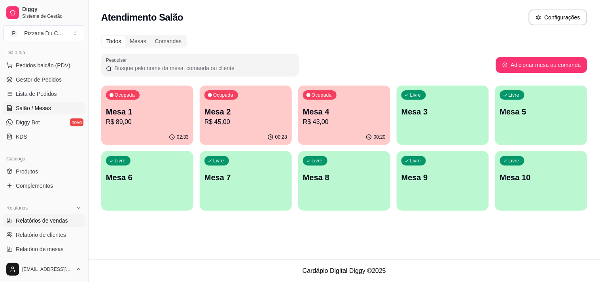
click at [62, 218] on span "Relatórios de vendas" at bounding box center [42, 220] width 52 height 8
select select "ALL"
select select "0"
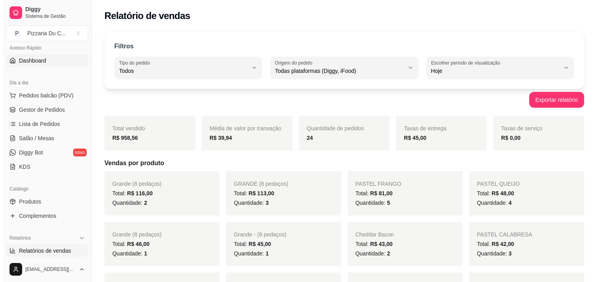
scroll to position [44, 0]
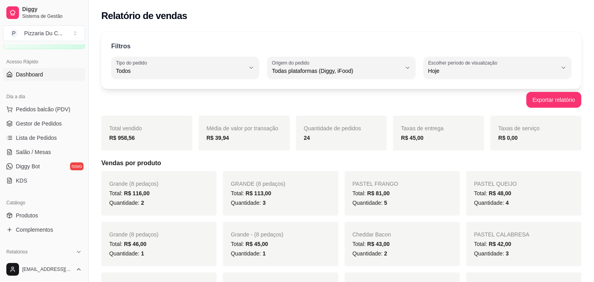
click at [42, 72] on link "Dashboard" at bounding box center [44, 74] width 82 height 13
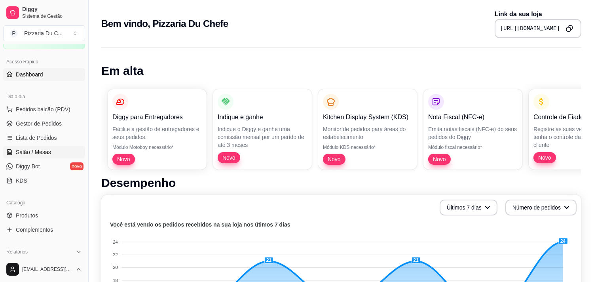
click at [34, 149] on span "Salão / Mesas" at bounding box center [33, 152] width 35 height 8
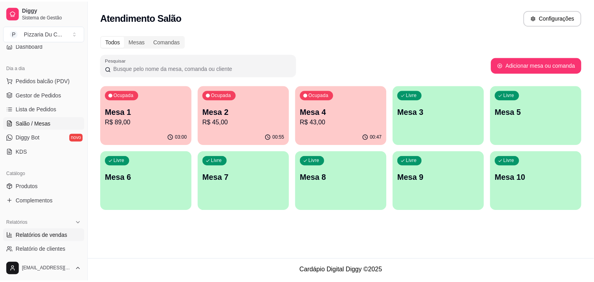
scroll to position [88, 0]
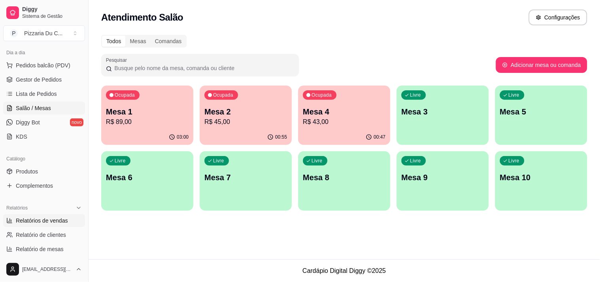
click at [48, 221] on span "Relatórios de vendas" at bounding box center [42, 220] width 52 height 8
select select "ALL"
select select "0"
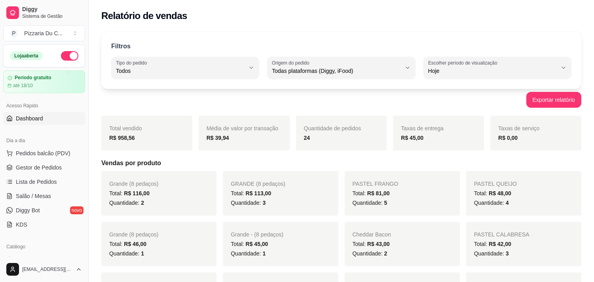
click at [42, 119] on span "Dashboard" at bounding box center [29, 118] width 27 height 8
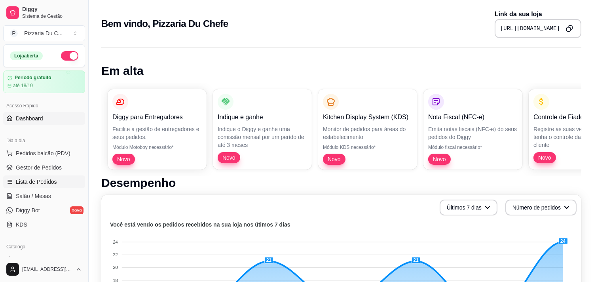
click at [44, 183] on span "Lista de Pedidos" at bounding box center [36, 182] width 41 height 8
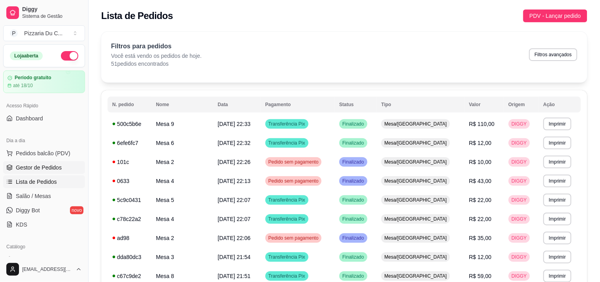
click at [47, 167] on span "Gestor de Pedidos" at bounding box center [39, 167] width 46 height 8
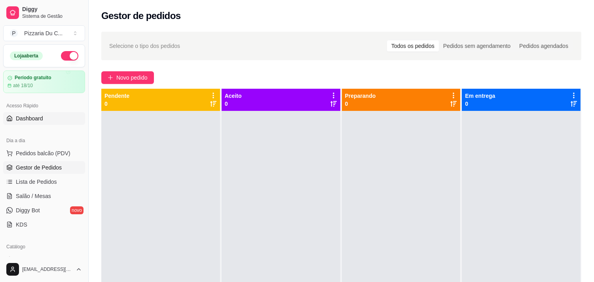
click at [44, 121] on link "Dashboard" at bounding box center [44, 118] width 82 height 13
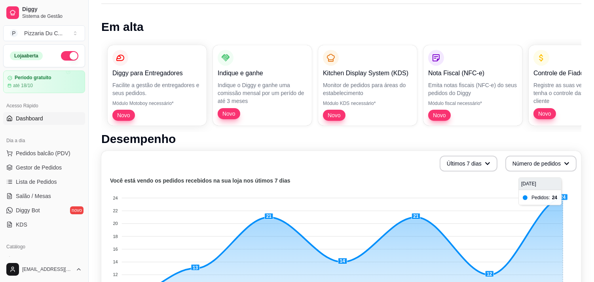
scroll to position [88, 0]
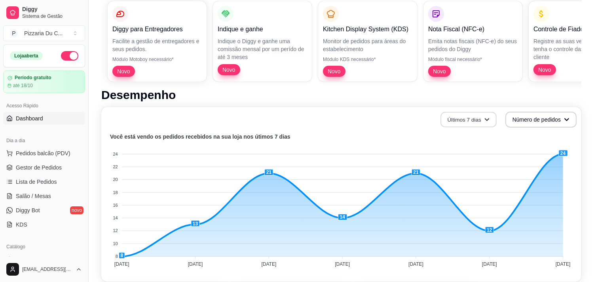
click at [472, 119] on button "Últimos 7 dias" at bounding box center [468, 119] width 56 height 15
click at [470, 151] on span "Últimos 15 dias" at bounding box center [469, 152] width 66 height 8
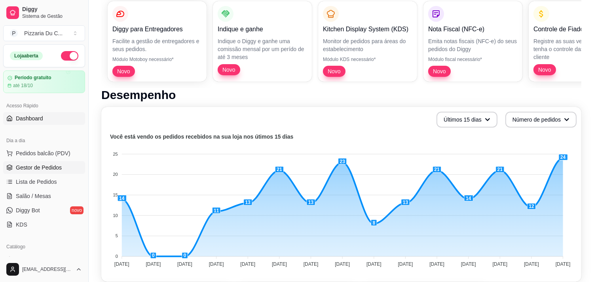
click at [38, 172] on link "Gestor de Pedidos" at bounding box center [44, 167] width 82 height 13
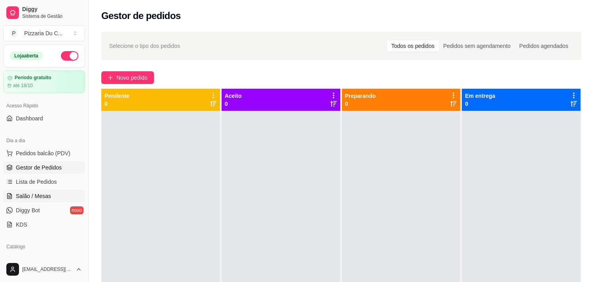
click at [49, 190] on link "Salão / Mesas" at bounding box center [44, 196] width 82 height 13
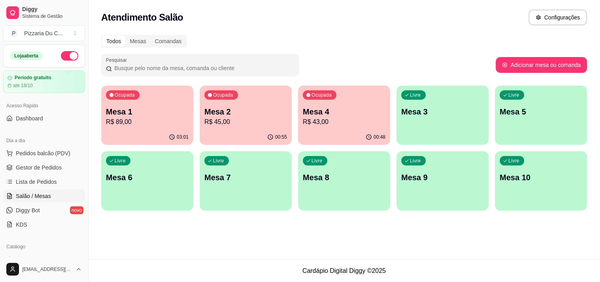
click at [443, 118] on div "Livre Mesa 3" at bounding box center [443, 110] width 92 height 50
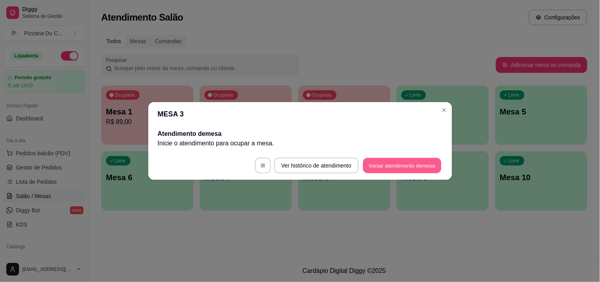
click at [384, 163] on button "Iniciar atendimento de mesa" at bounding box center [402, 165] width 78 height 15
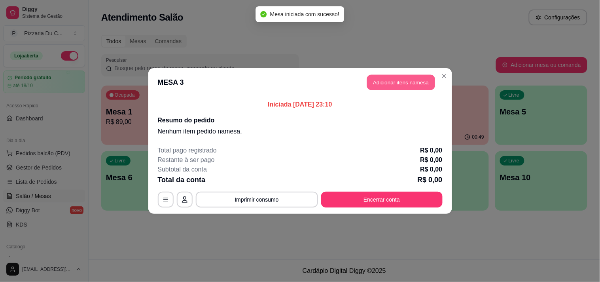
click at [398, 86] on button "Adicionar itens na mesa" at bounding box center [401, 82] width 68 height 15
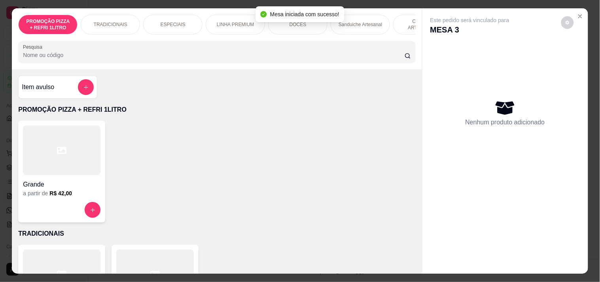
scroll to position [0, 224]
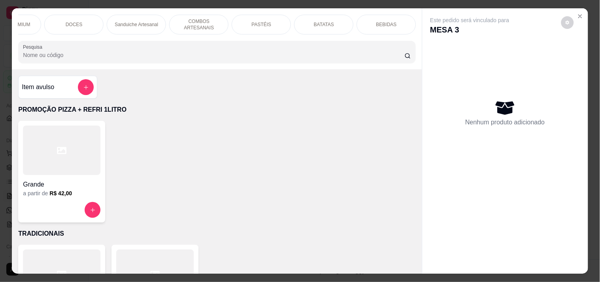
click at [22, 21] on p "LINHA PREMIUM" at bounding box center [12, 24] width 38 height 6
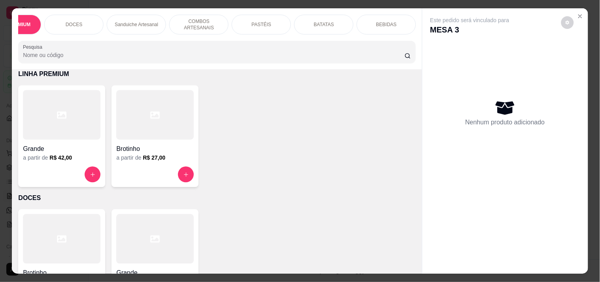
scroll to position [20, 0]
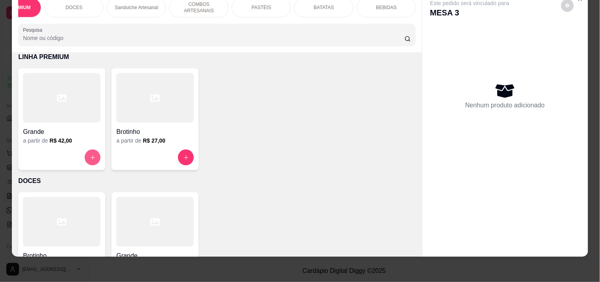
click at [87, 162] on button "increase-product-quantity" at bounding box center [93, 158] width 16 height 16
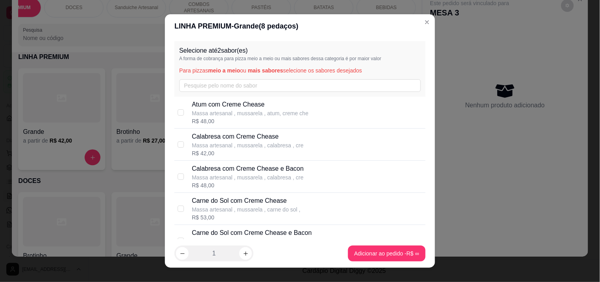
click at [254, 147] on p "Massa artesanal , mussarela , calabresa , cre" at bounding box center [248, 145] width 112 height 8
checkbox input "true"
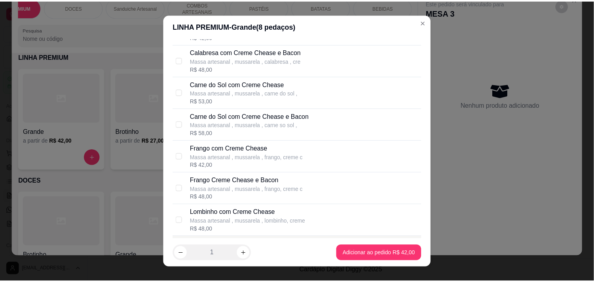
scroll to position [132, 0]
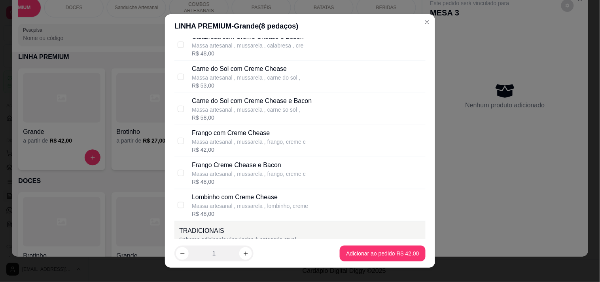
click at [256, 136] on p "Frango com Creme Chease" at bounding box center [249, 132] width 114 height 9
checkbox input "true"
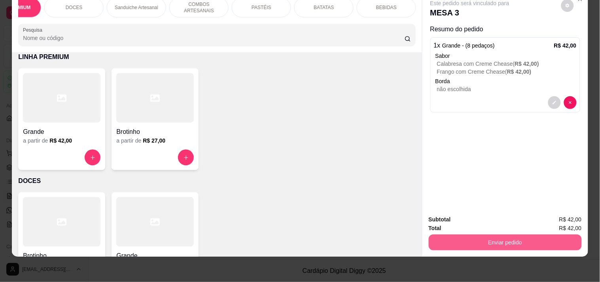
click at [501, 241] on button "Enviar pedido" at bounding box center [505, 242] width 153 height 16
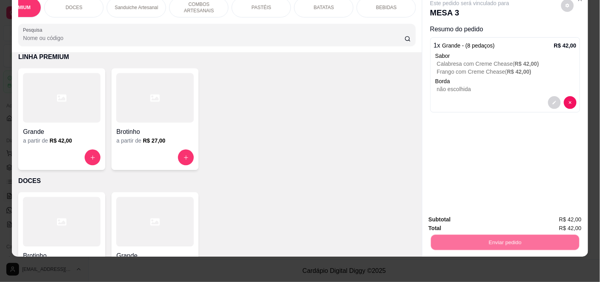
click at [500, 212] on button "Registrar cliente" at bounding box center [508, 216] width 52 height 15
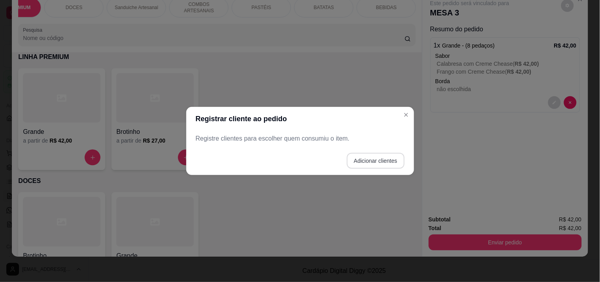
click at [370, 157] on button "Adicionar clientes" at bounding box center [376, 161] width 58 height 16
click at [300, 137] on div at bounding box center [300, 139] width 199 height 16
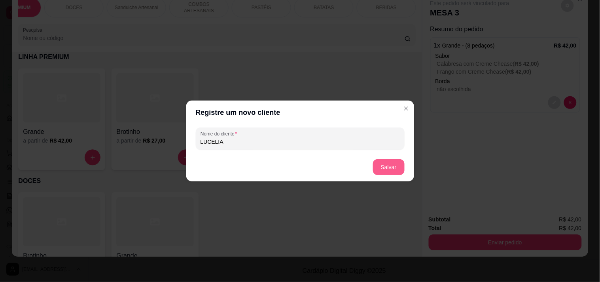
type input "LUCELIA"
click at [397, 165] on button "Salvar" at bounding box center [389, 167] width 32 height 16
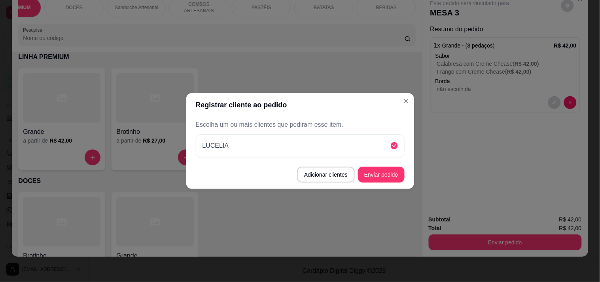
click at [393, 174] on button "Enviar pedido" at bounding box center [381, 175] width 47 height 16
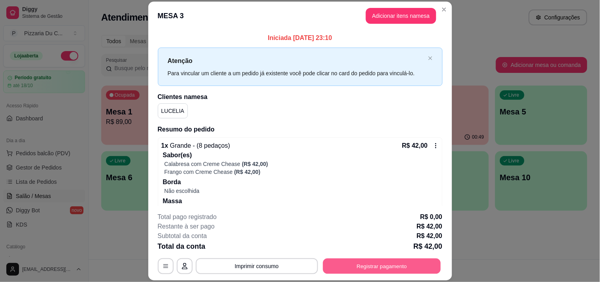
click at [382, 265] on button "Registrar pagamento" at bounding box center [382, 265] width 118 height 15
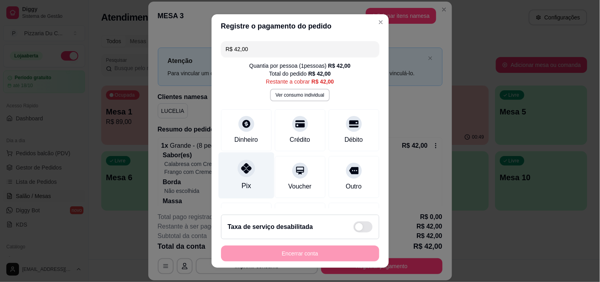
click at [251, 173] on div "Pix" at bounding box center [246, 175] width 56 height 46
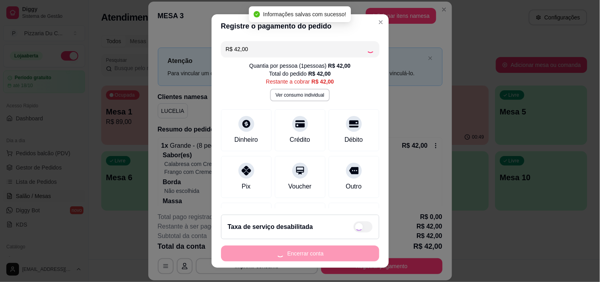
type input "R$ 0,00"
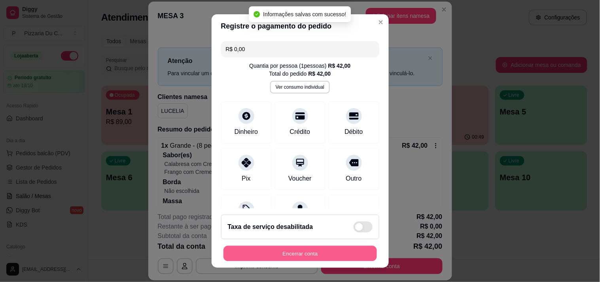
click at [360, 246] on button "Encerrar conta" at bounding box center [301, 253] width 154 height 15
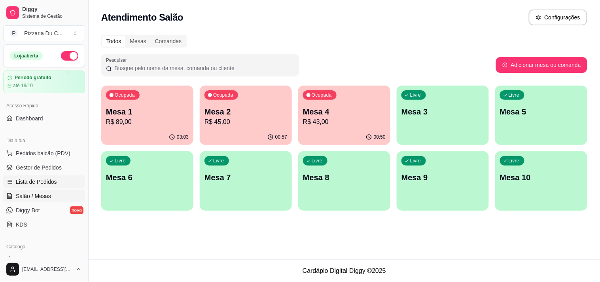
click at [54, 176] on link "Lista de Pedidos" at bounding box center [44, 181] width 82 height 13
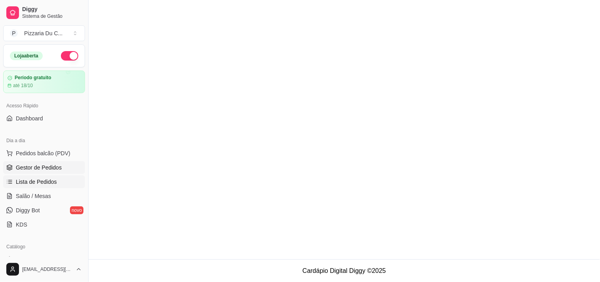
click at [55, 170] on span "Gestor de Pedidos" at bounding box center [39, 167] width 46 height 8
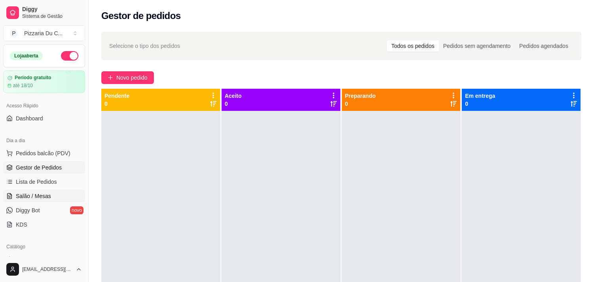
click at [25, 190] on link "Salão / Mesas" at bounding box center [44, 196] width 82 height 13
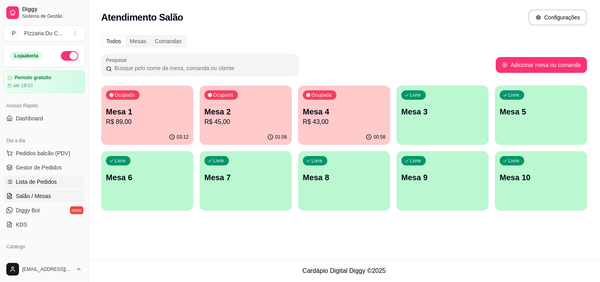
click at [27, 184] on span "Lista de Pedidos" at bounding box center [36, 182] width 41 height 8
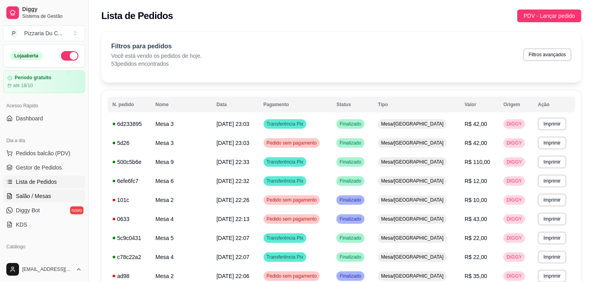
click at [36, 194] on span "Salão / Mesas" at bounding box center [33, 196] width 35 height 8
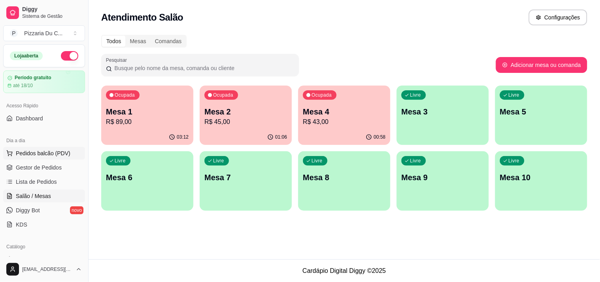
click at [46, 154] on span "Pedidos balcão (PDV)" at bounding box center [43, 153] width 55 height 8
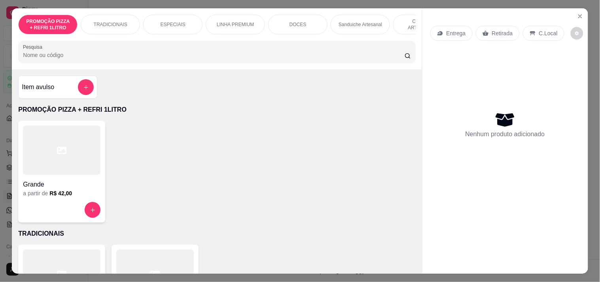
click at [577, 13] on icon "Close" at bounding box center [580, 16] width 6 height 6
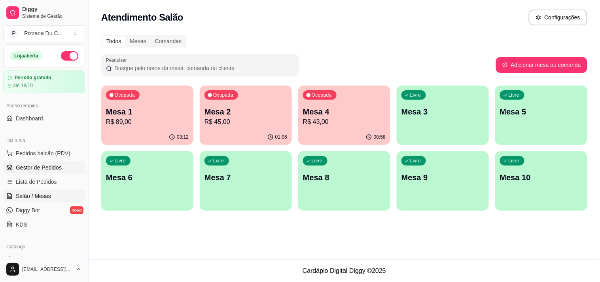
click at [57, 173] on link "Gestor de Pedidos" at bounding box center [44, 167] width 82 height 13
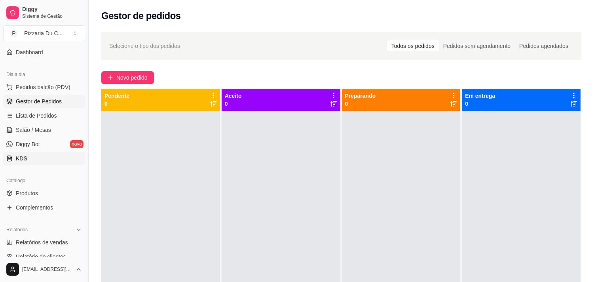
scroll to position [88, 0]
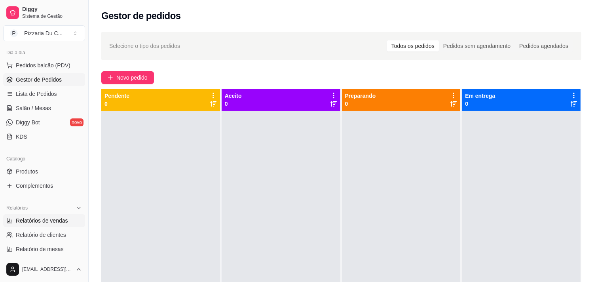
click at [50, 222] on span "Relatórios de vendas" at bounding box center [42, 220] width 52 height 8
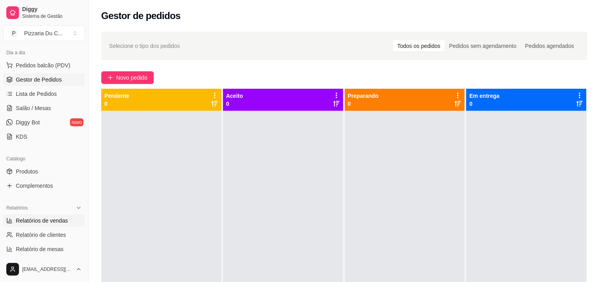
select select "ALL"
select select "0"
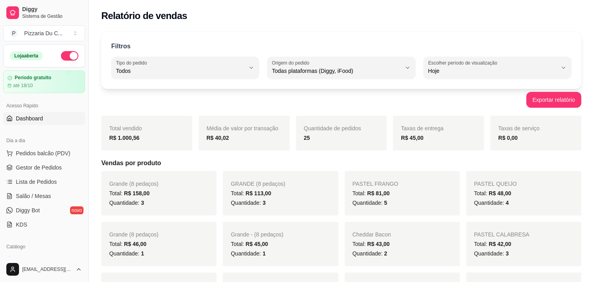
click at [33, 120] on span "Dashboard" at bounding box center [29, 118] width 27 height 8
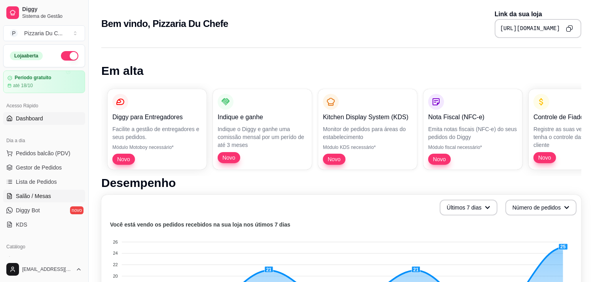
click at [53, 194] on link "Salão / Mesas" at bounding box center [44, 196] width 82 height 13
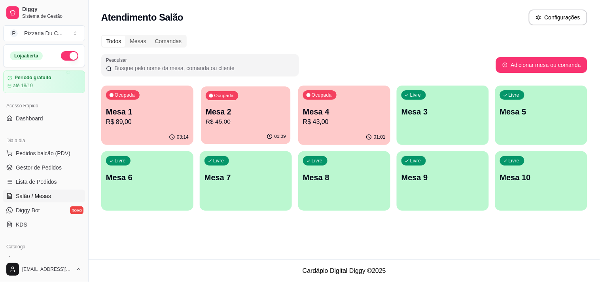
click at [268, 118] on p "R$ 45,00" at bounding box center [246, 121] width 80 height 9
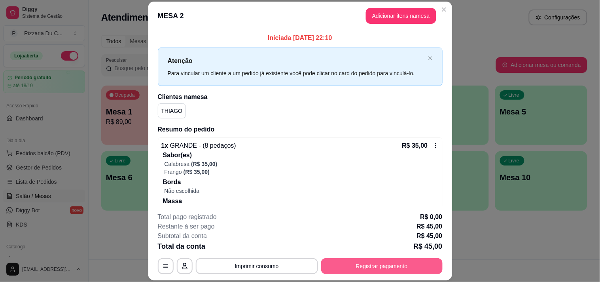
click at [385, 267] on button "Registrar pagamento" at bounding box center [381, 266] width 121 height 16
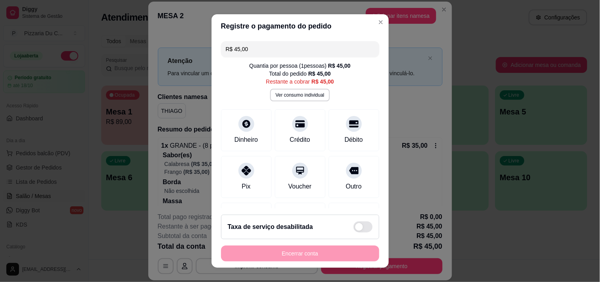
drag, startPoint x: 251, startPoint y: 52, endPoint x: 226, endPoint y: 52, distance: 25.7
click at [226, 52] on input "R$ 45,00" at bounding box center [300, 49] width 149 height 16
click at [241, 165] on icon at bounding box center [246, 168] width 10 height 10
type input "R$ 22,00"
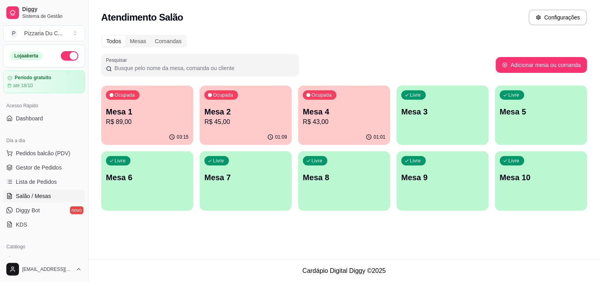
click at [372, 127] on div "Ocupada Mesa 4 R$ 43,00" at bounding box center [344, 107] width 92 height 44
click at [272, 124] on p "R$ 45,00" at bounding box center [246, 121] width 83 height 9
click at [154, 130] on div "03:16" at bounding box center [147, 136] width 92 height 15
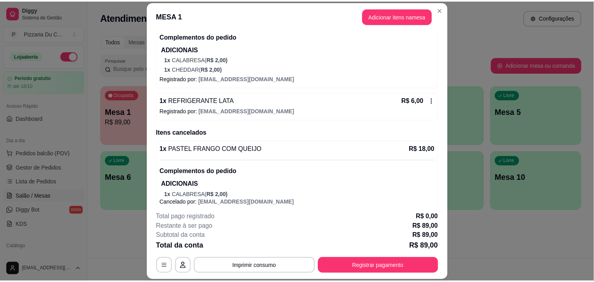
scroll to position [213, 0]
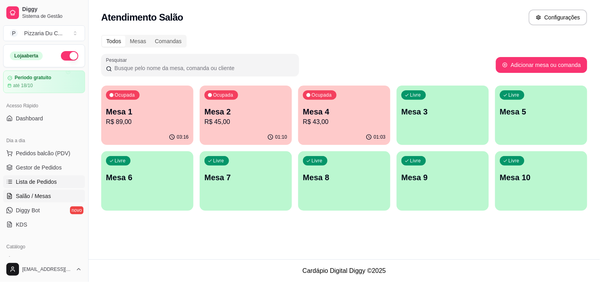
click at [69, 177] on link "Lista de Pedidos" at bounding box center [44, 181] width 82 height 13
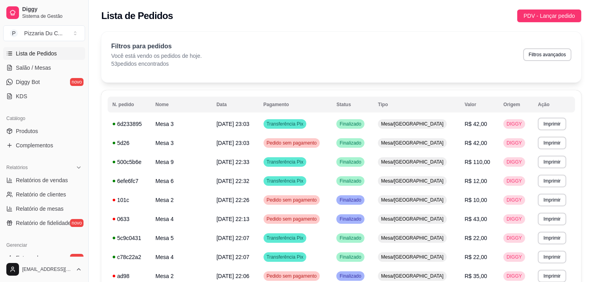
scroll to position [132, 0]
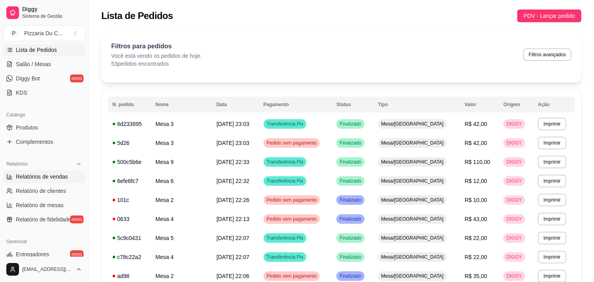
click at [46, 180] on span "Relatórios de vendas" at bounding box center [42, 177] width 52 height 8
select select "ALL"
select select "0"
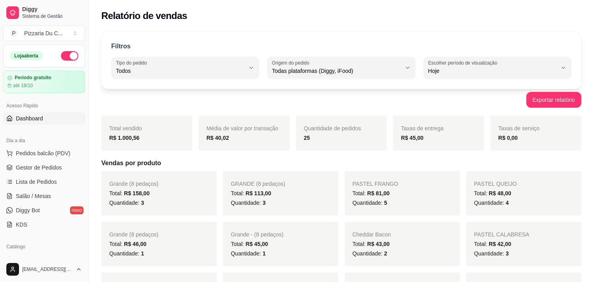
click at [47, 121] on link "Dashboard" at bounding box center [44, 118] width 82 height 13
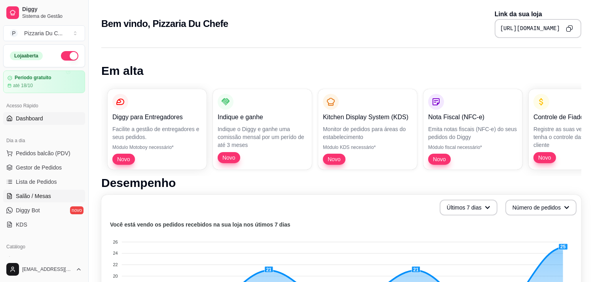
click at [46, 194] on span "Salão / Mesas" at bounding box center [33, 196] width 35 height 8
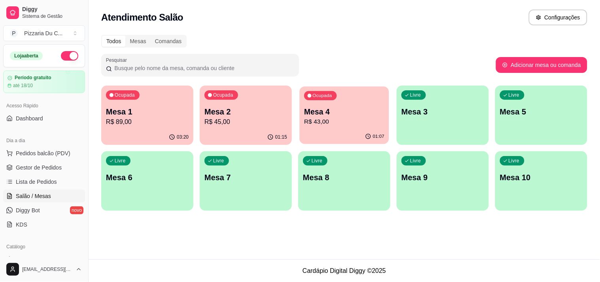
click at [342, 113] on p "Mesa 4" at bounding box center [344, 111] width 80 height 11
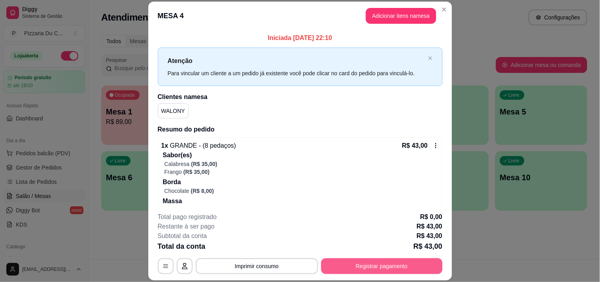
click at [430, 262] on button "Registrar pagamento" at bounding box center [381, 266] width 121 height 16
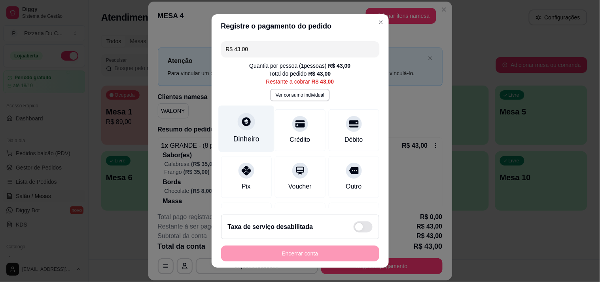
click at [237, 145] on div "Dinheiro" at bounding box center [246, 128] width 56 height 46
type input "R$ 0,00"
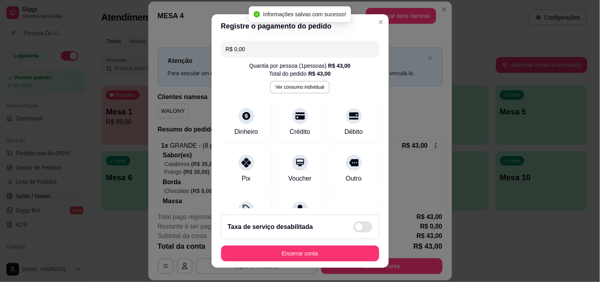
click at [324, 256] on button "Encerrar conta" at bounding box center [300, 253] width 158 height 16
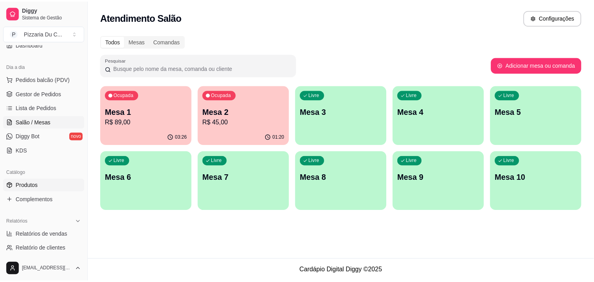
scroll to position [88, 0]
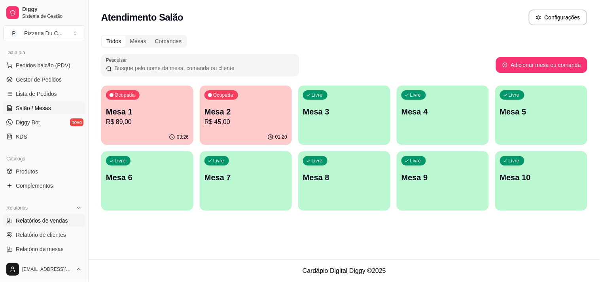
click at [44, 219] on span "Relatórios de vendas" at bounding box center [42, 220] width 52 height 8
select select "ALL"
select select "0"
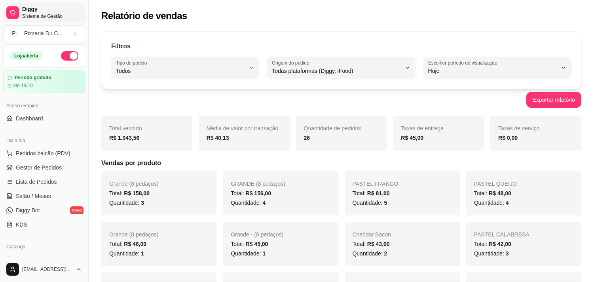
drag, startPoint x: 53, startPoint y: 115, endPoint x: 65, endPoint y: 6, distance: 109.4
click at [53, 114] on link "Dashboard" at bounding box center [44, 118] width 82 height 13
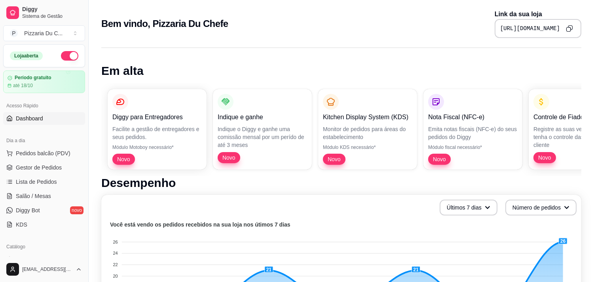
click at [62, 53] on button "button" at bounding box center [69, 55] width 17 height 9
